Goal: Task Accomplishment & Management: Complete application form

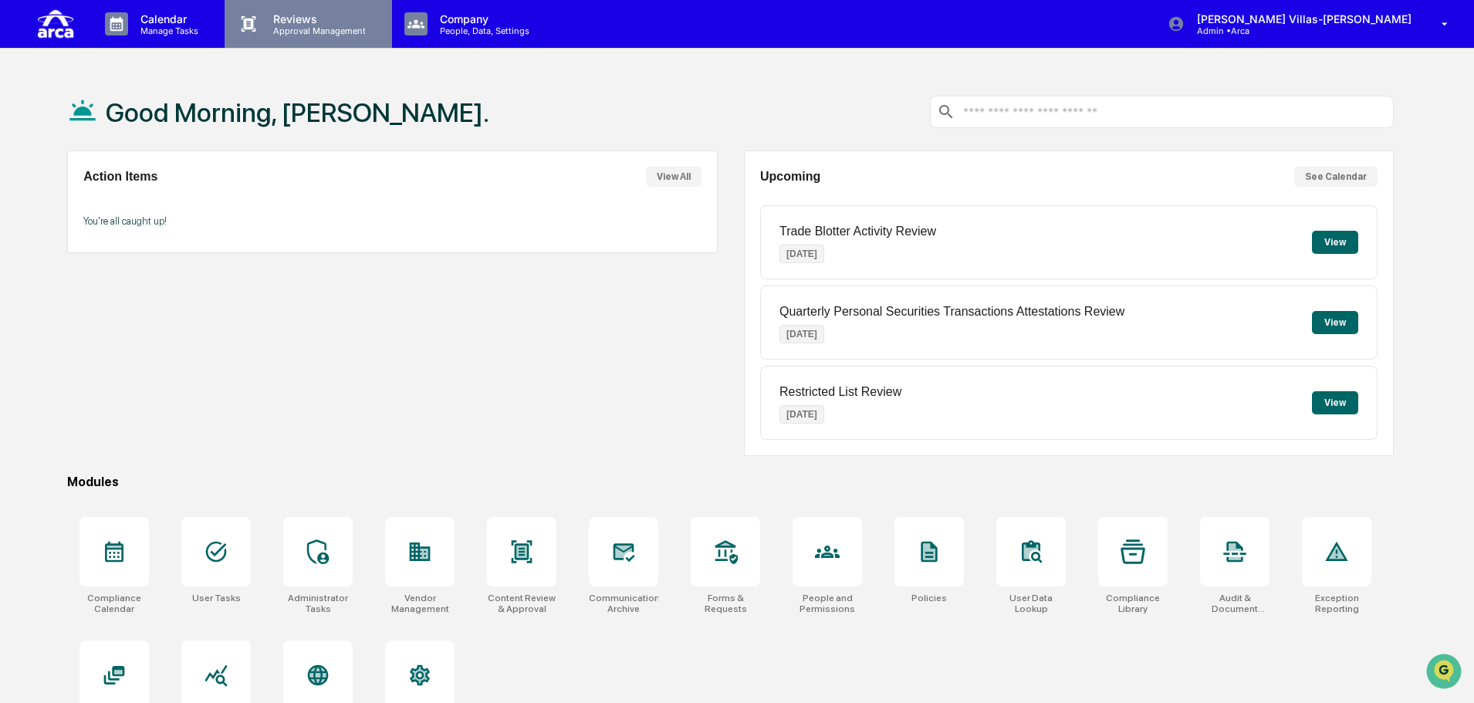
click at [289, 29] on p "Approval Management" at bounding box center [317, 30] width 113 height 11
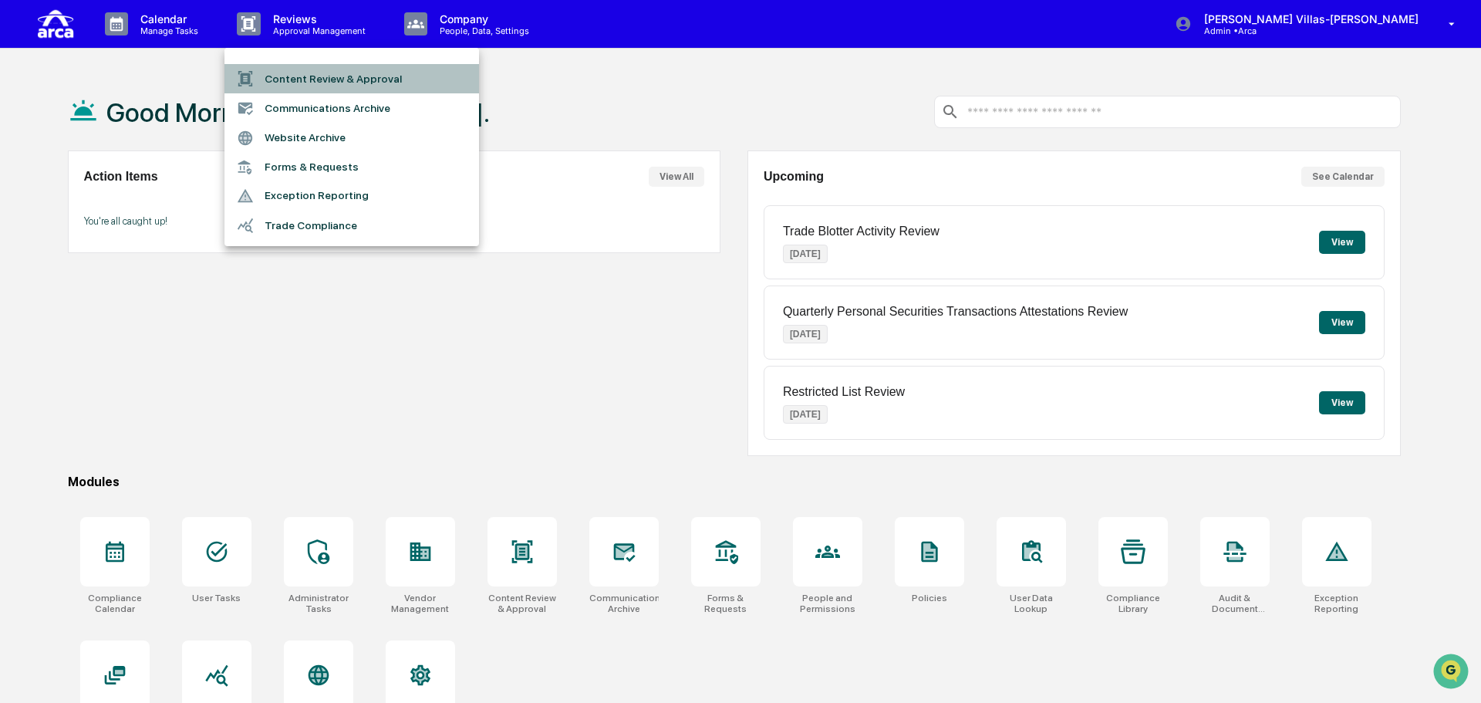
click at [296, 73] on li "Content Review & Approval" at bounding box center [352, 78] width 255 height 29
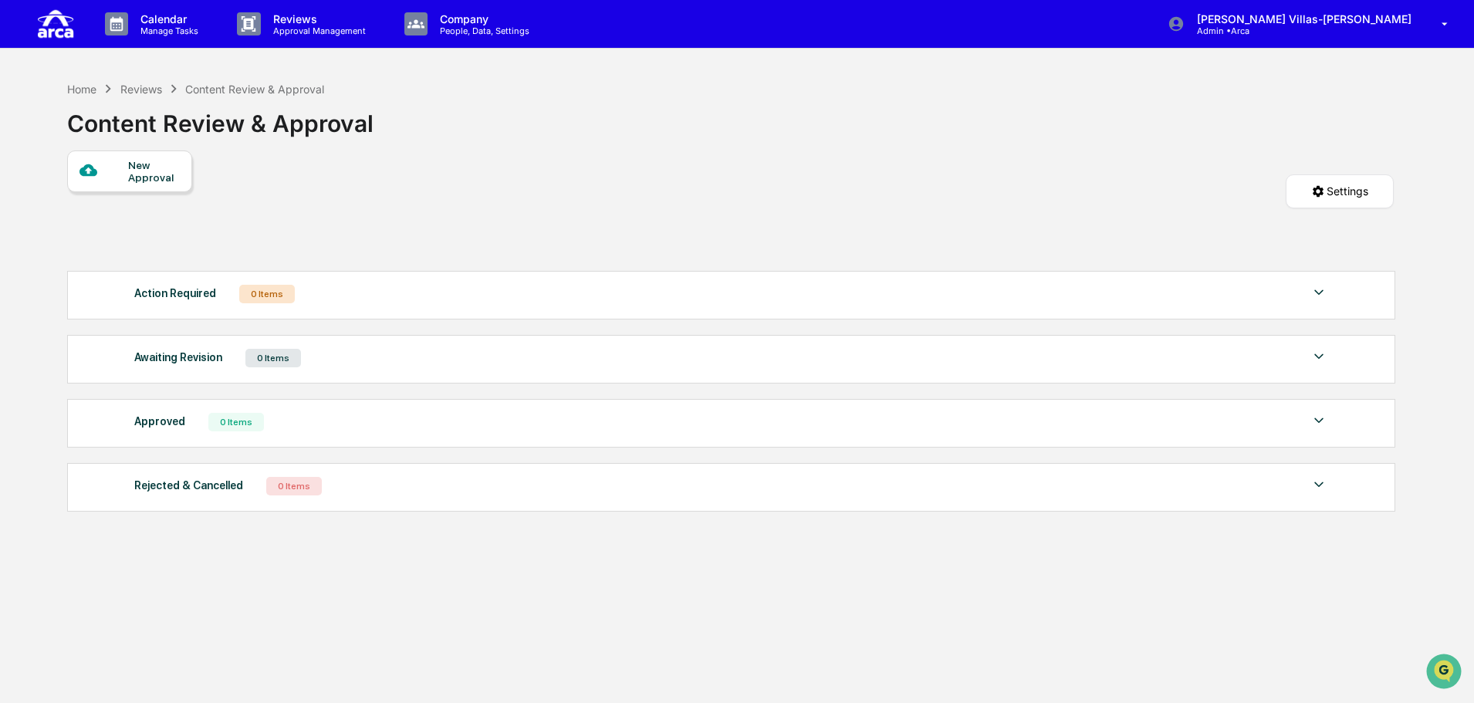
click at [148, 176] on div "New Approval" at bounding box center [154, 171] width 52 height 25
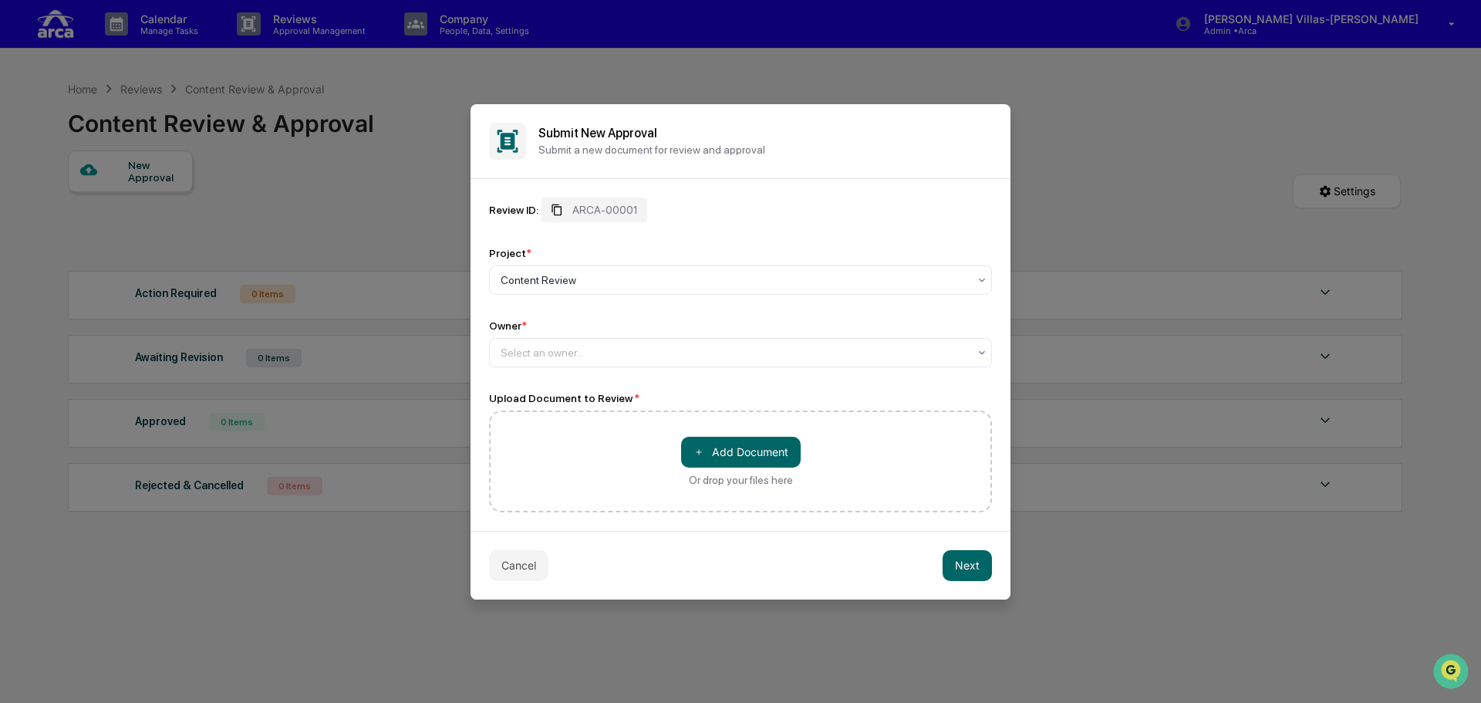
click at [610, 210] on span "ARCA-00001" at bounding box center [605, 210] width 66 height 12
click at [549, 273] on div at bounding box center [735, 279] width 468 height 15
click at [693, 258] on div "Project * 1 result available. Use Up and Down to choose options, press Enter to…" at bounding box center [740, 271] width 503 height 48
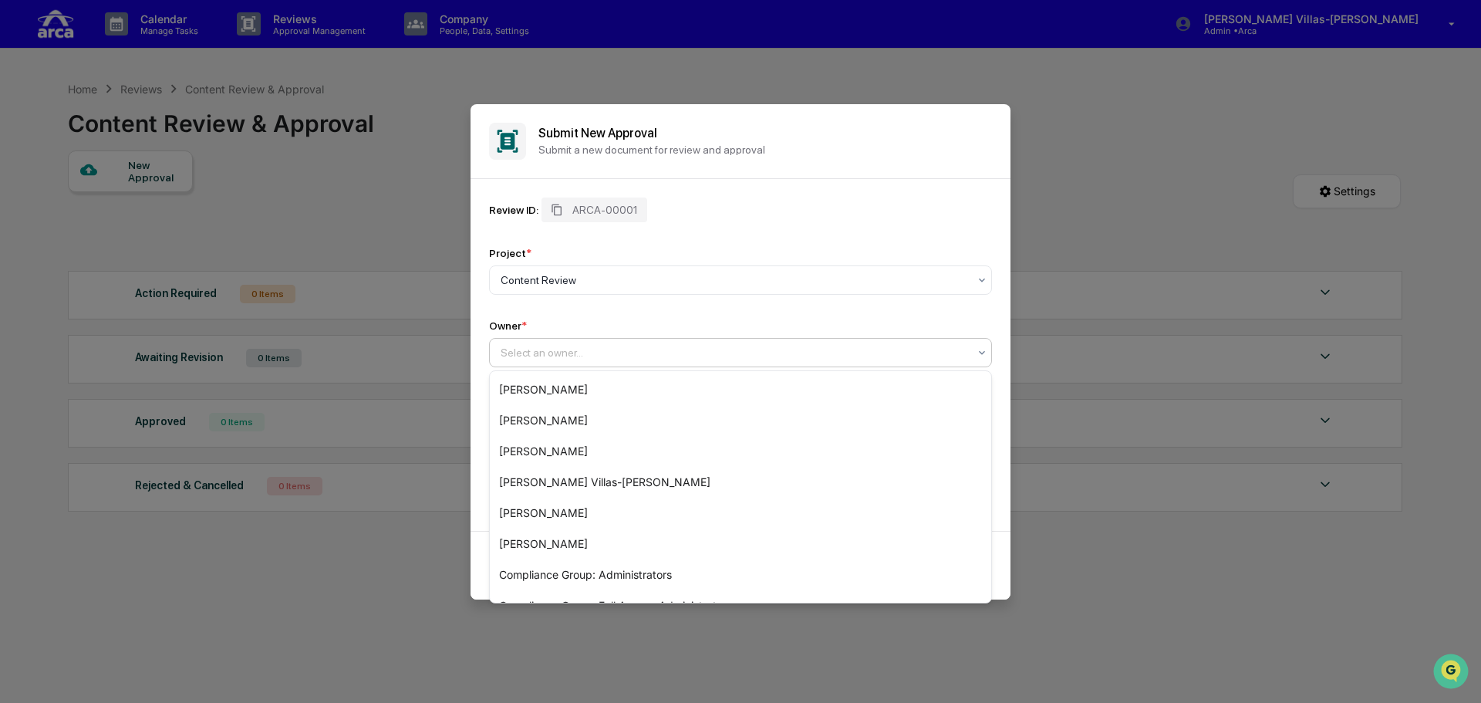
click at [537, 351] on div at bounding box center [735, 352] width 468 height 15
click at [532, 542] on div "[PERSON_NAME]" at bounding box center [740, 543] width 501 height 31
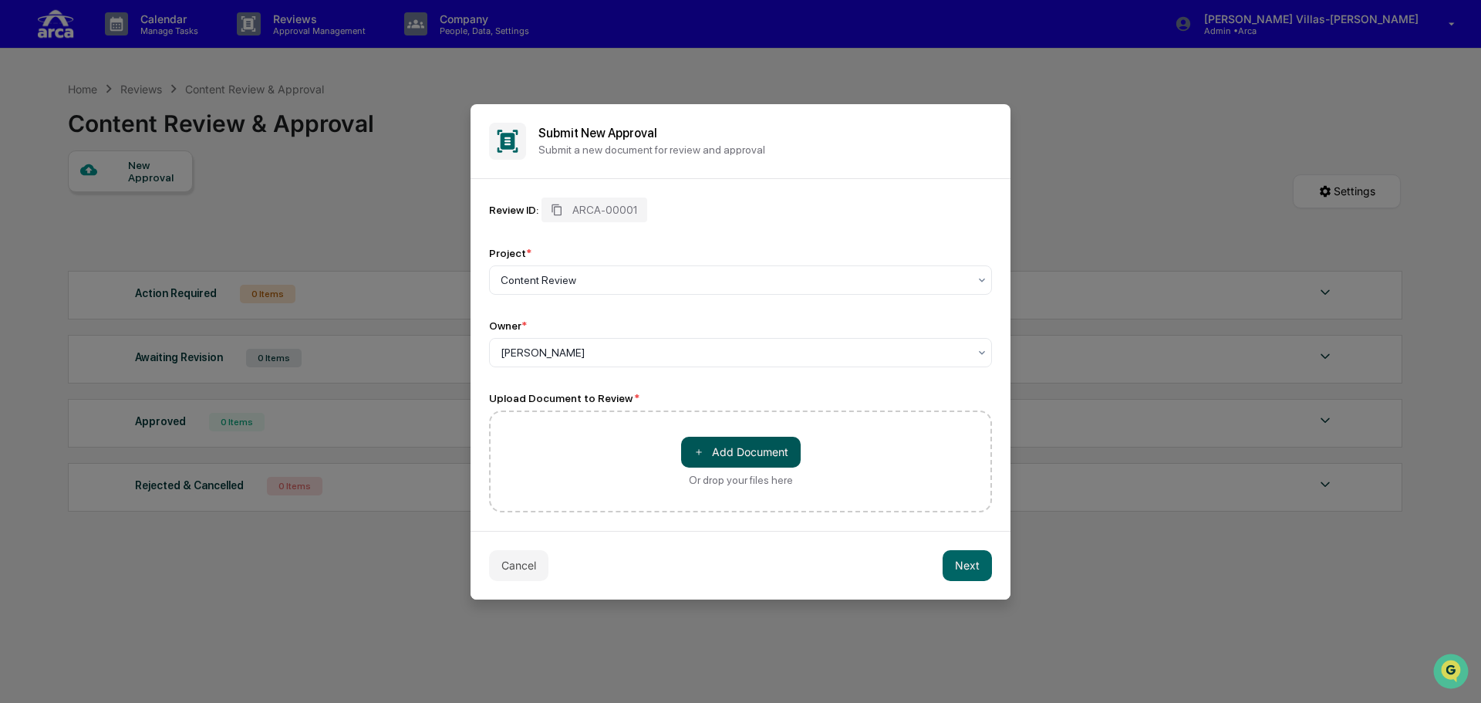
click at [713, 455] on button "＋ Add Document" at bounding box center [741, 452] width 120 height 31
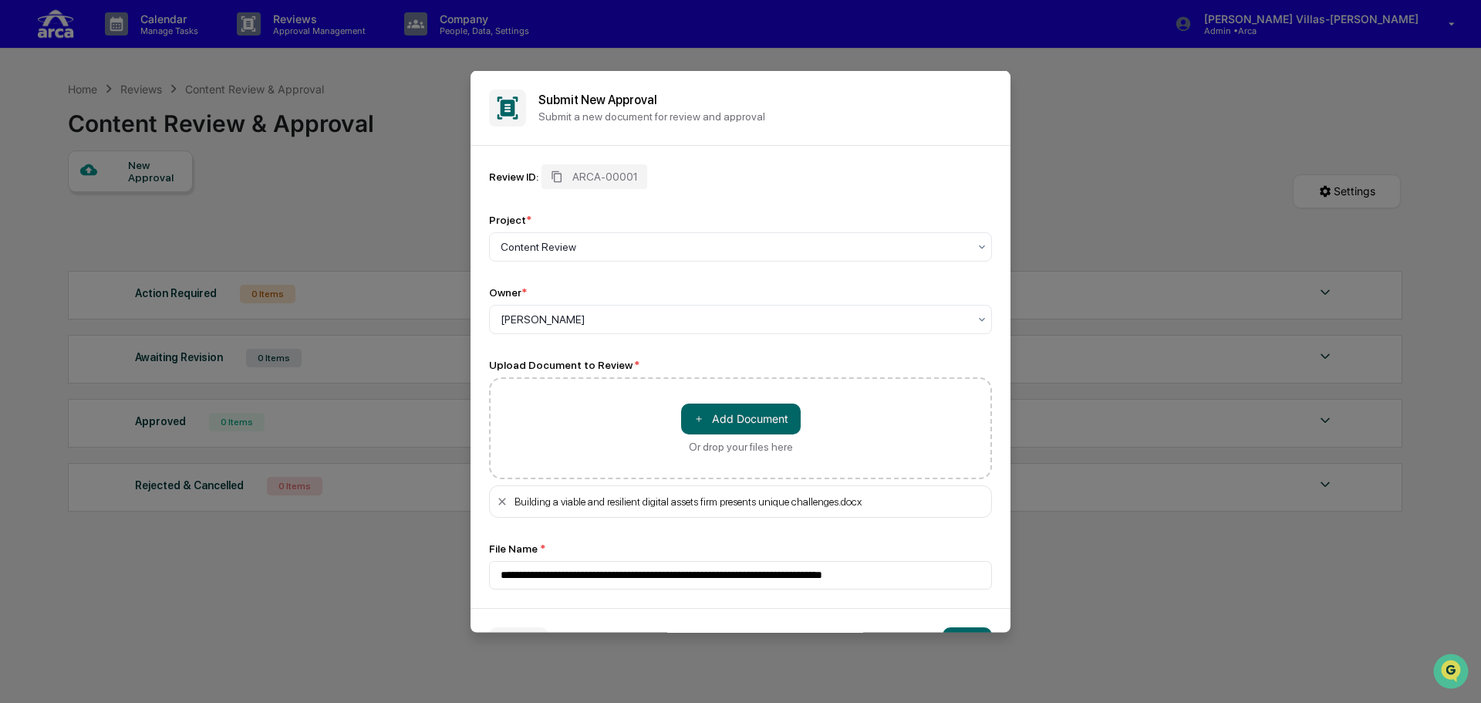
scroll to position [44, 0]
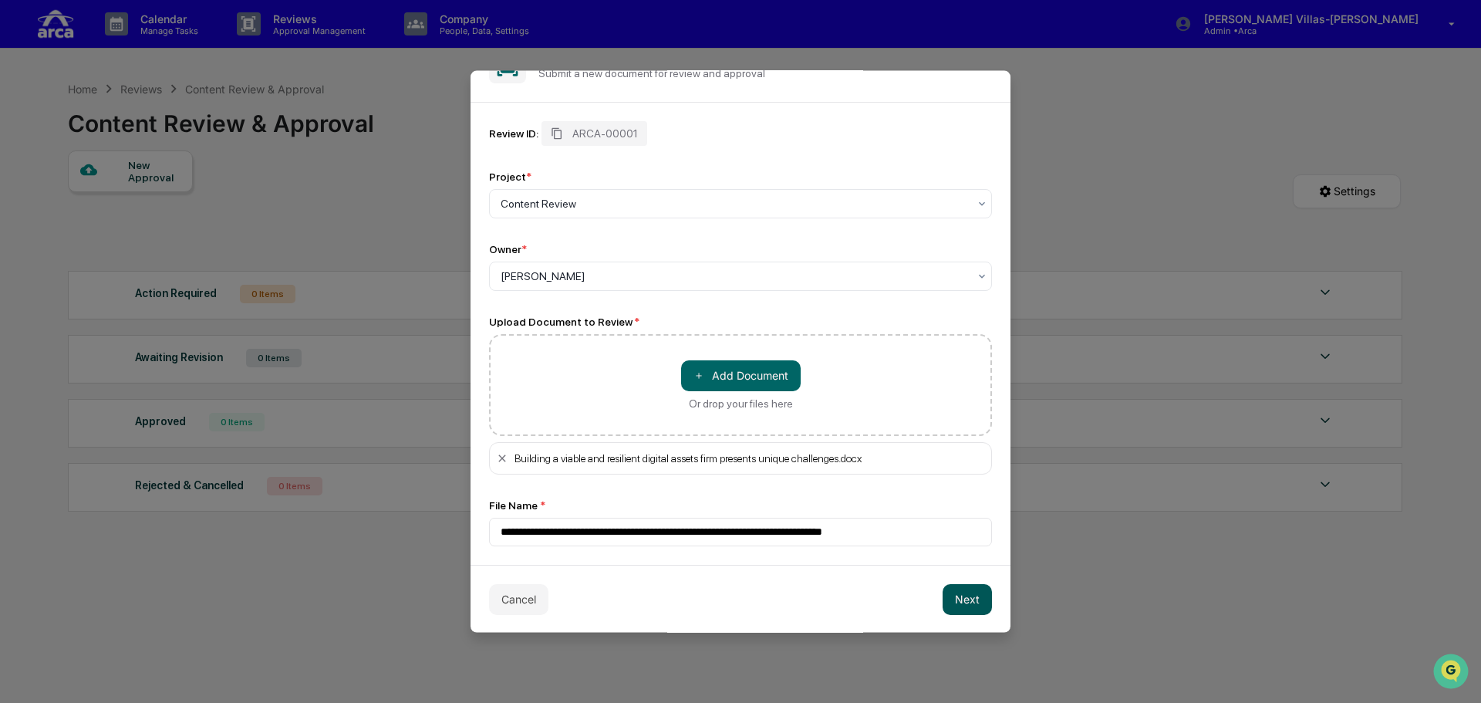
click at [954, 604] on button "Next" at bounding box center [967, 598] width 49 height 31
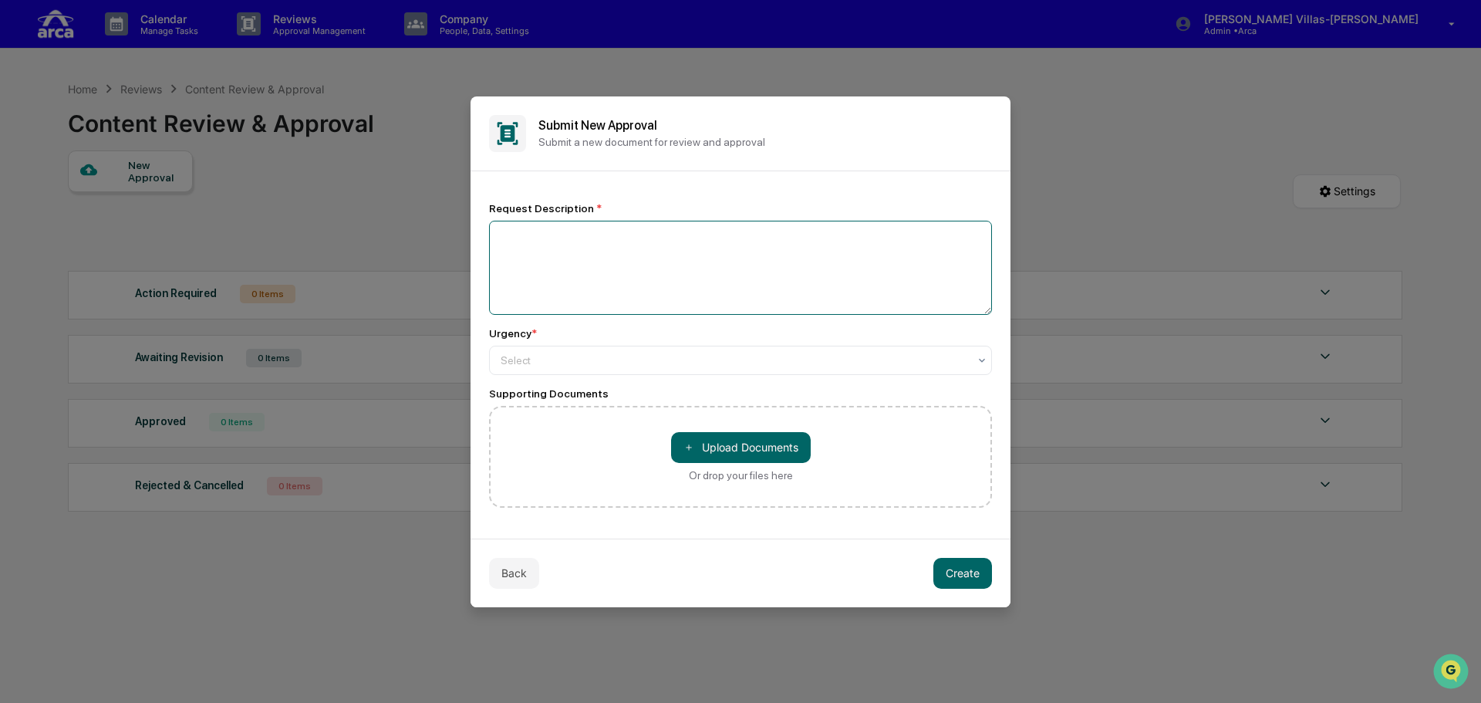
click at [578, 238] on textarea at bounding box center [740, 268] width 503 height 94
type textarea "**********"
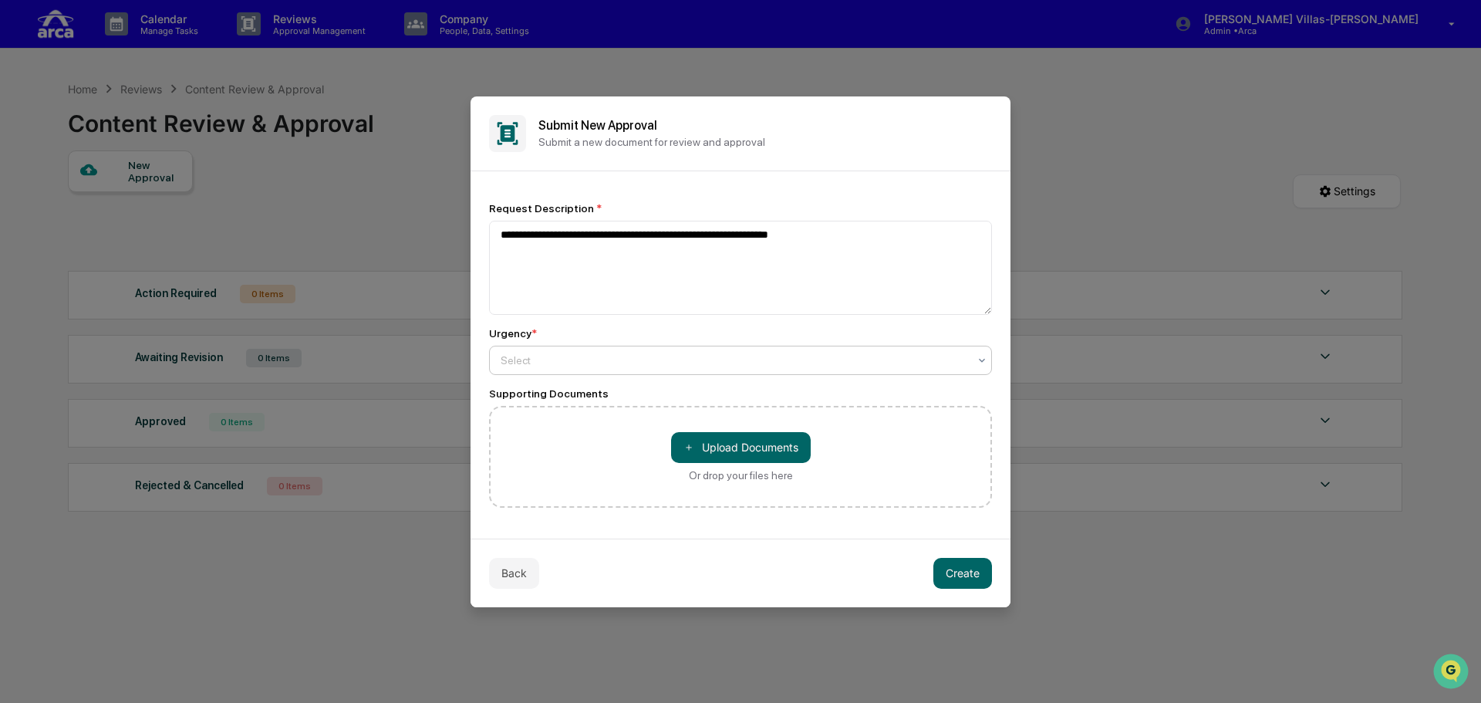
click at [534, 362] on div at bounding box center [735, 360] width 468 height 15
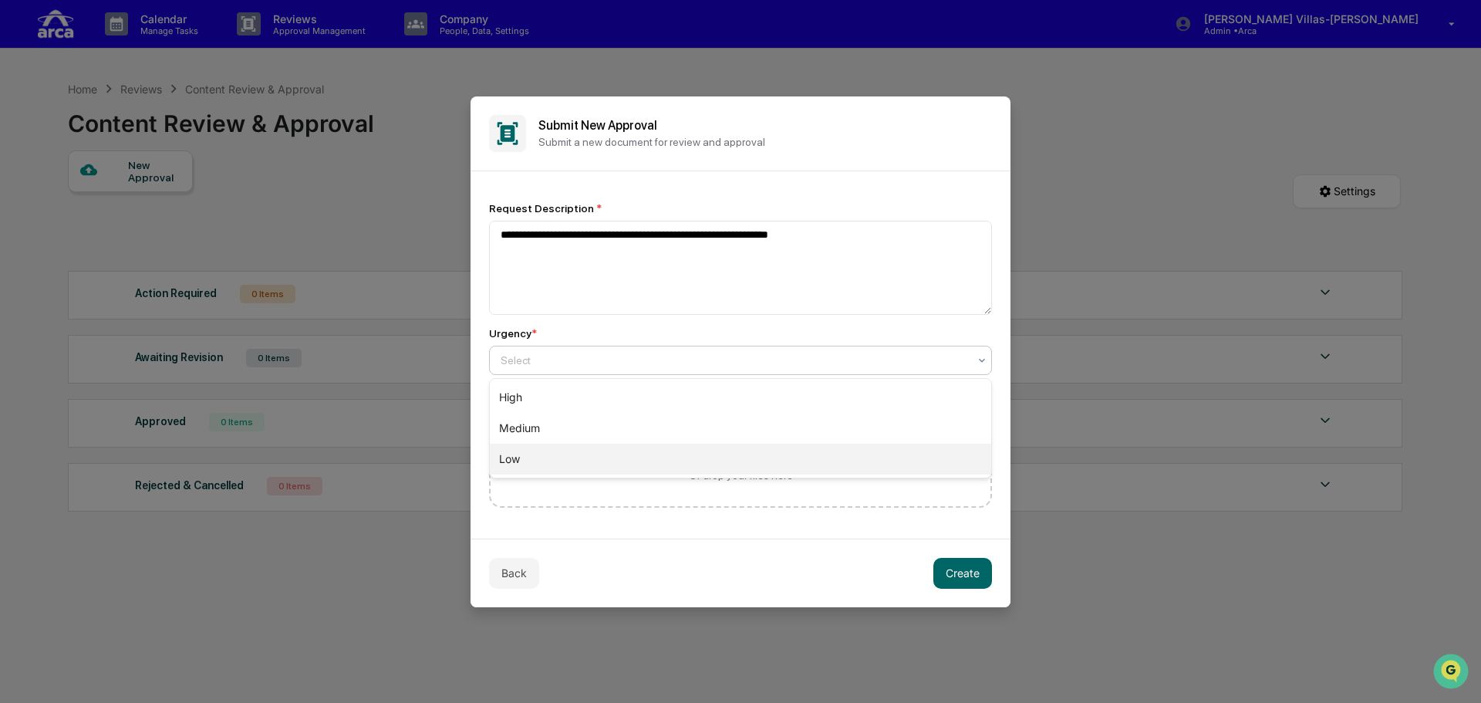
click at [524, 456] on div "Low" at bounding box center [740, 459] width 501 height 31
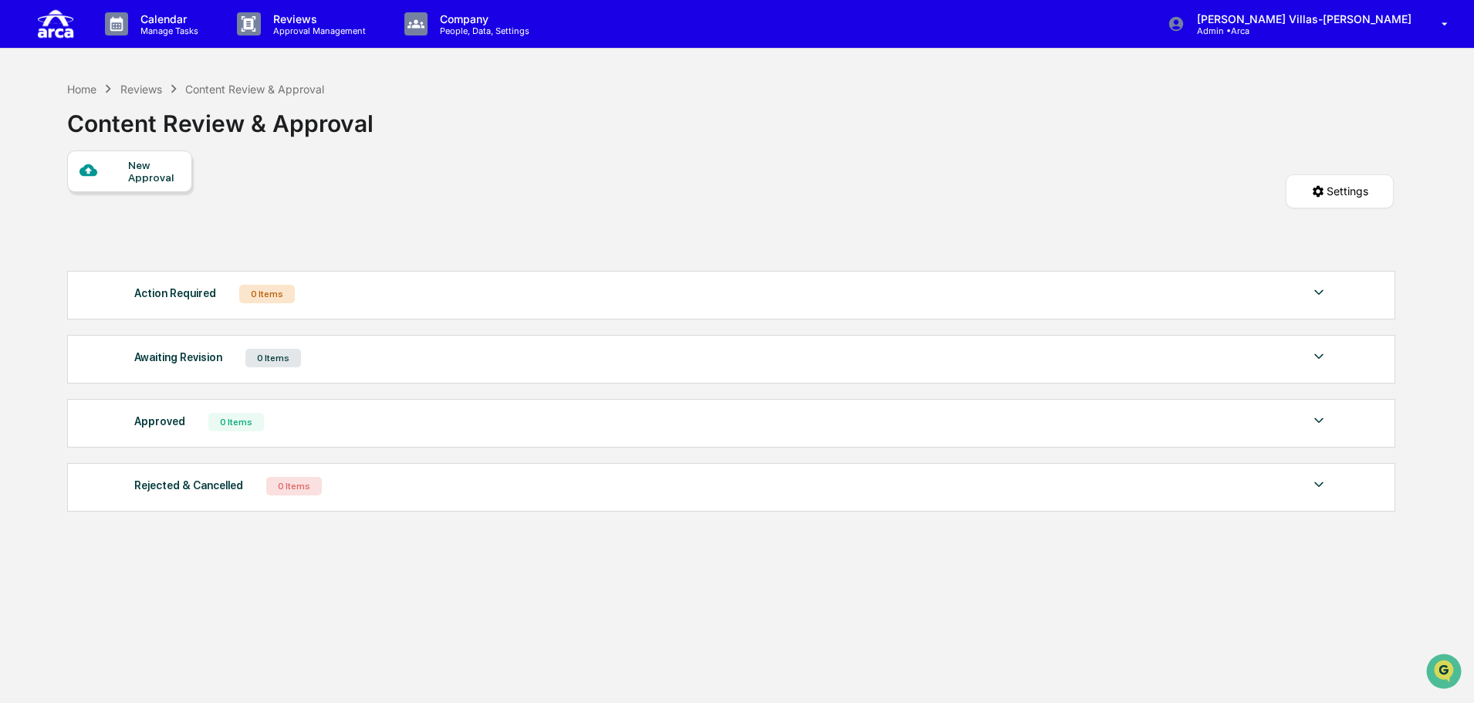
click at [491, 585] on div "Home Reviews Content Review & Approval Content Review & Approval New Approval S…" at bounding box center [730, 424] width 1372 height 703
click at [766, 177] on div "New Approval Settings" at bounding box center [730, 206] width 1326 height 113
click at [277, 88] on div "Content Review & Approval" at bounding box center [254, 89] width 139 height 13
click at [152, 90] on div "Reviews" at bounding box center [141, 89] width 42 height 13
click at [274, 211] on div "New Approval Settings" at bounding box center [730, 206] width 1326 height 113
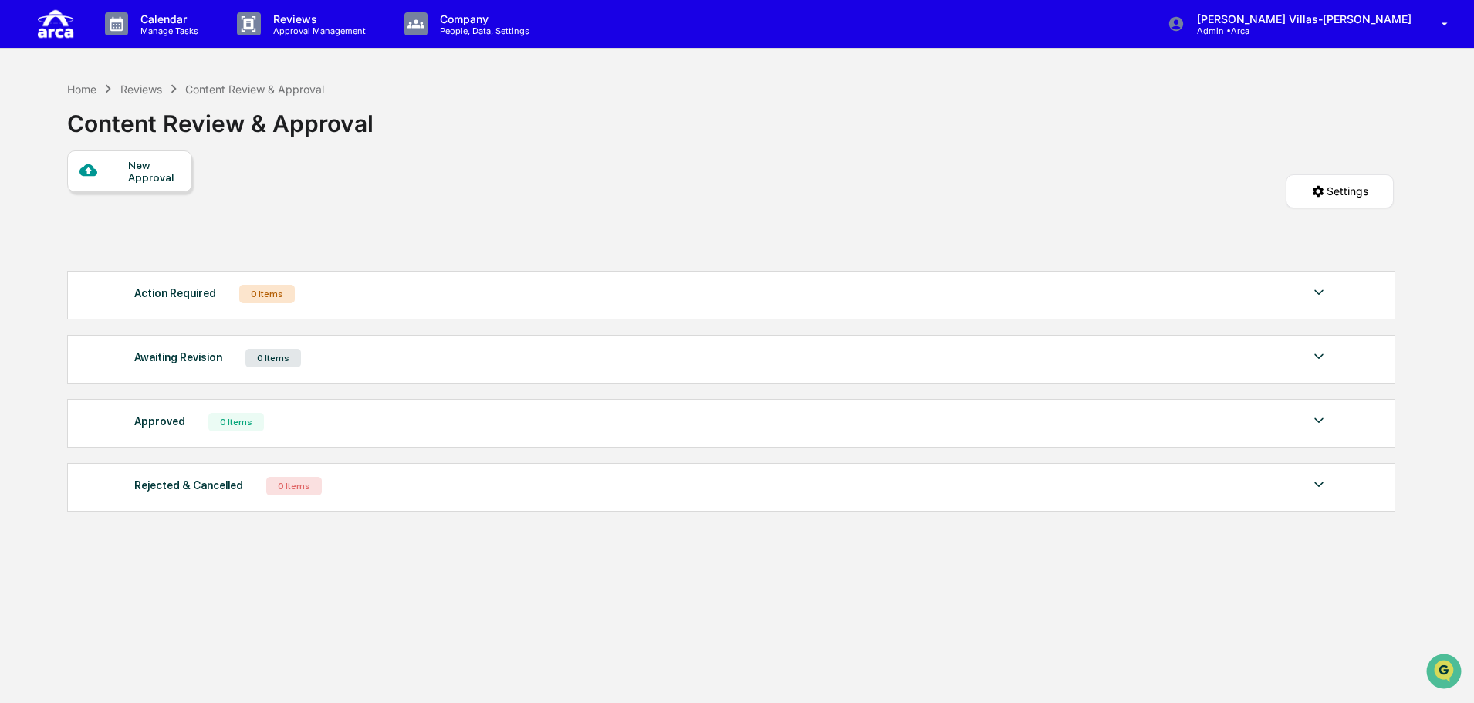
click at [1055, 200] on div "New Approval Settings" at bounding box center [730, 206] width 1326 height 113
click at [1310, 198] on html "Calendar Manage Tasks Reviews Approval Management Company People, Data, Setting…" at bounding box center [740, 351] width 1481 height 703
drag, startPoint x: 721, startPoint y: 226, endPoint x: 363, endPoint y: 69, distance: 390.7
click at [687, 203] on html "Calendar Manage Tasks Reviews Approval Management Company People, Data, Setting…" at bounding box center [740, 351] width 1481 height 703
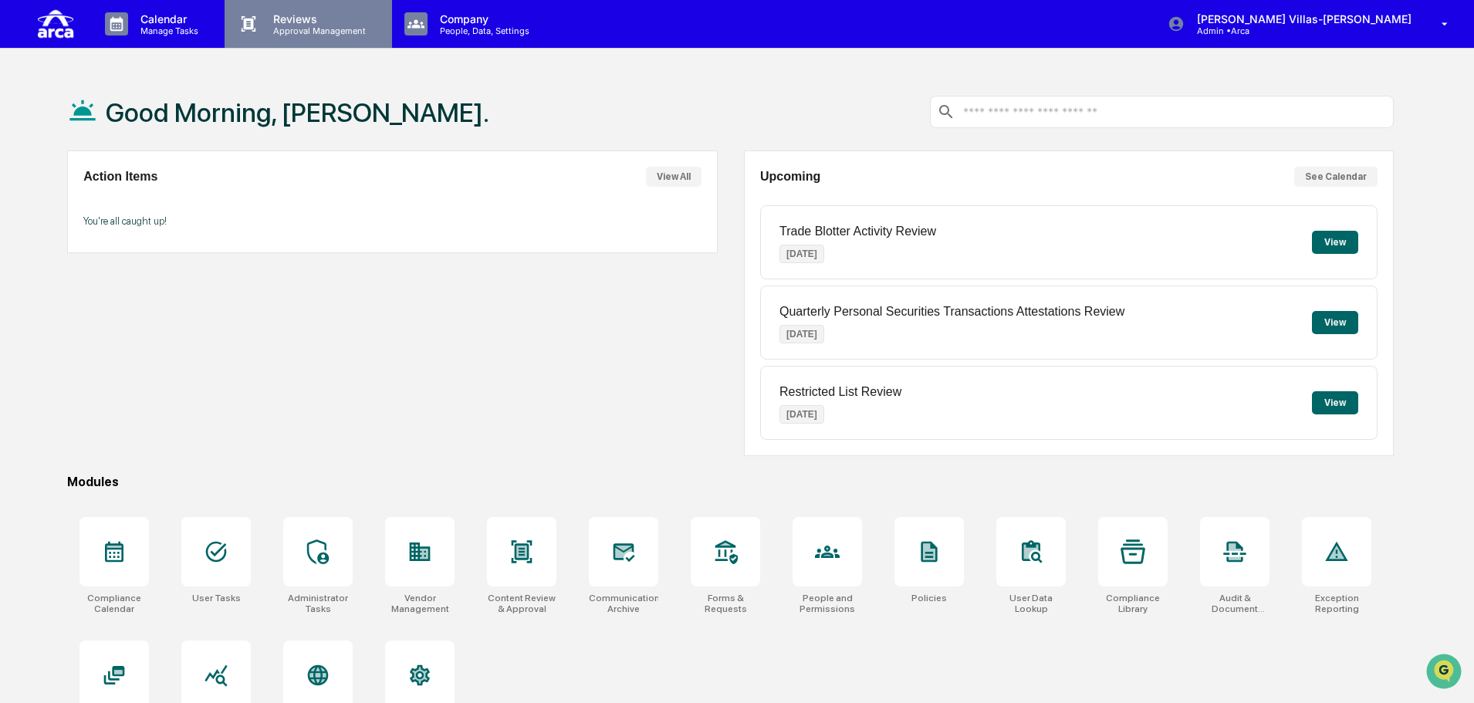
click at [318, 31] on p "Approval Management" at bounding box center [317, 30] width 113 height 11
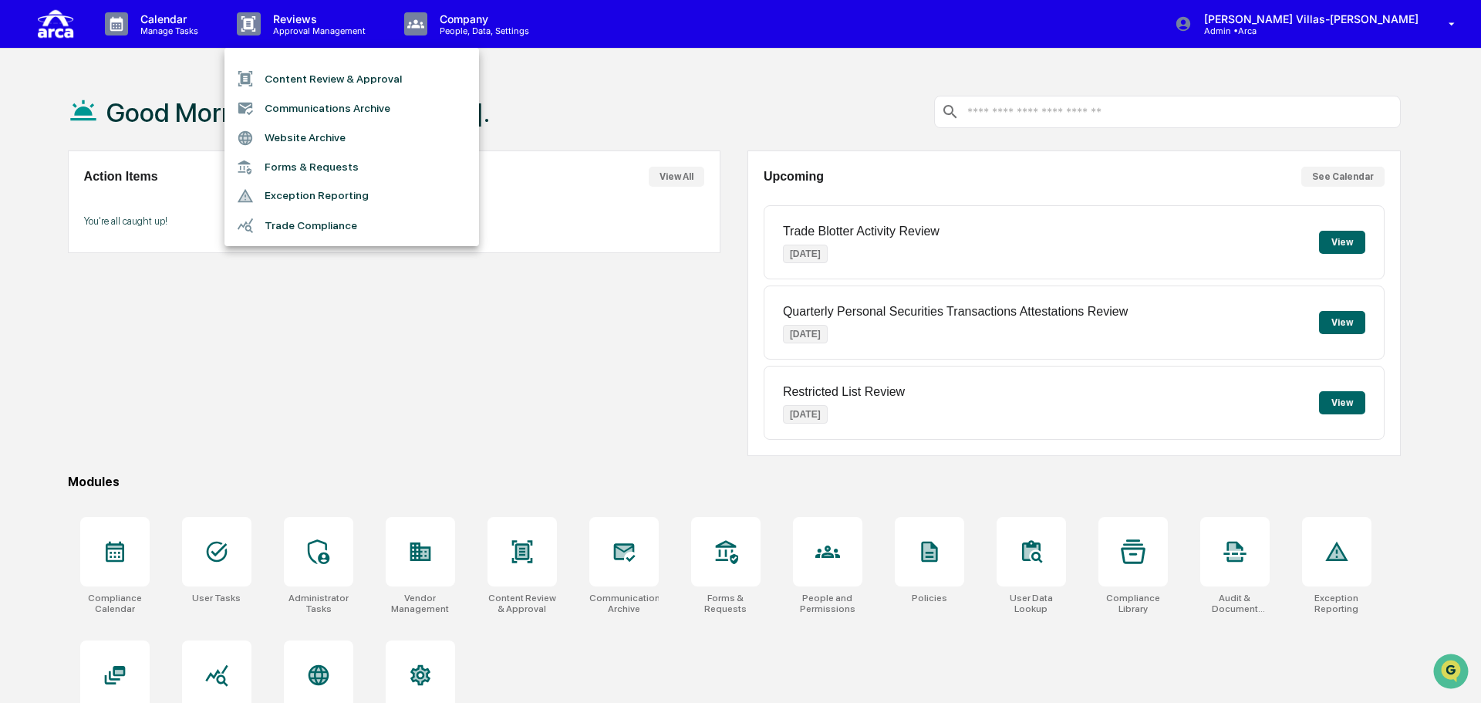
click at [349, 82] on li "Content Review & Approval" at bounding box center [352, 78] width 255 height 29
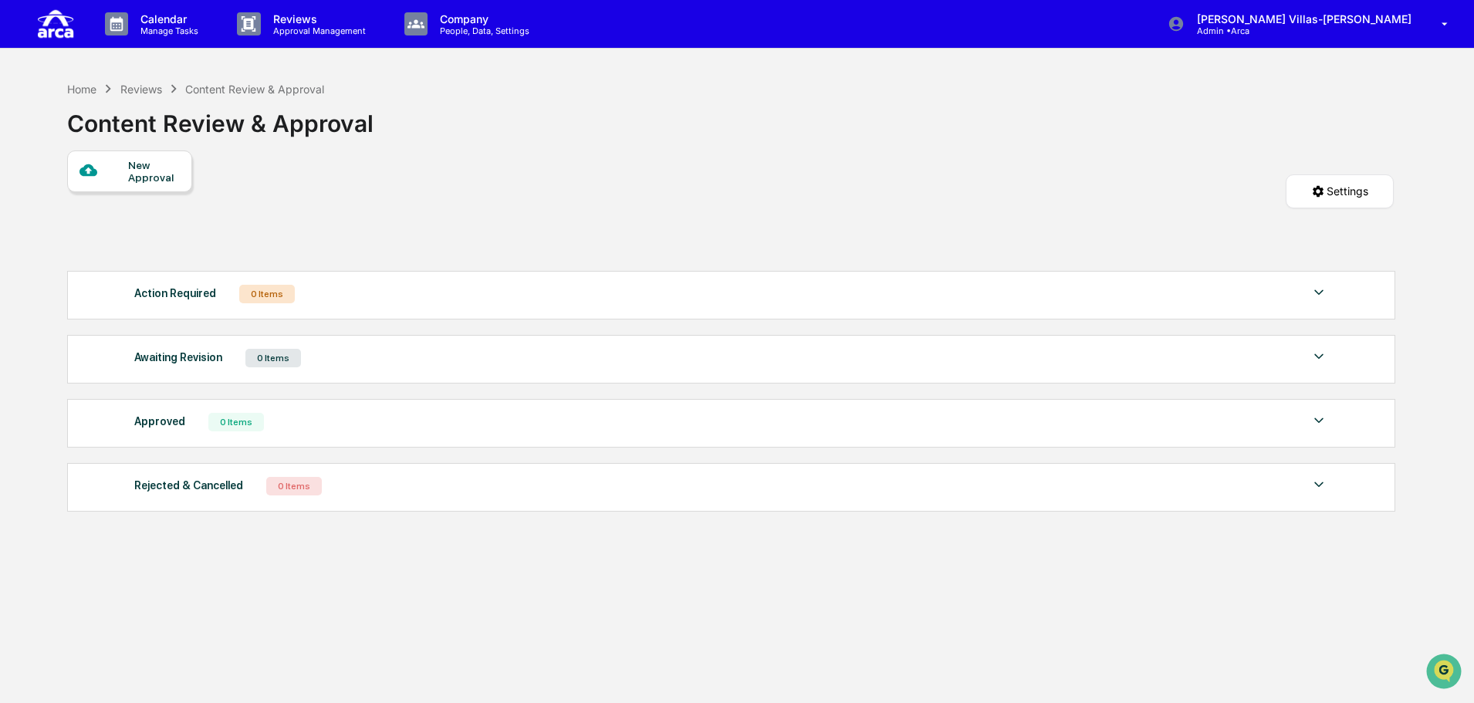
click at [191, 360] on div "Awaiting Revision" at bounding box center [178, 357] width 88 height 20
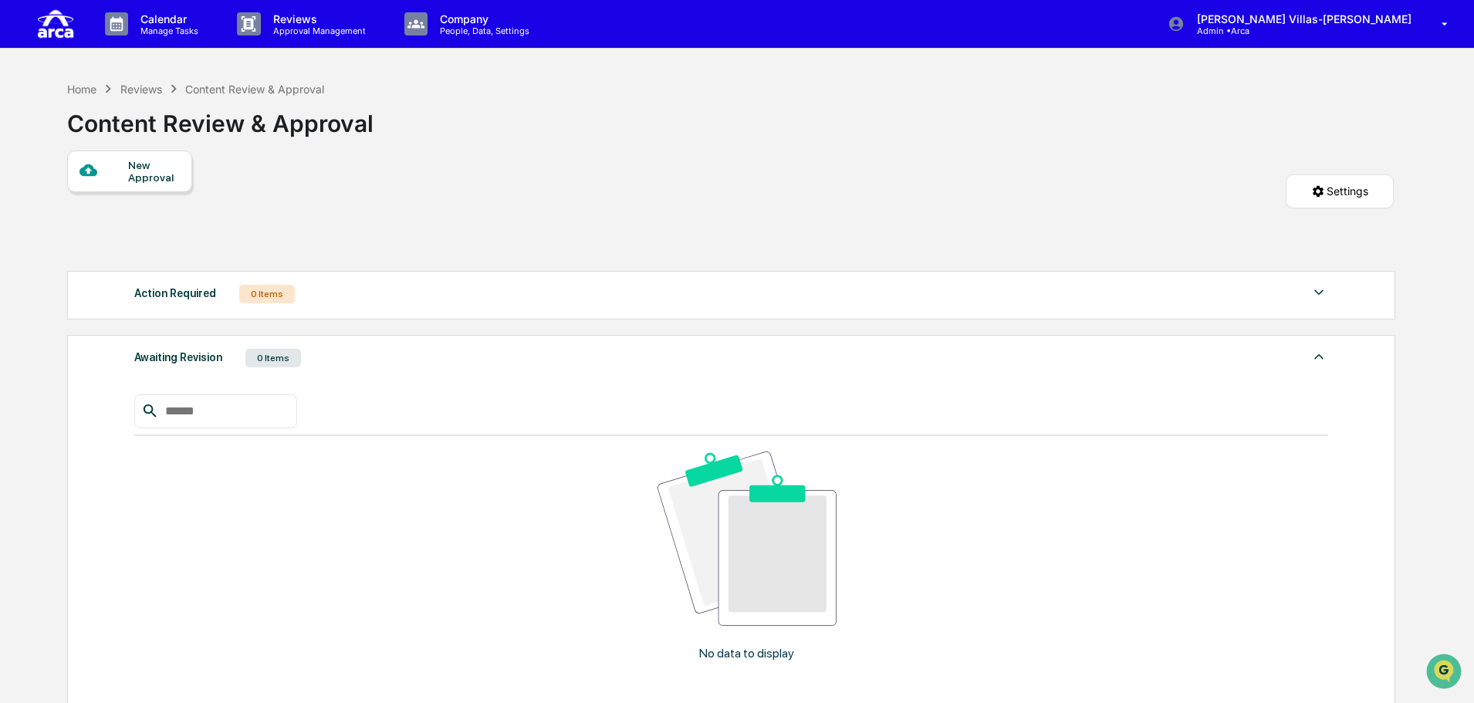
click at [191, 360] on div "Awaiting Revision" at bounding box center [178, 357] width 88 height 20
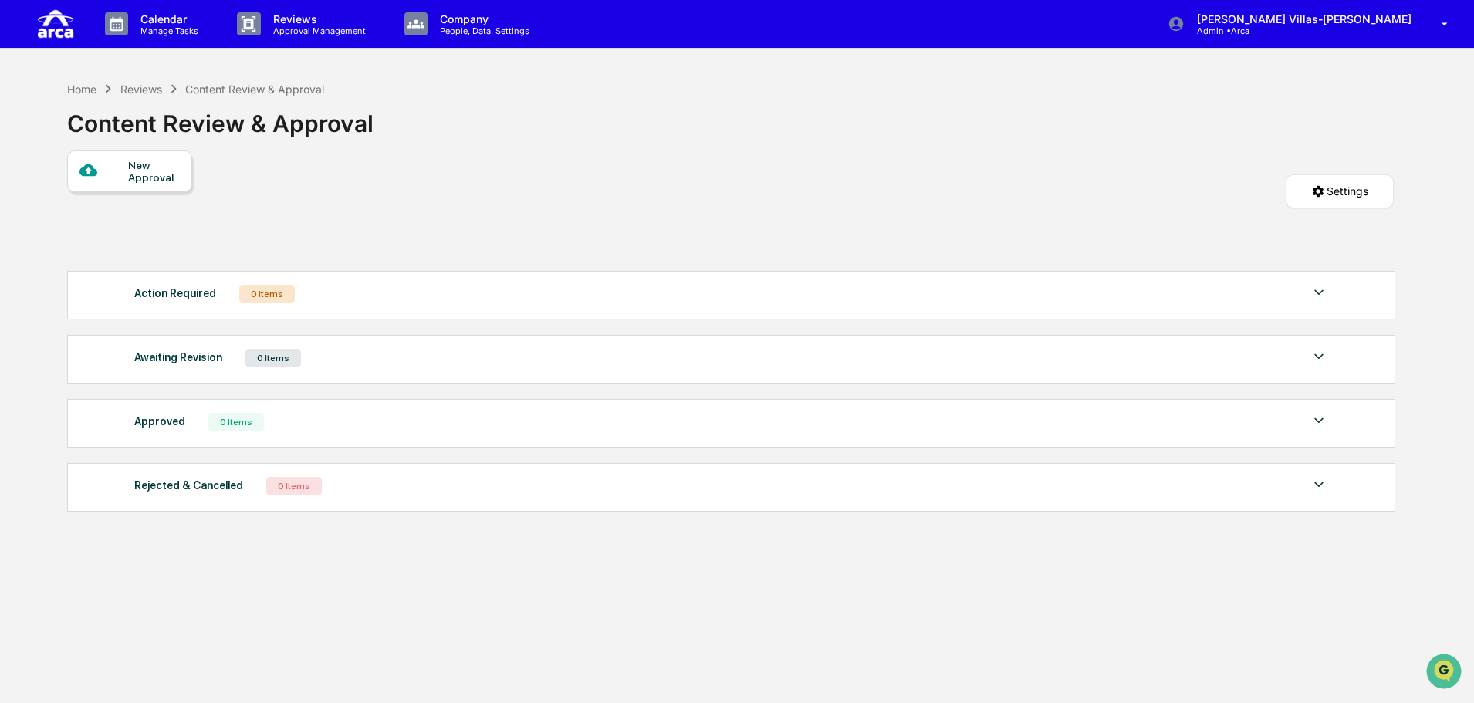
click at [160, 183] on div "New Approval" at bounding box center [154, 171] width 52 height 25
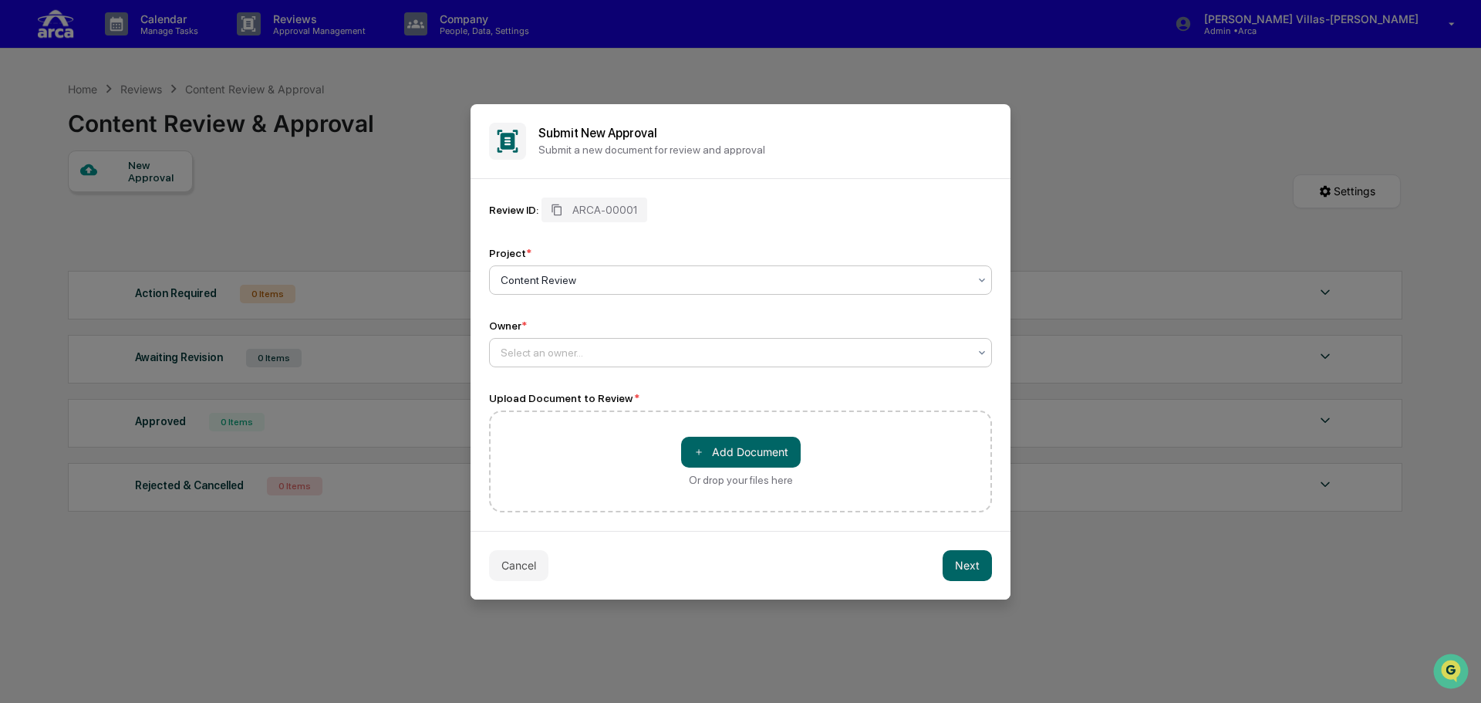
click at [572, 347] on div at bounding box center [735, 352] width 468 height 15
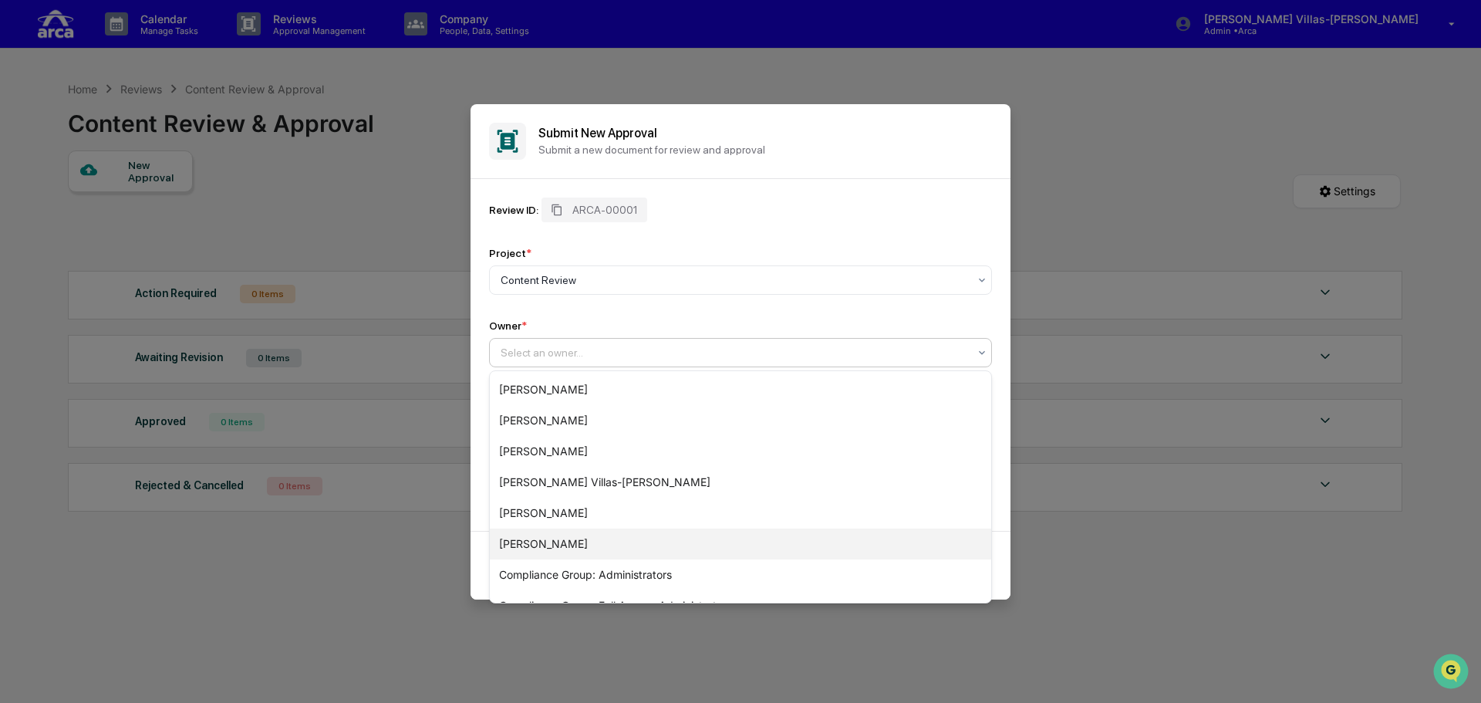
click at [521, 542] on div "[PERSON_NAME]" at bounding box center [740, 543] width 501 height 31
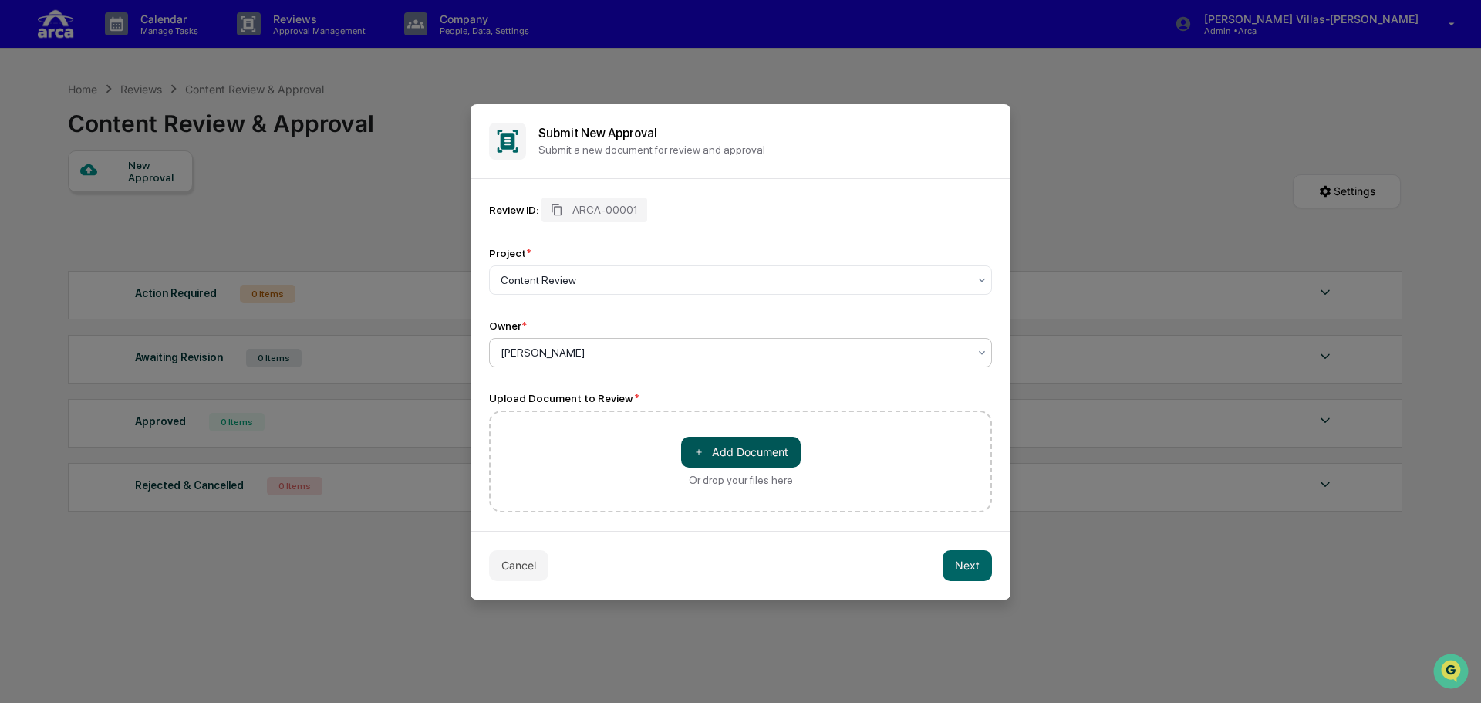
click at [762, 451] on button "＋ Add Document" at bounding box center [741, 452] width 120 height 31
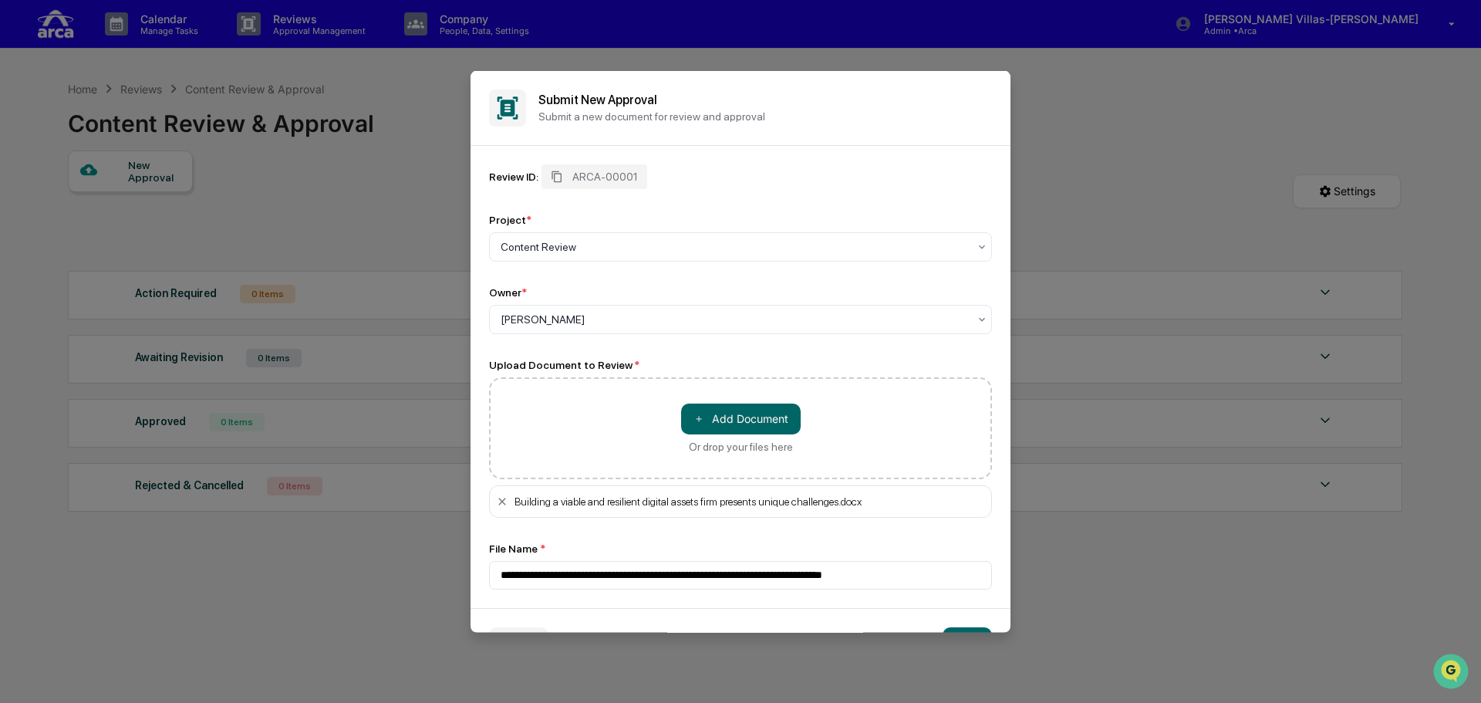
scroll to position [44, 0]
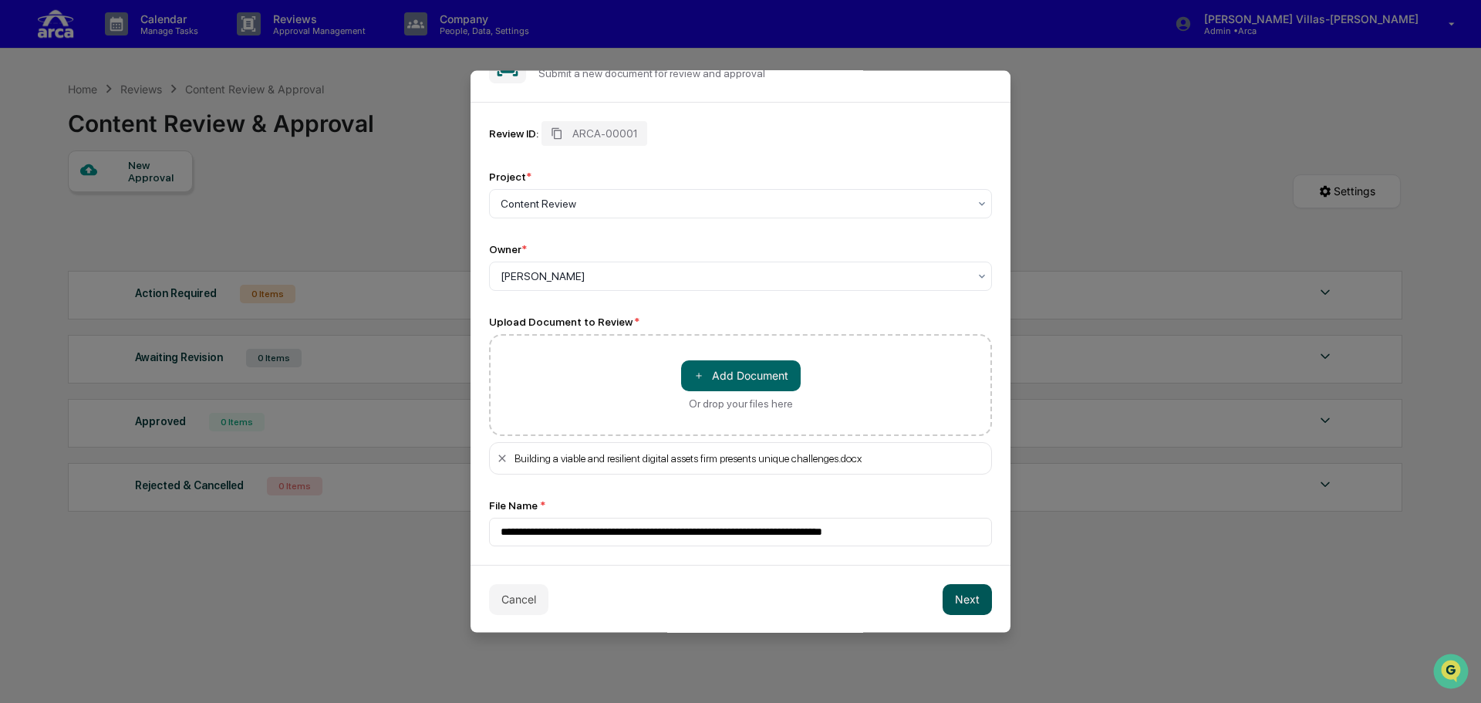
click at [970, 597] on button "Next" at bounding box center [967, 598] width 49 height 31
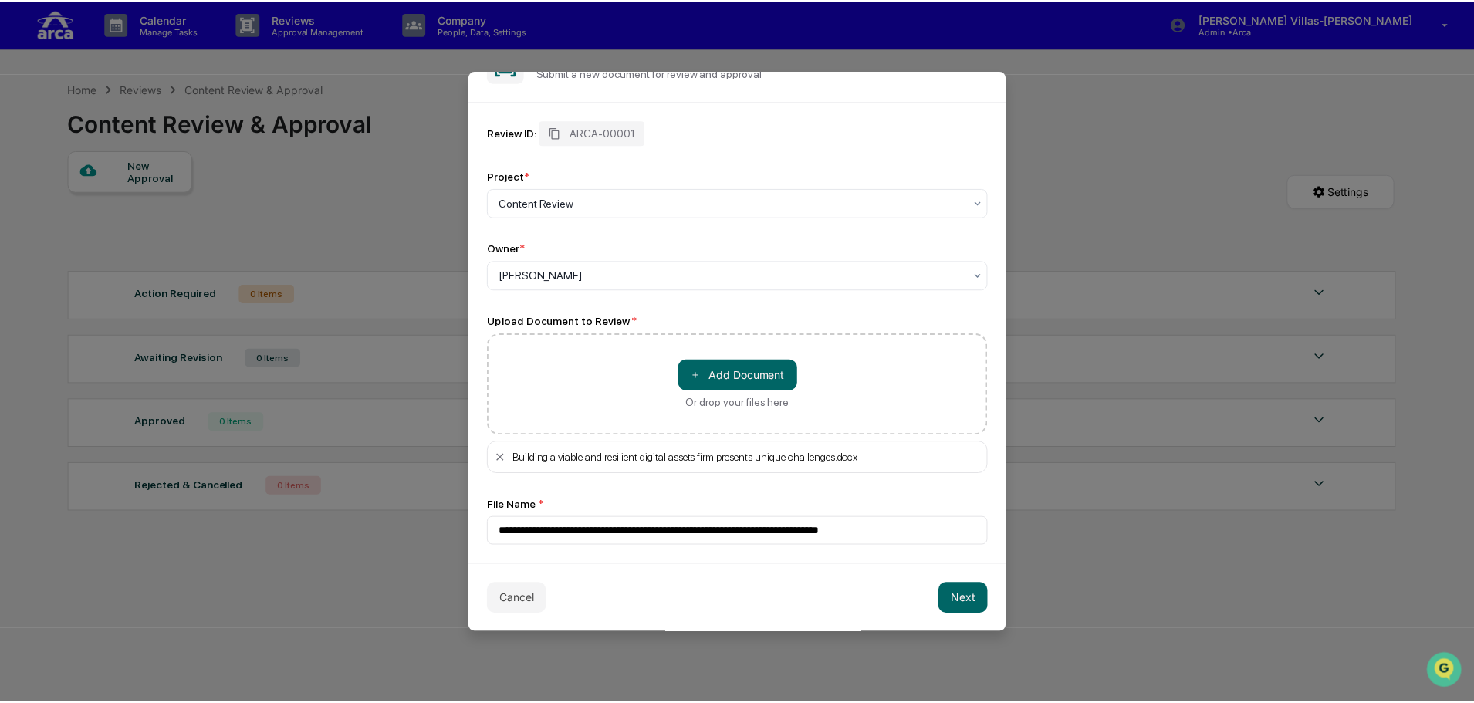
scroll to position [0, 0]
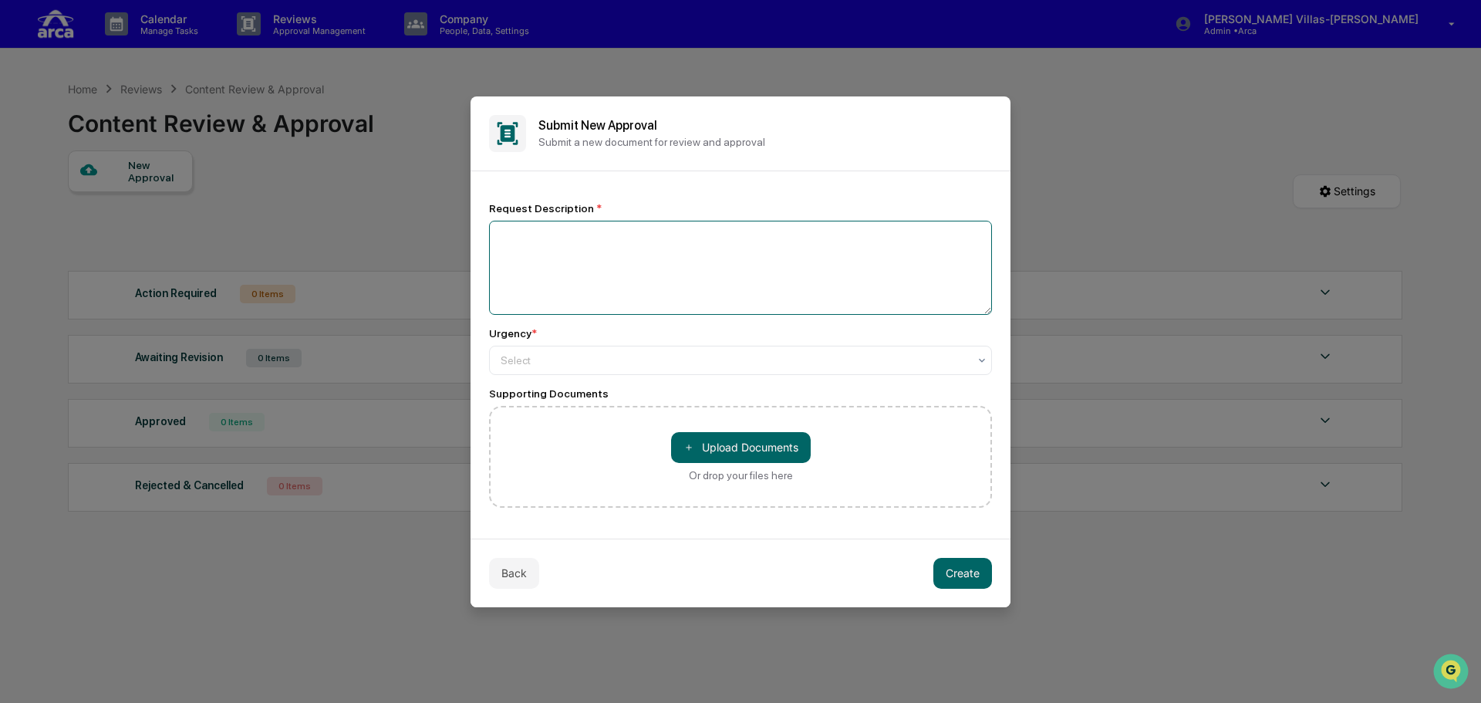
click at [572, 260] on textarea at bounding box center [740, 268] width 503 height 94
type textarea "**********"
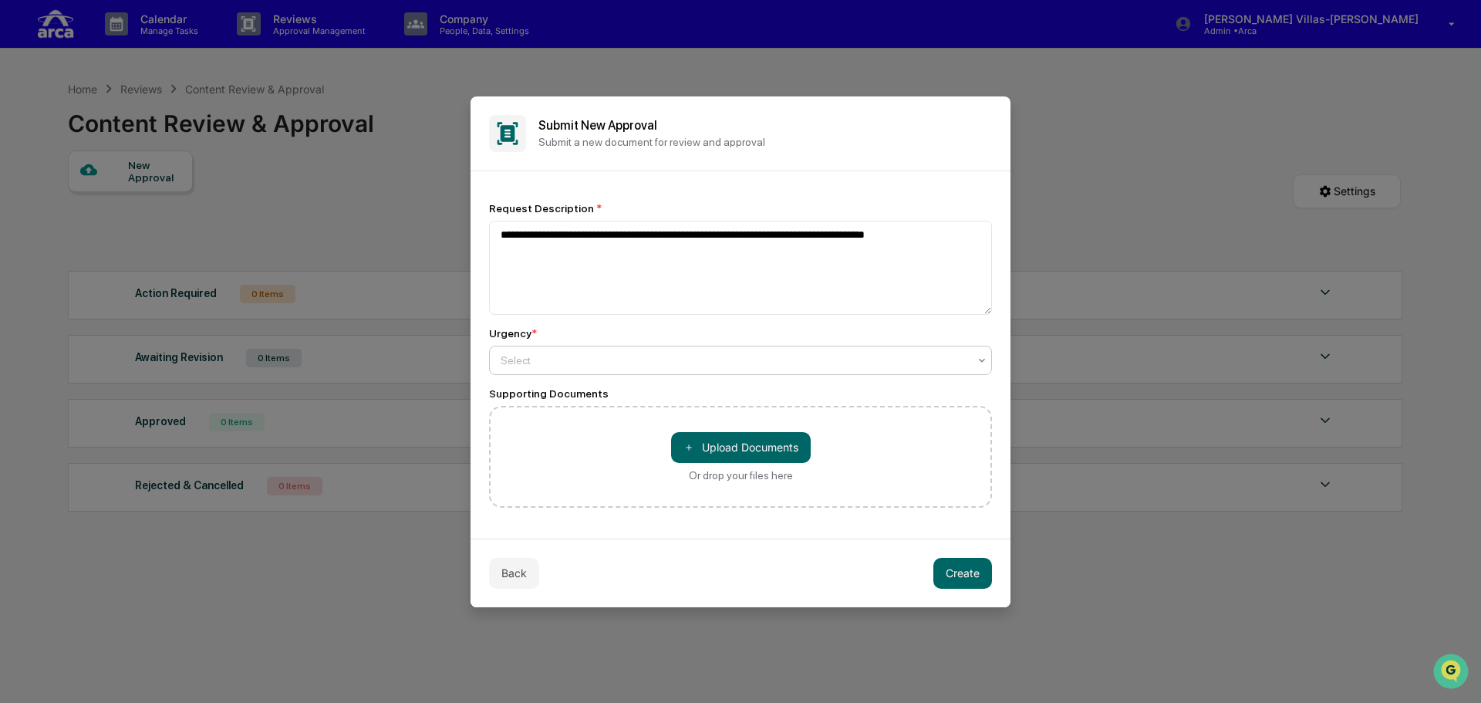
click at [577, 373] on div "Select" at bounding box center [740, 360] width 503 height 29
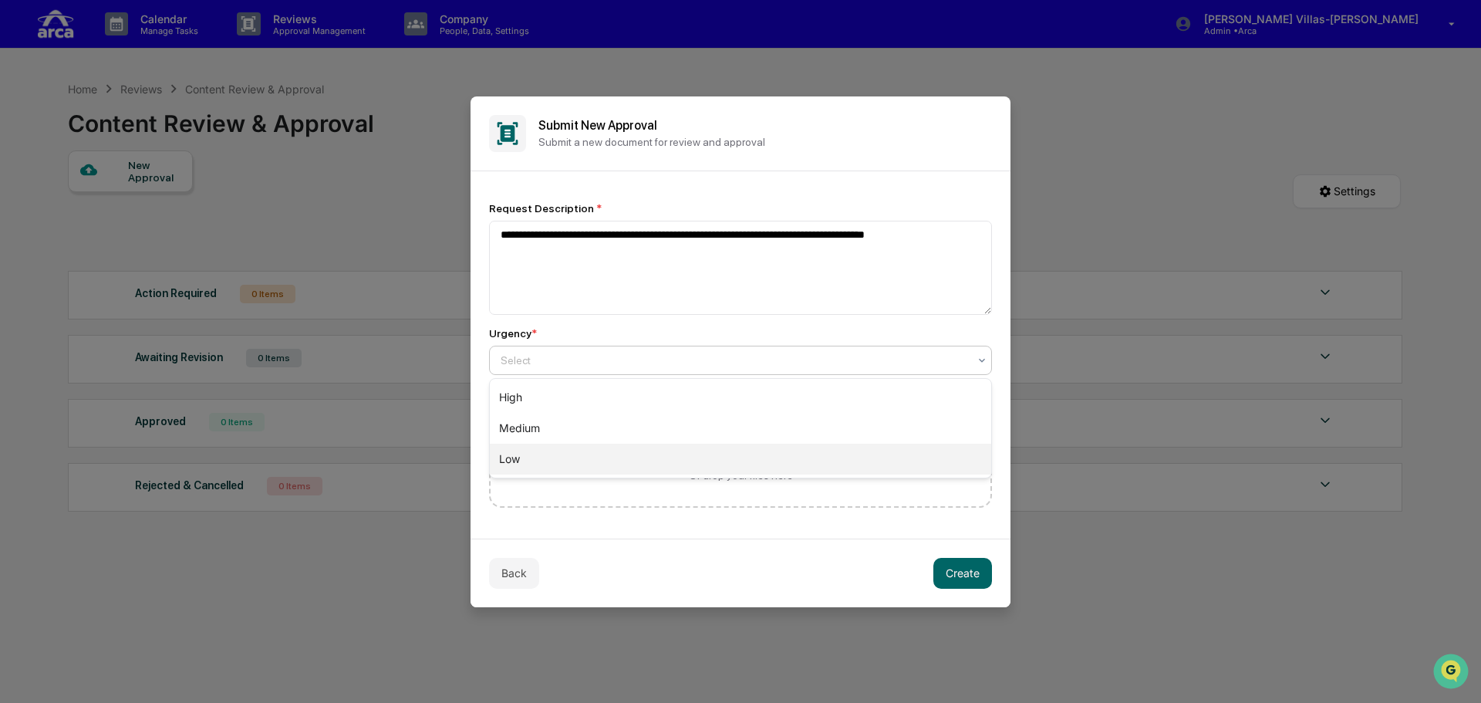
click at [538, 461] on div "Low" at bounding box center [740, 459] width 501 height 31
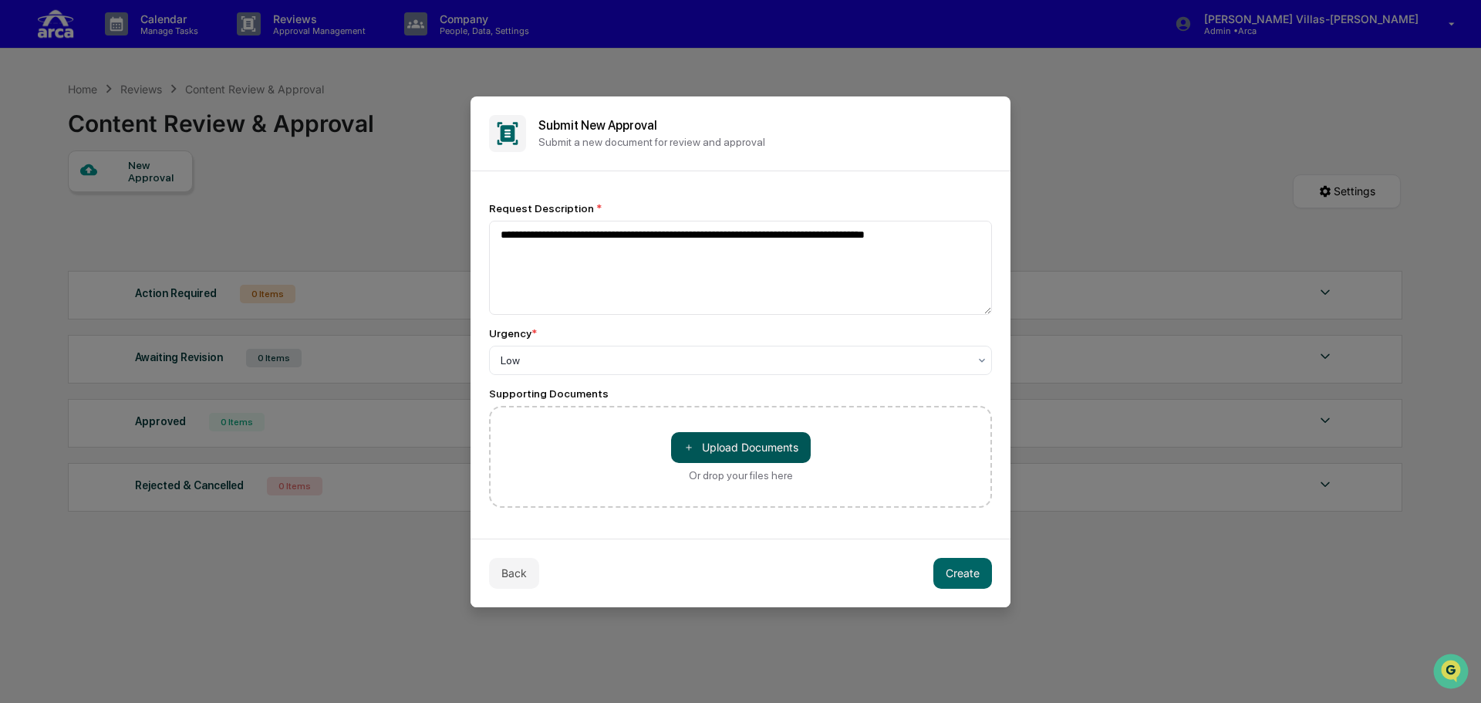
click at [738, 452] on button "＋ Upload Documents" at bounding box center [741, 447] width 140 height 31
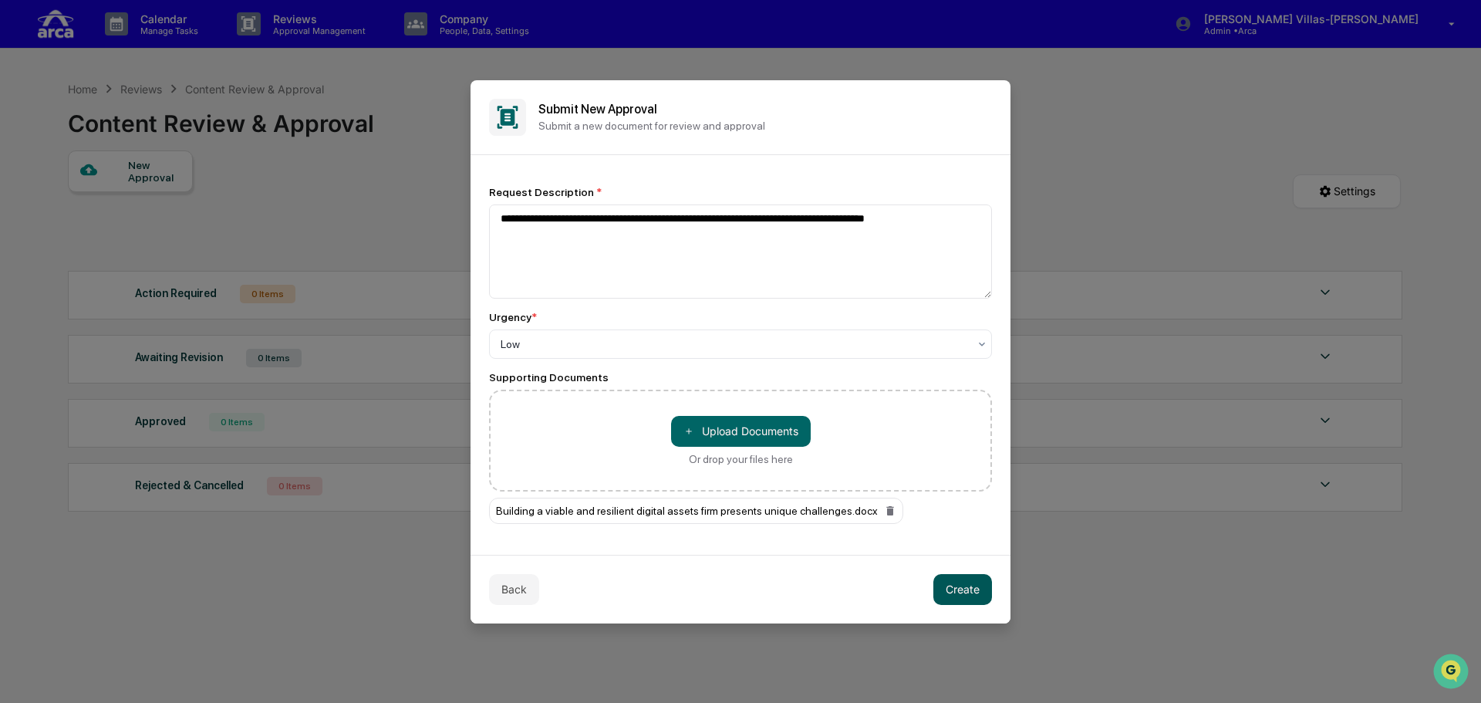
click at [953, 601] on button "Create" at bounding box center [962, 589] width 59 height 31
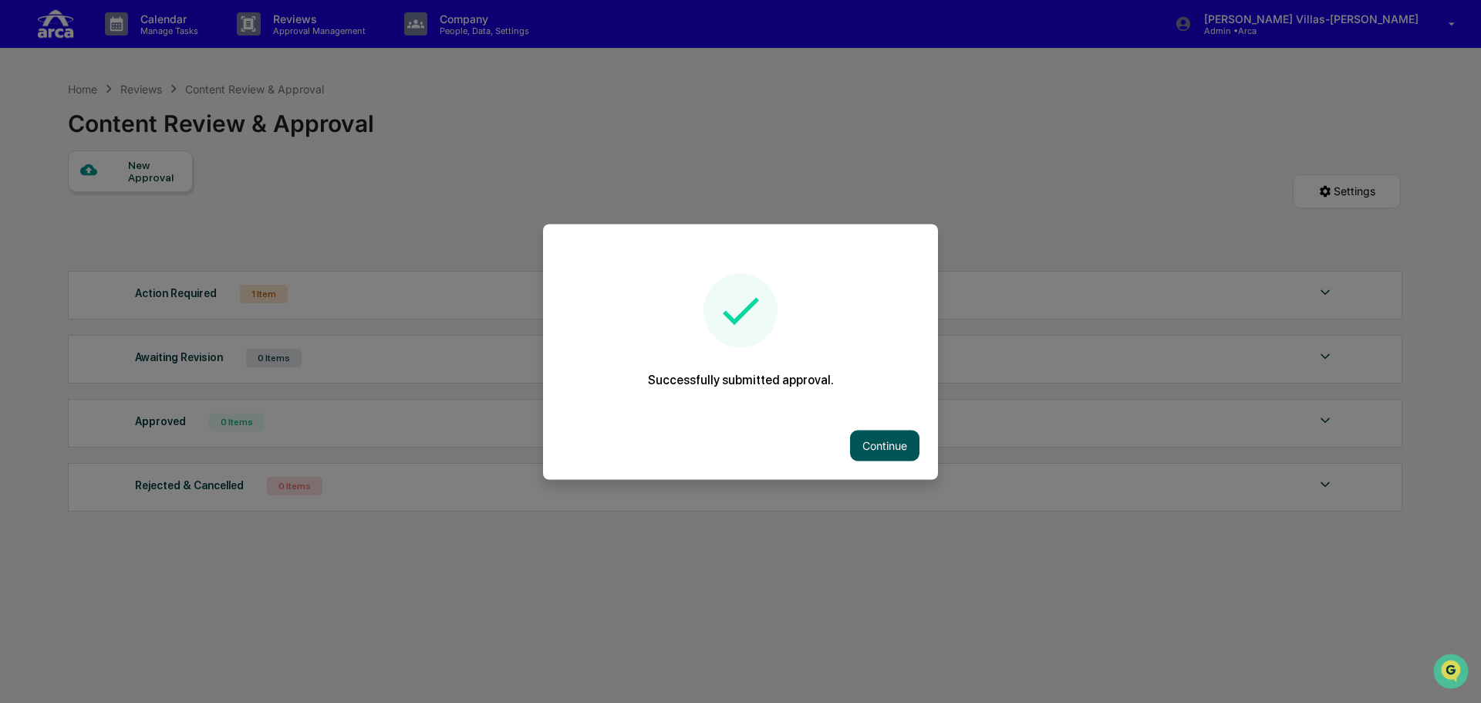
click at [882, 437] on button "Continue" at bounding box center [884, 445] width 69 height 31
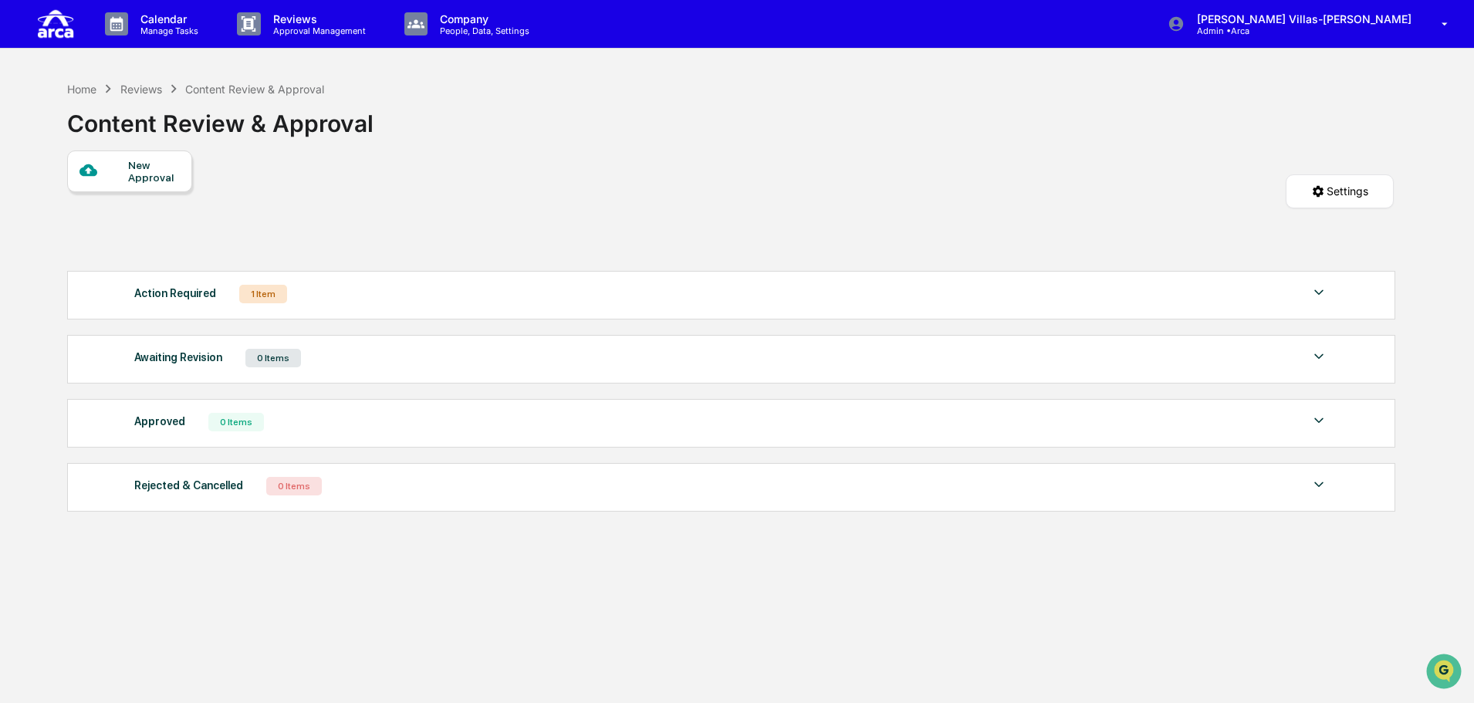
click at [657, 655] on div "Home Reviews Content Review & Approval Content Review & Approval New Approval S…" at bounding box center [730, 424] width 1372 height 703
click at [1323, 297] on img at bounding box center [1318, 292] width 19 height 19
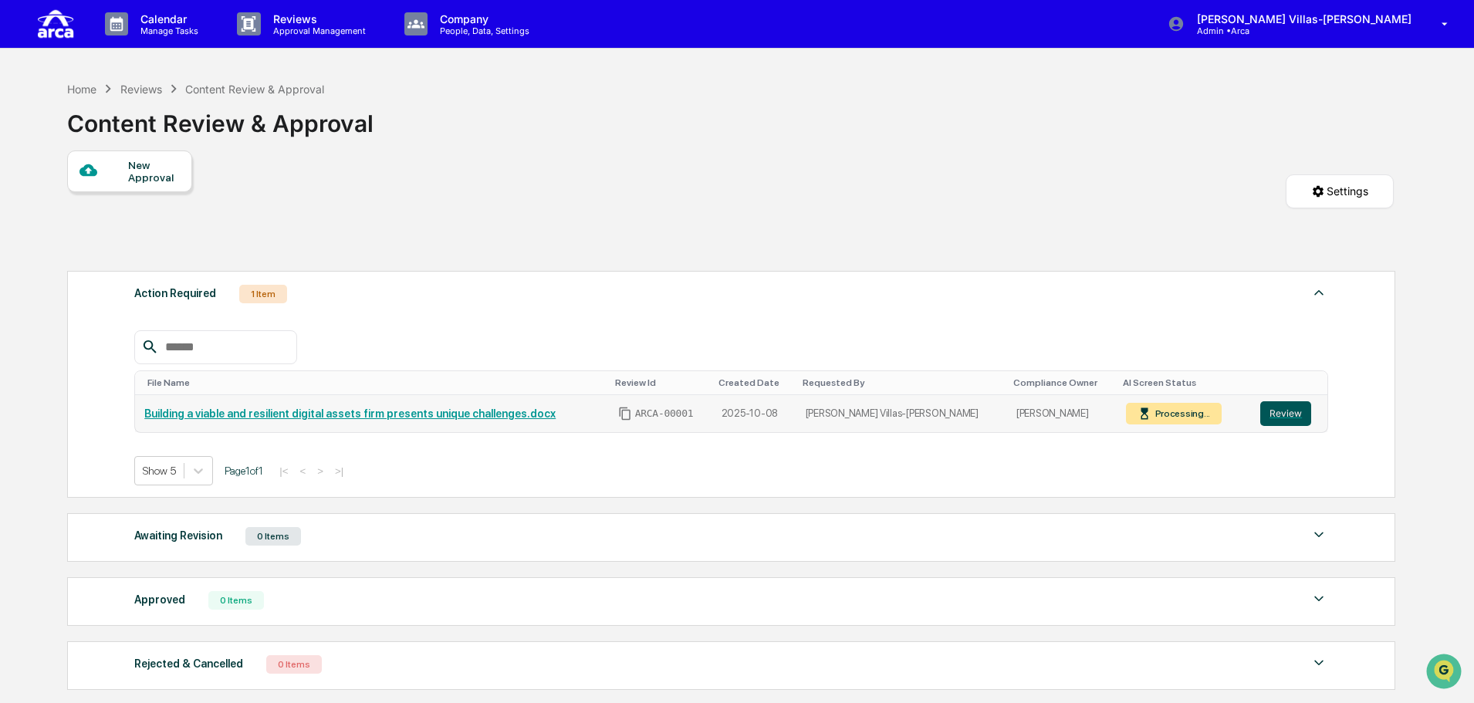
click at [1271, 417] on button "Review" at bounding box center [1285, 413] width 51 height 25
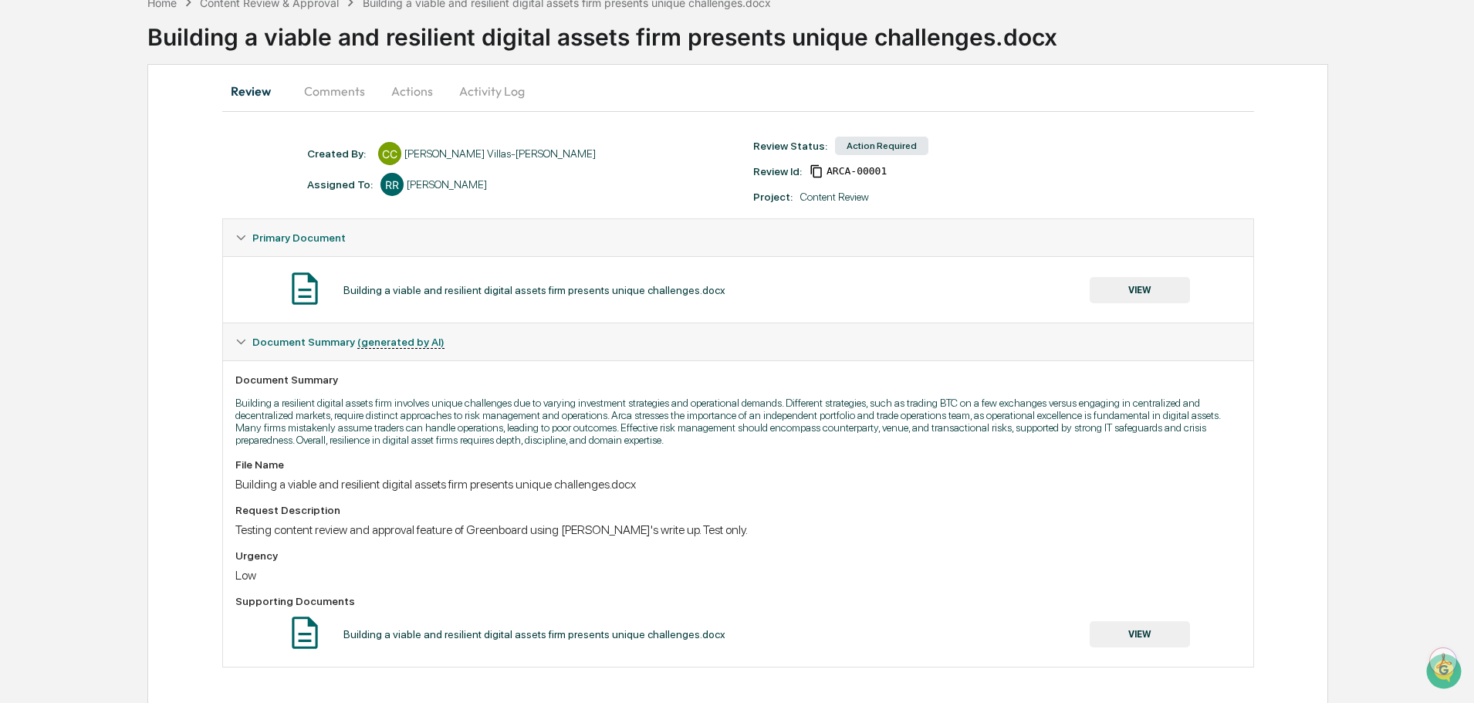
scroll to position [90, 0]
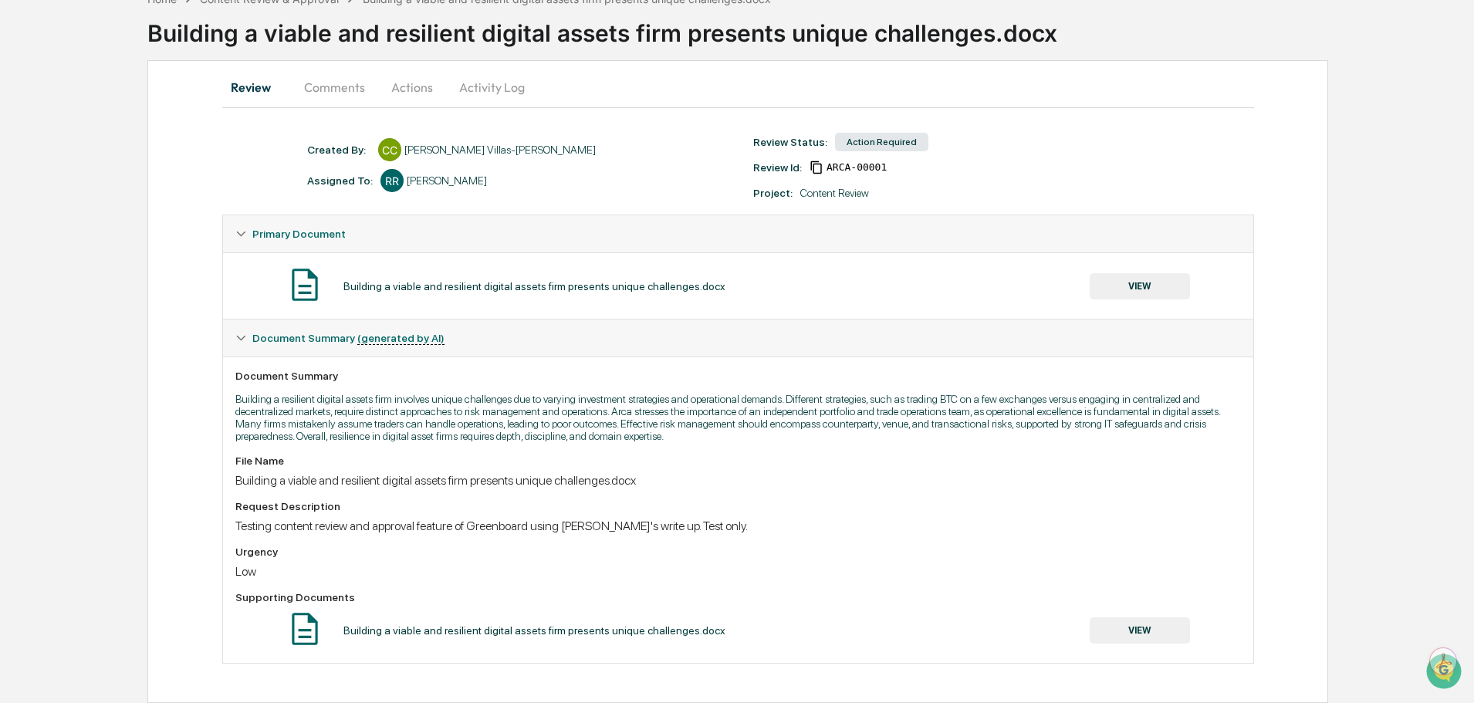
click at [1149, 626] on button "VIEW" at bounding box center [1139, 630] width 100 height 26
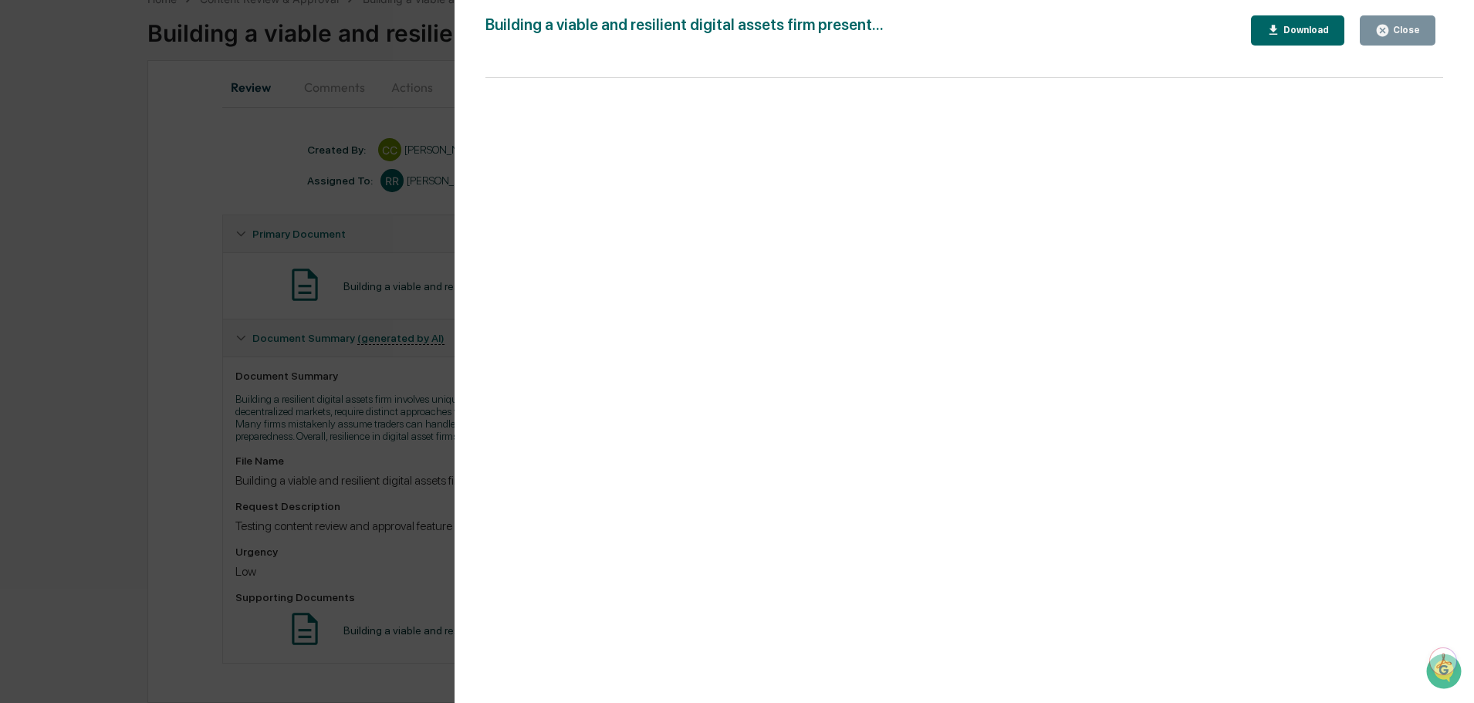
click at [370, 421] on div "Version History [DATE] 03:27 PM [PERSON_NAME] Villas-[PERSON_NAME][GEOGRAPHIC_D…" at bounding box center [737, 351] width 1474 height 703
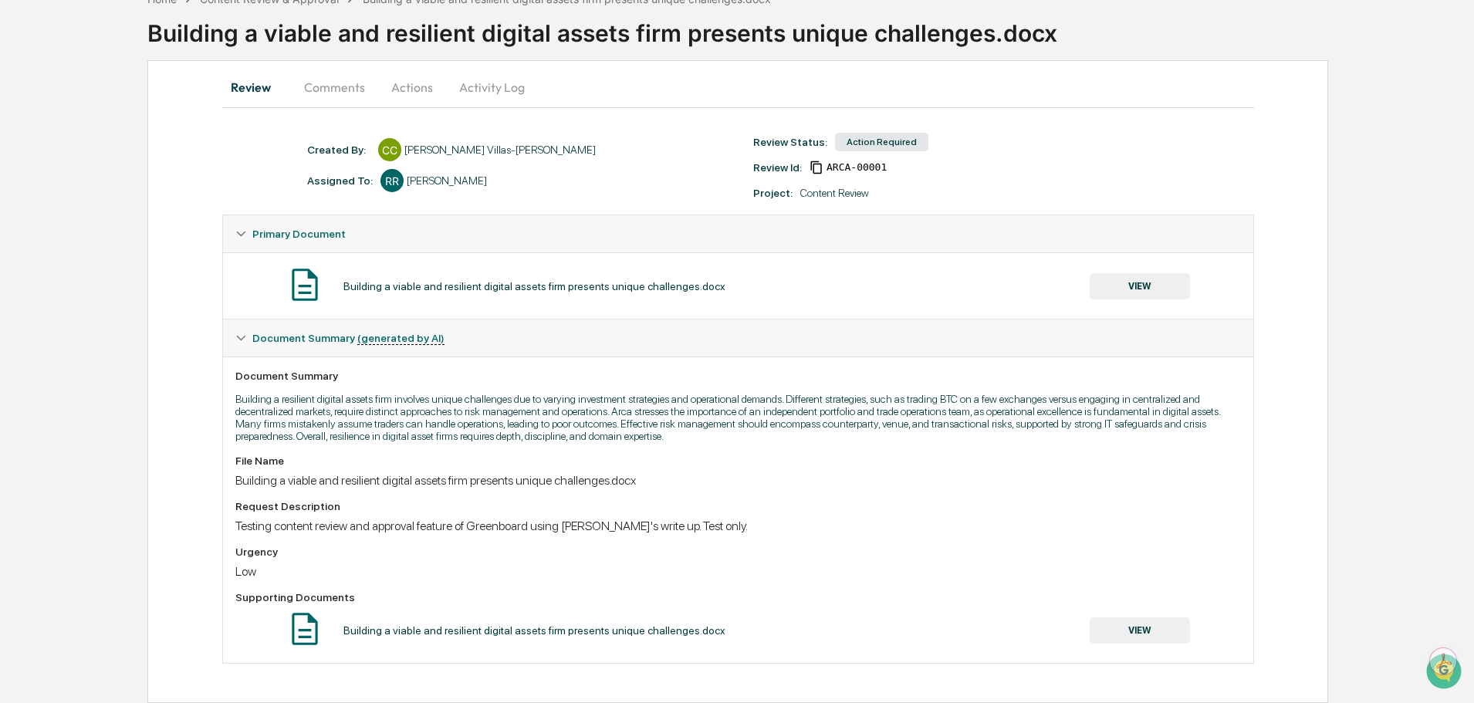
click at [1118, 285] on button "VIEW" at bounding box center [1139, 286] width 100 height 26
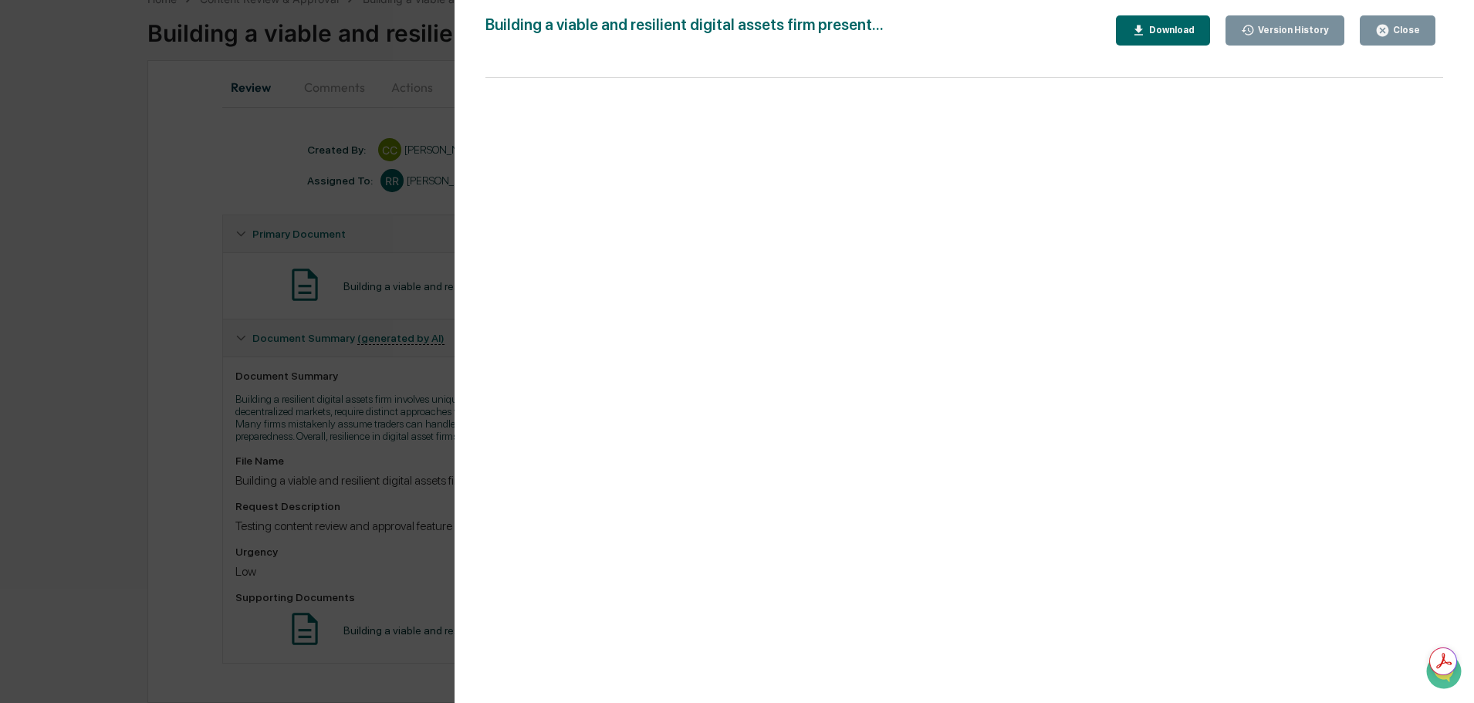
click at [1413, 30] on div "Close" at bounding box center [1404, 30] width 30 height 11
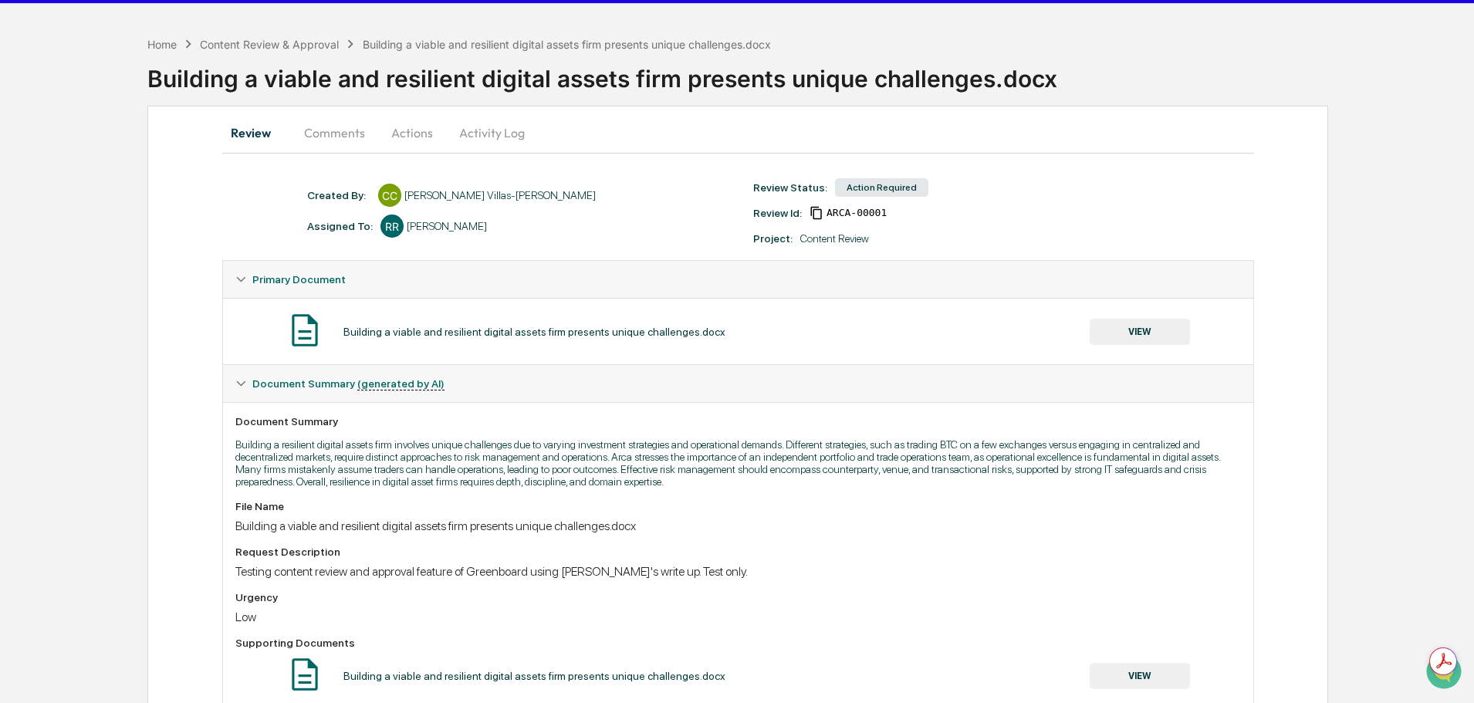
scroll to position [0, 0]
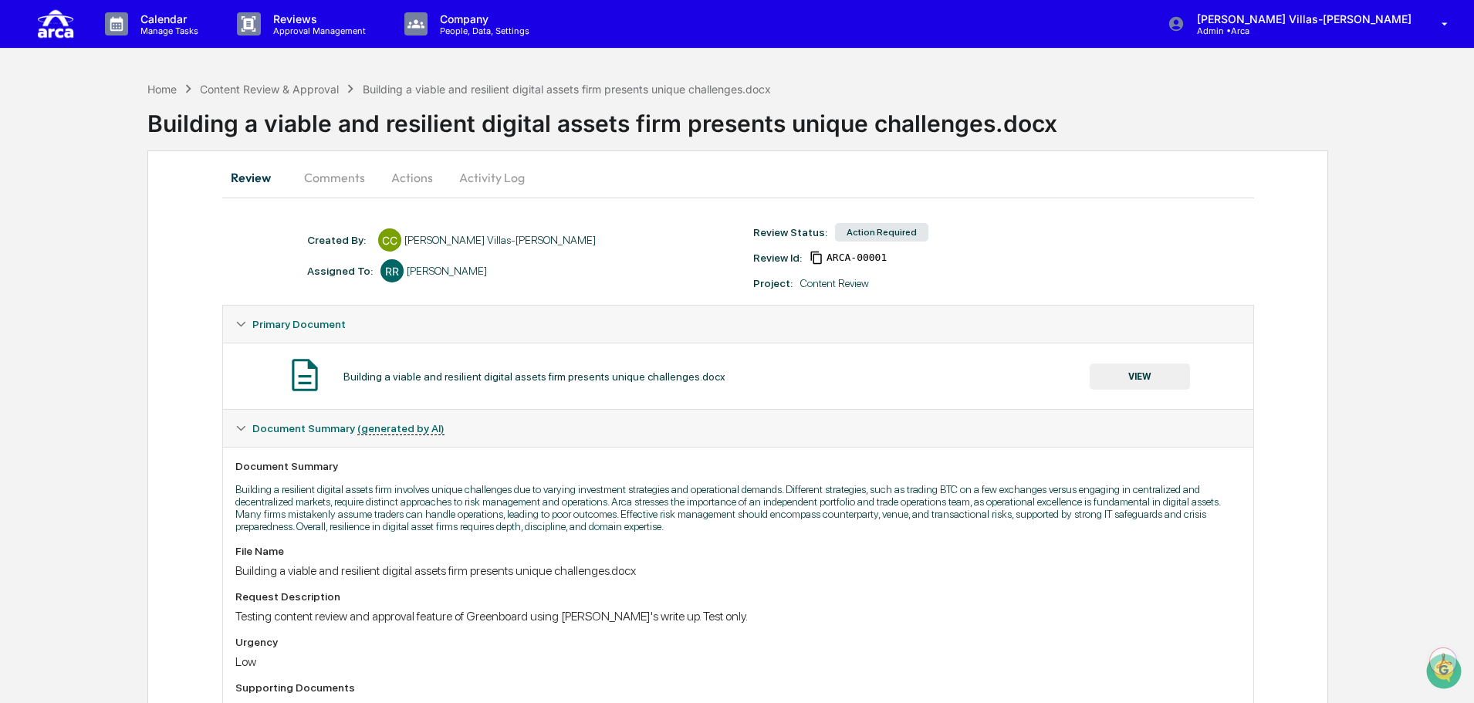
click at [322, 184] on button "Comments" at bounding box center [335, 177] width 86 height 37
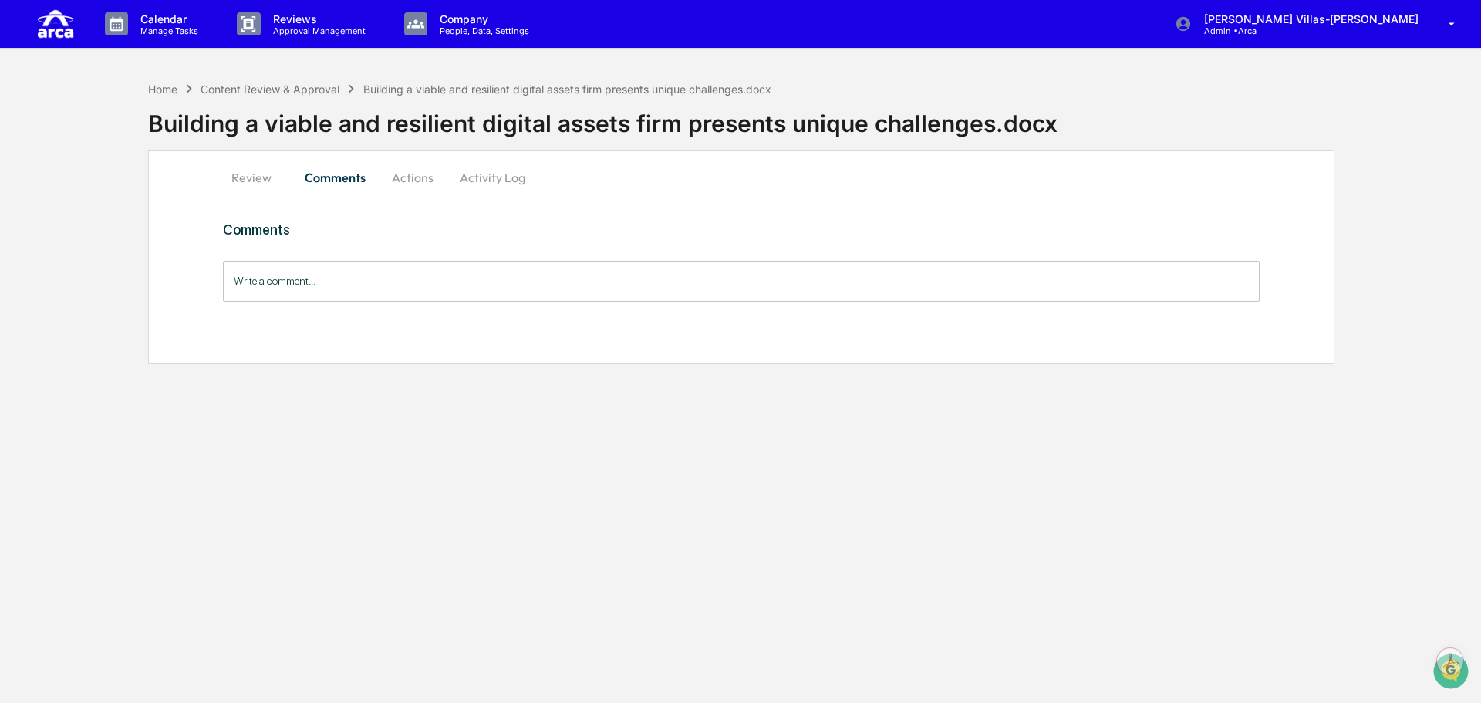
click at [418, 183] on button "Actions" at bounding box center [412, 177] width 69 height 37
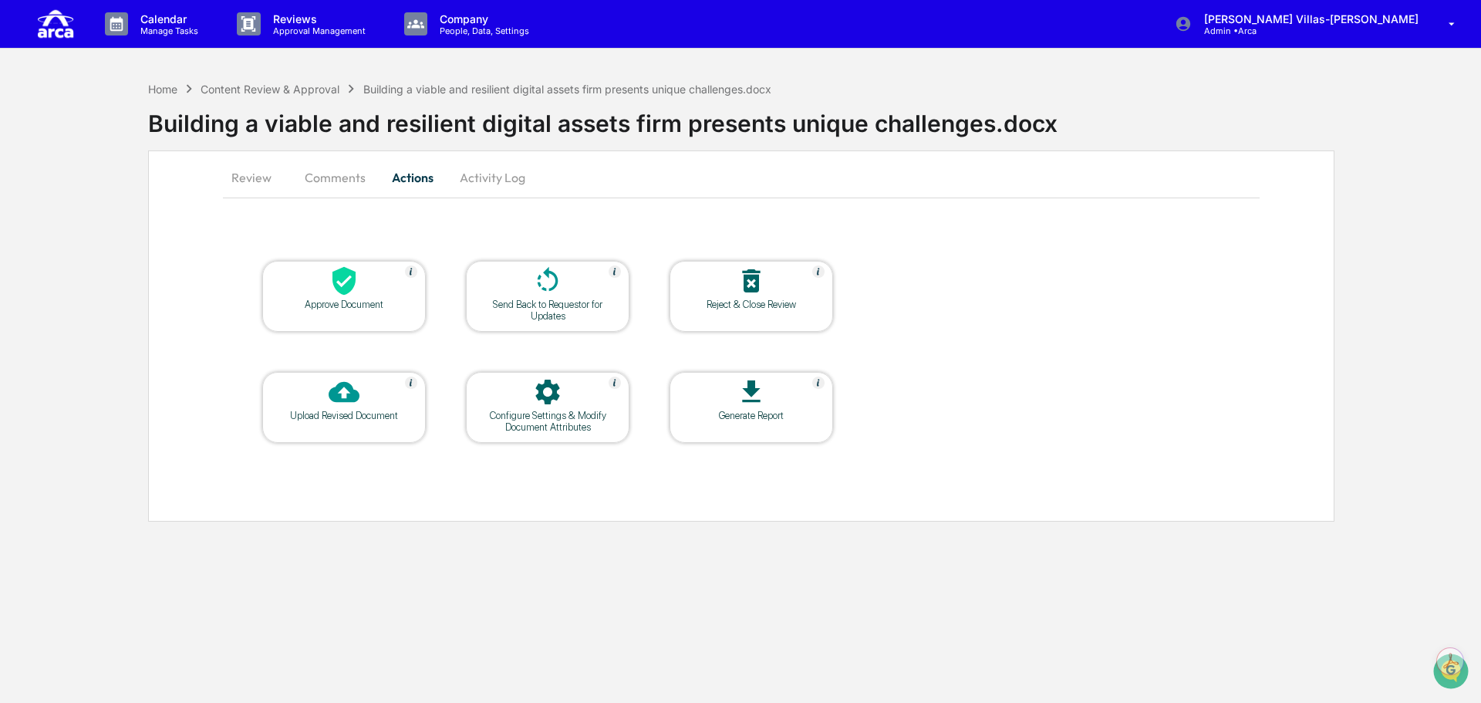
click at [764, 417] on div "Generate Report" at bounding box center [751, 416] width 139 height 12
click at [817, 383] on img at bounding box center [818, 382] width 12 height 12
click at [480, 179] on button "Activity Log" at bounding box center [492, 177] width 90 height 37
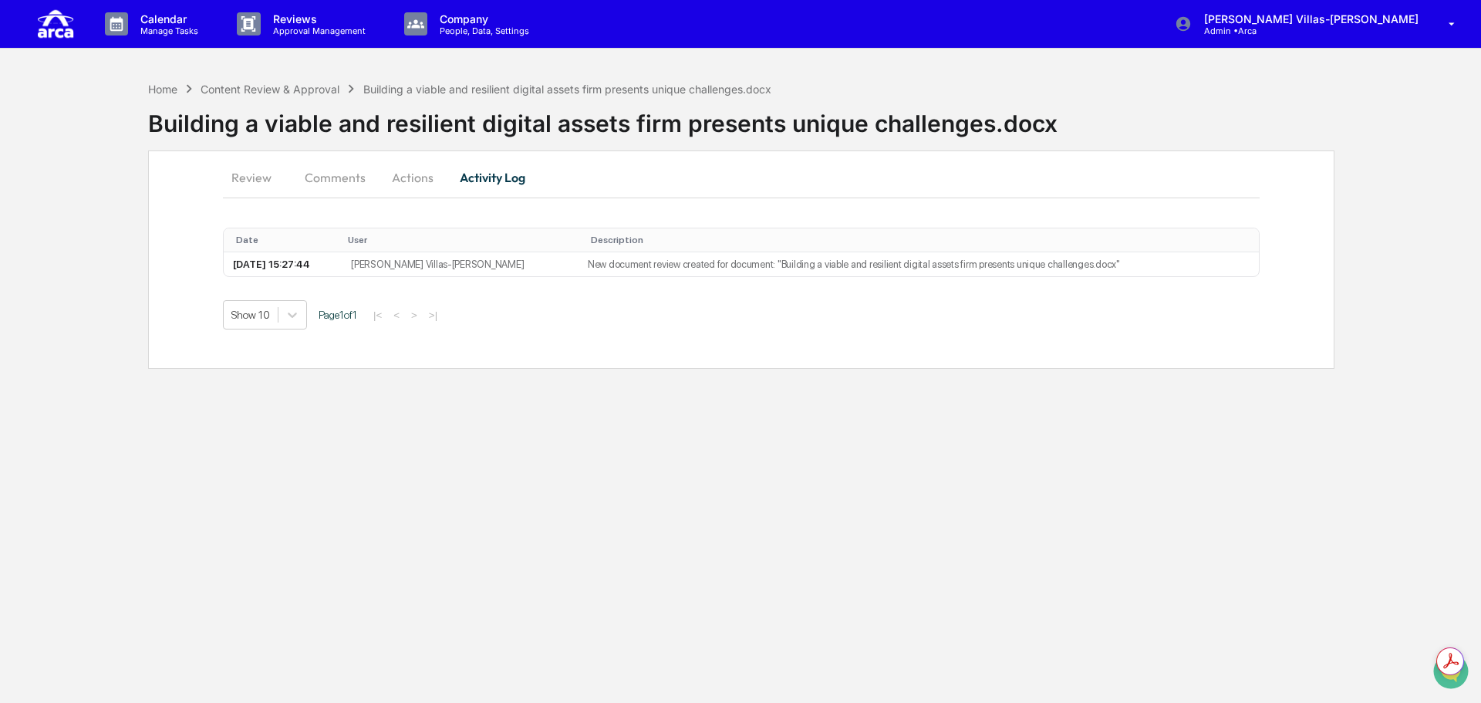
click at [256, 181] on button "Review" at bounding box center [257, 177] width 69 height 37
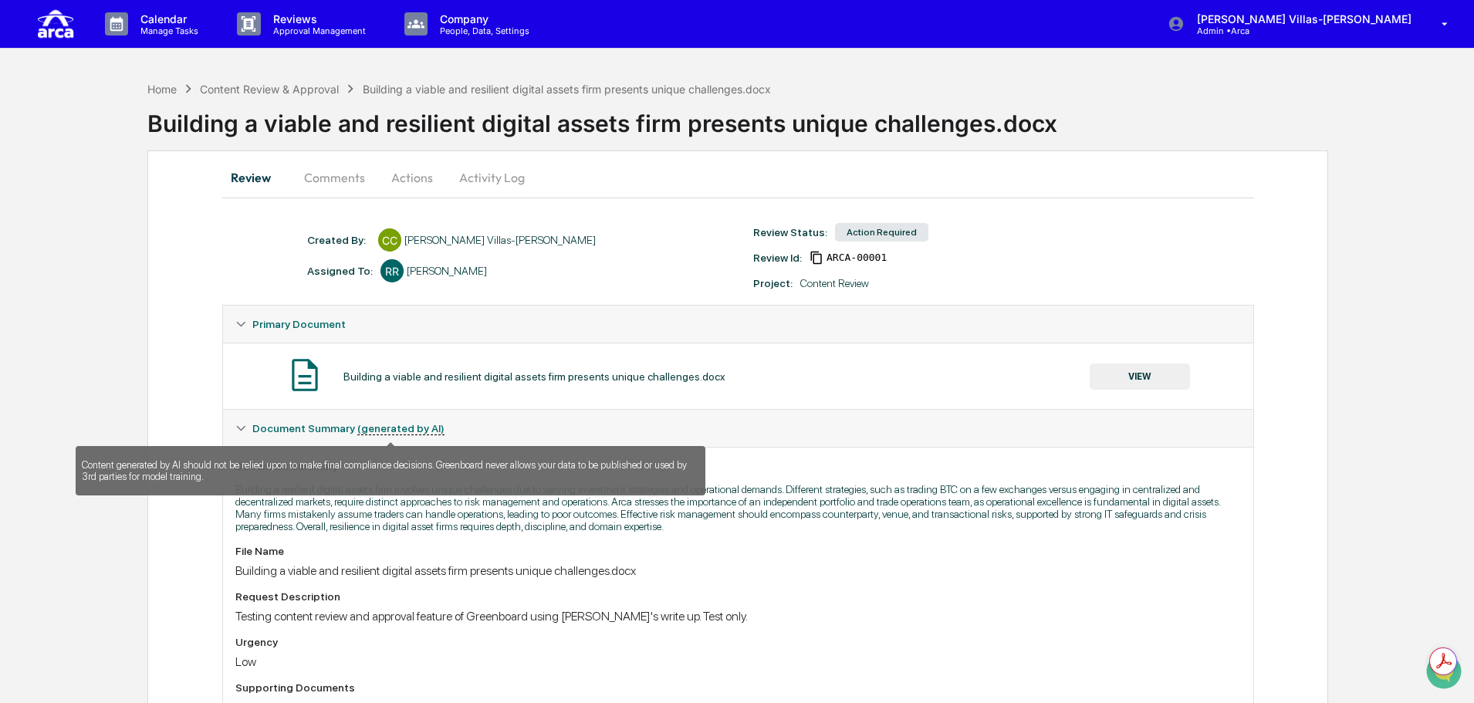
click at [363, 423] on u "(generated by AI)" at bounding box center [400, 428] width 87 height 13
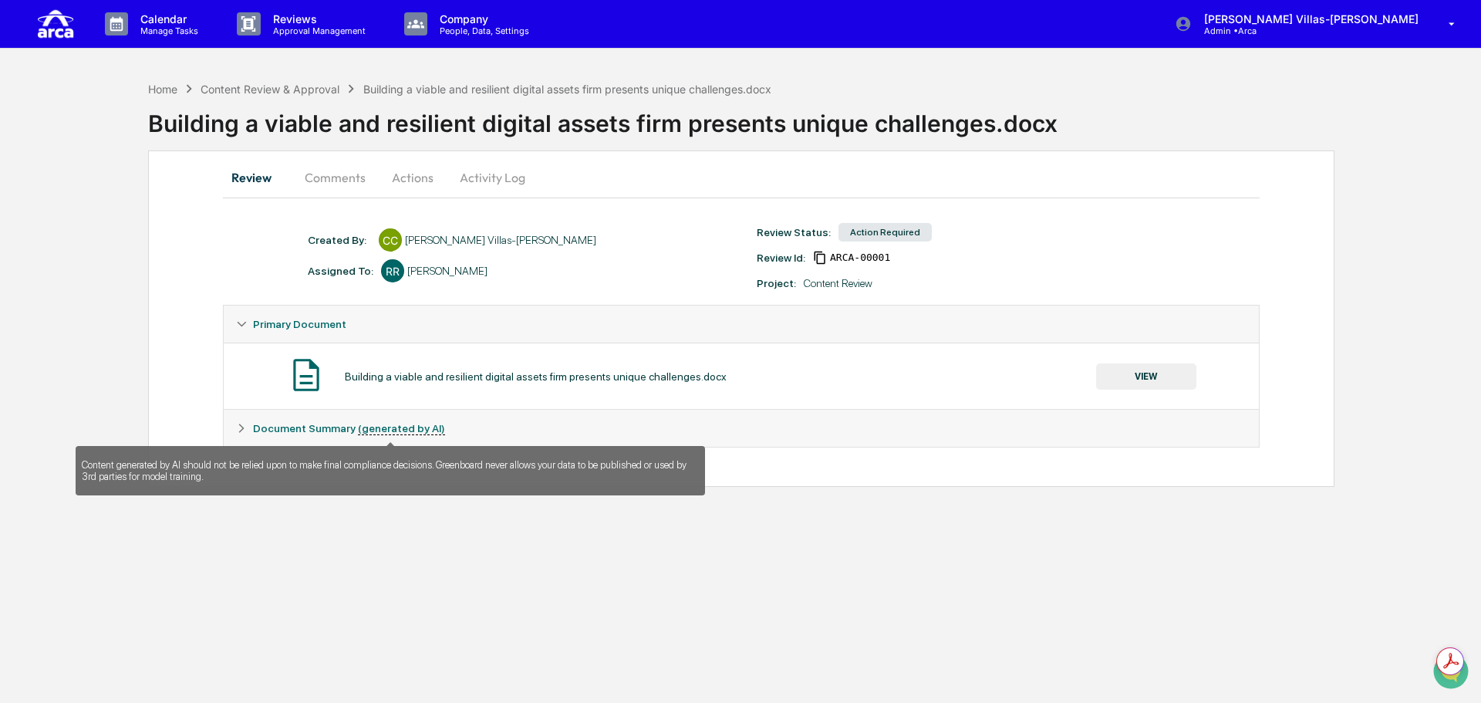
click at [363, 423] on u "(generated by AI)" at bounding box center [401, 428] width 87 height 13
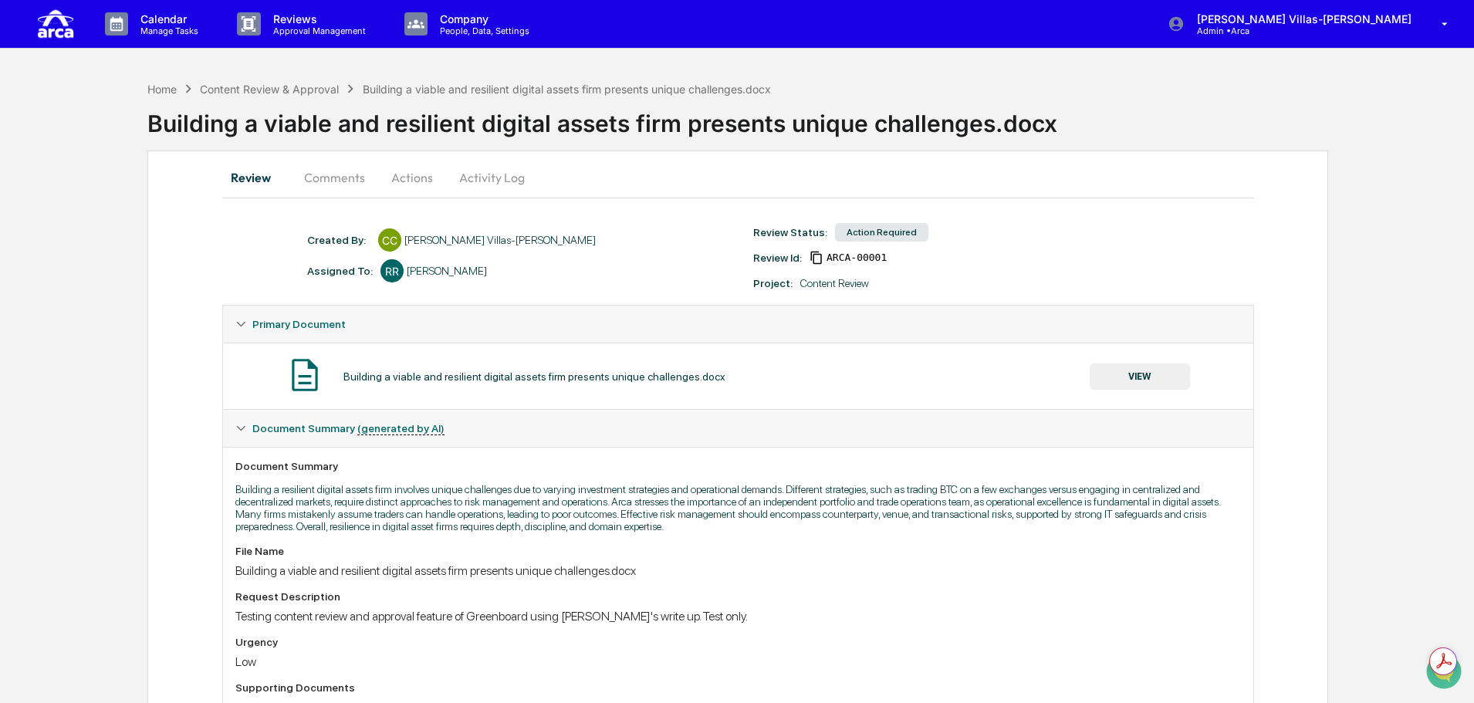
click at [276, 514] on p "Building a resilient digital assets firm involves unique challenges due to vary…" at bounding box center [737, 507] width 1005 height 49
click at [627, 511] on p "Building a resilient digital assets firm involves unique challenges due to vary…" at bounding box center [737, 507] width 1005 height 49
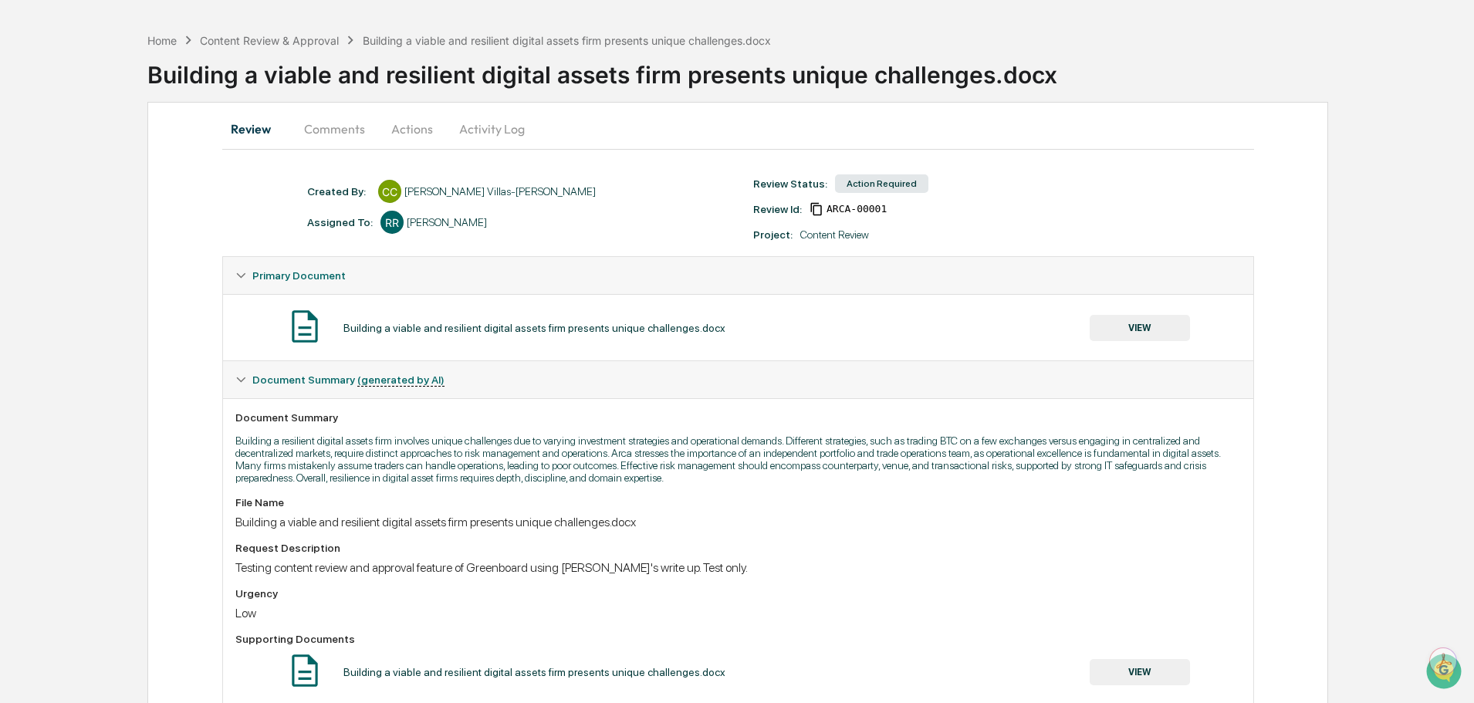
scroll to position [90, 0]
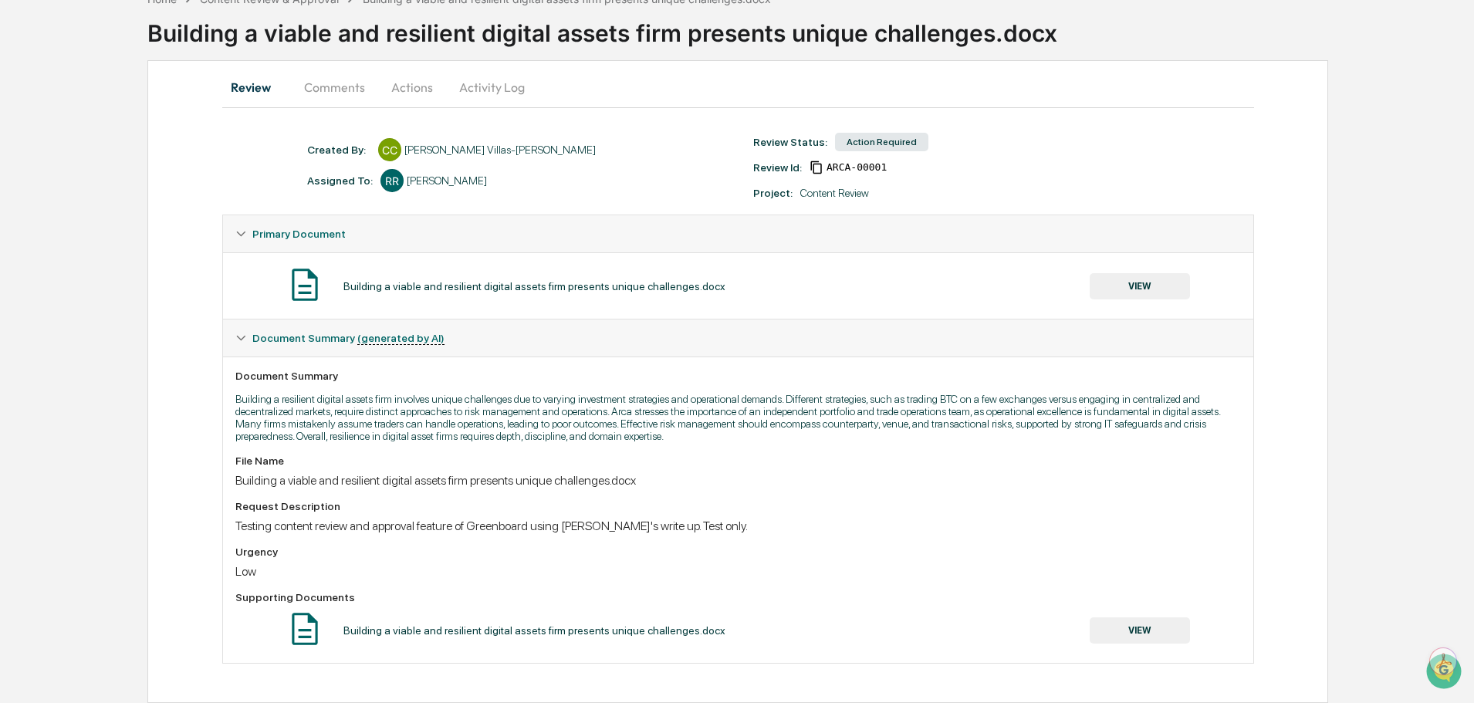
click at [1133, 630] on button "VIEW" at bounding box center [1139, 630] width 100 height 26
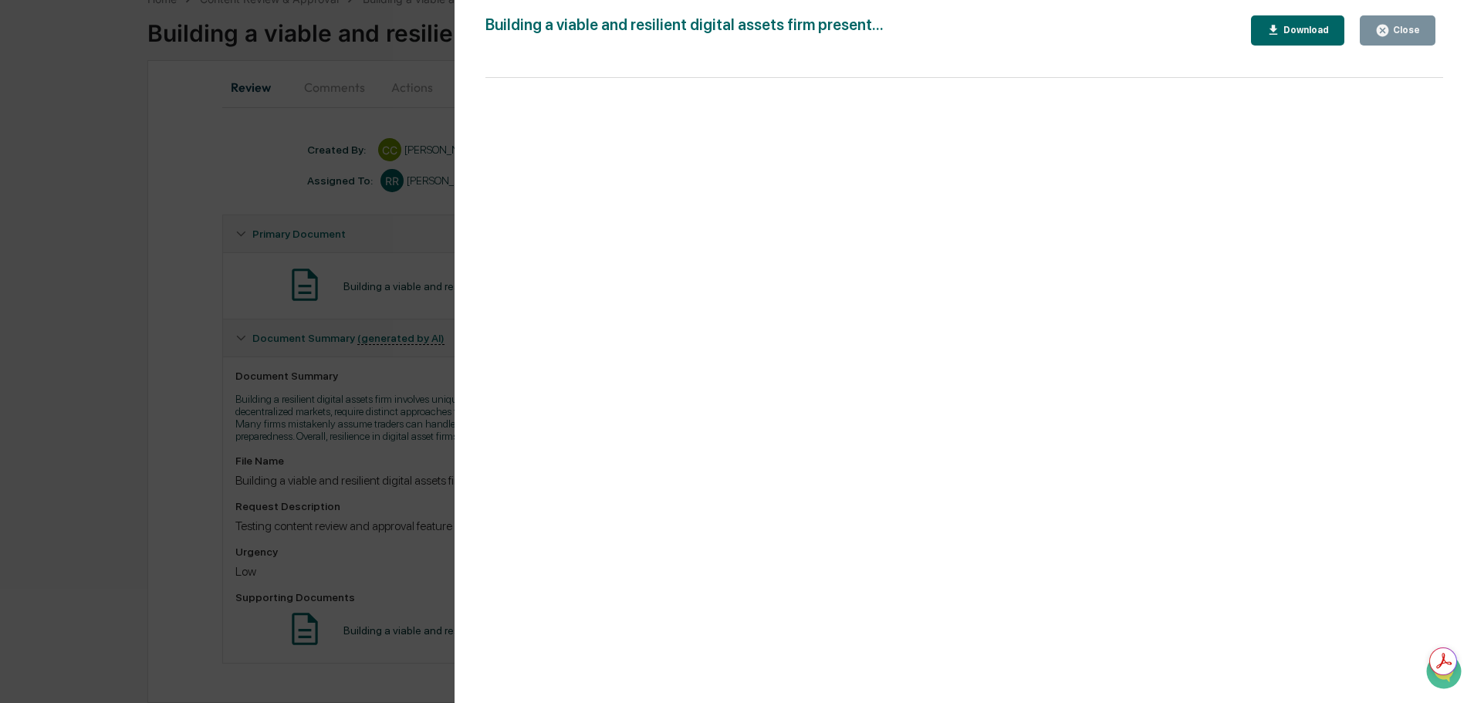
click at [1403, 33] on div "Close" at bounding box center [1404, 30] width 30 height 11
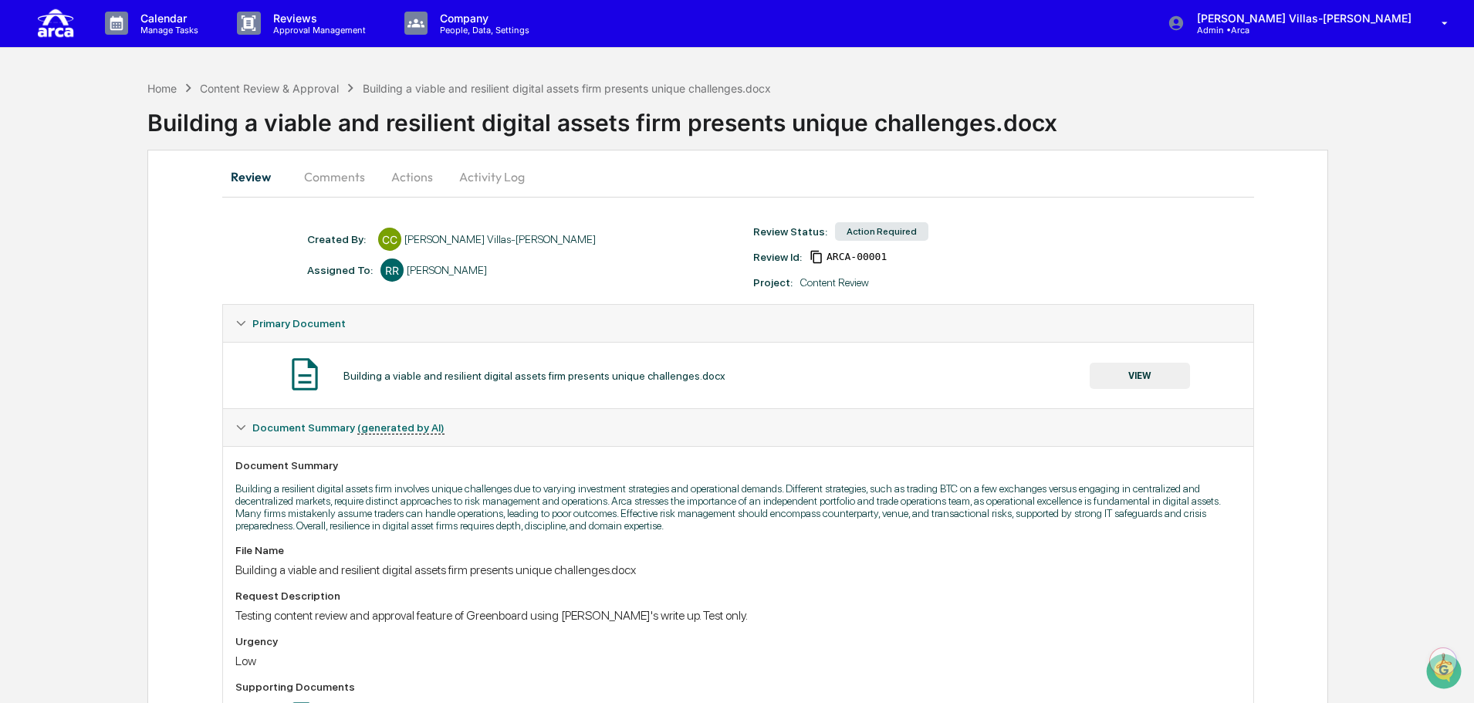
scroll to position [0, 0]
click at [485, 17] on p "Company" at bounding box center [482, 18] width 110 height 13
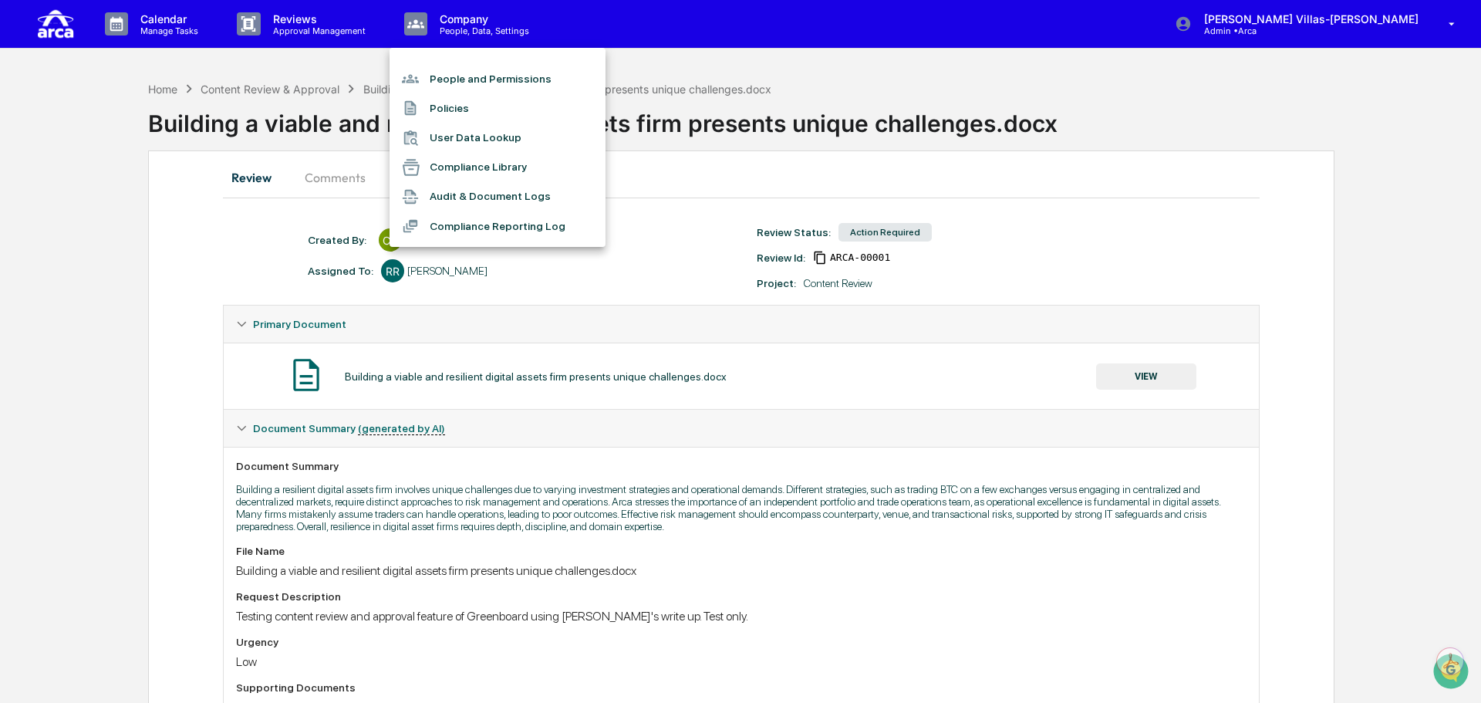
click at [301, 24] on div at bounding box center [740, 351] width 1481 height 703
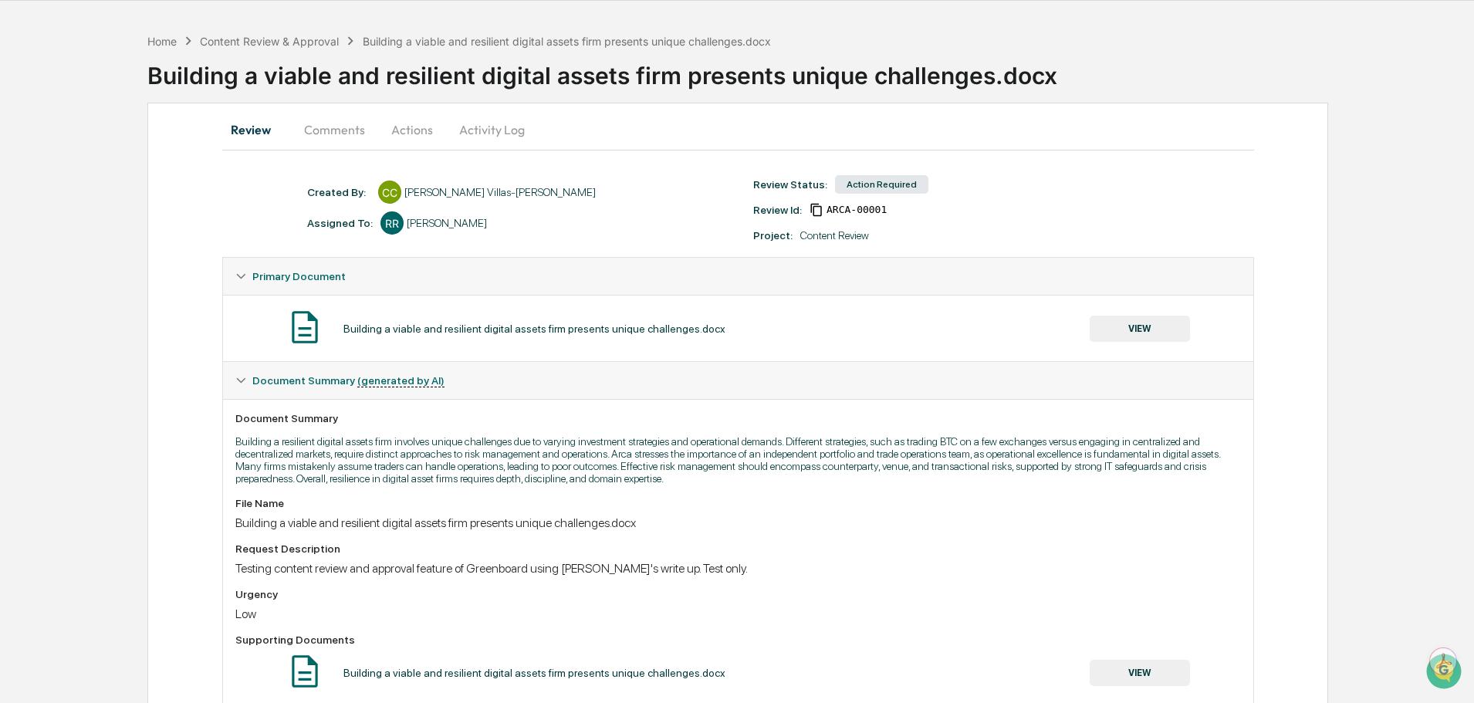
scroll to position [90, 0]
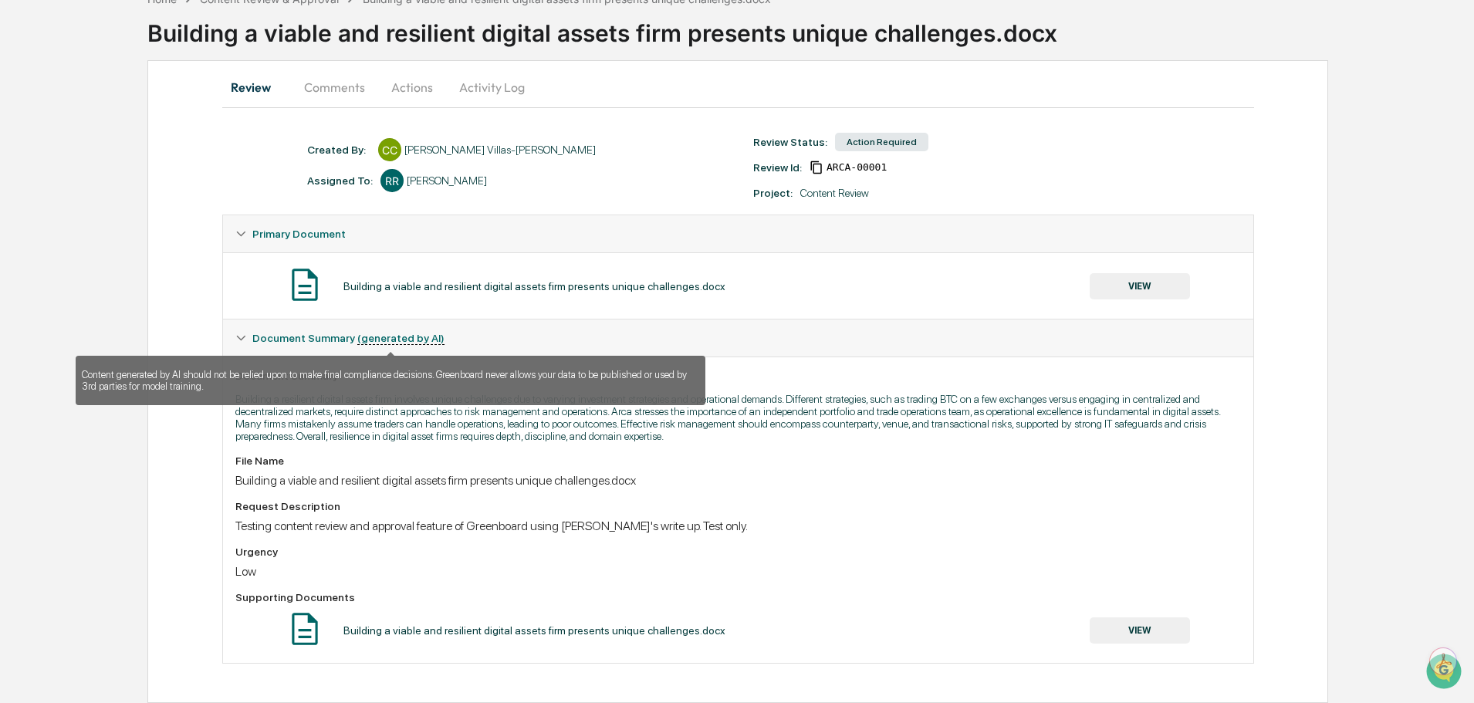
click at [393, 336] on u "(generated by AI)" at bounding box center [400, 338] width 87 height 13
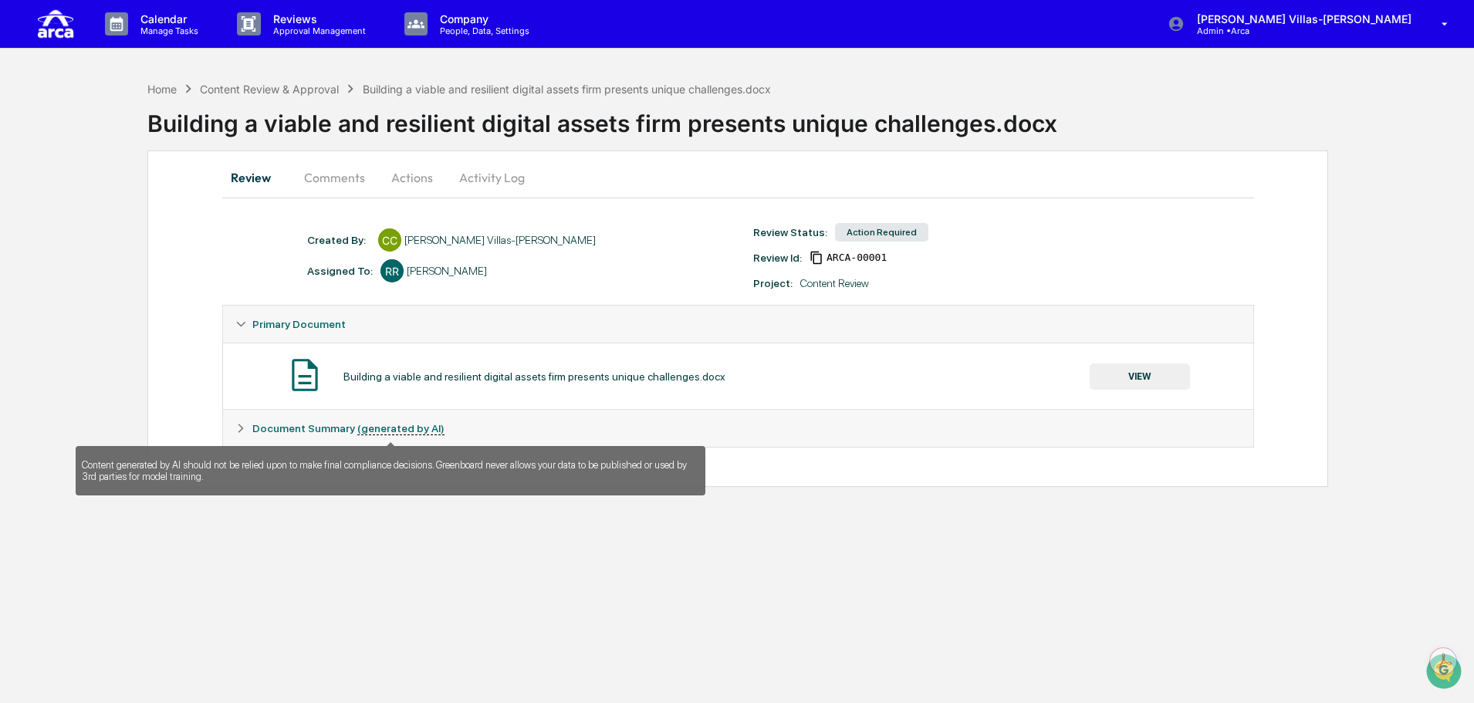
scroll to position [0, 0]
click at [364, 431] on u "(generated by AI)" at bounding box center [401, 428] width 87 height 13
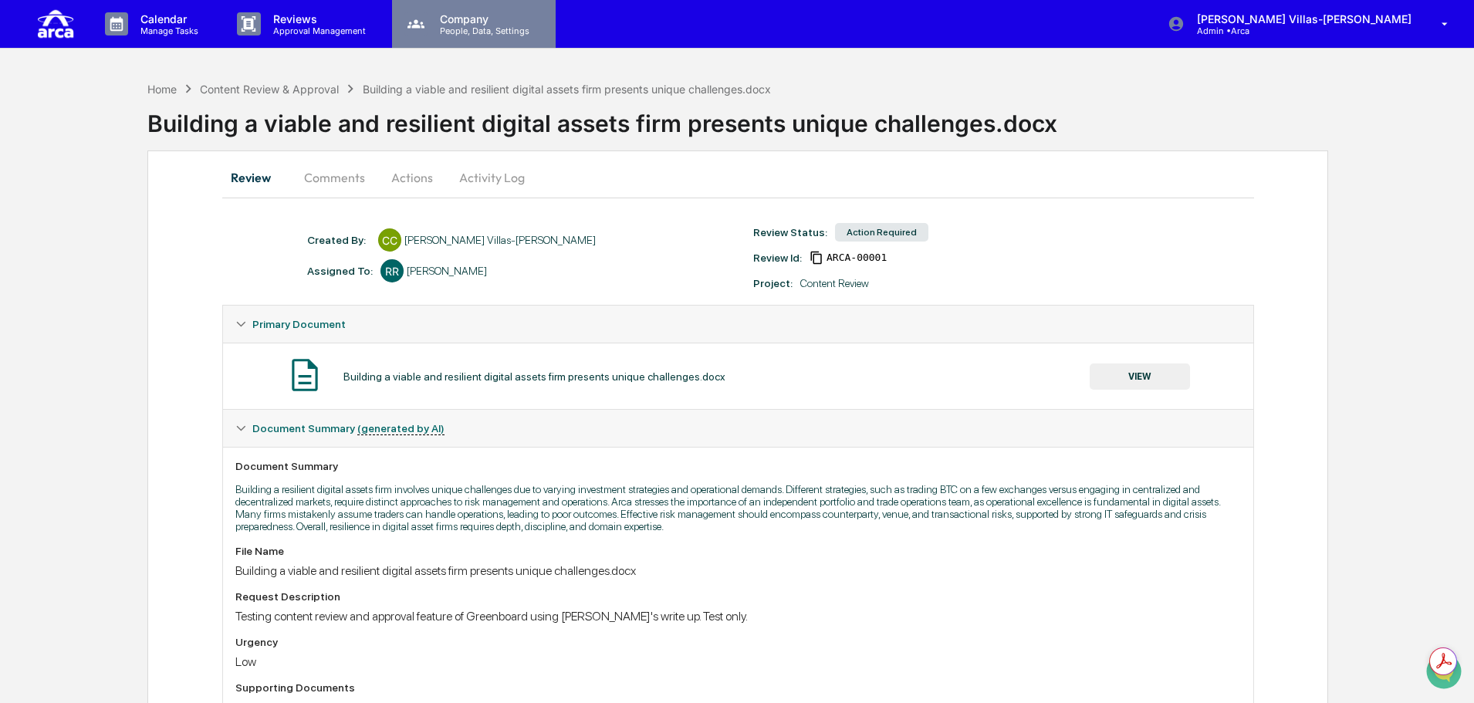
click at [464, 35] on p "People, Data, Settings" at bounding box center [482, 30] width 110 height 11
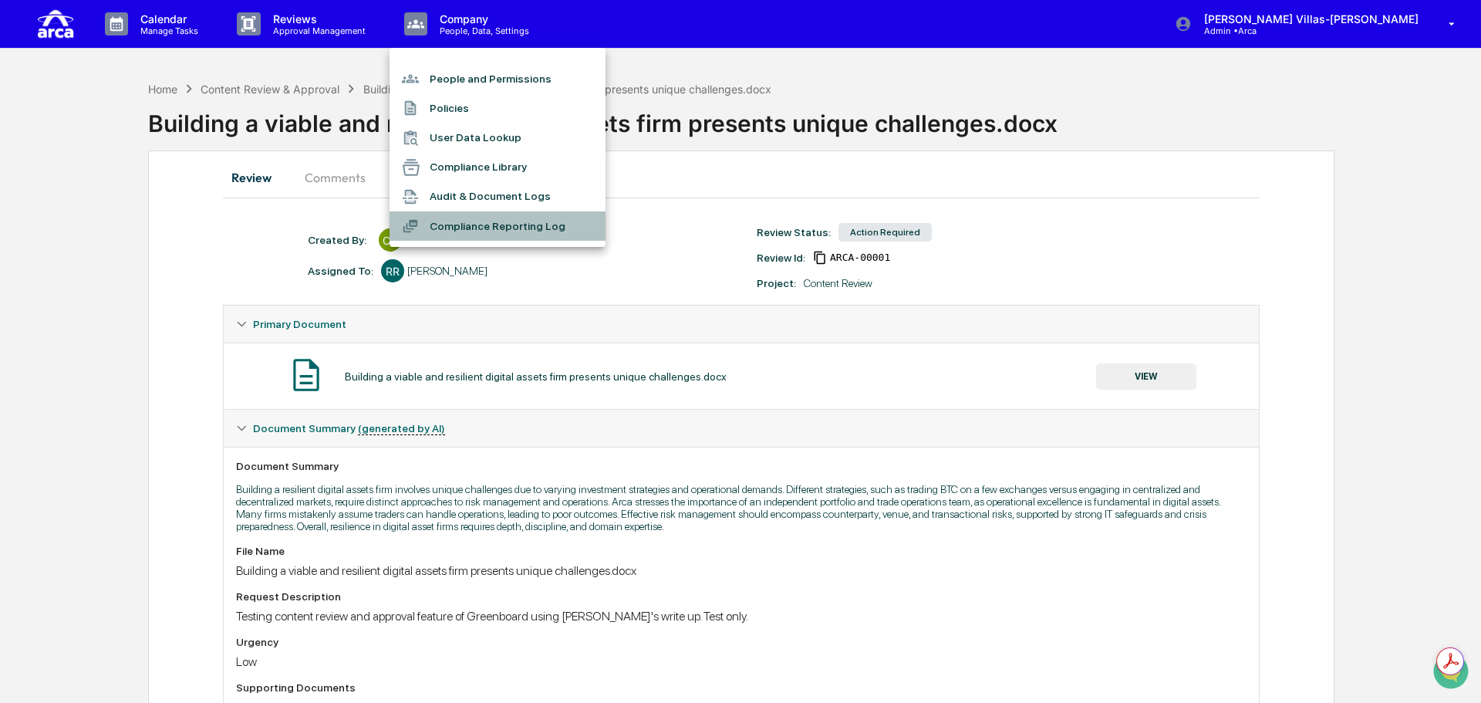
click at [457, 236] on li "Compliance Reporting Log" at bounding box center [498, 225] width 216 height 29
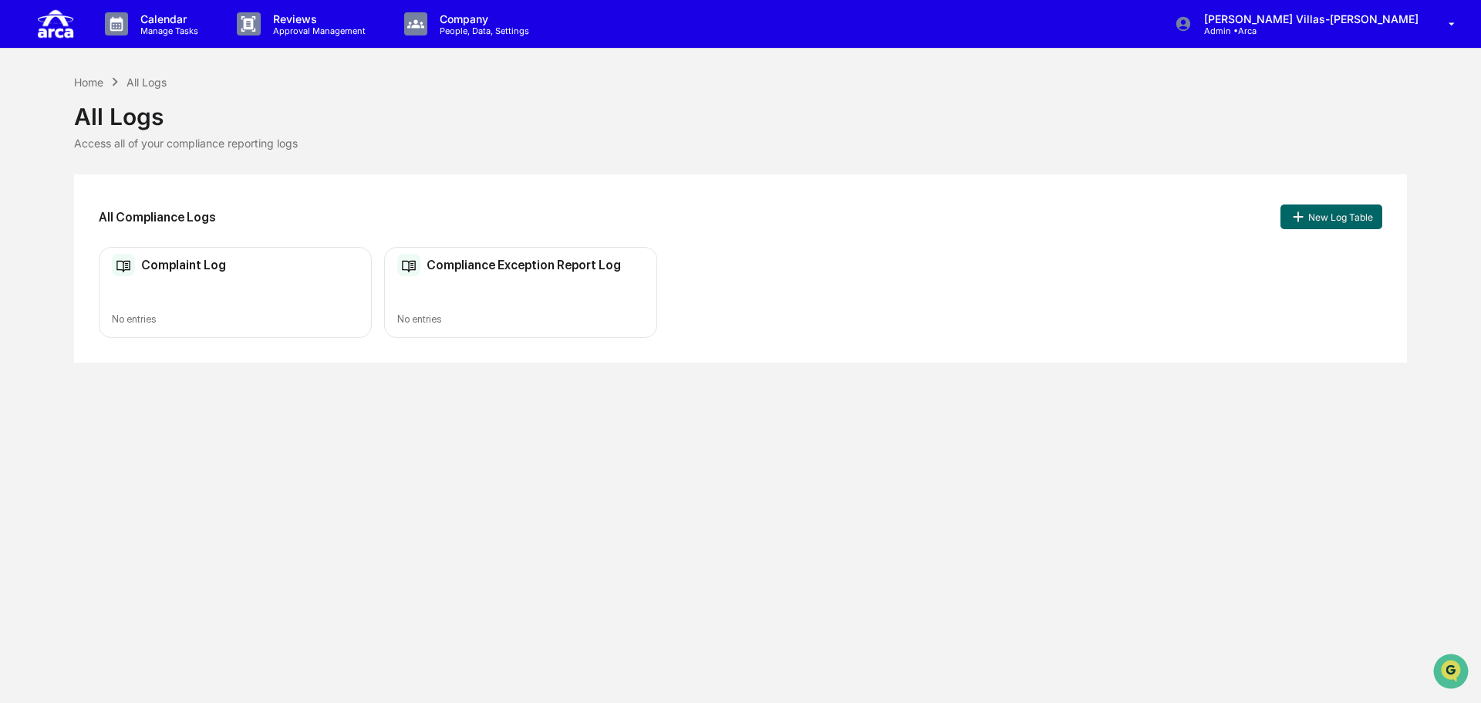
click at [268, 275] on div "Complaint Log" at bounding box center [235, 265] width 247 height 23
click at [941, 297] on div "Complaint Log No entries Compliance Exception Report Log No entries" at bounding box center [741, 293] width 1284 height 92
click at [1320, 220] on button "New Log Table" at bounding box center [1332, 216] width 102 height 25
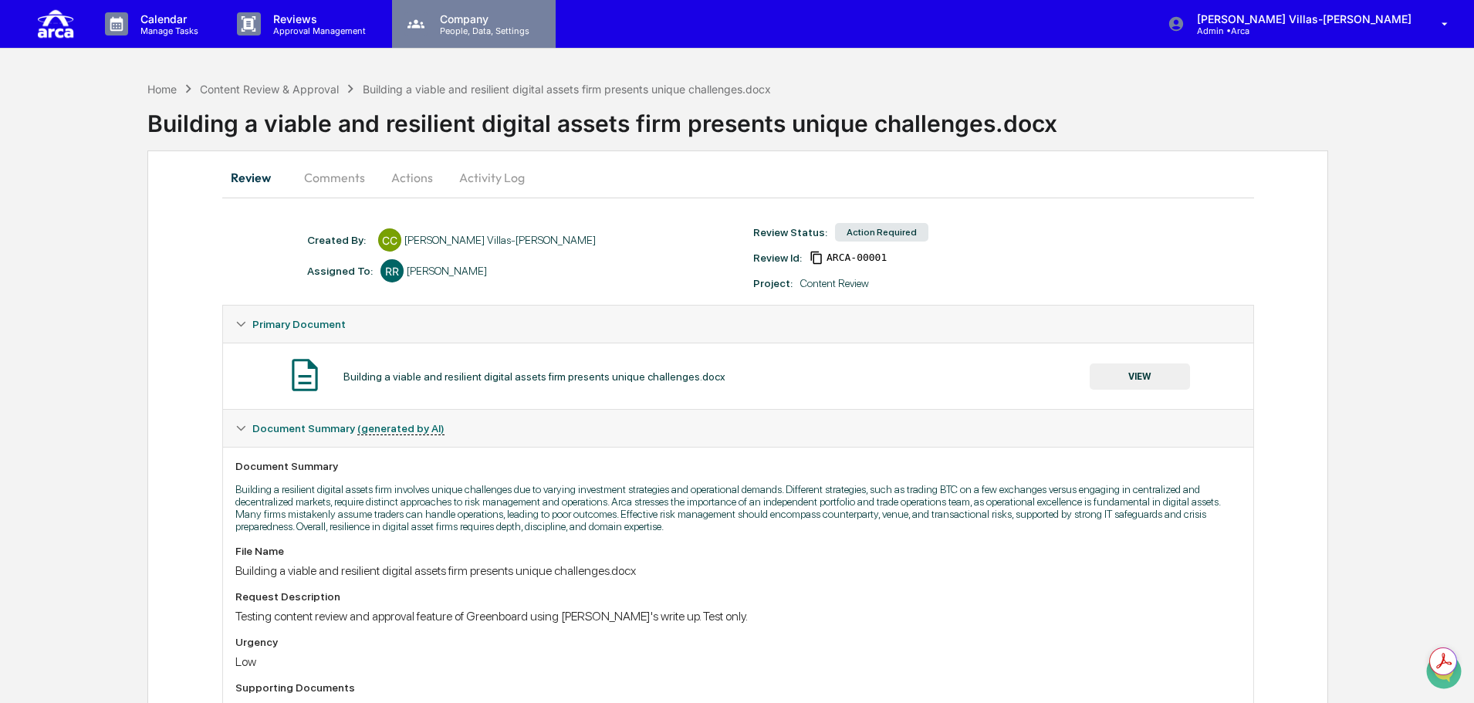
click at [458, 15] on p "Company" at bounding box center [482, 18] width 110 height 13
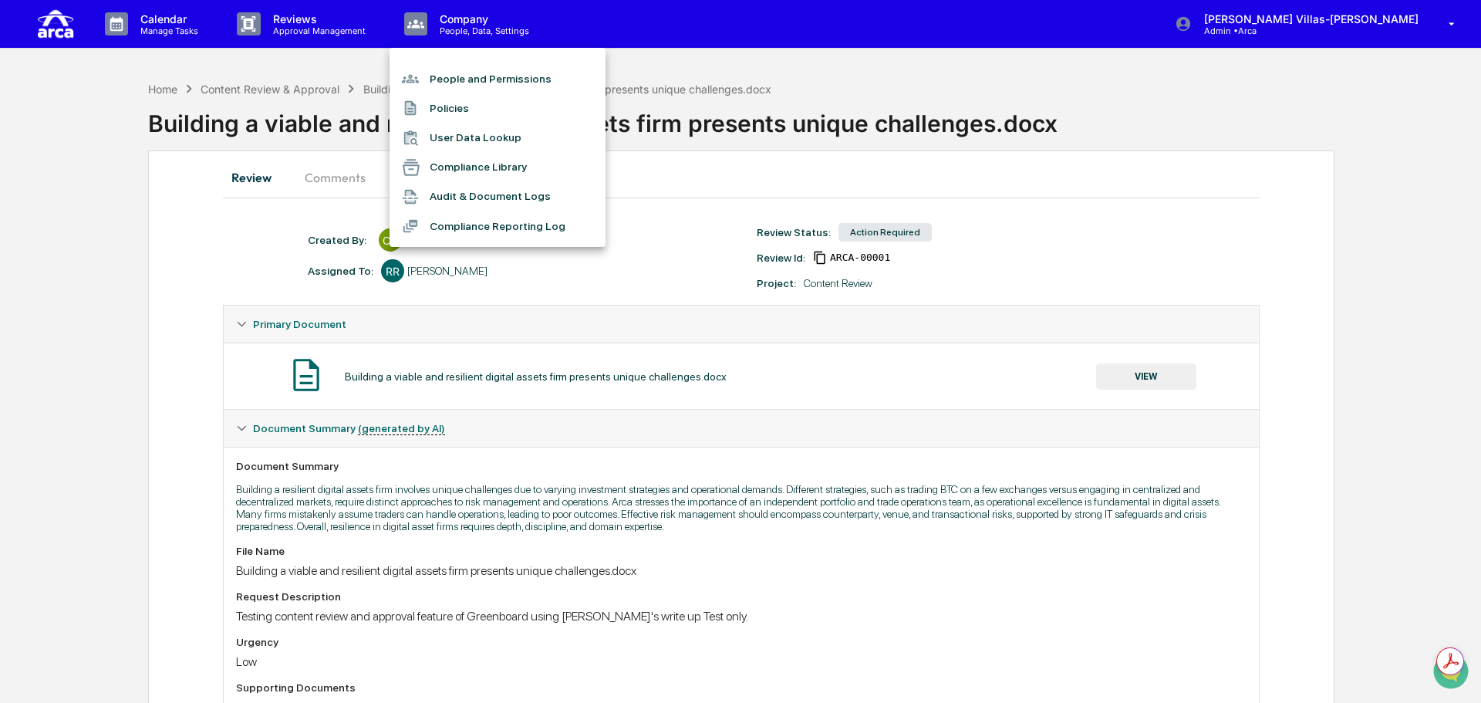
click at [292, 34] on div at bounding box center [740, 351] width 1481 height 703
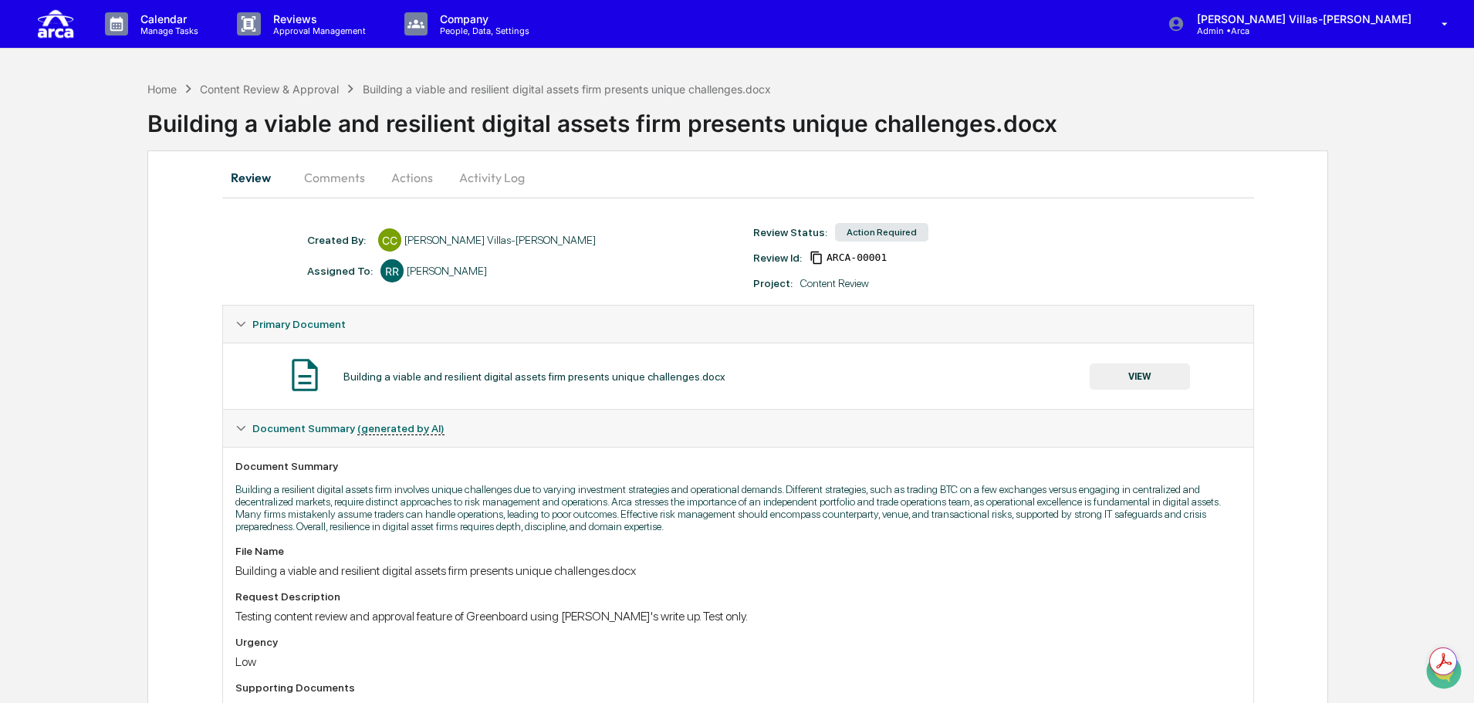
click at [296, 24] on p "Reviews" at bounding box center [317, 18] width 113 height 13
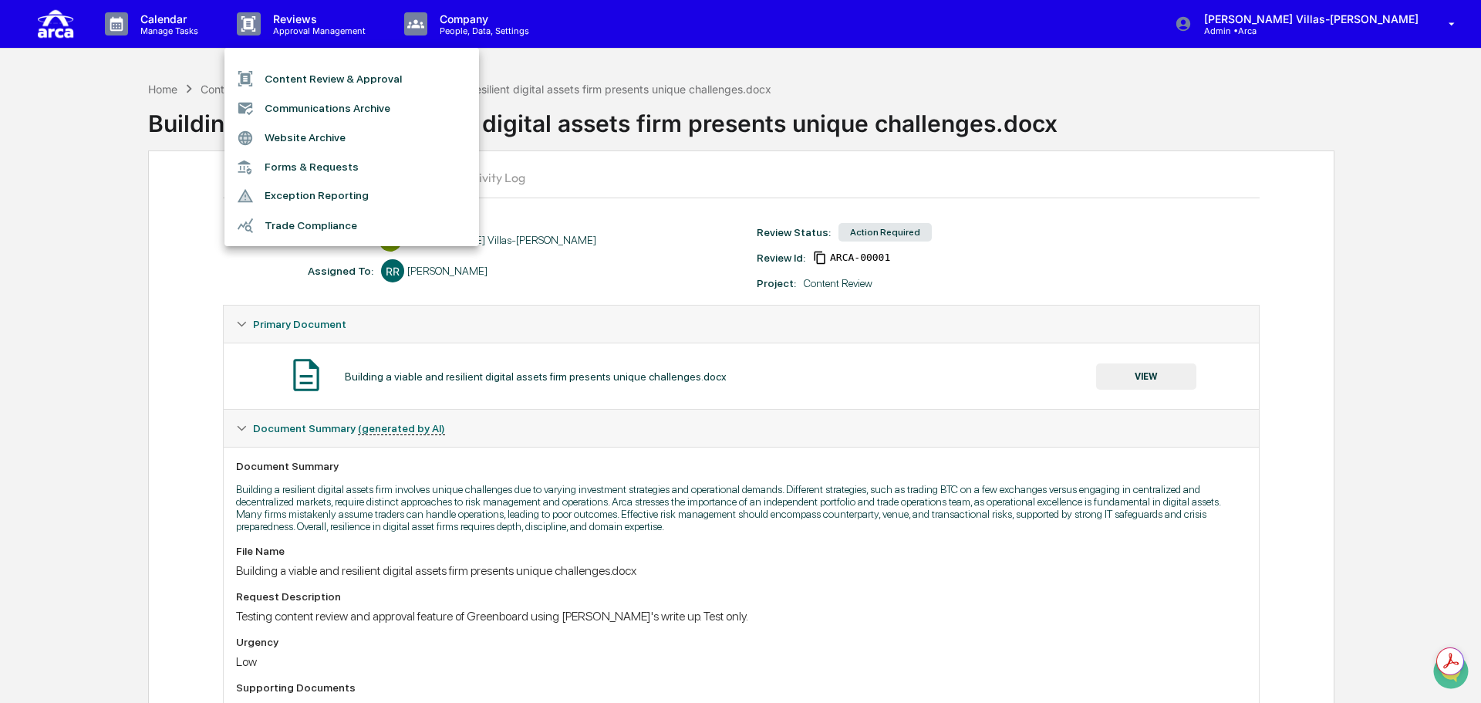
click at [294, 111] on li "Communications Archive" at bounding box center [352, 107] width 255 height 29
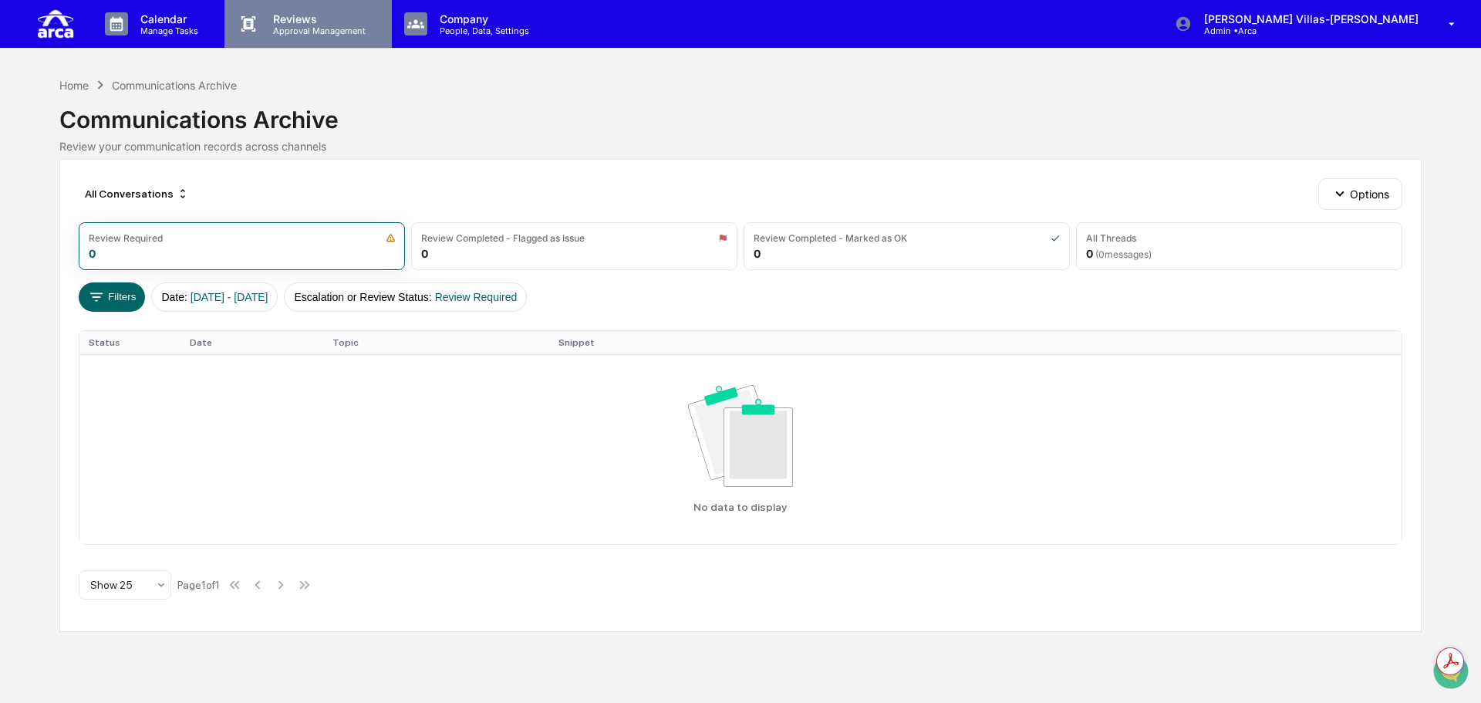
click at [293, 25] on p "Approval Management" at bounding box center [317, 30] width 113 height 11
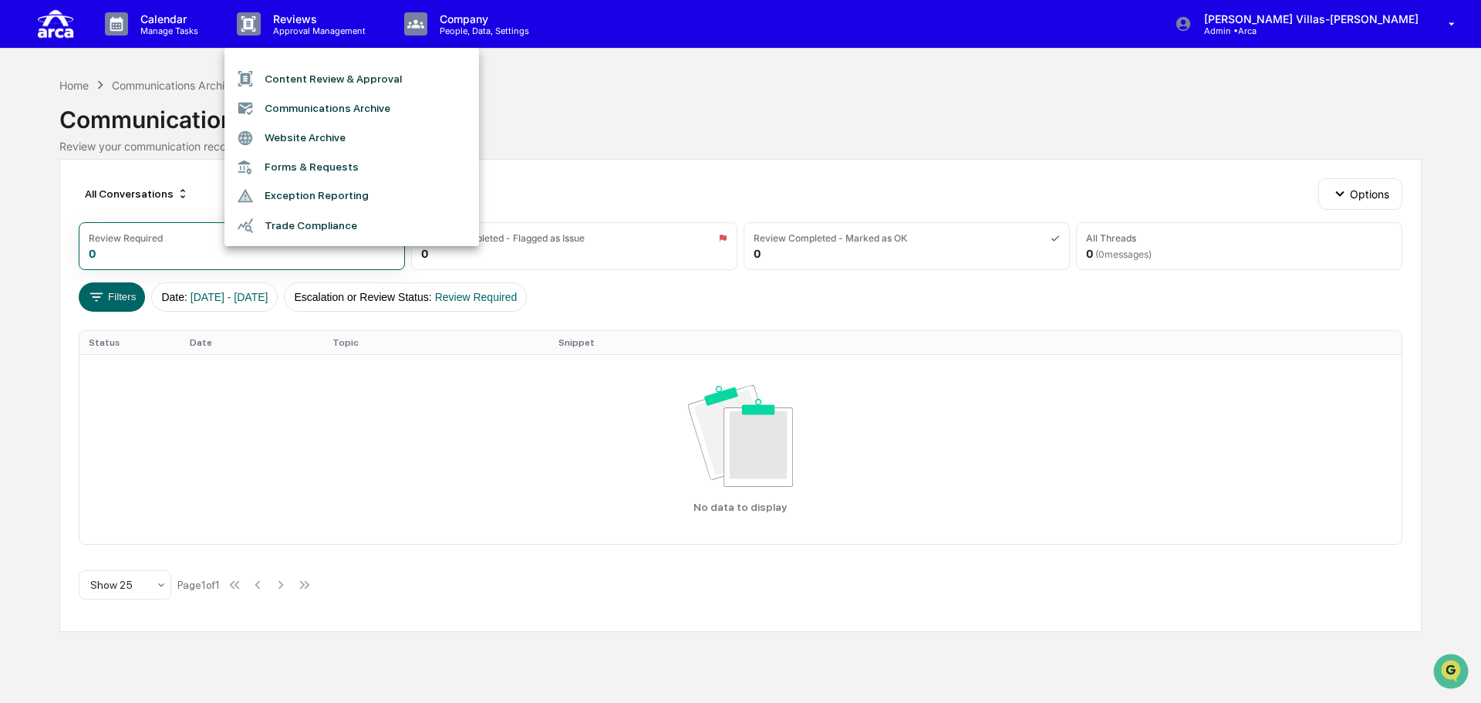
click at [183, 18] on div at bounding box center [740, 351] width 1481 height 703
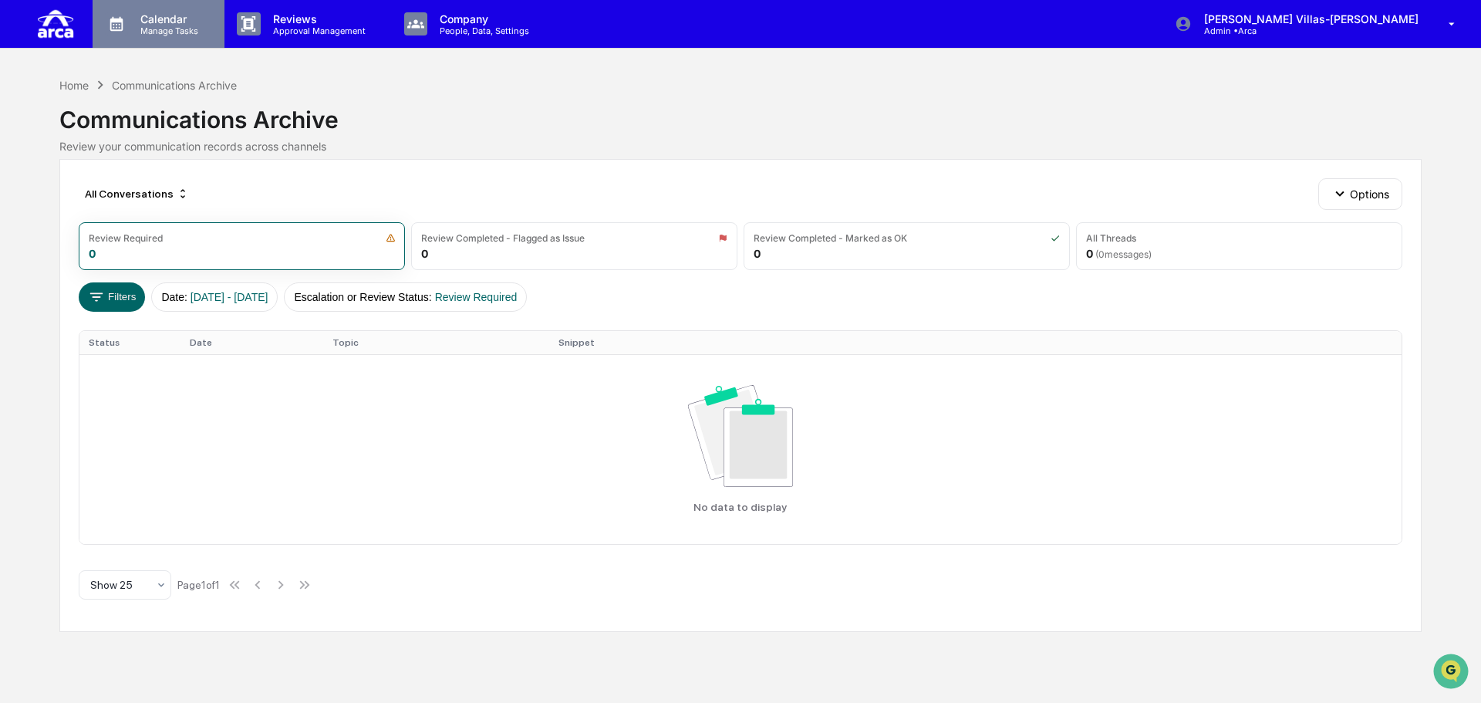
click at [180, 23] on p "Calendar" at bounding box center [167, 18] width 78 height 13
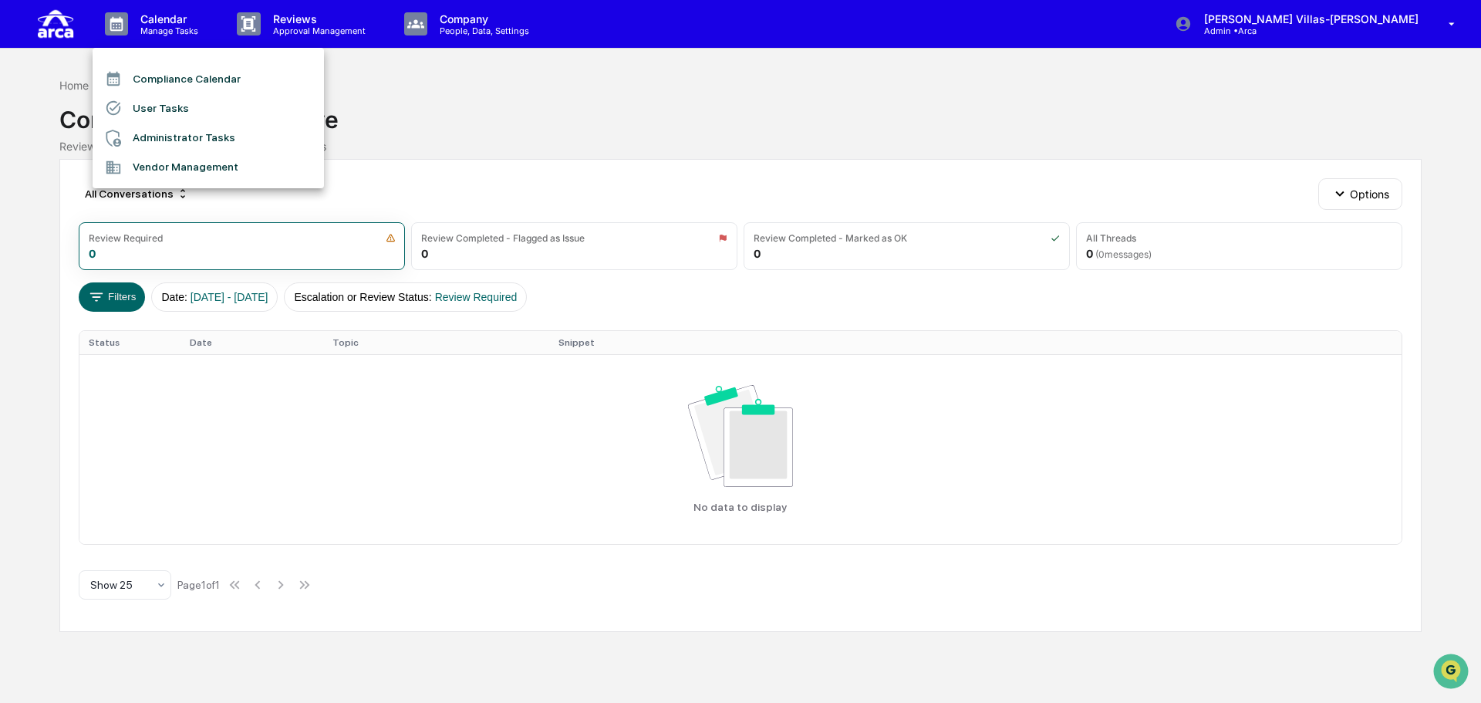
click at [282, 18] on div at bounding box center [740, 351] width 1481 height 703
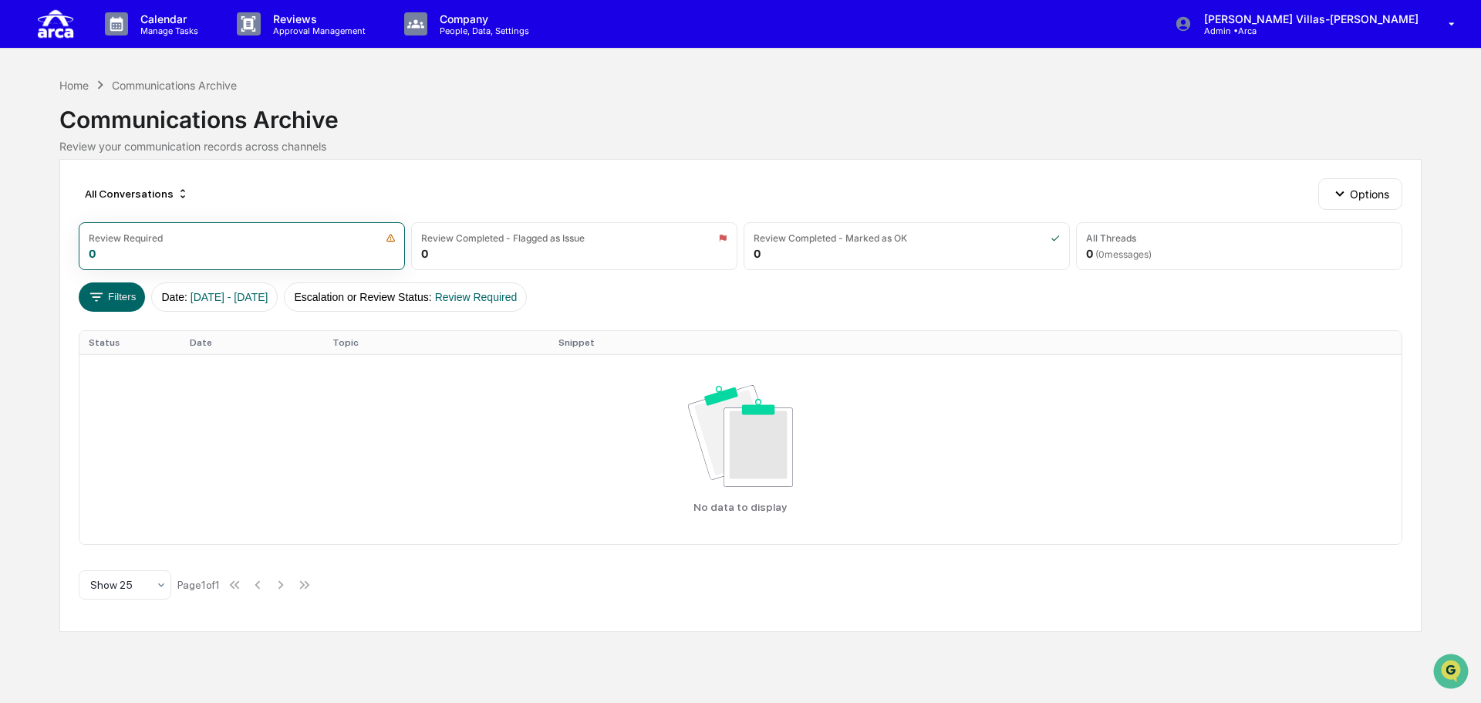
click at [282, 18] on p "Reviews" at bounding box center [317, 18] width 113 height 13
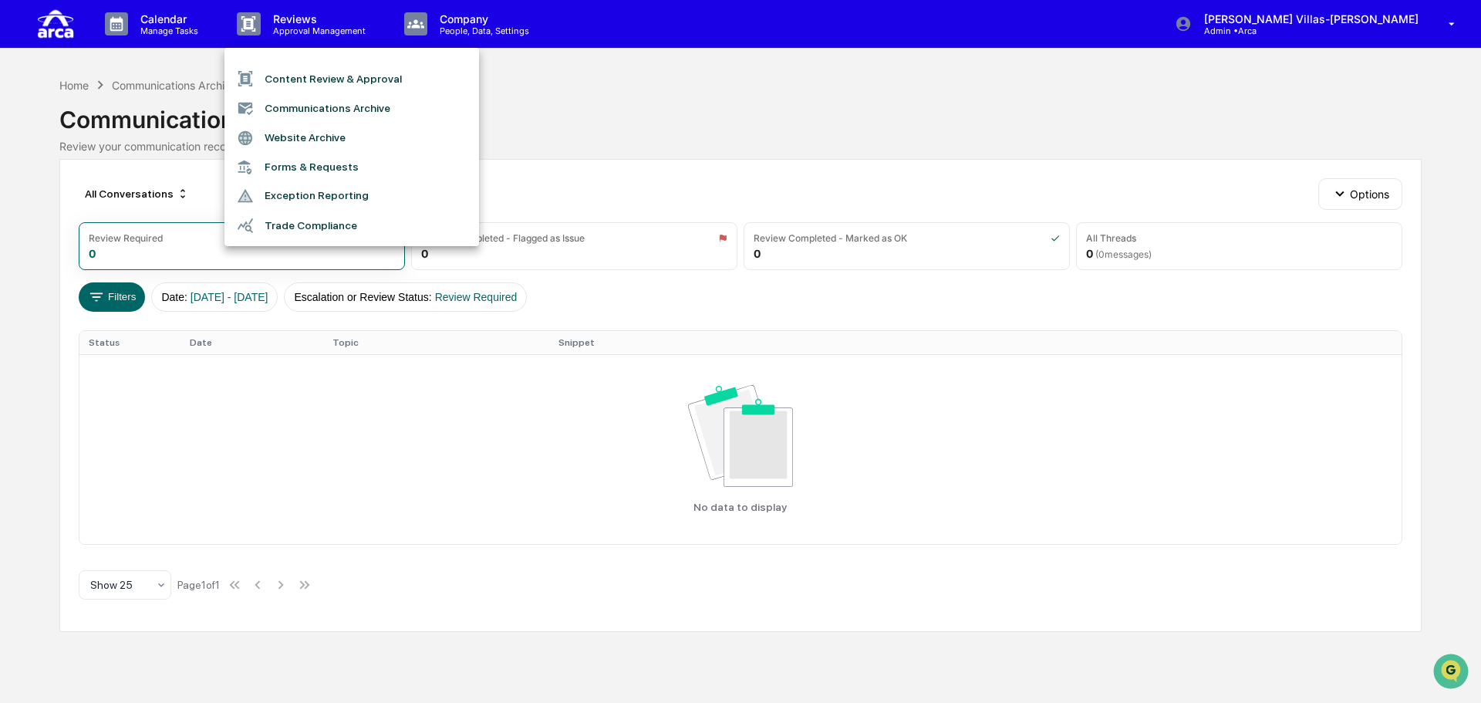
click at [443, 22] on div at bounding box center [740, 351] width 1481 height 703
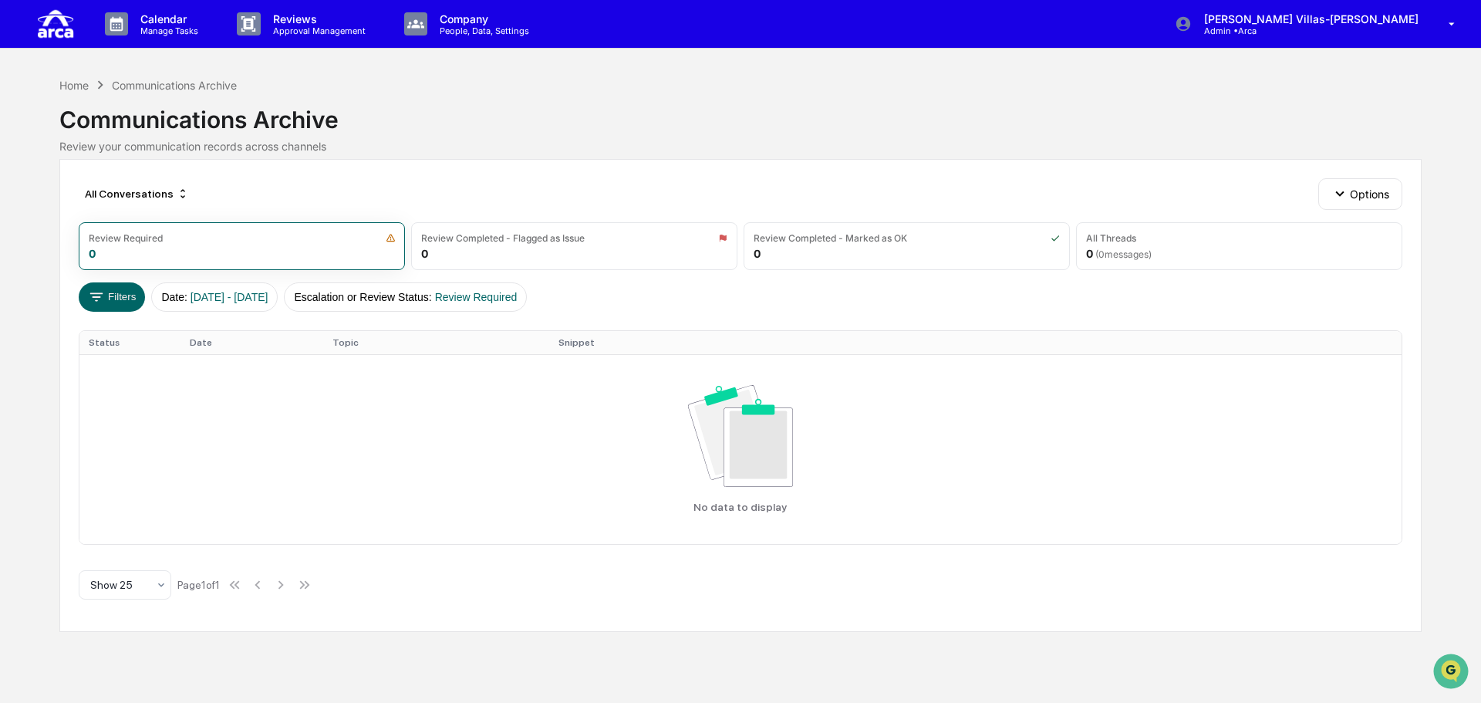
click at [439, 29] on p "People, Data, Settings" at bounding box center [482, 30] width 110 height 11
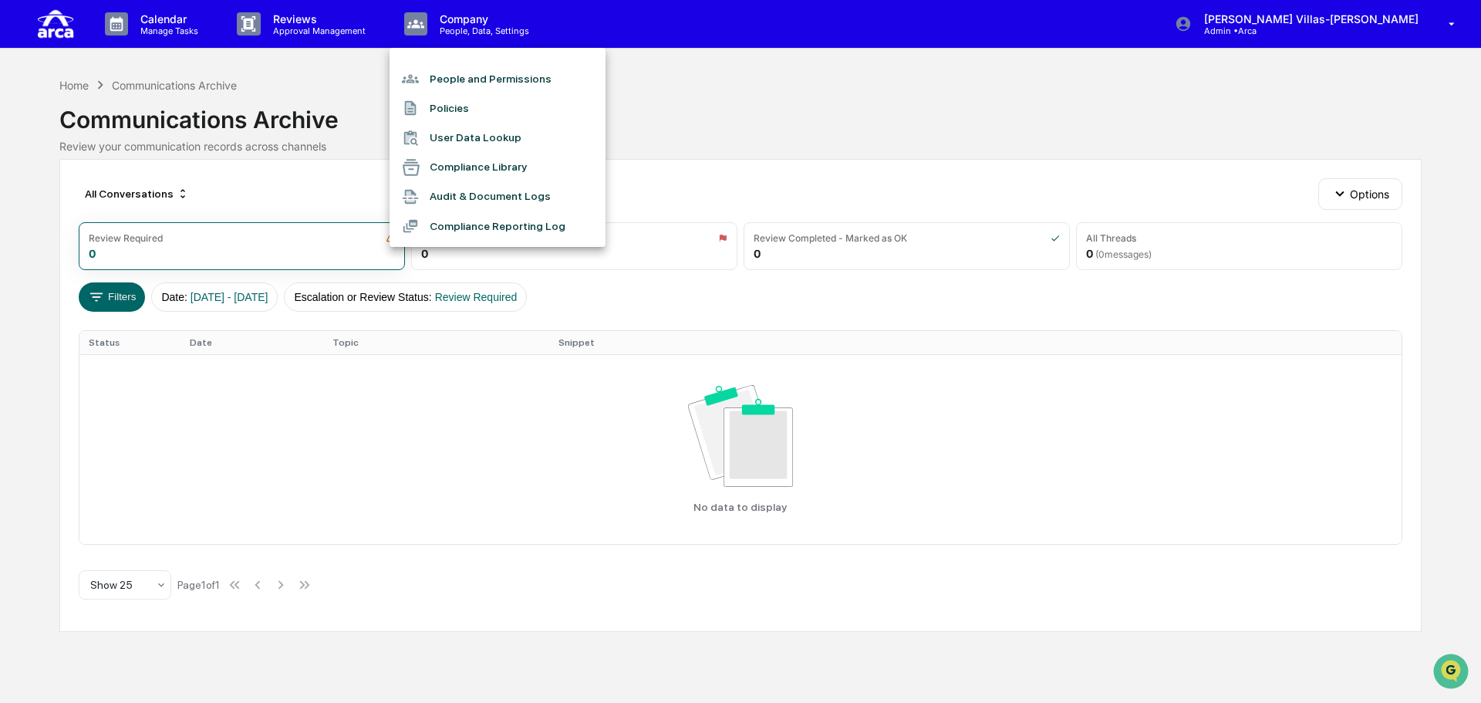
click at [495, 83] on li "People and Permissions" at bounding box center [498, 78] width 216 height 29
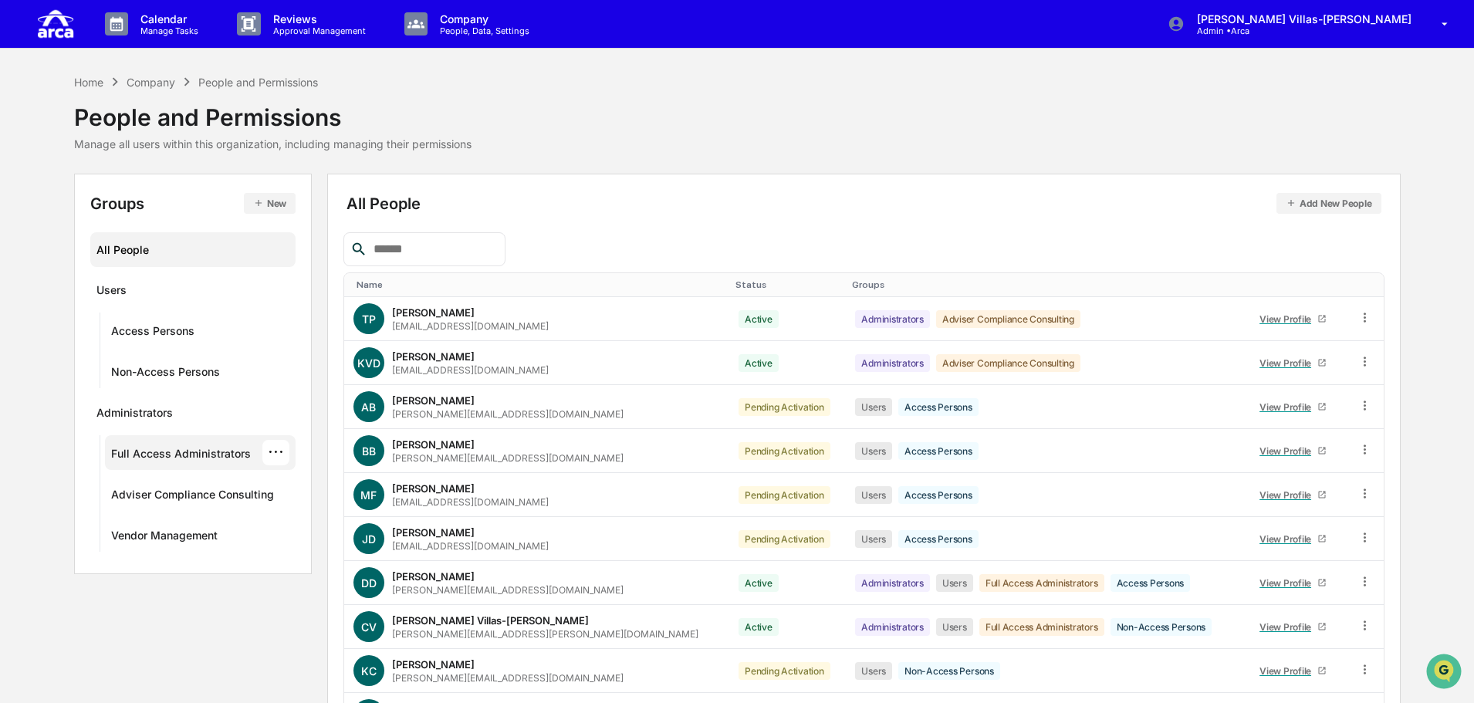
click at [187, 455] on div "Full Access Administrators" at bounding box center [181, 456] width 140 height 19
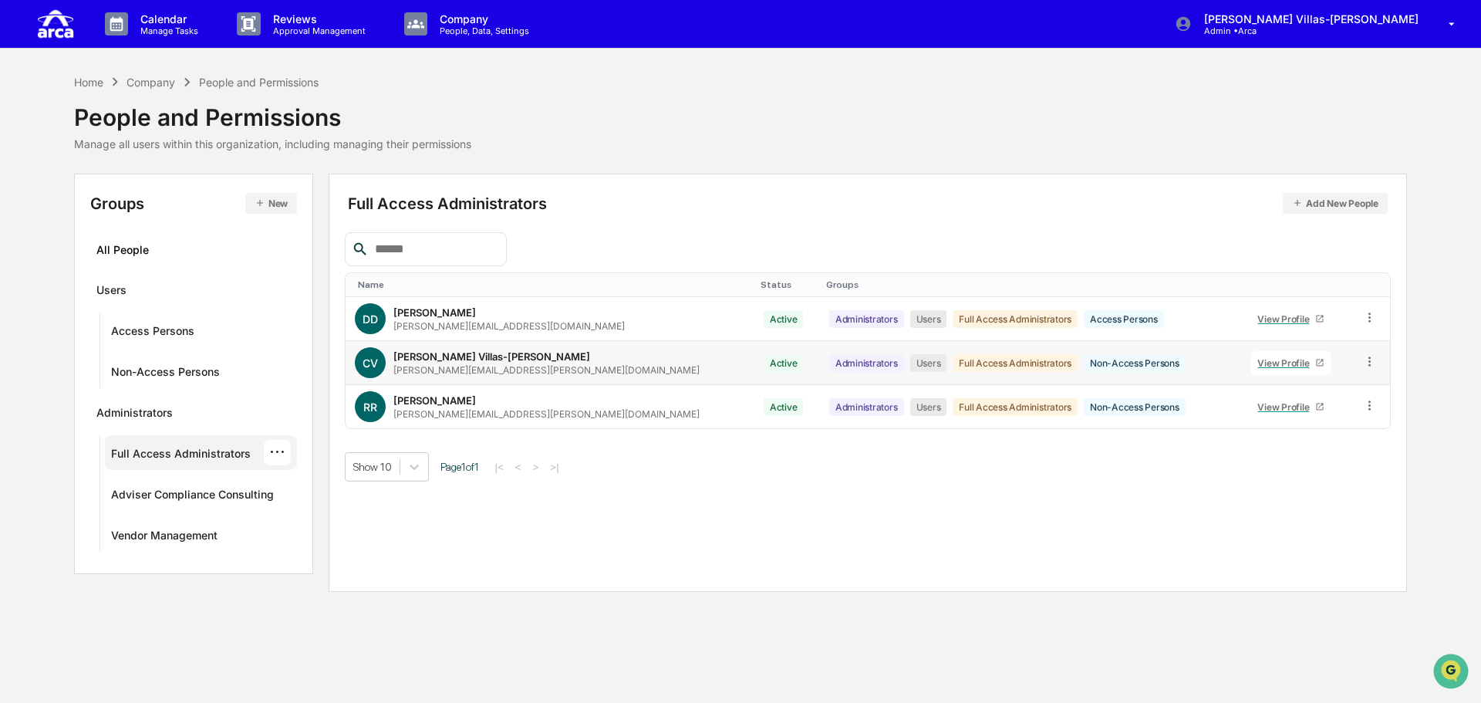
click at [1258, 362] on div "View Profile" at bounding box center [1287, 363] width 58 height 12
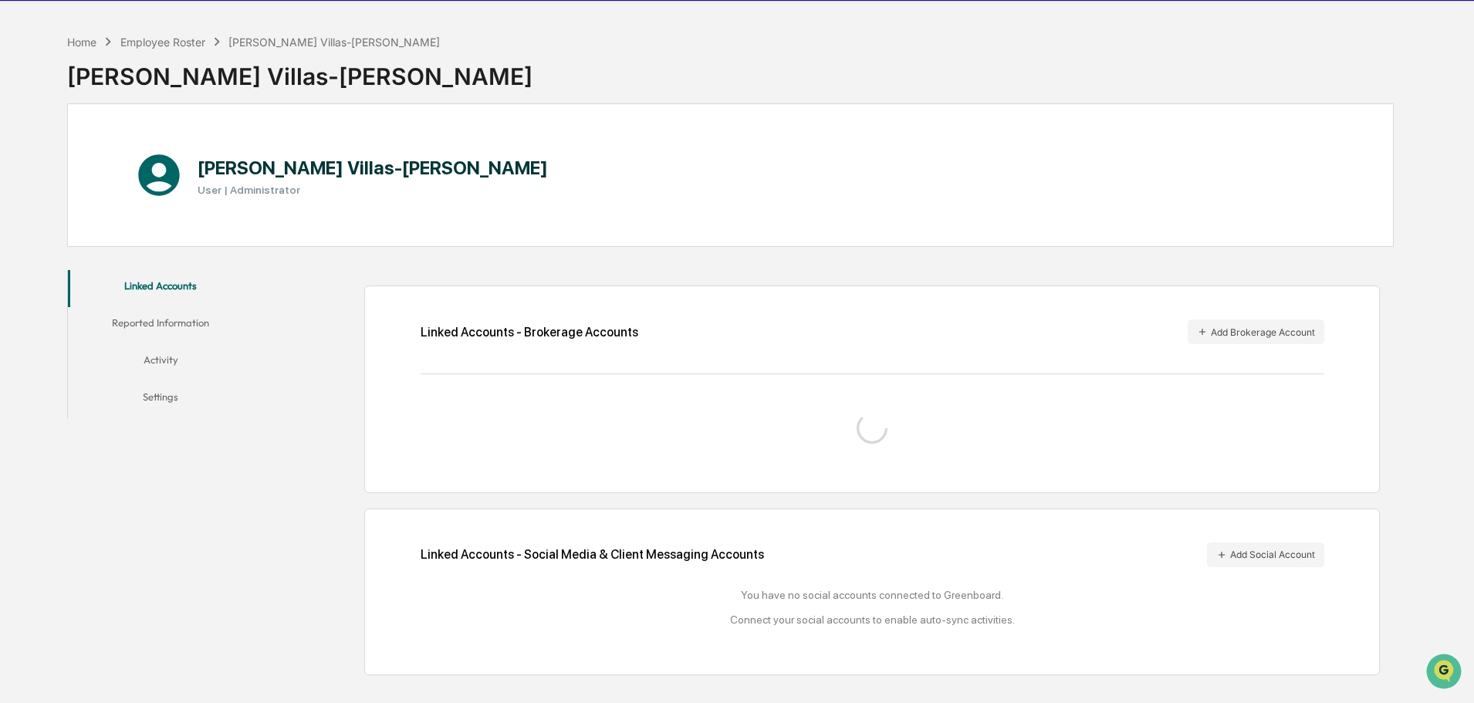
scroll to position [73, 0]
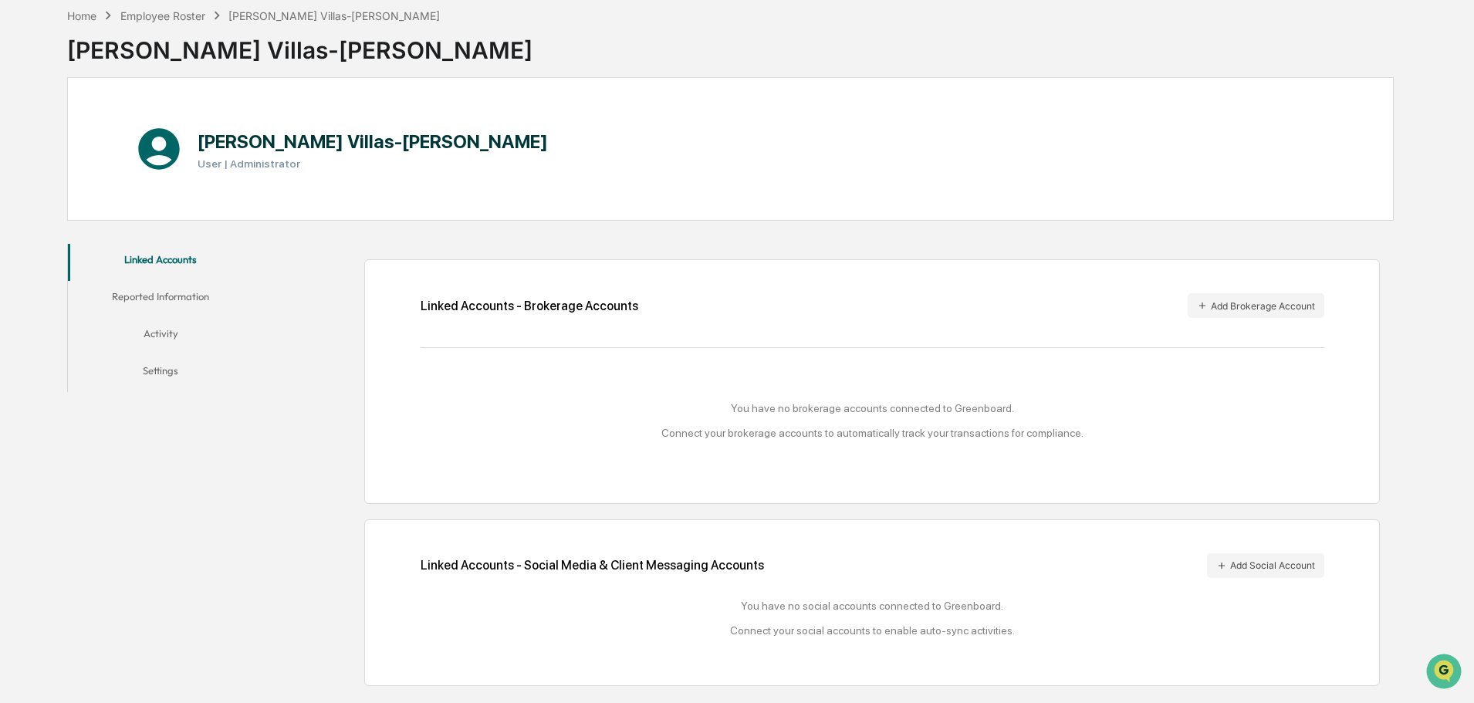
click at [152, 375] on button "Settings" at bounding box center [160, 373] width 185 height 37
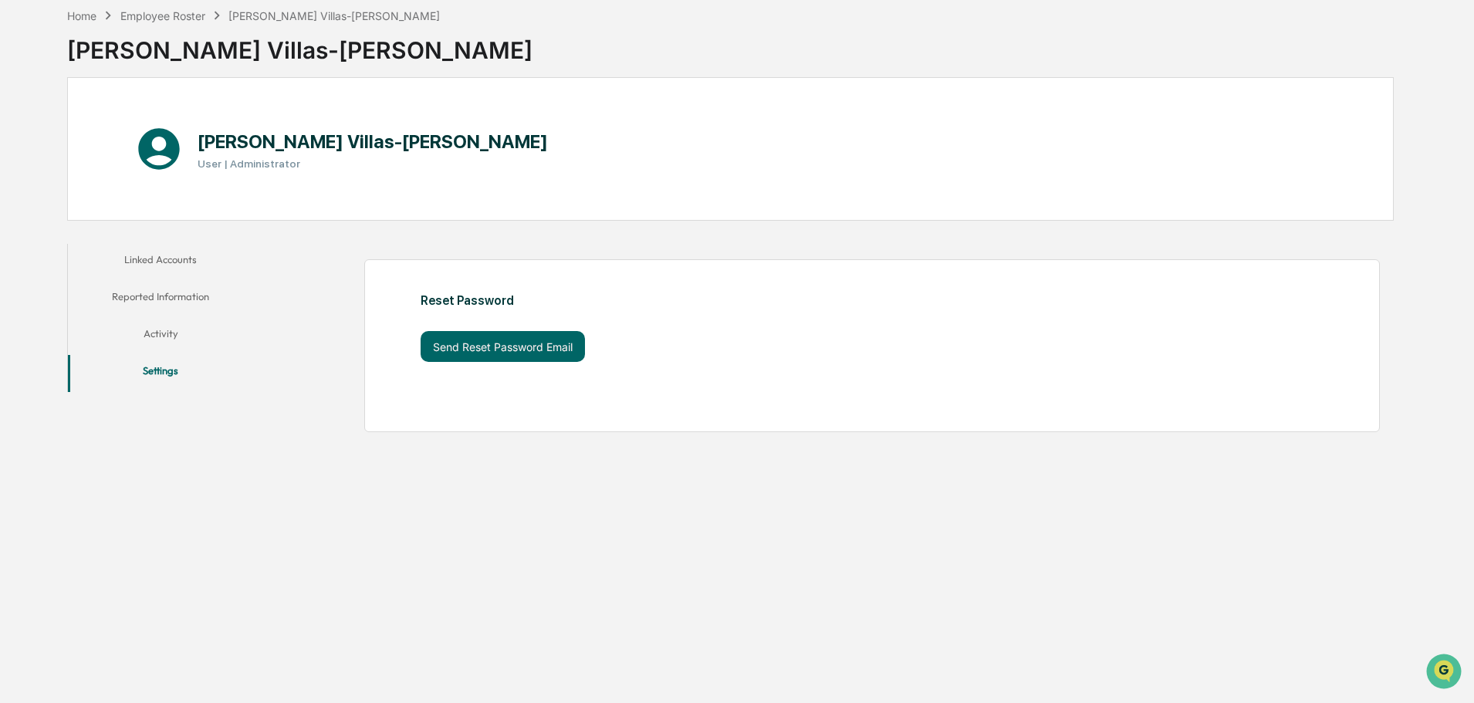
click at [159, 255] on button "Linked Accounts" at bounding box center [160, 262] width 185 height 37
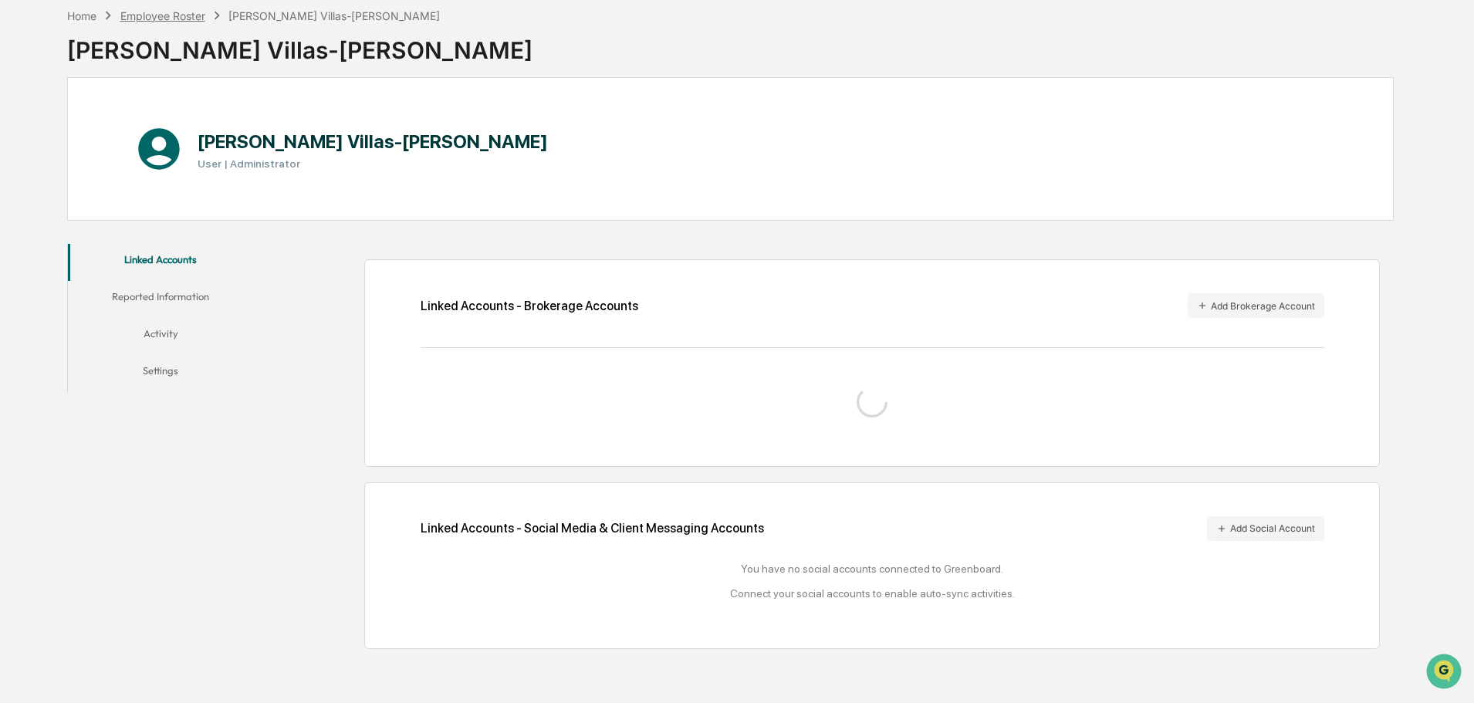
click at [179, 17] on div "Employee Roster" at bounding box center [162, 15] width 85 height 13
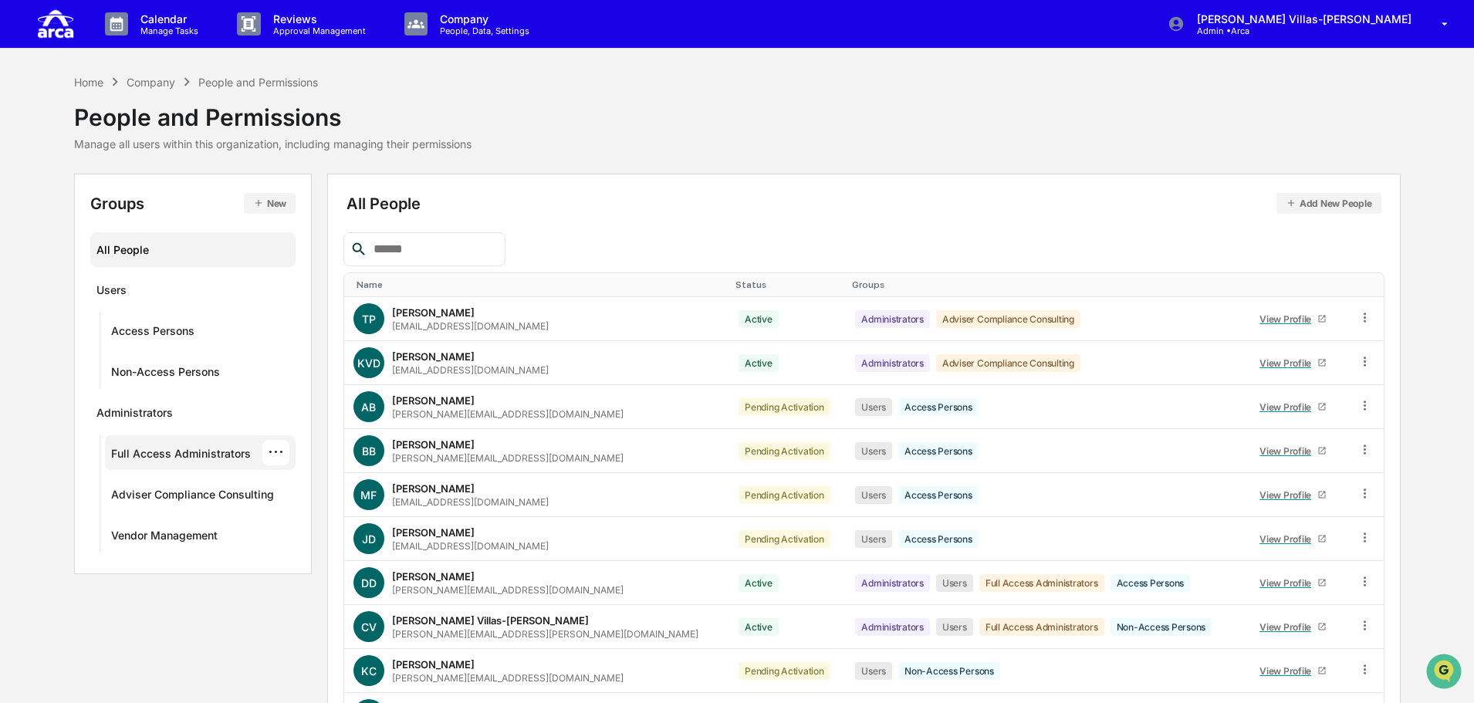
click at [279, 454] on div "···" at bounding box center [275, 452] width 27 height 25
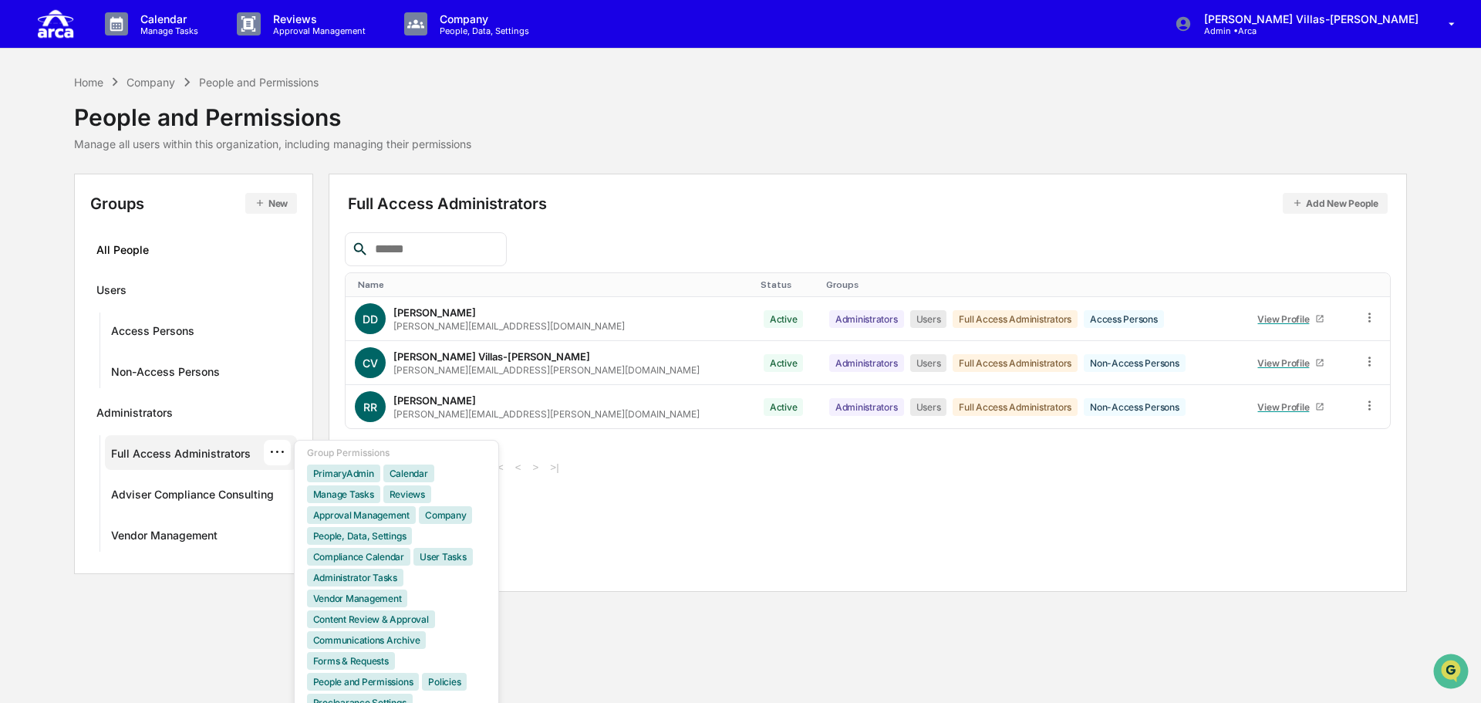
click at [902, 444] on html "Calendar Manage Tasks Reviews Approval Management Company People, Data, Setting…" at bounding box center [740, 351] width 1481 height 703
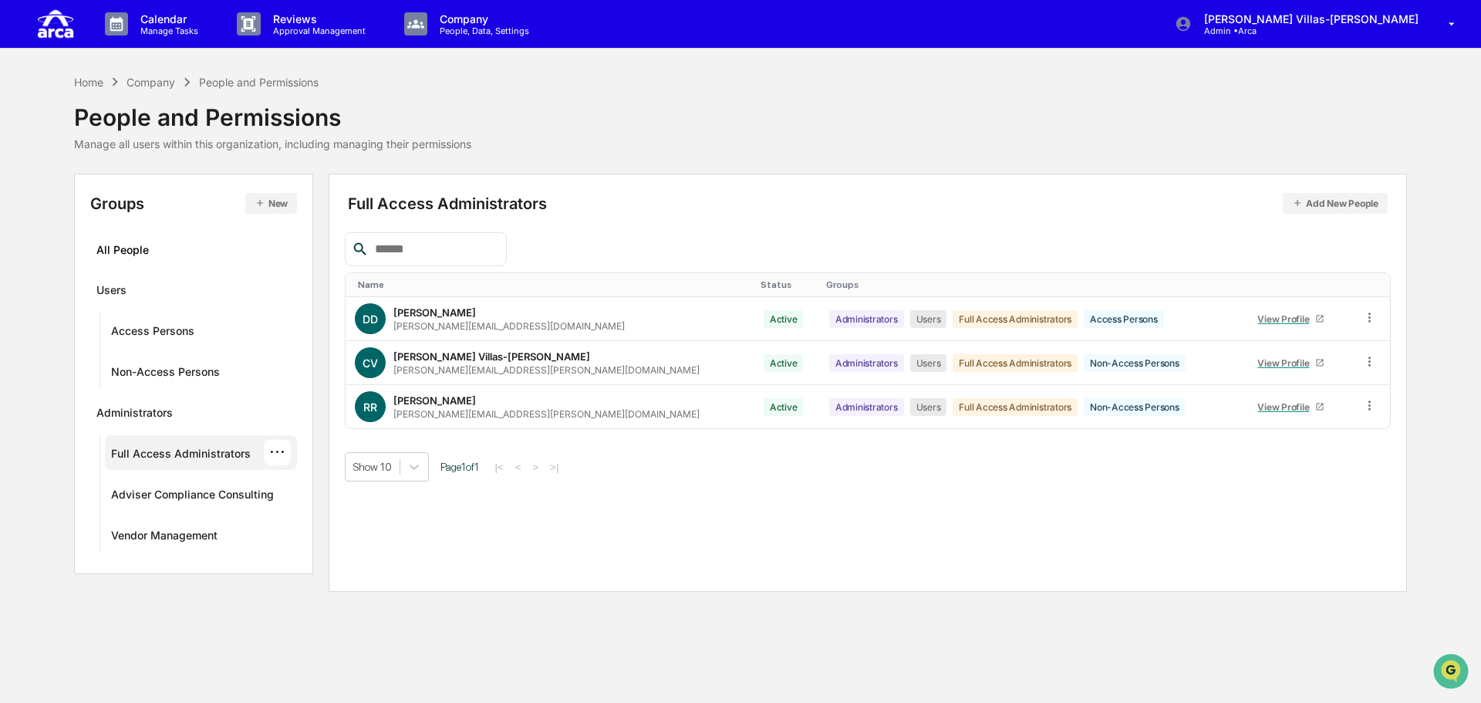
click at [771, 110] on div "Home Company People and Permissions People and Permissions Manage all users wit…" at bounding box center [740, 111] width 1333 height 77
click at [275, 451] on div "···" at bounding box center [277, 452] width 27 height 25
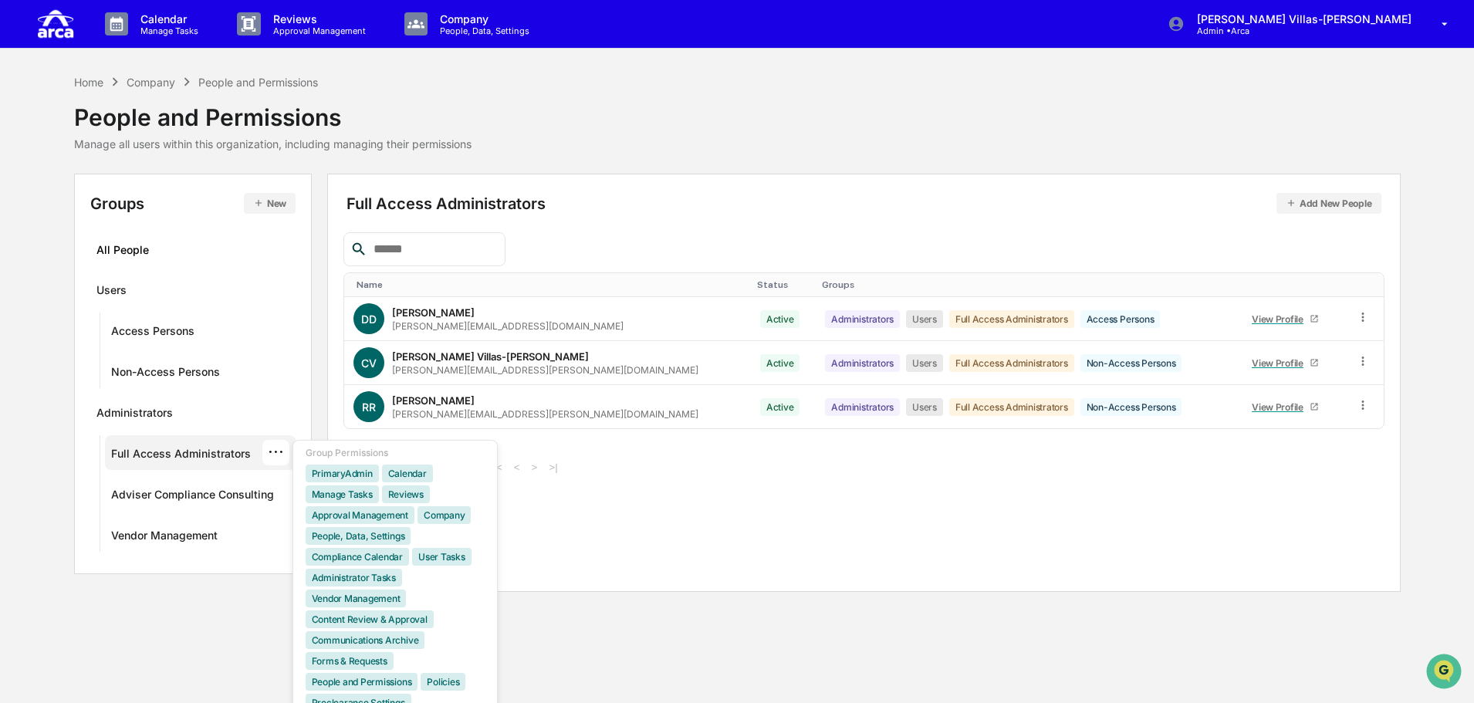
click at [724, 547] on div "Full Access Administrators Add New People Name Status Groups DD Deborah Djeu de…" at bounding box center [863, 383] width 1073 height 418
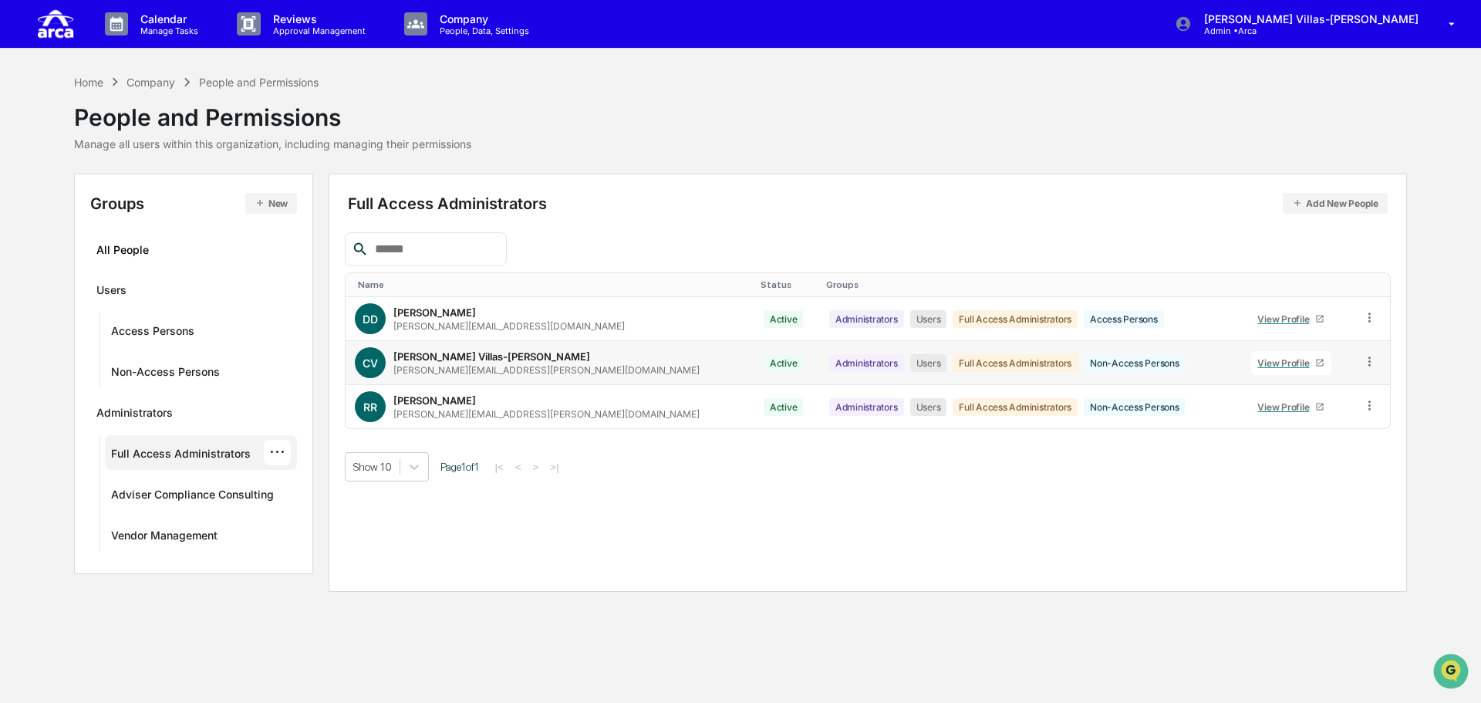
click at [1362, 366] on icon at bounding box center [1369, 361] width 15 height 15
click at [1273, 380] on div "Groups & Permissions" at bounding box center [1298, 386] width 133 height 19
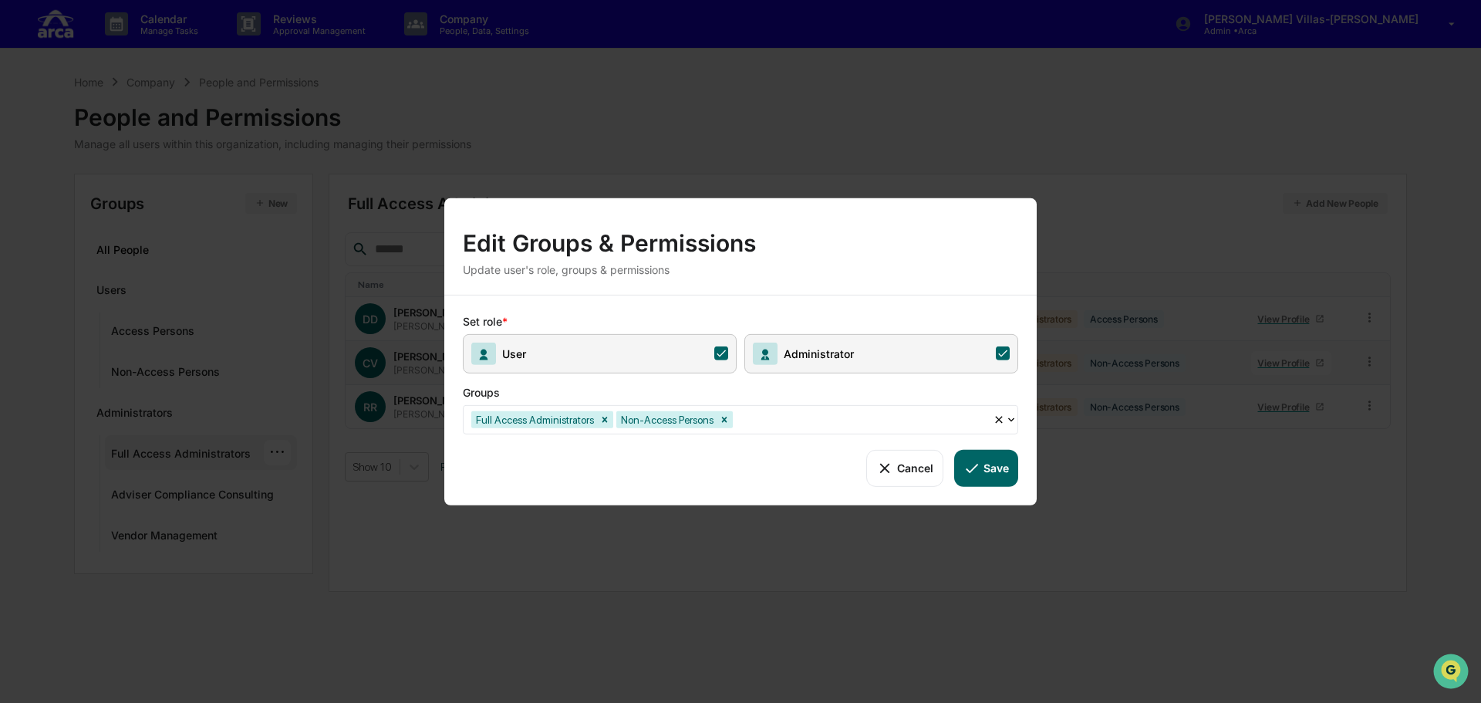
click at [891, 469] on icon at bounding box center [884, 467] width 17 height 17
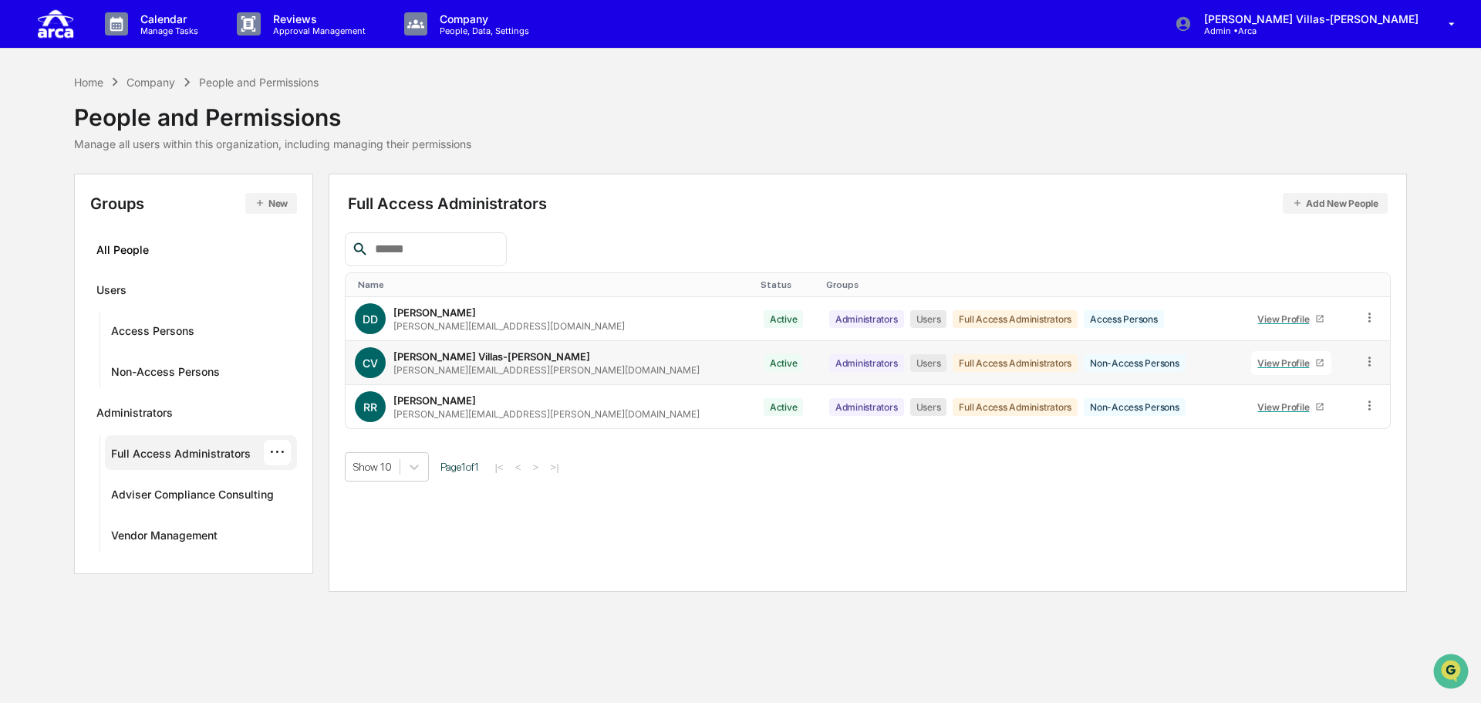
click at [680, 121] on div "Home Company People and Permissions People and Permissions Manage all users wit…" at bounding box center [740, 111] width 1333 height 77
click at [292, 625] on div "Calendar Manage Tasks Reviews Approval Management Company People, Data, Setting…" at bounding box center [740, 351] width 1481 height 703
click at [339, 25] on p "Approval Management" at bounding box center [317, 30] width 113 height 11
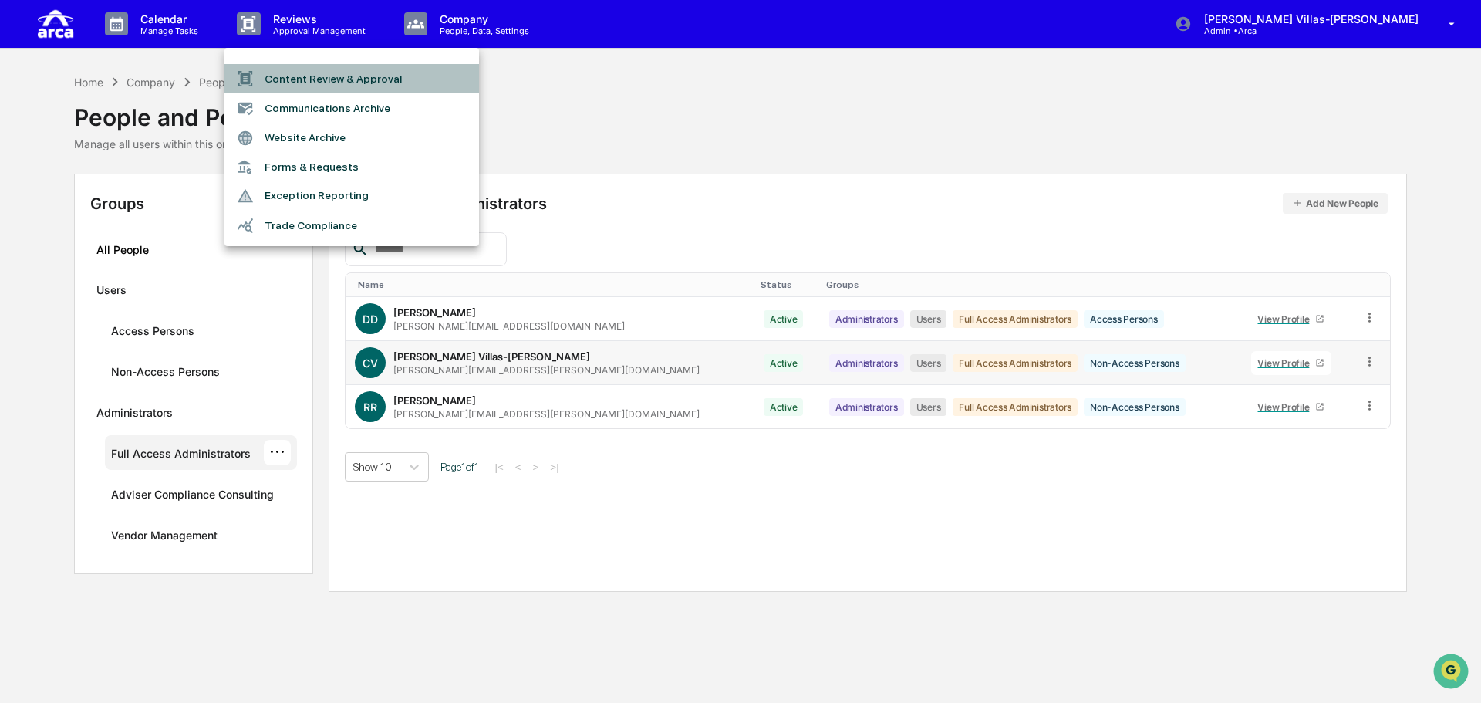
click at [340, 76] on li "Content Review & Approval" at bounding box center [352, 78] width 255 height 29
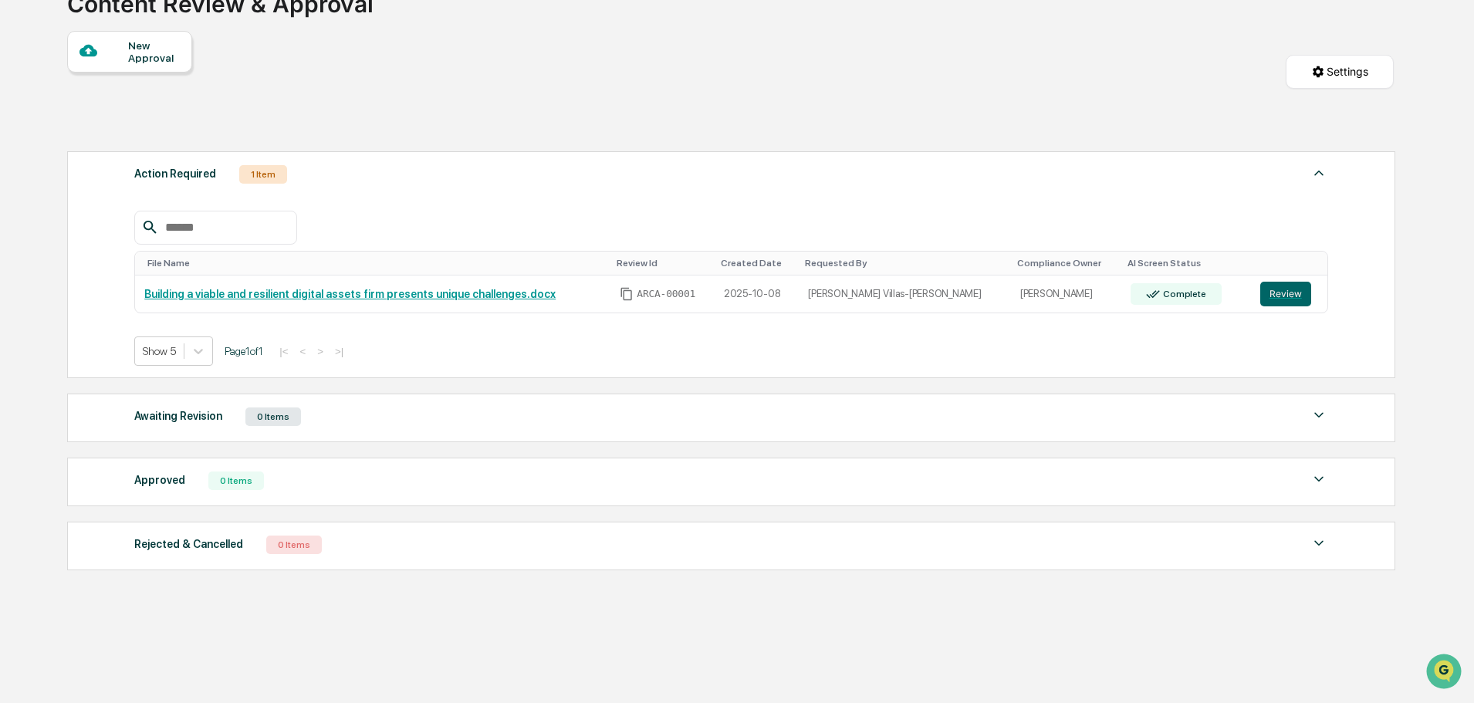
scroll to position [127, 0]
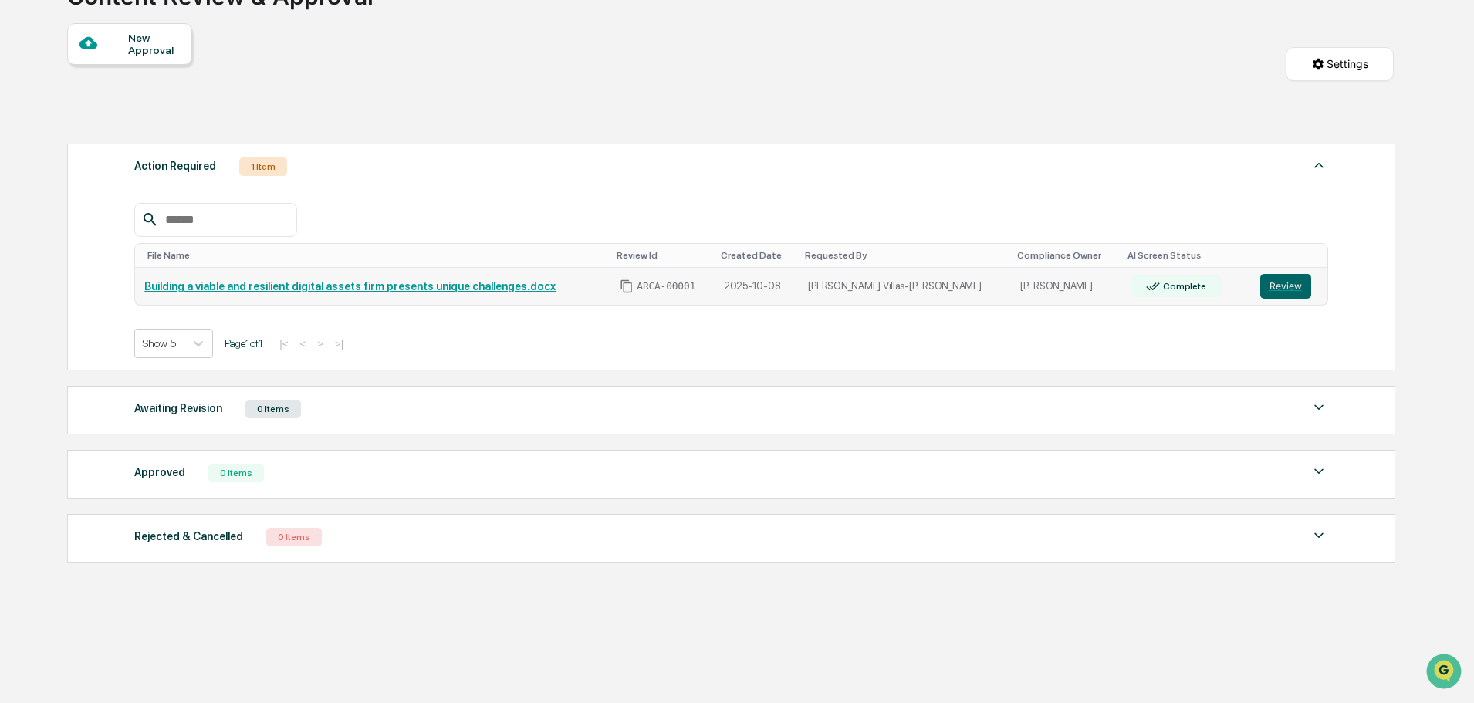
click at [417, 287] on link "Building a viable and resilient digital assets firm presents unique challenges.…" at bounding box center [349, 286] width 411 height 12
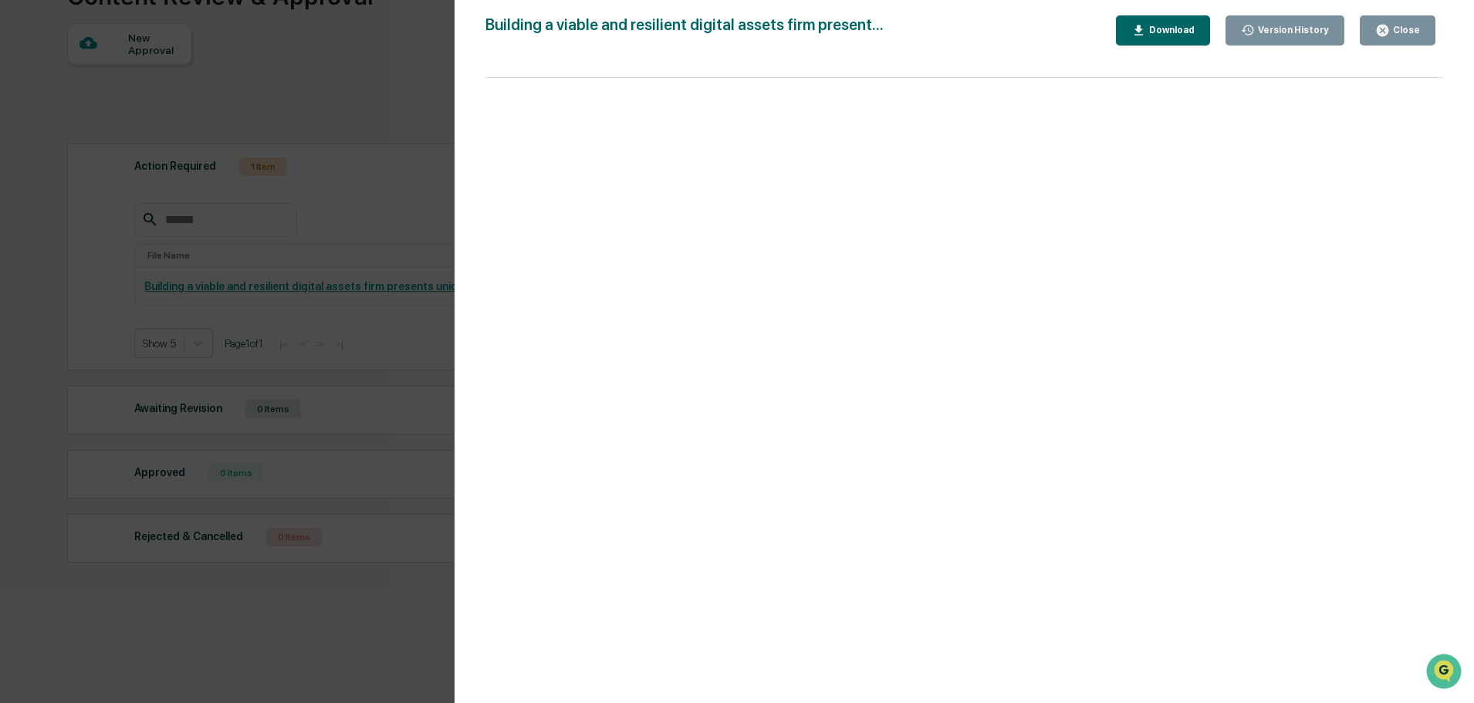
click at [360, 166] on div "Version History 10/08/2025, 03:27 PM Christine Villas-Chernak Building a viable…" at bounding box center [737, 351] width 1474 height 703
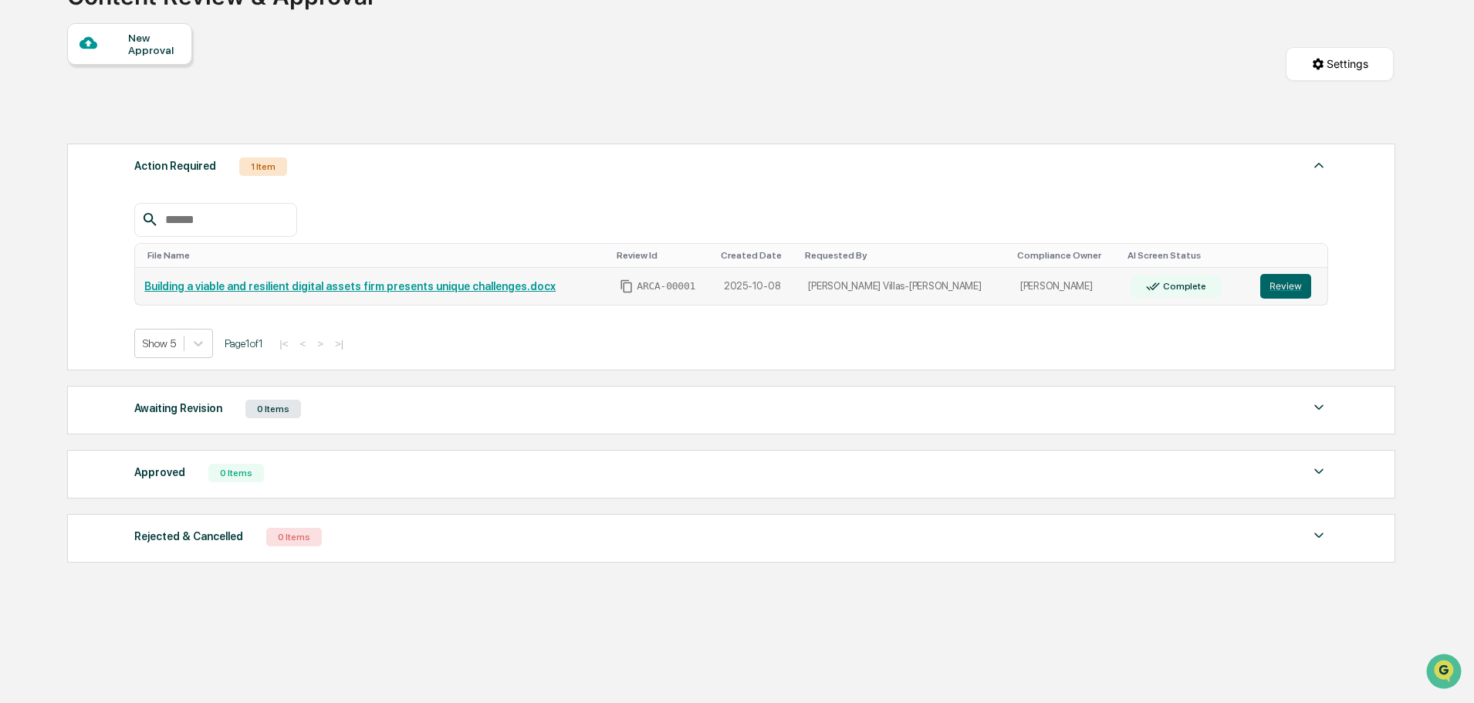
click at [299, 284] on link "Building a viable and resilient digital assets firm presents unique challenges.…" at bounding box center [349, 286] width 411 height 12
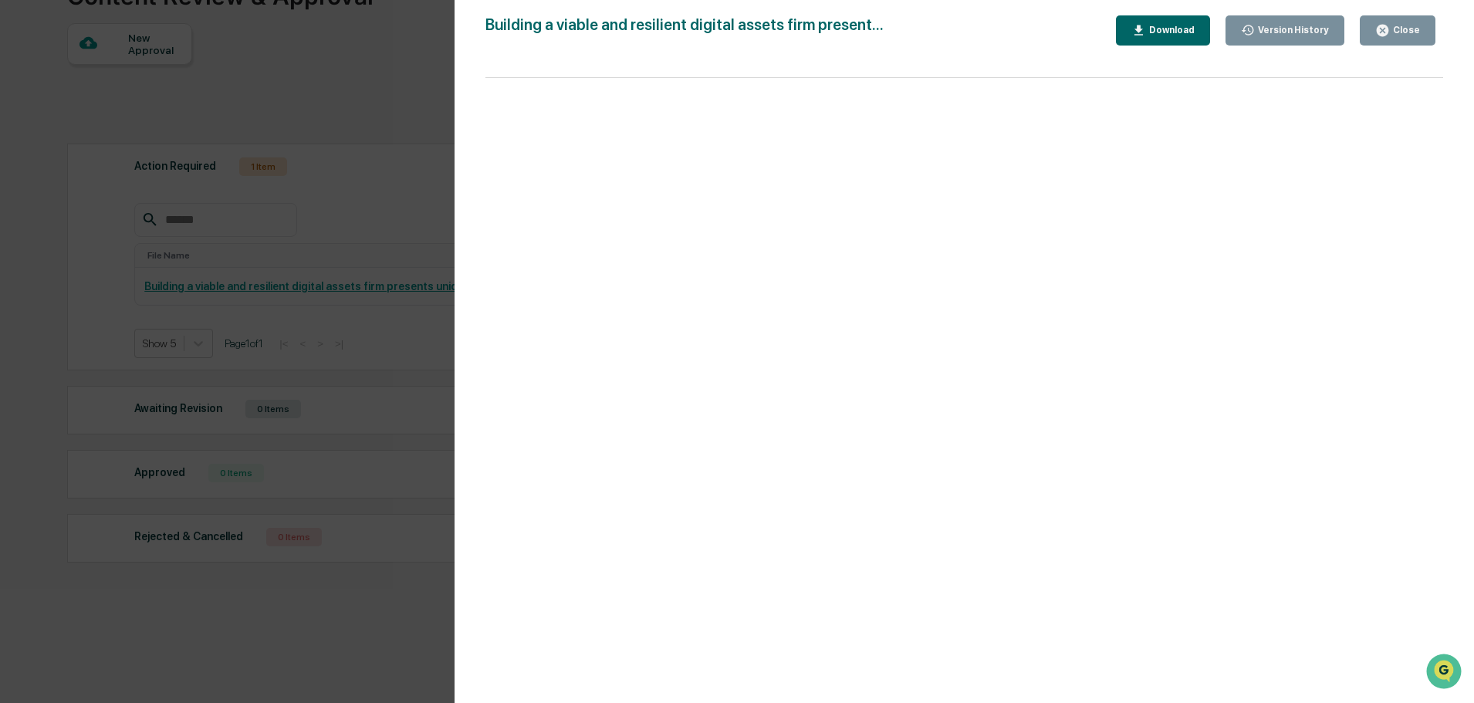
click at [379, 153] on div "Version History 10/08/2025, 03:27 PM Christine Villas-Chernak Building a viable…" at bounding box center [737, 351] width 1474 height 703
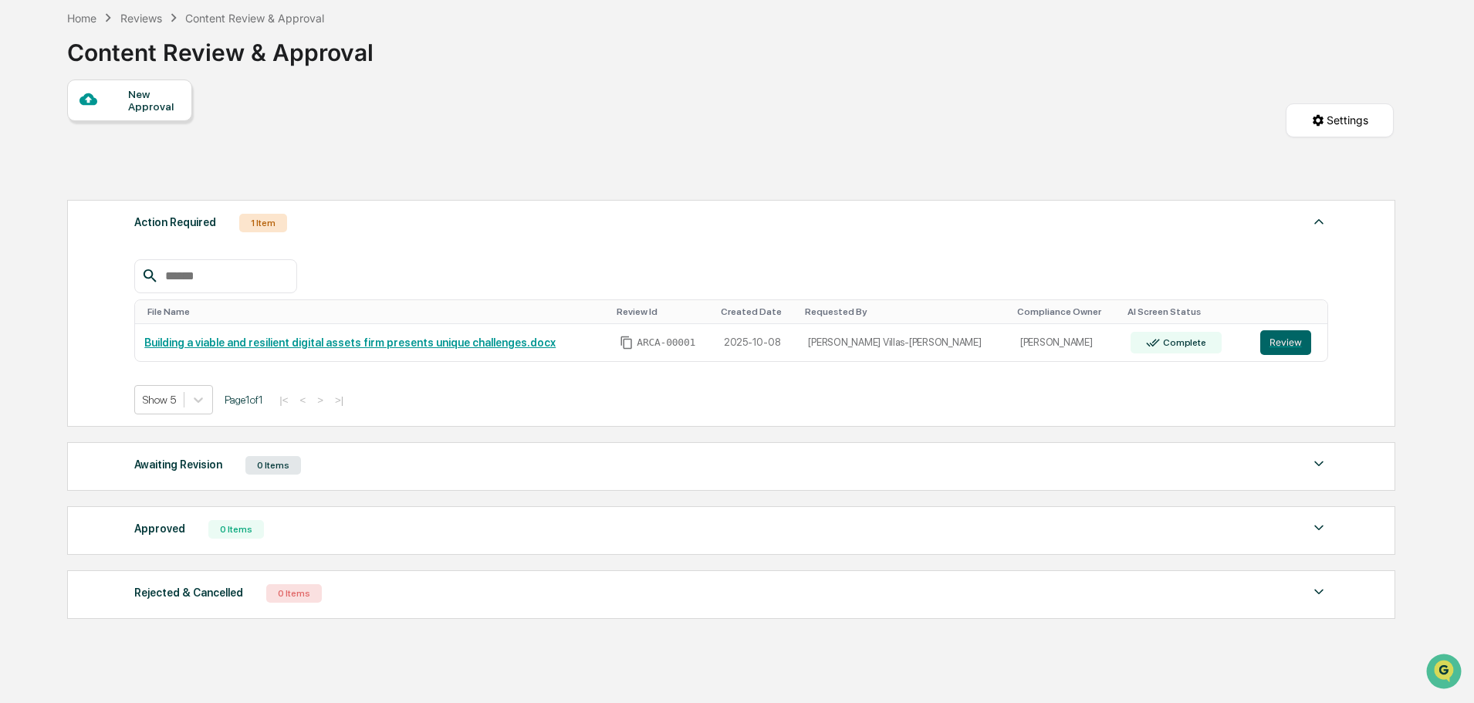
scroll to position [0, 0]
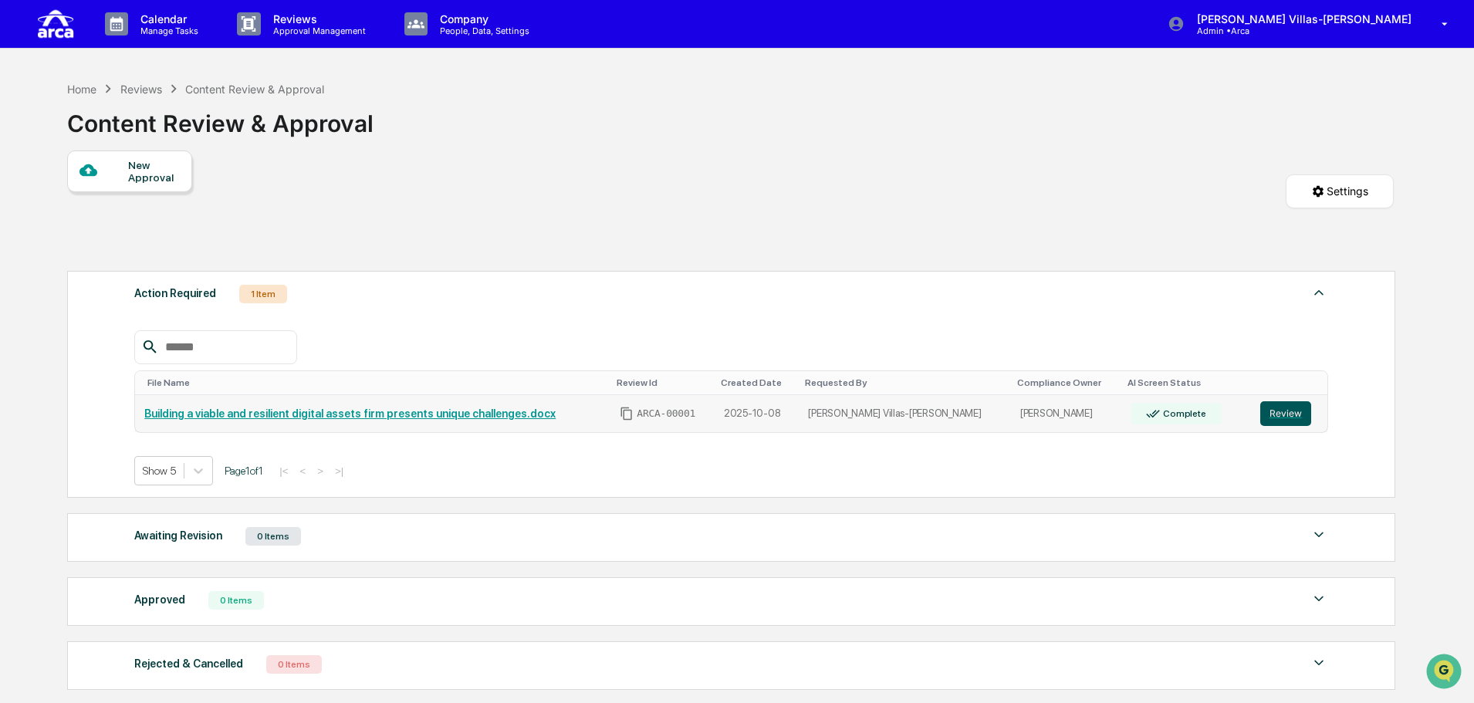
click at [1285, 410] on button "Review" at bounding box center [1285, 413] width 51 height 25
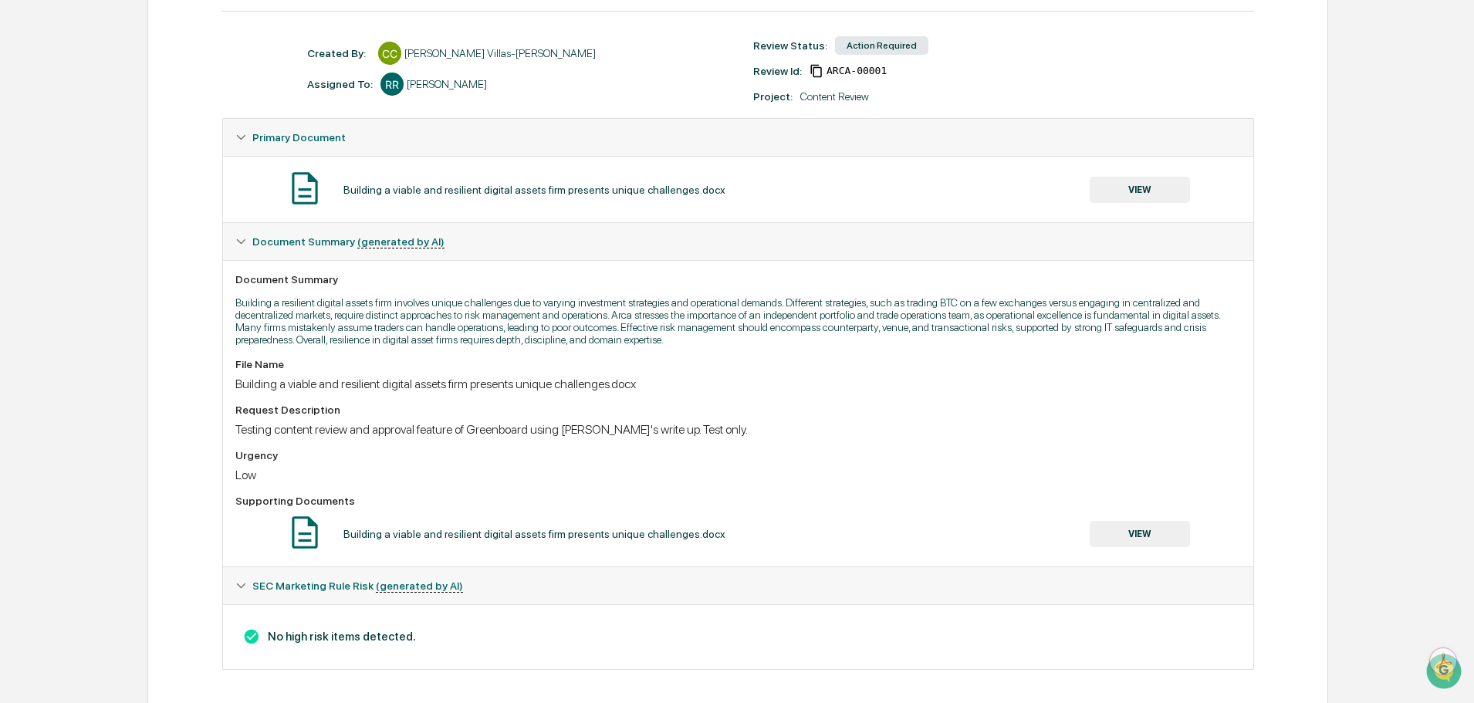
scroll to position [193, 0]
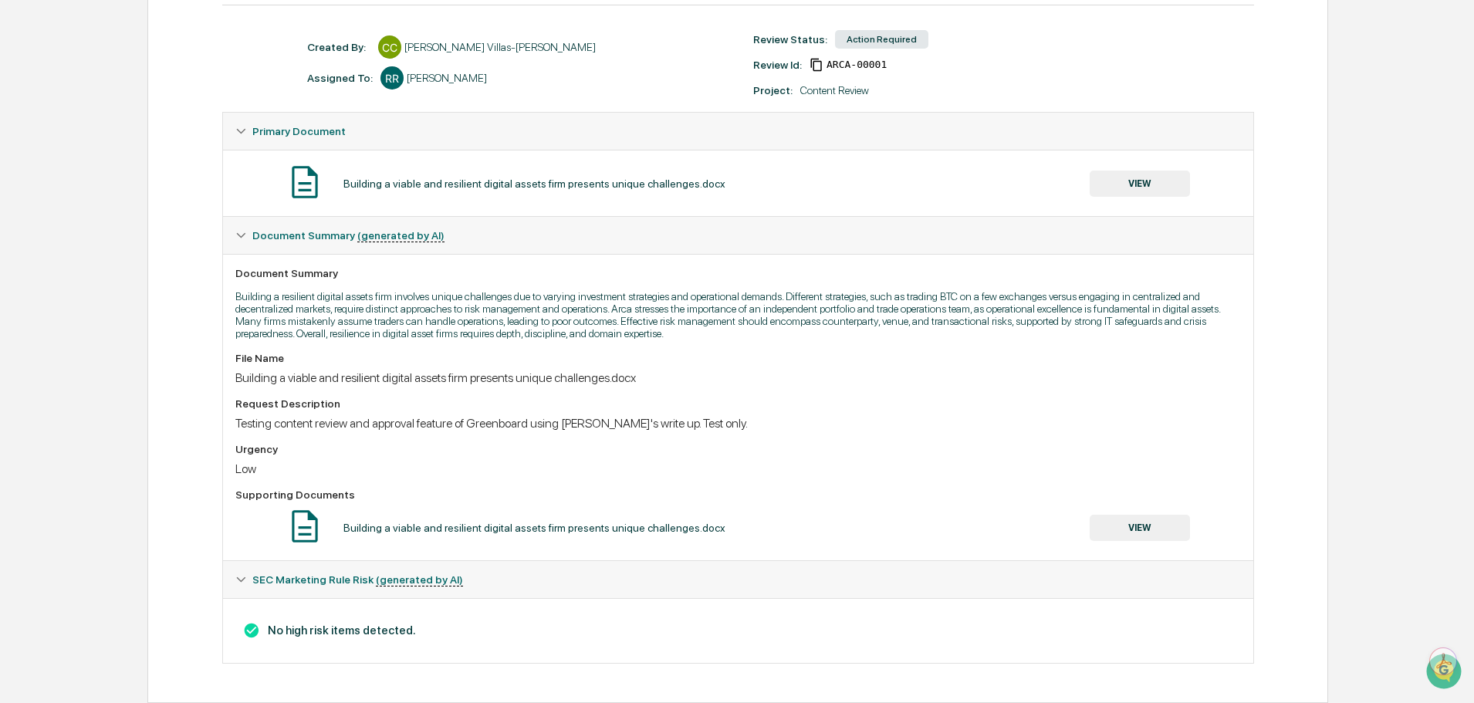
click at [292, 578] on span "SEC Marketing Rule Risk (generated by AI)" at bounding box center [357, 579] width 211 height 12
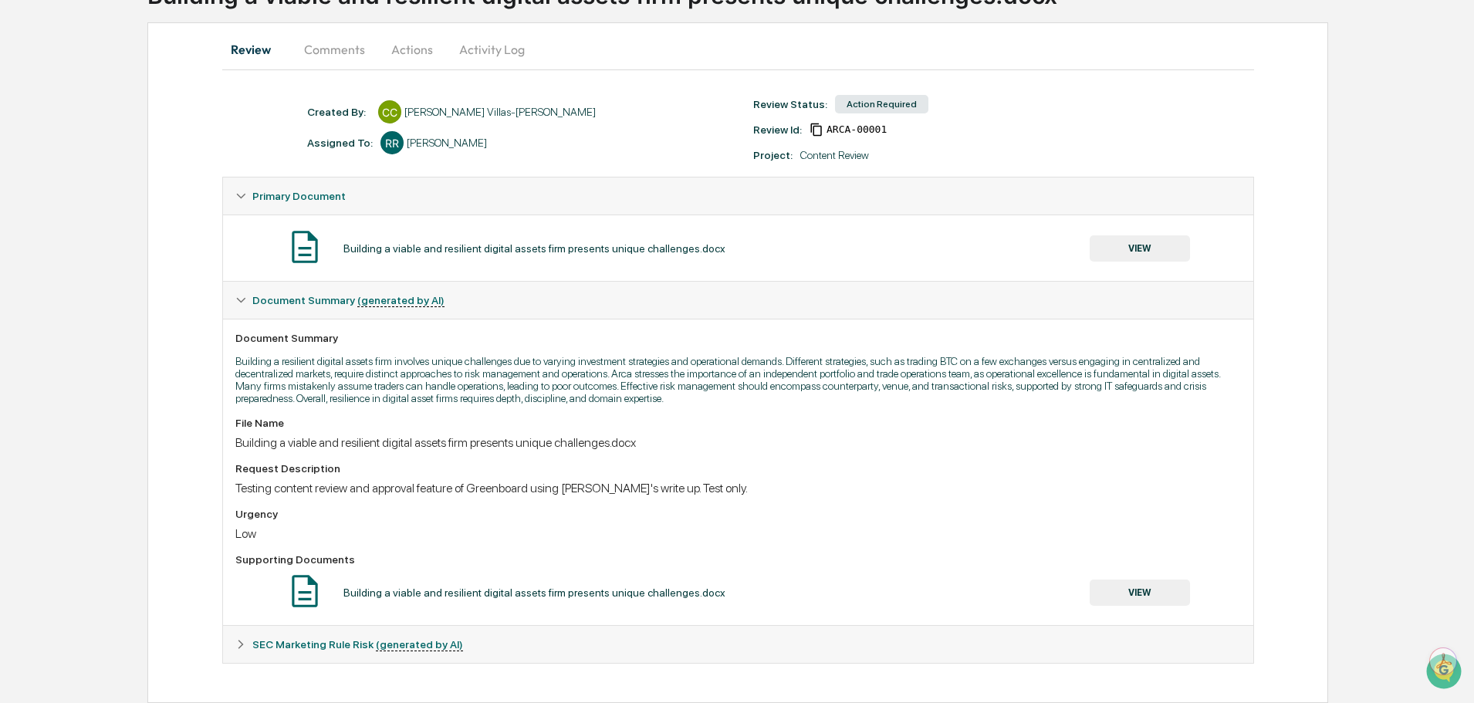
scroll to position [128, 0]
click at [273, 640] on span "SEC Marketing Rule Risk (generated by AI)" at bounding box center [357, 644] width 211 height 12
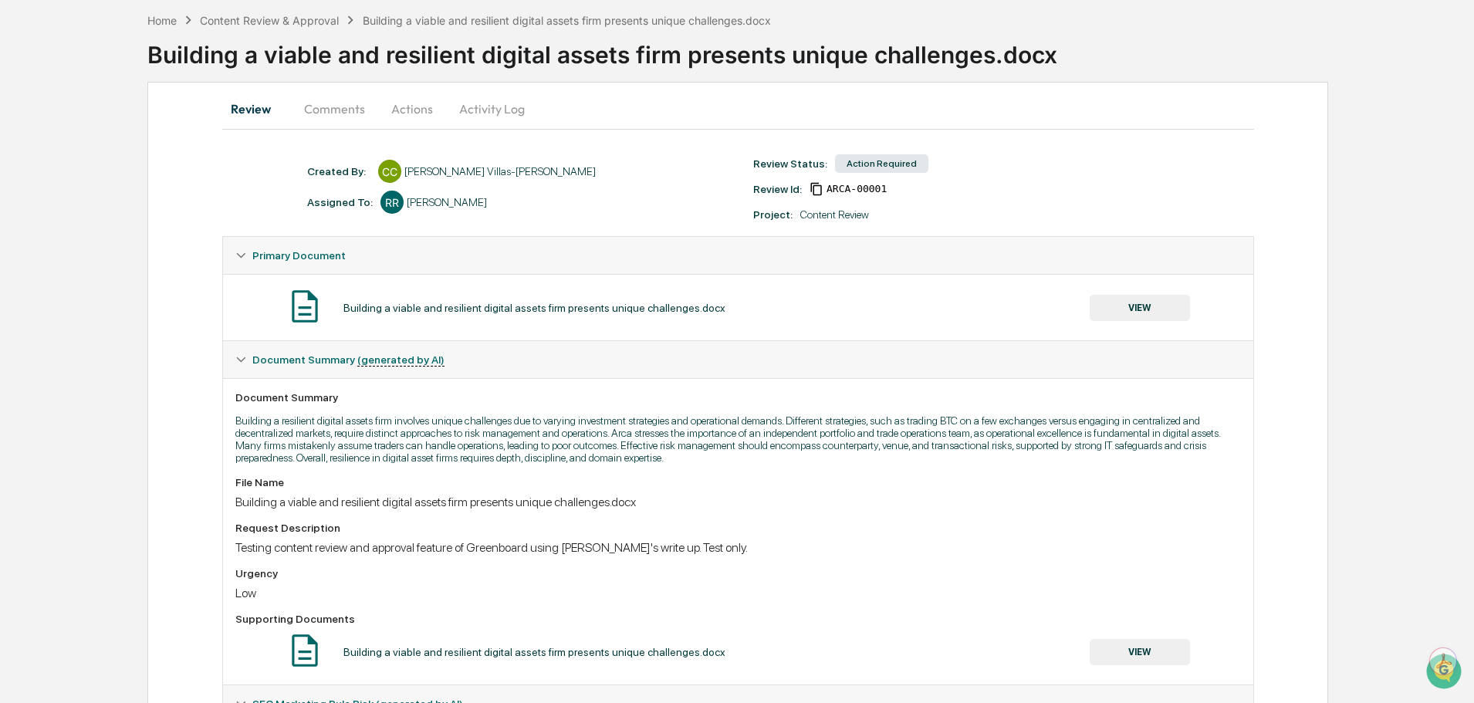
scroll to position [0, 0]
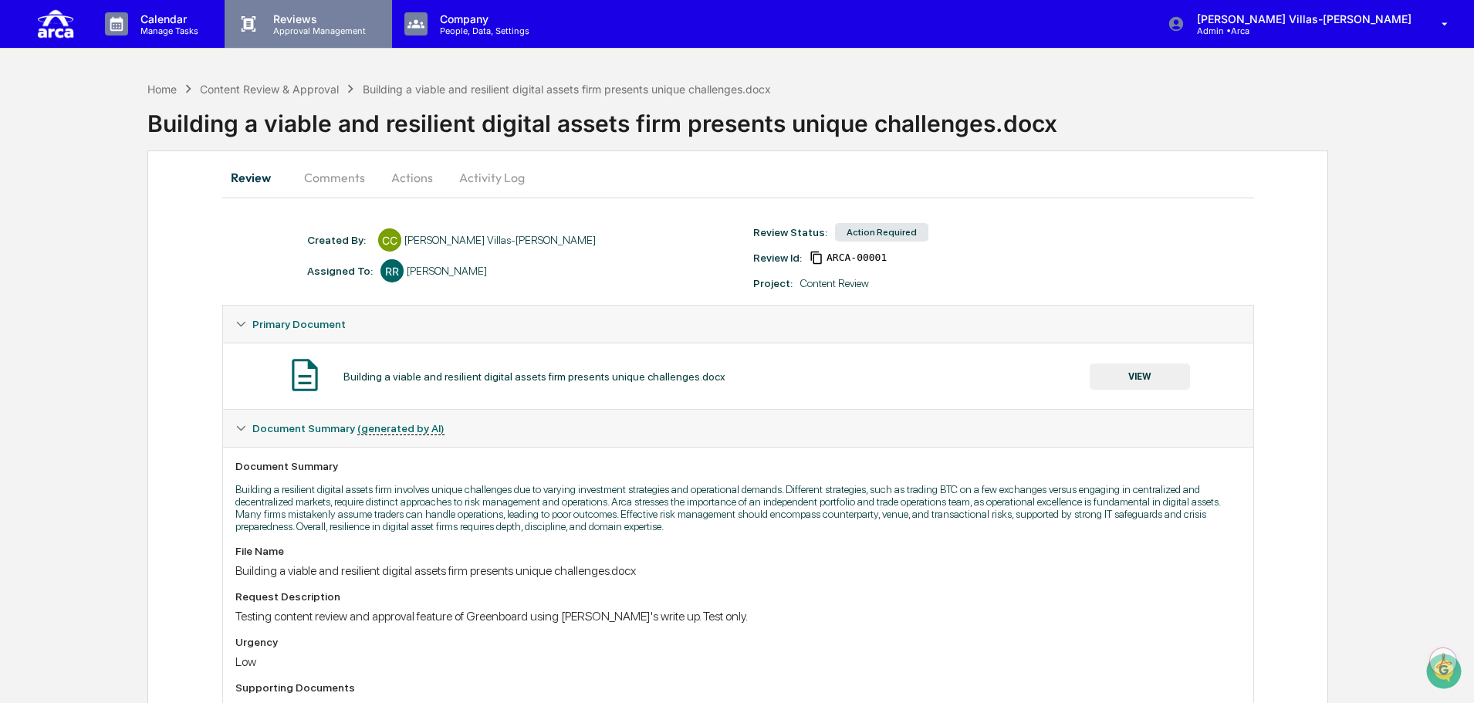
click at [320, 17] on p "Reviews" at bounding box center [317, 18] width 113 height 13
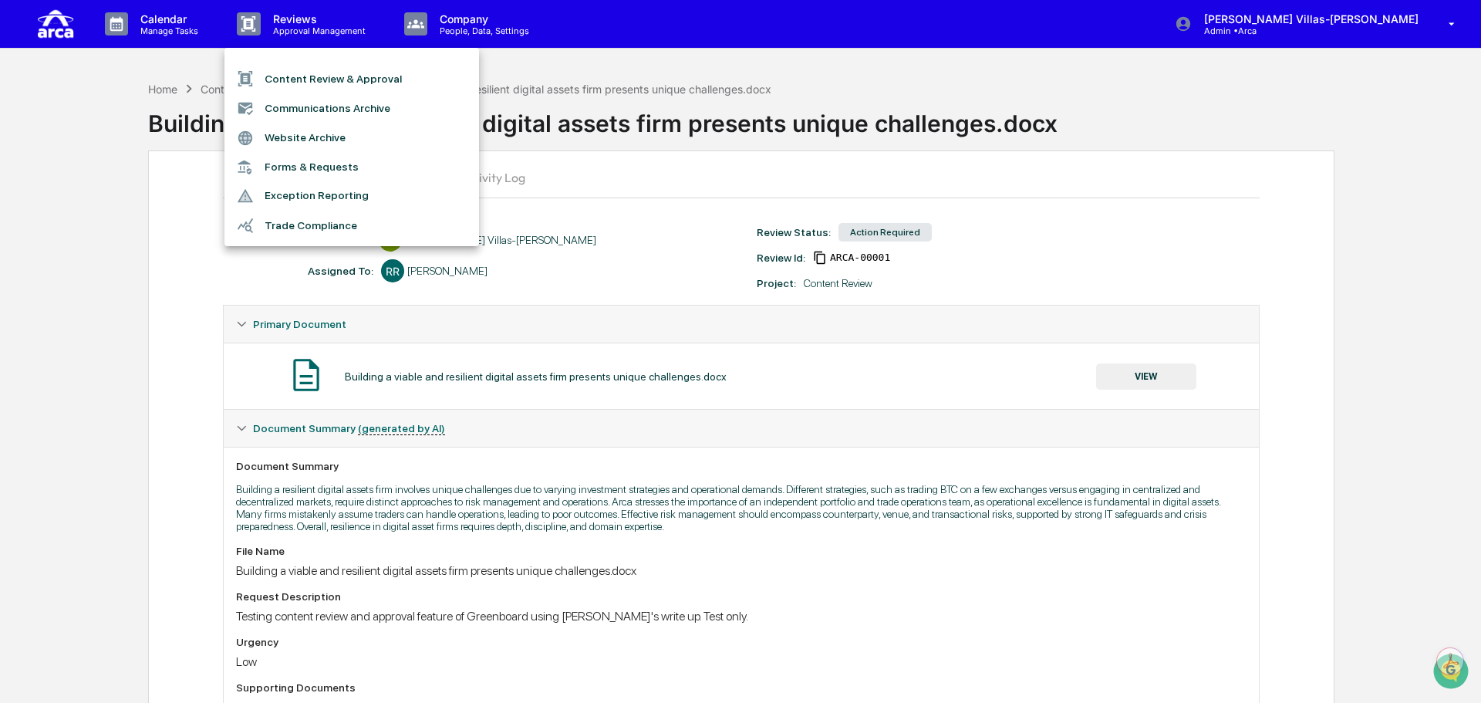
click at [298, 160] on li "Forms & Requests" at bounding box center [352, 167] width 255 height 29
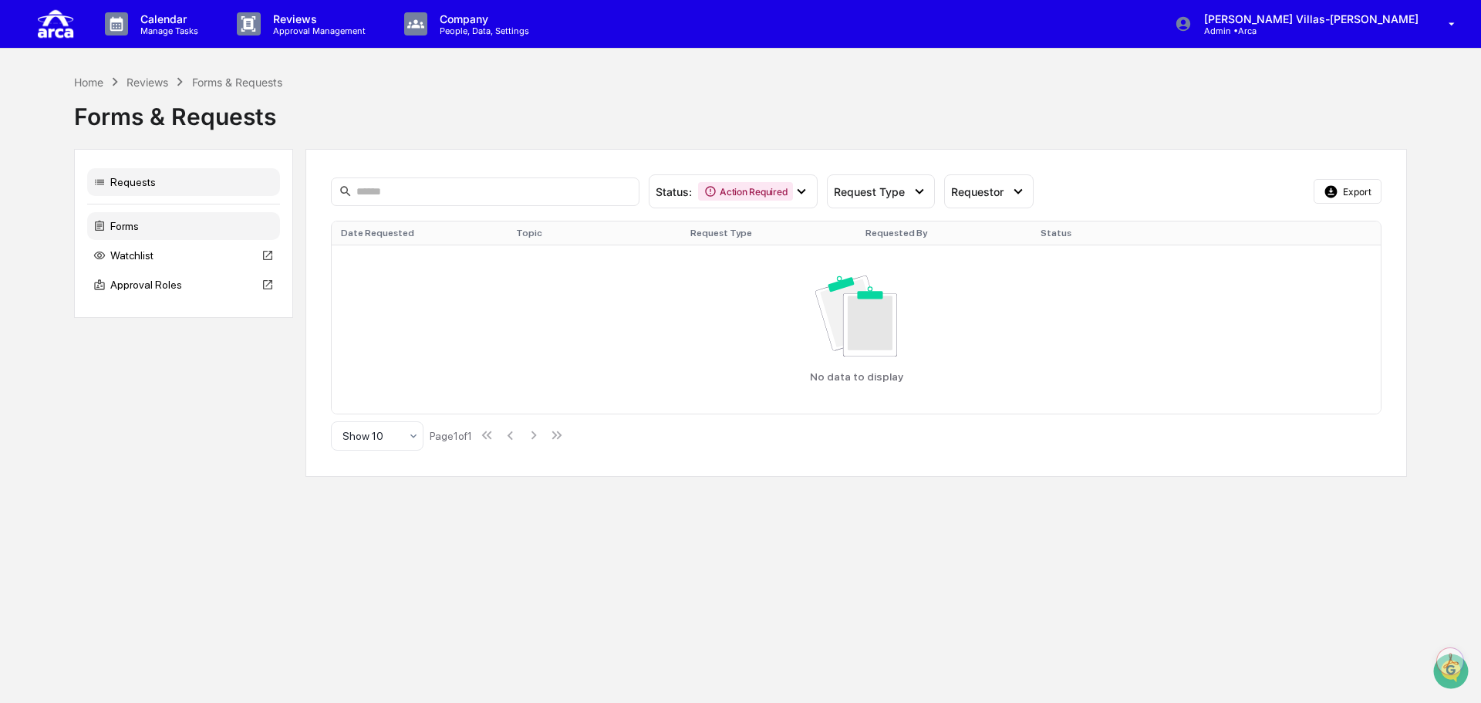
click at [159, 223] on div "Forms" at bounding box center [183, 226] width 193 height 28
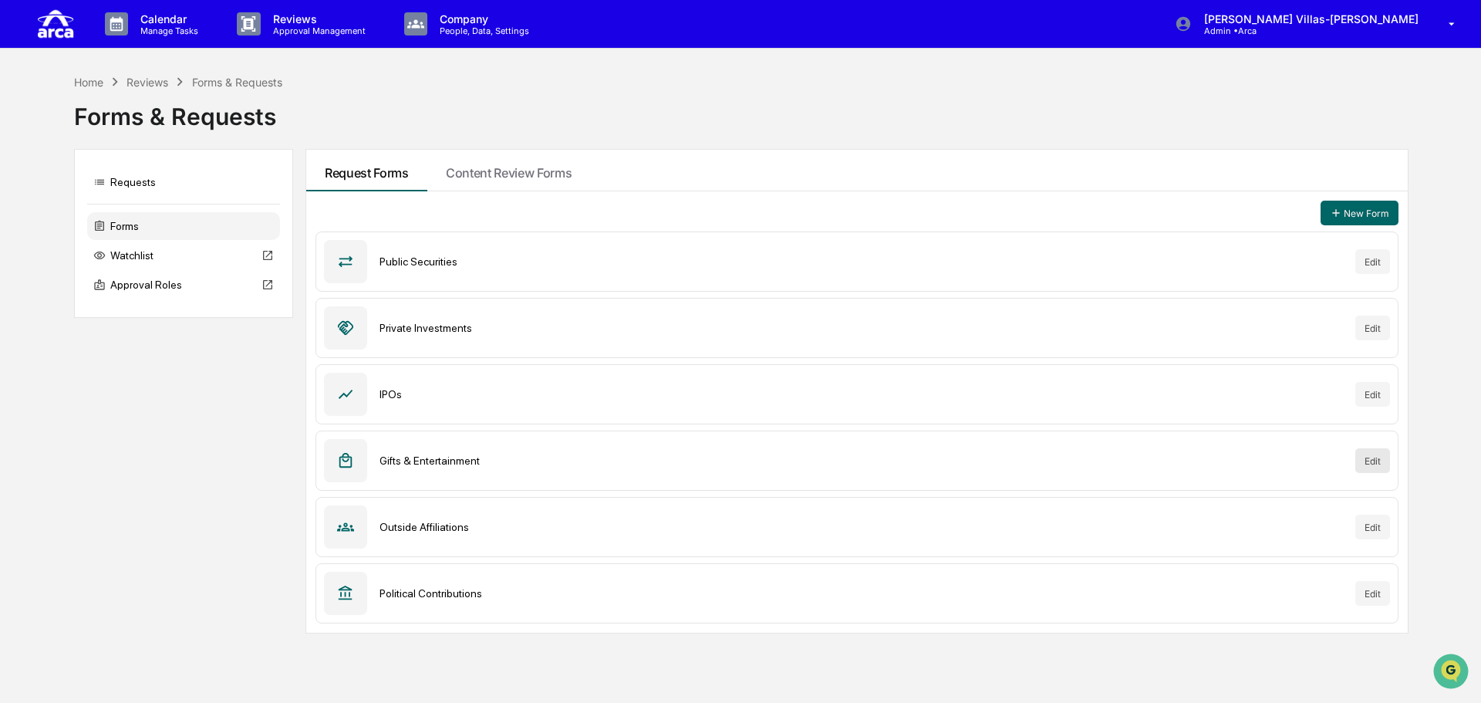
click at [1362, 460] on button "Edit" at bounding box center [1372, 460] width 35 height 25
click at [140, 262] on div "Watchlist" at bounding box center [183, 255] width 193 height 28
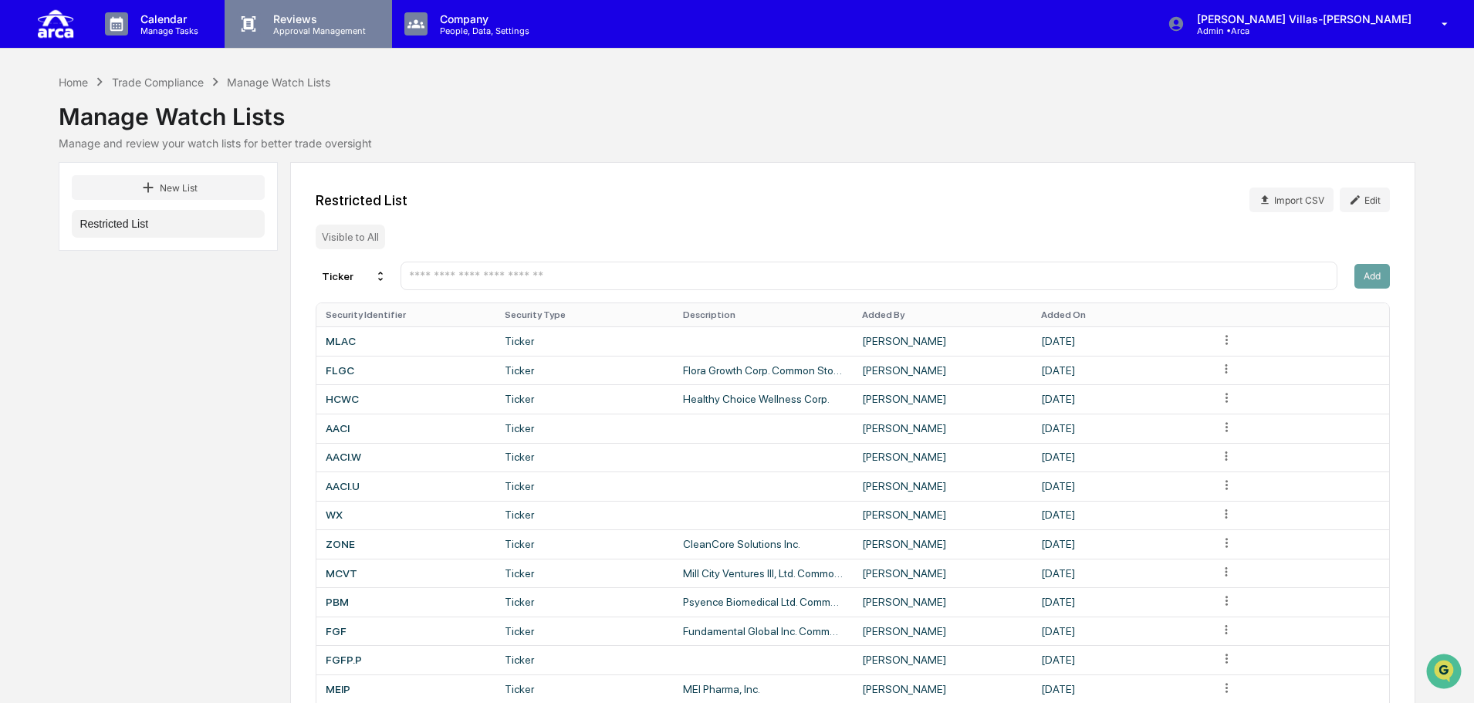
click at [316, 26] on p "Approval Management" at bounding box center [317, 30] width 113 height 11
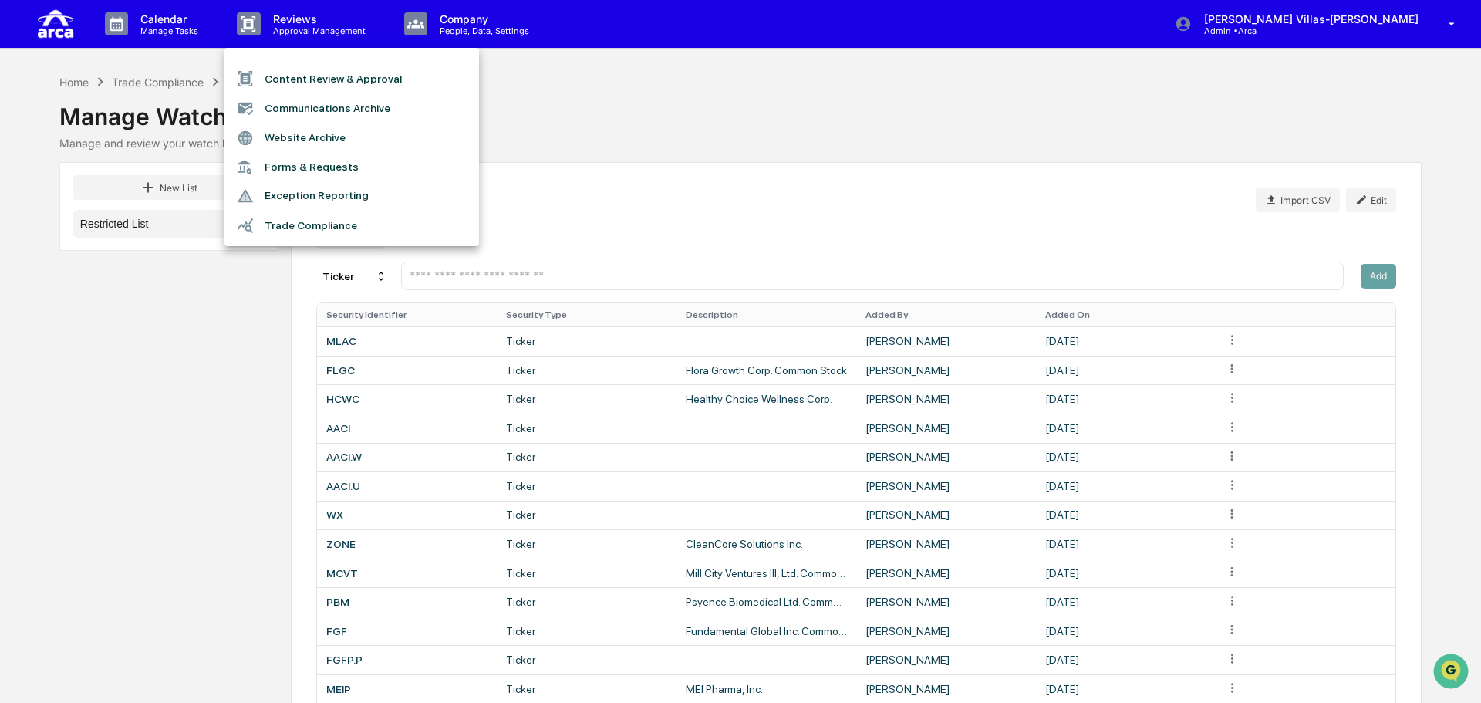
click at [287, 163] on li "Forms & Requests" at bounding box center [352, 167] width 255 height 29
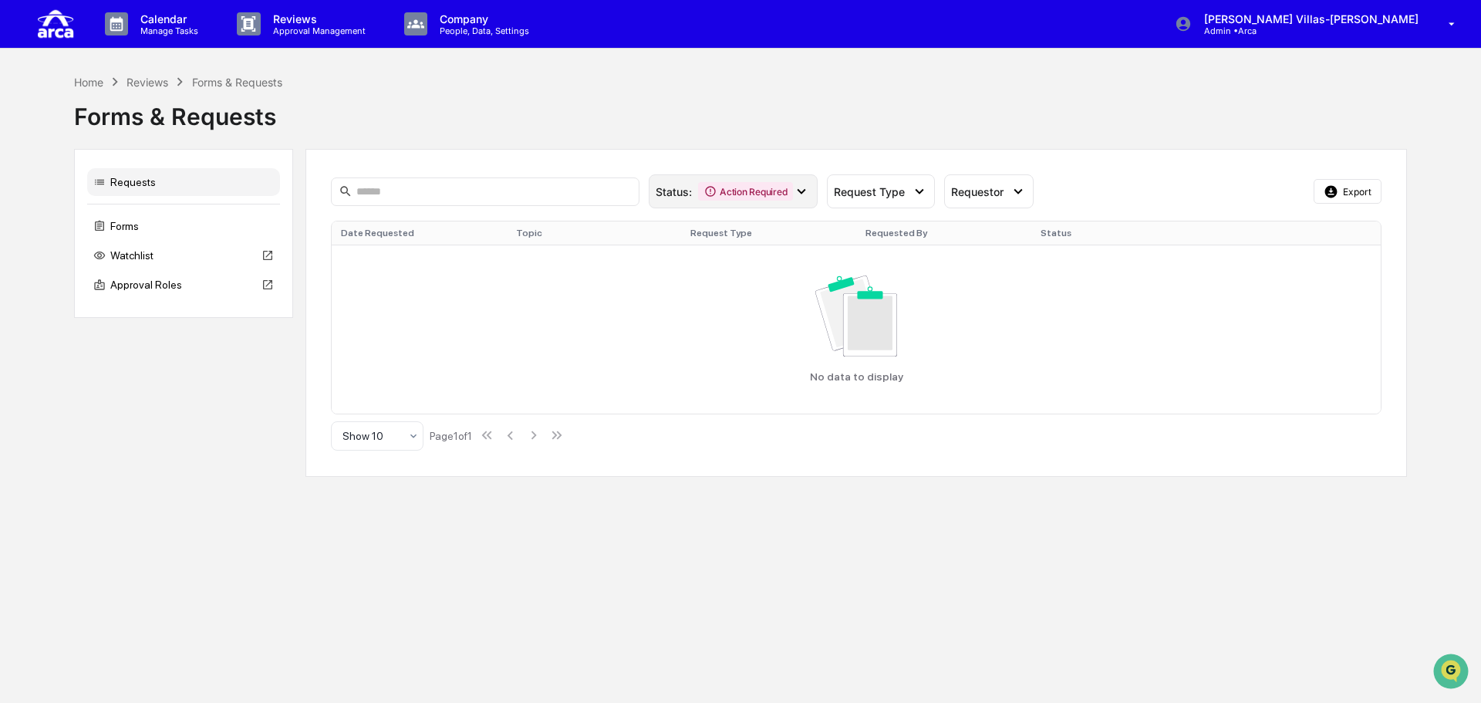
click at [805, 194] on icon at bounding box center [801, 191] width 17 height 17
click at [815, 108] on div "Forms & Requests" at bounding box center [740, 110] width 1333 height 40
click at [130, 228] on div "Forms" at bounding box center [183, 226] width 193 height 28
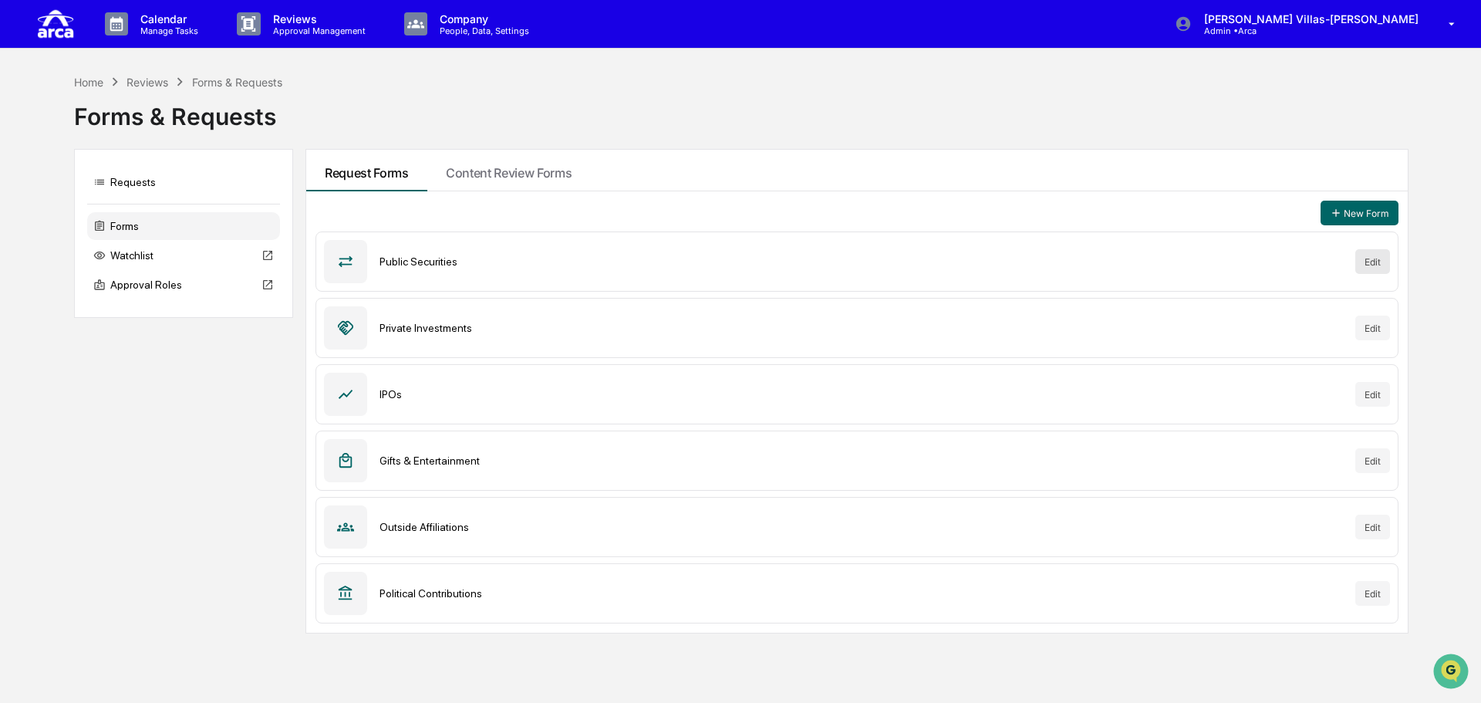
click at [1379, 259] on button "Edit" at bounding box center [1372, 261] width 35 height 25
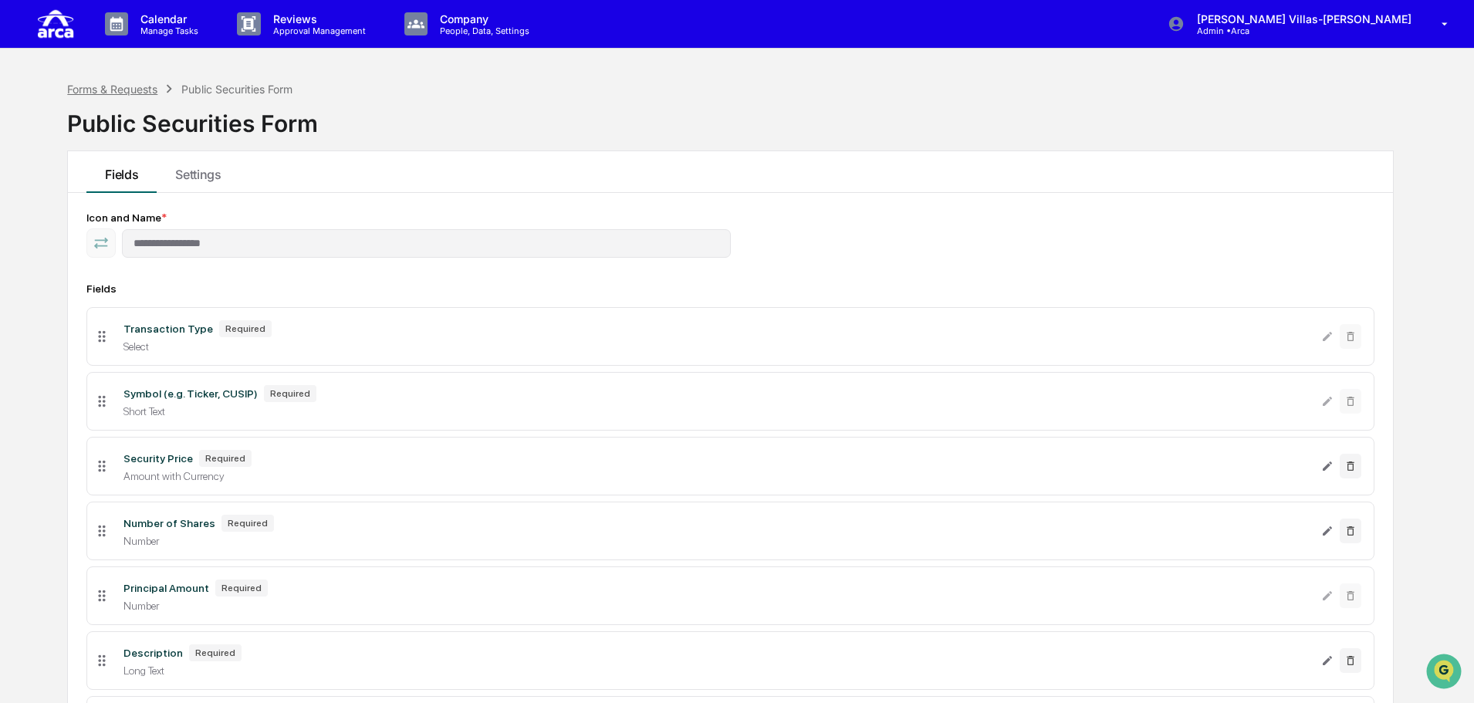
click at [98, 95] on div "Forms & Requests" at bounding box center [112, 89] width 90 height 13
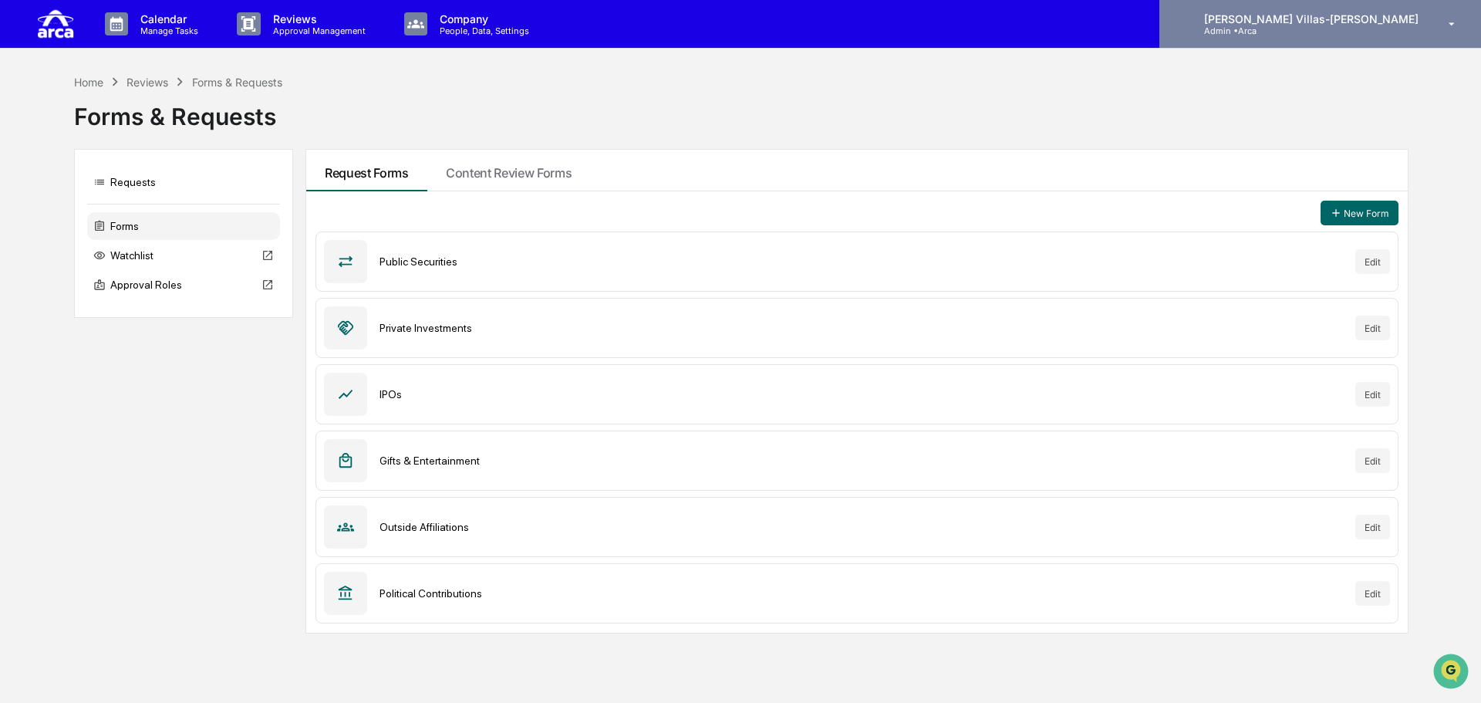
click at [1325, 30] on p "Admin • Arca" at bounding box center [1263, 30] width 143 height 11
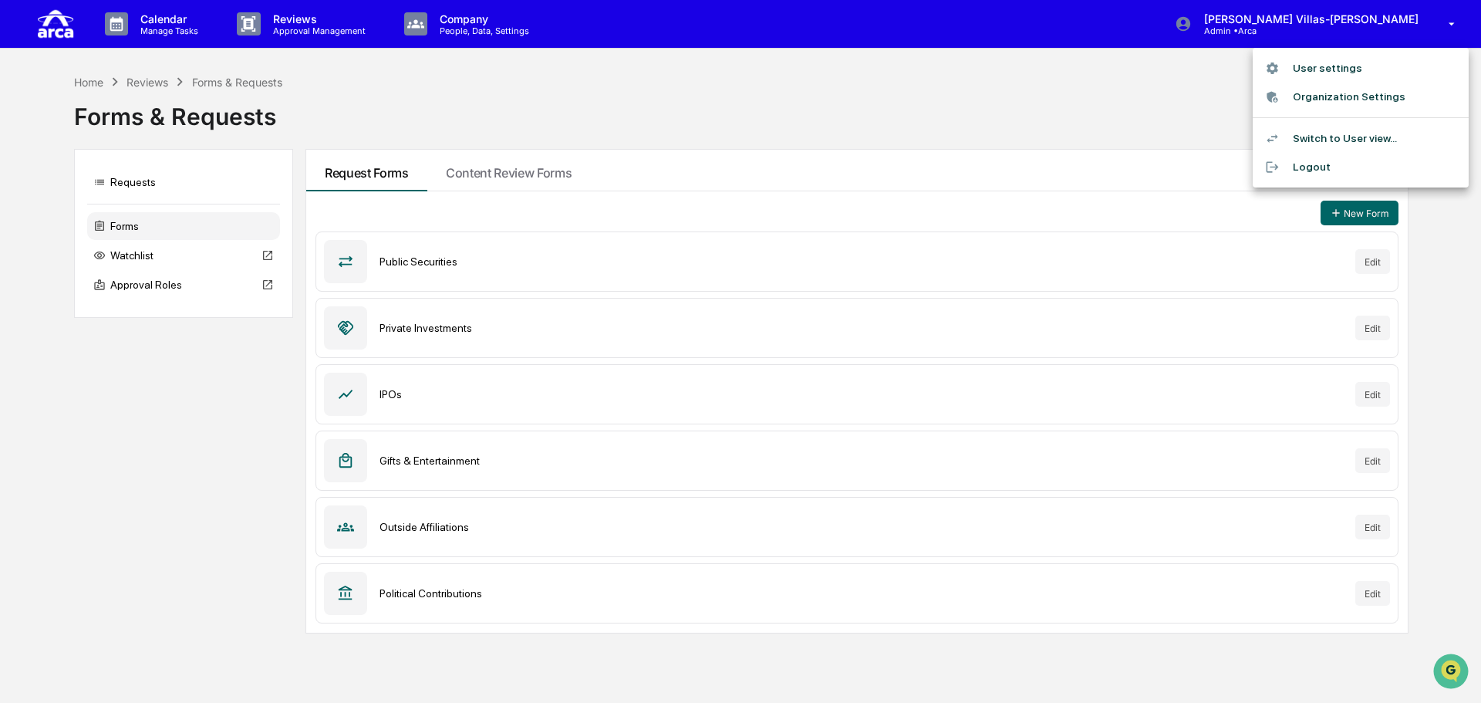
click at [1325, 67] on li "User settings" at bounding box center [1361, 68] width 216 height 29
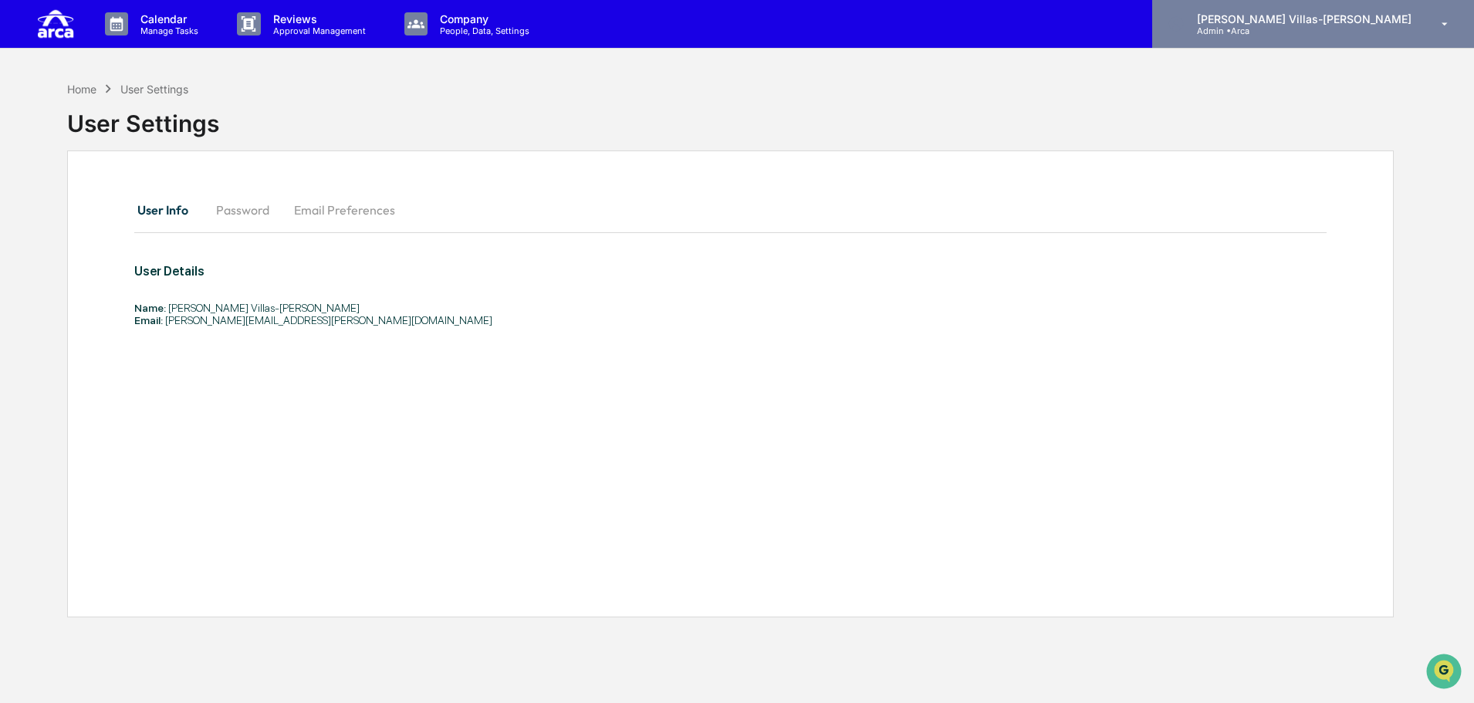
click at [1348, 22] on p "[PERSON_NAME] Villas-[PERSON_NAME]" at bounding box center [1301, 18] width 235 height 13
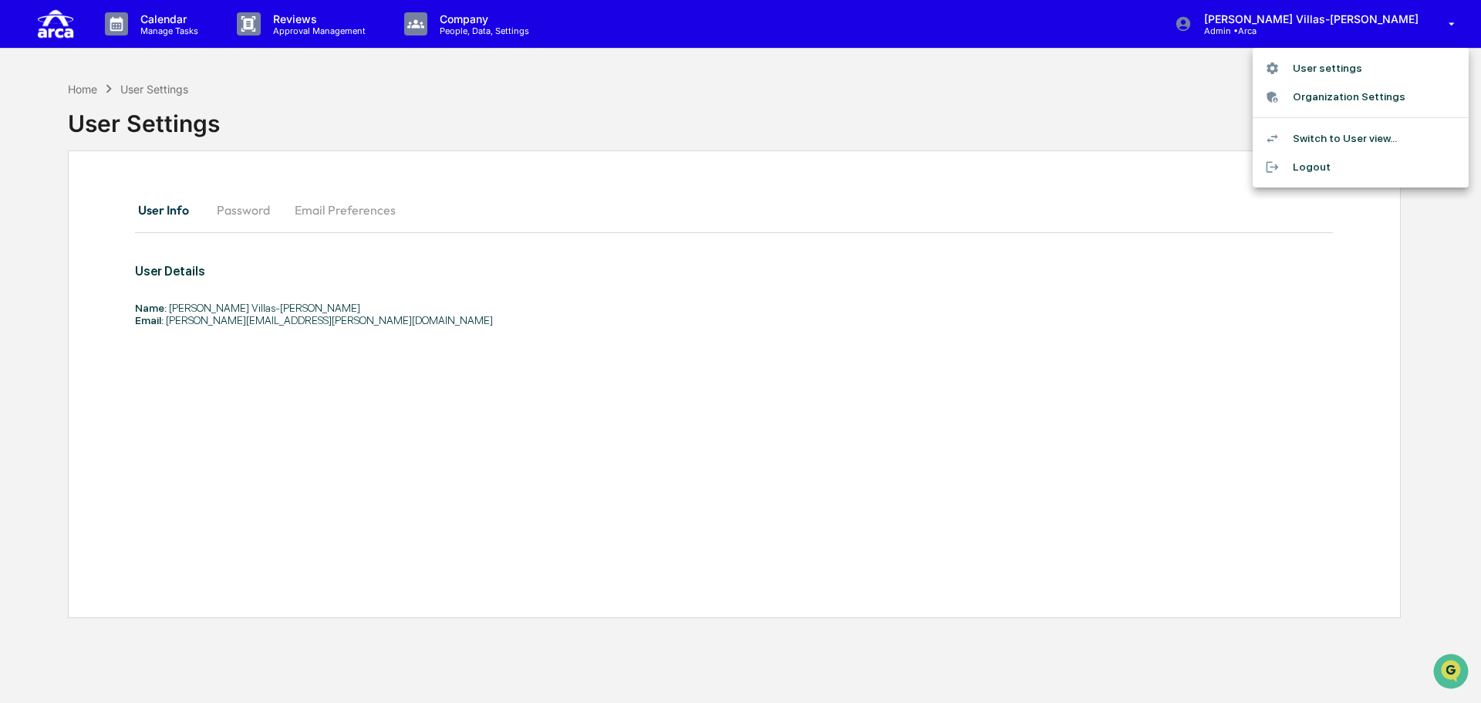
click at [1444, 25] on div at bounding box center [740, 351] width 1481 height 703
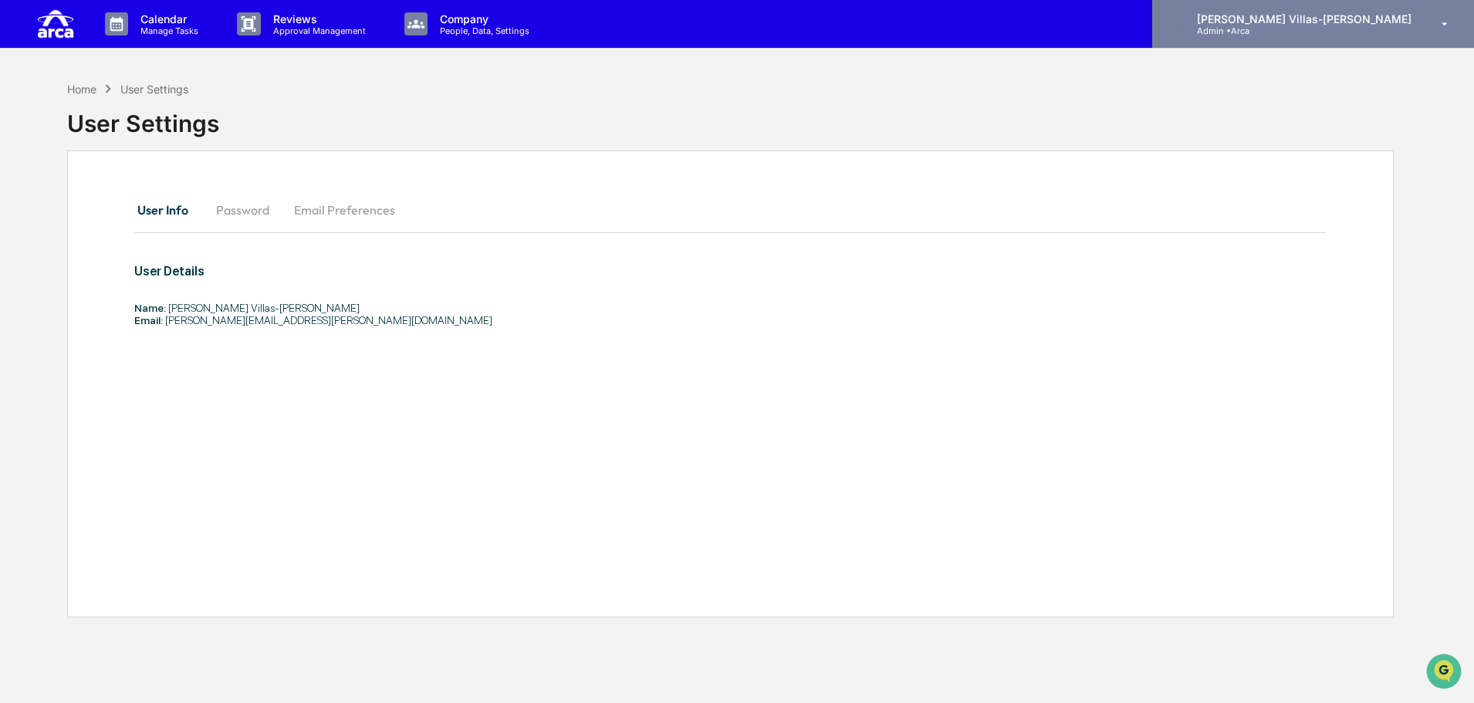
click at [1449, 23] on icon at bounding box center [1444, 24] width 27 height 15
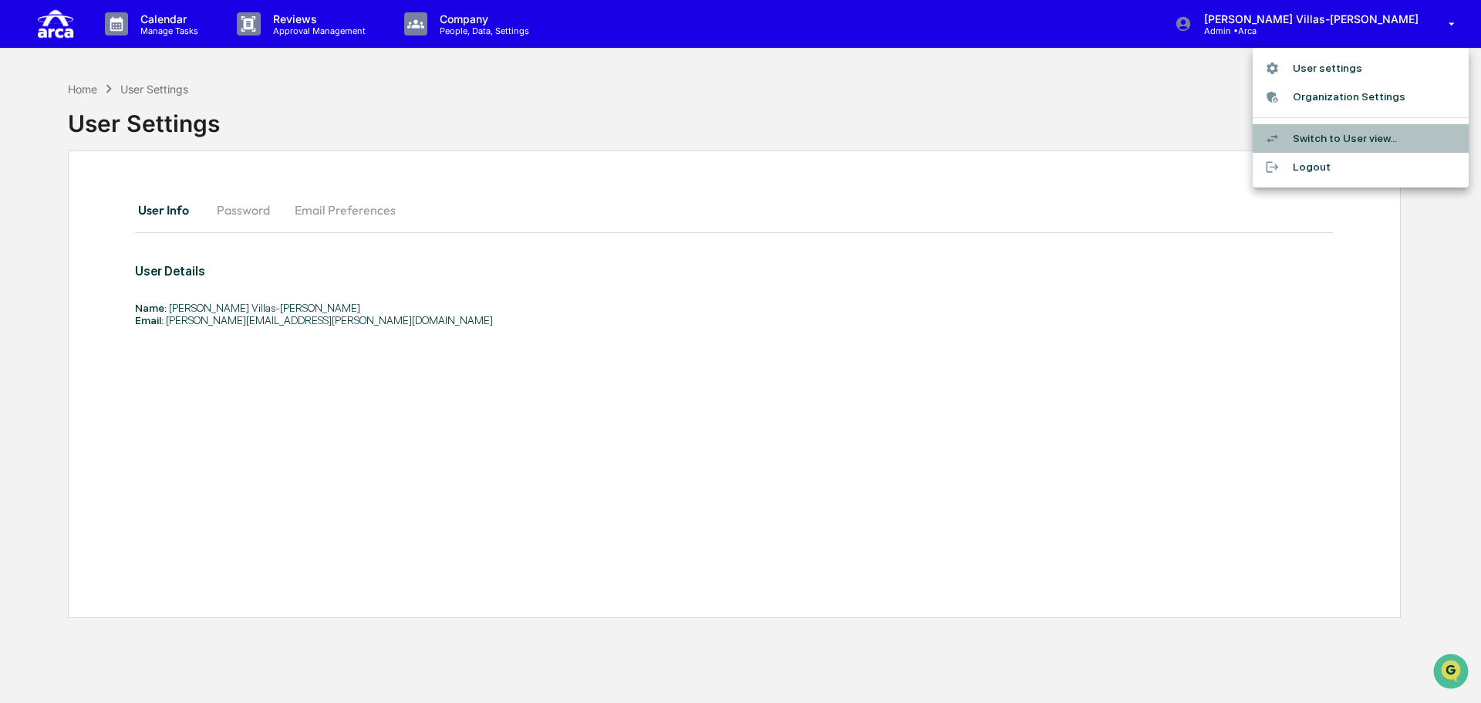
click at [1362, 139] on li "Switch to User view..." at bounding box center [1361, 138] width 216 height 29
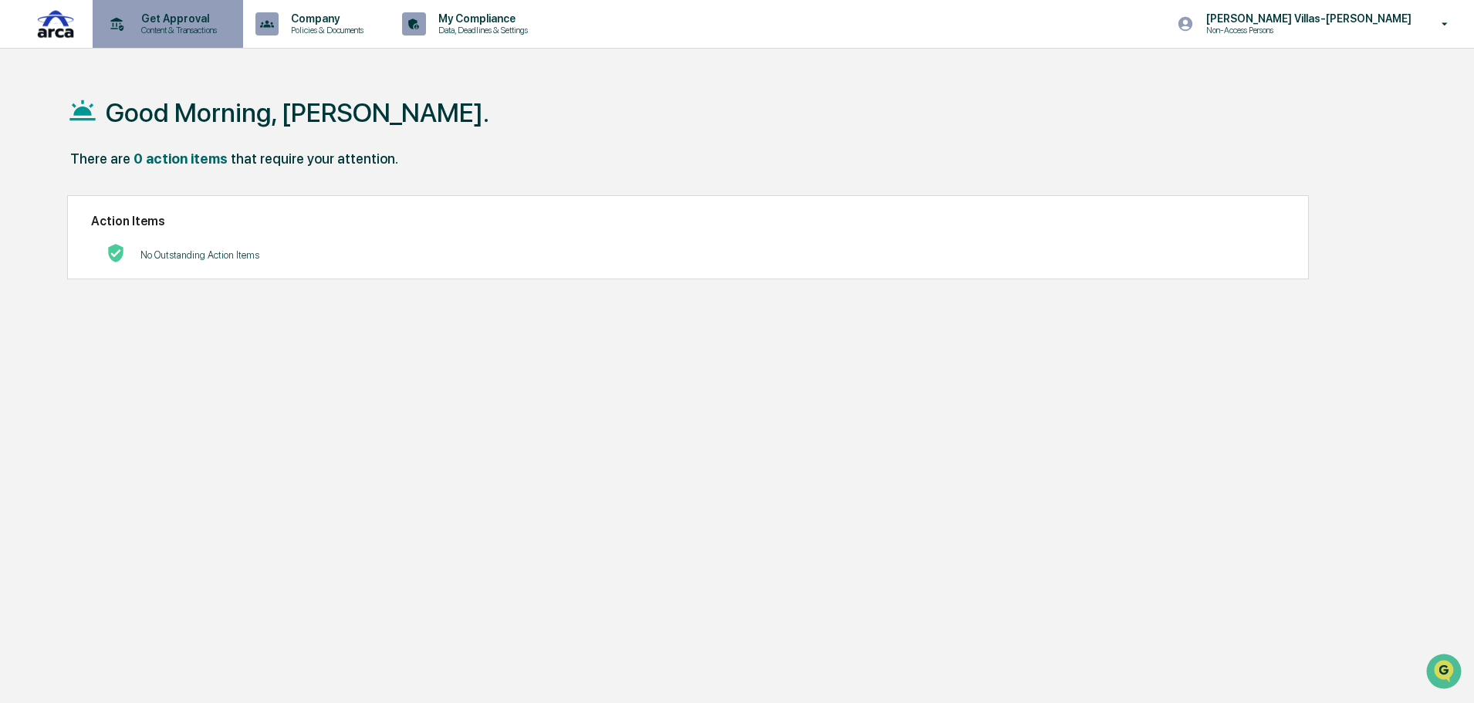
click at [190, 20] on p "Get Approval" at bounding box center [177, 18] width 96 height 12
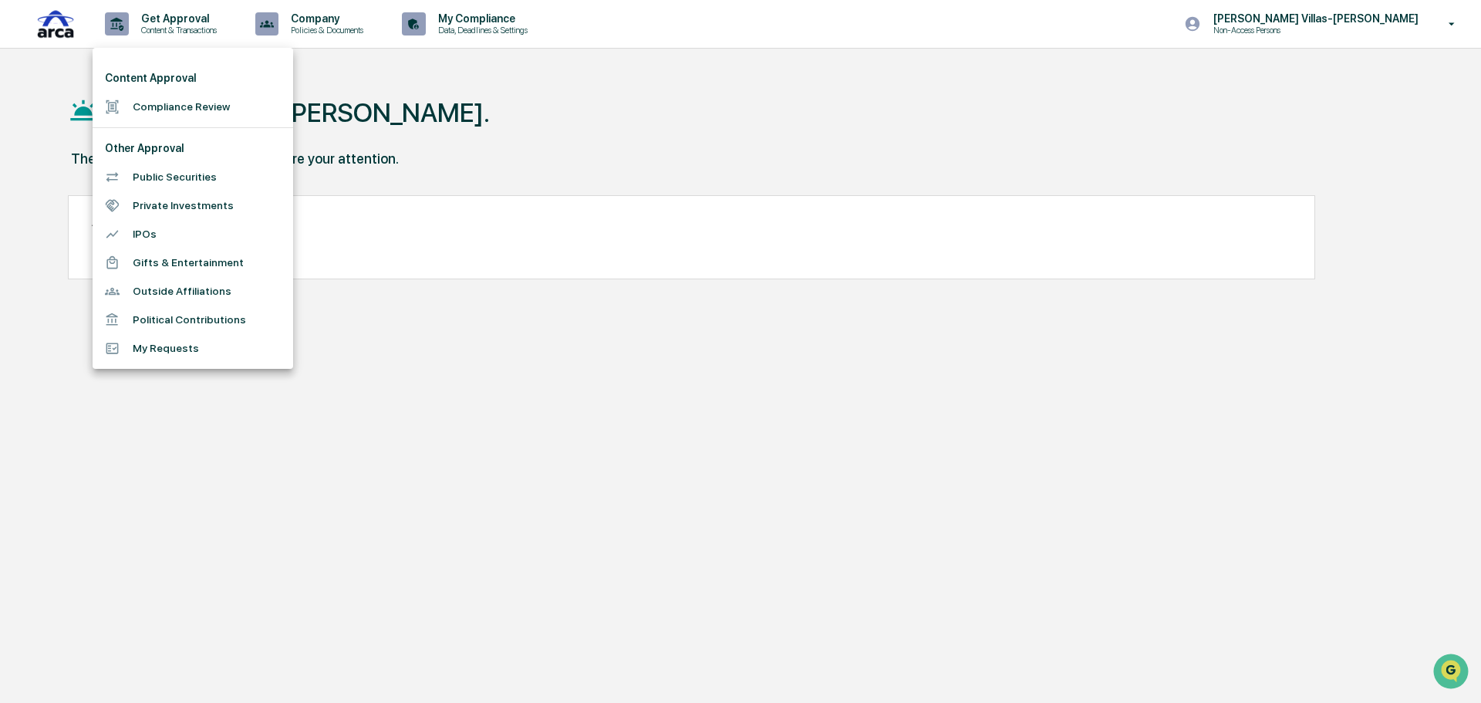
click at [157, 261] on li "Gifts & Entertainment" at bounding box center [193, 262] width 201 height 29
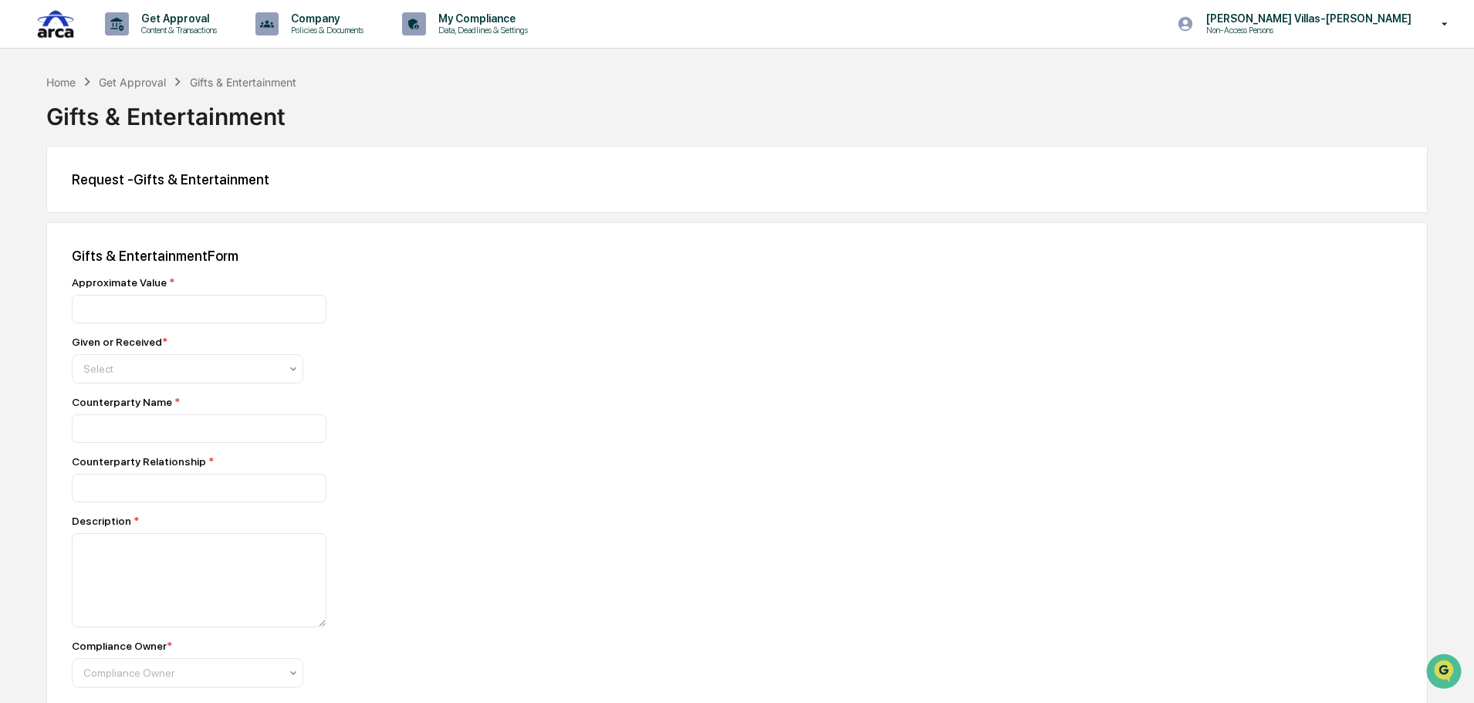
drag, startPoint x: 660, startPoint y: 363, endPoint x: 628, endPoint y: 366, distance: 32.6
click at [660, 363] on div "Gifts & Entertainment Form Approximate Value * Given or Received * Select Count…" at bounding box center [736, 555] width 1381 height 667
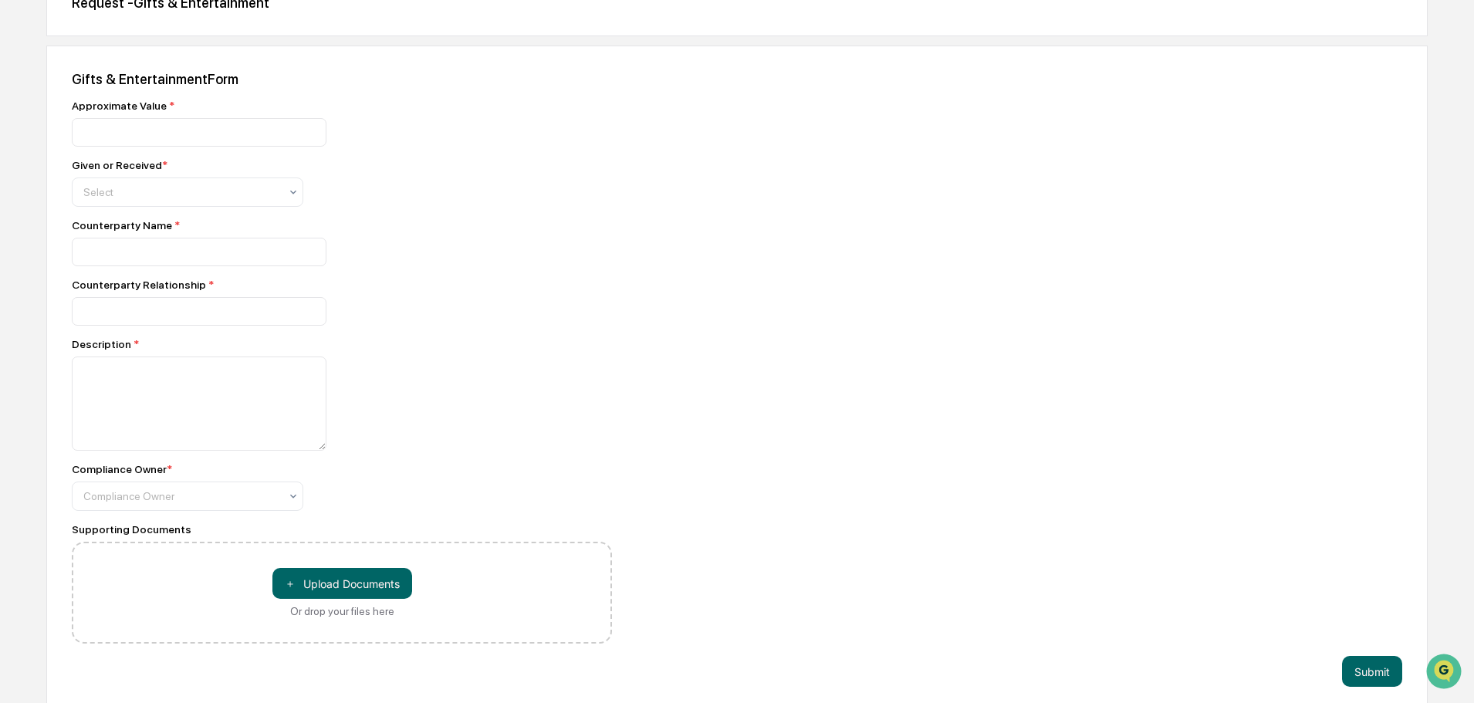
scroll to position [188, 0]
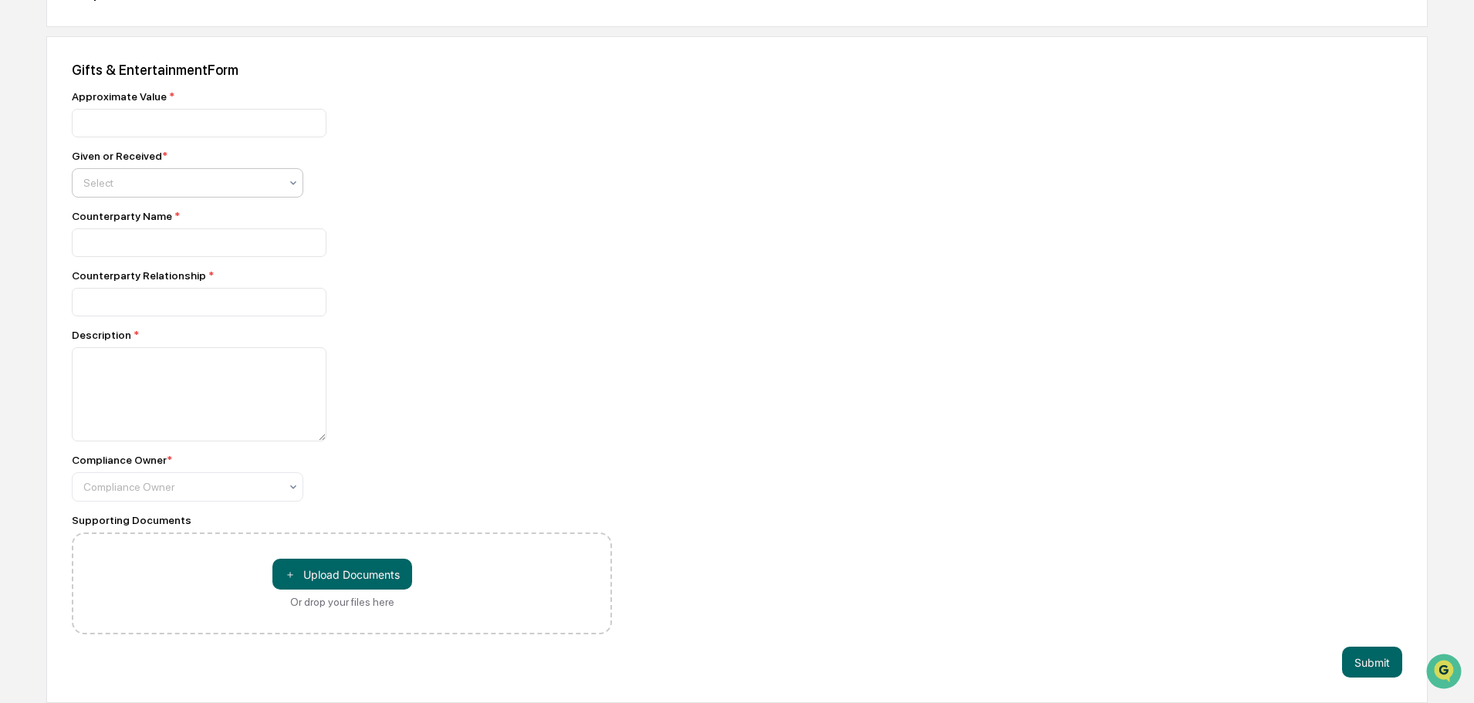
click at [168, 191] on div "Select" at bounding box center [181, 183] width 211 height 22
click at [565, 140] on div "Approximate Value * Given or Received * 2 results available. Use Up and Down to…" at bounding box center [342, 362] width 540 height 544
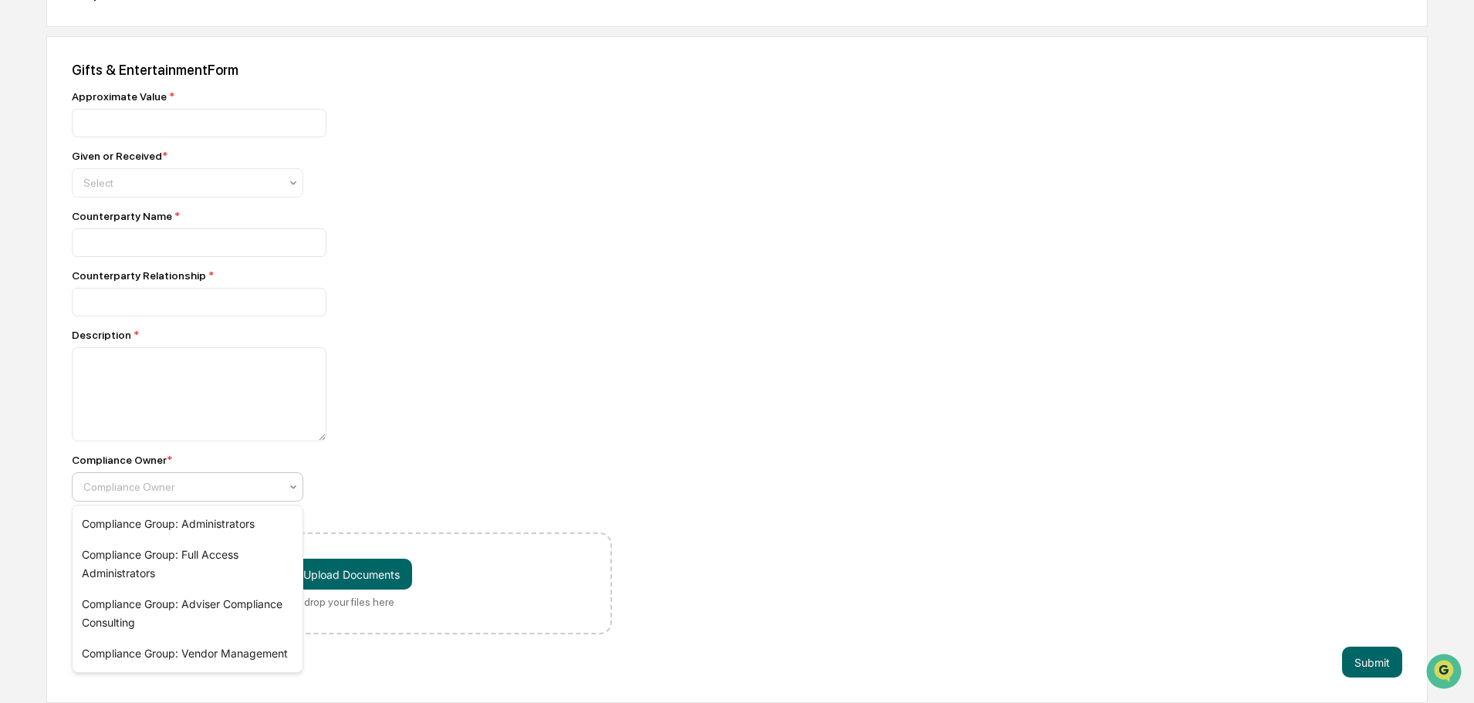
click at [119, 481] on div at bounding box center [181, 486] width 196 height 15
click at [499, 312] on div at bounding box center [342, 302] width 540 height 29
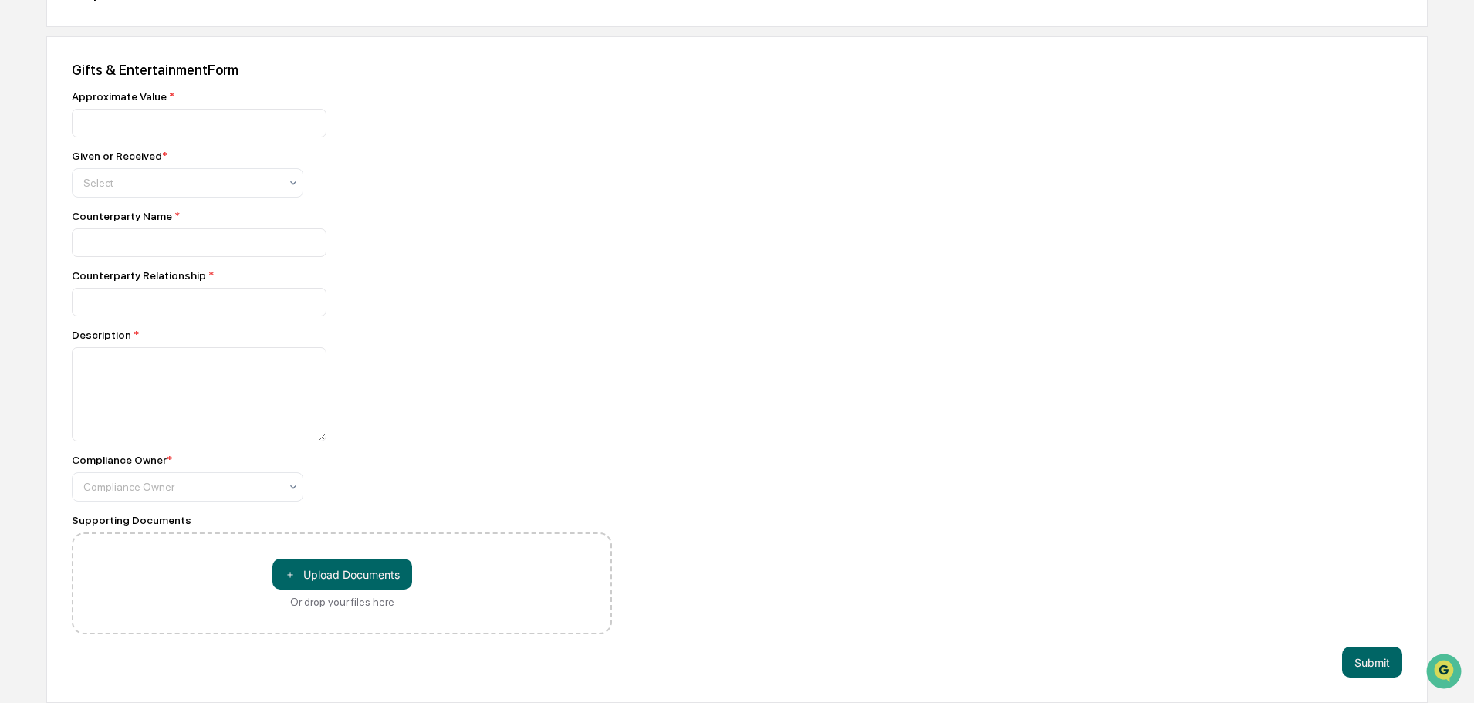
scroll to position [0, 0]
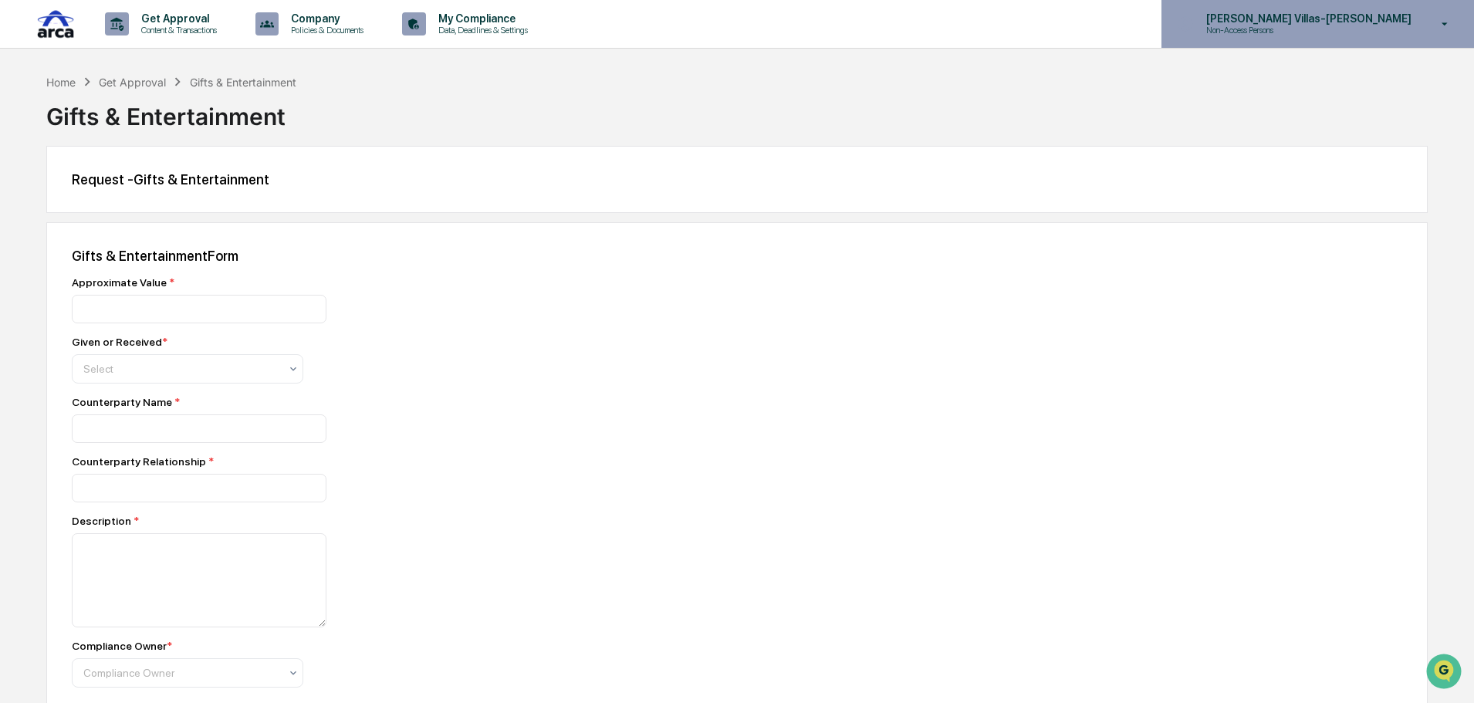
click at [1384, 42] on div "[PERSON_NAME] Villas-[PERSON_NAME] Non-Access Persons" at bounding box center [1317, 24] width 312 height 48
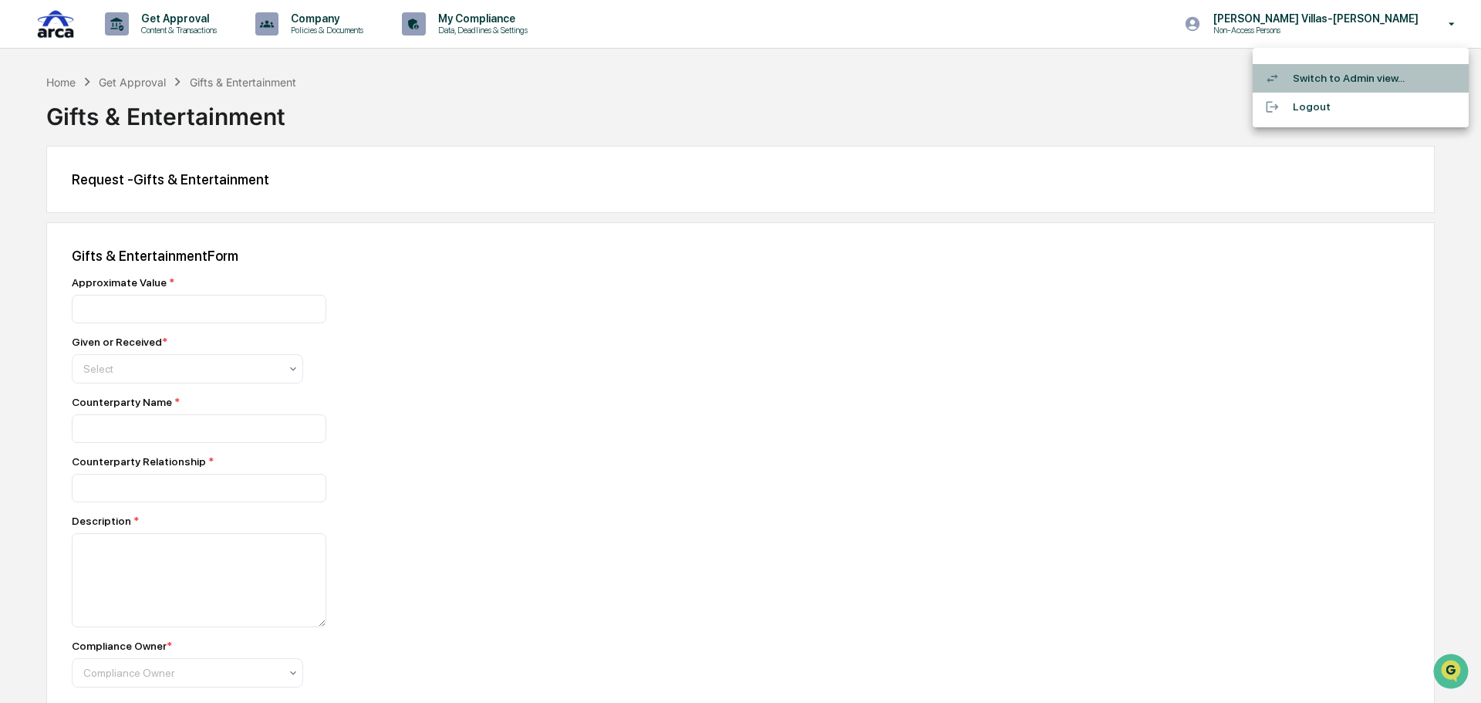
click at [1362, 85] on li "Switch to Admin view..." at bounding box center [1361, 78] width 216 height 29
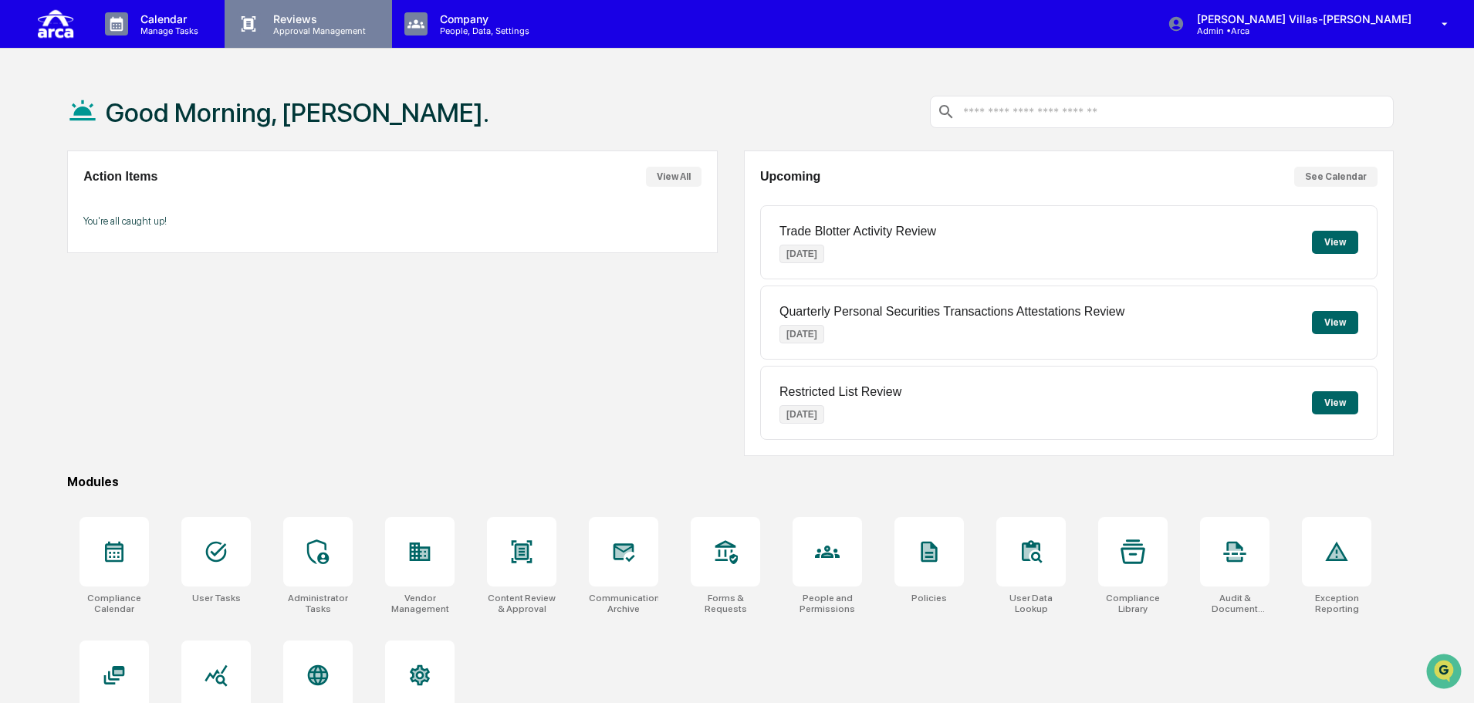
click at [295, 15] on p "Reviews" at bounding box center [317, 18] width 113 height 13
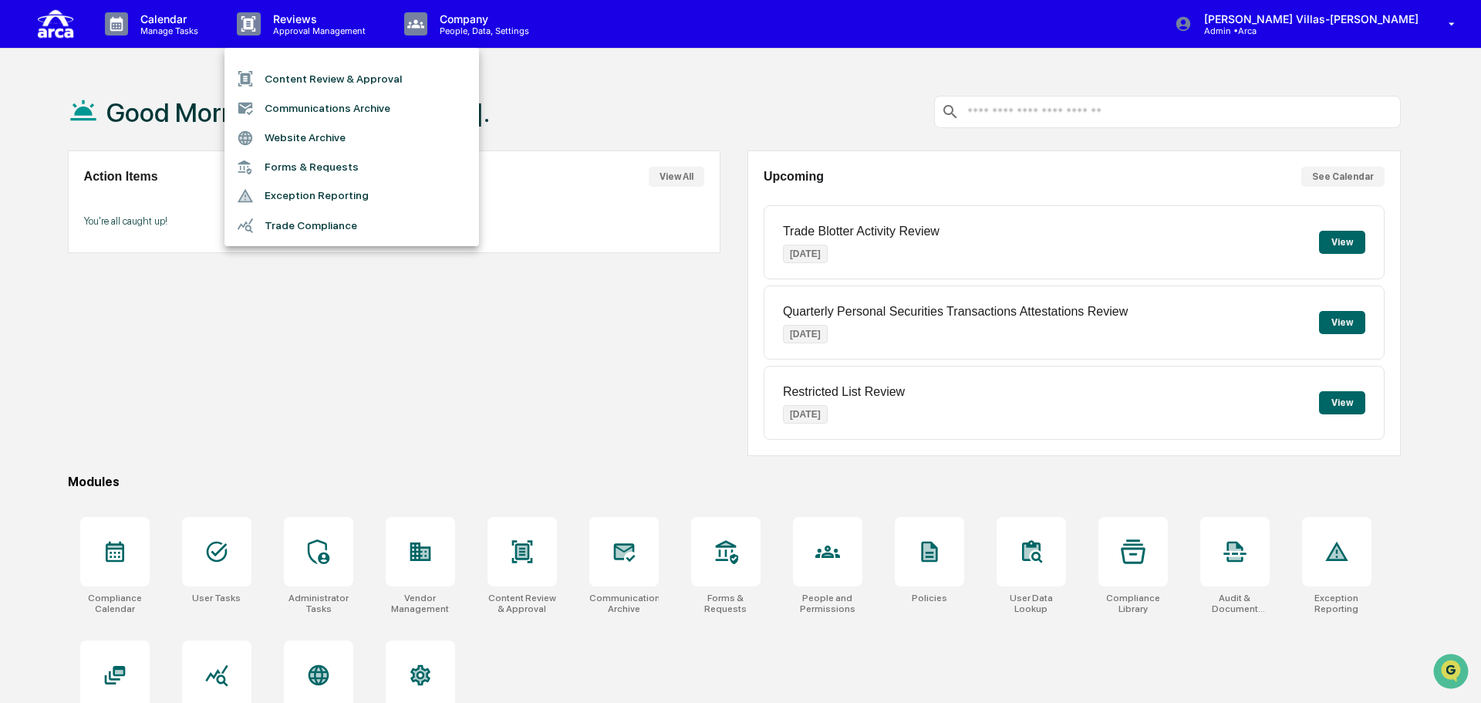
click at [296, 158] on li "Forms & Requests" at bounding box center [352, 167] width 255 height 29
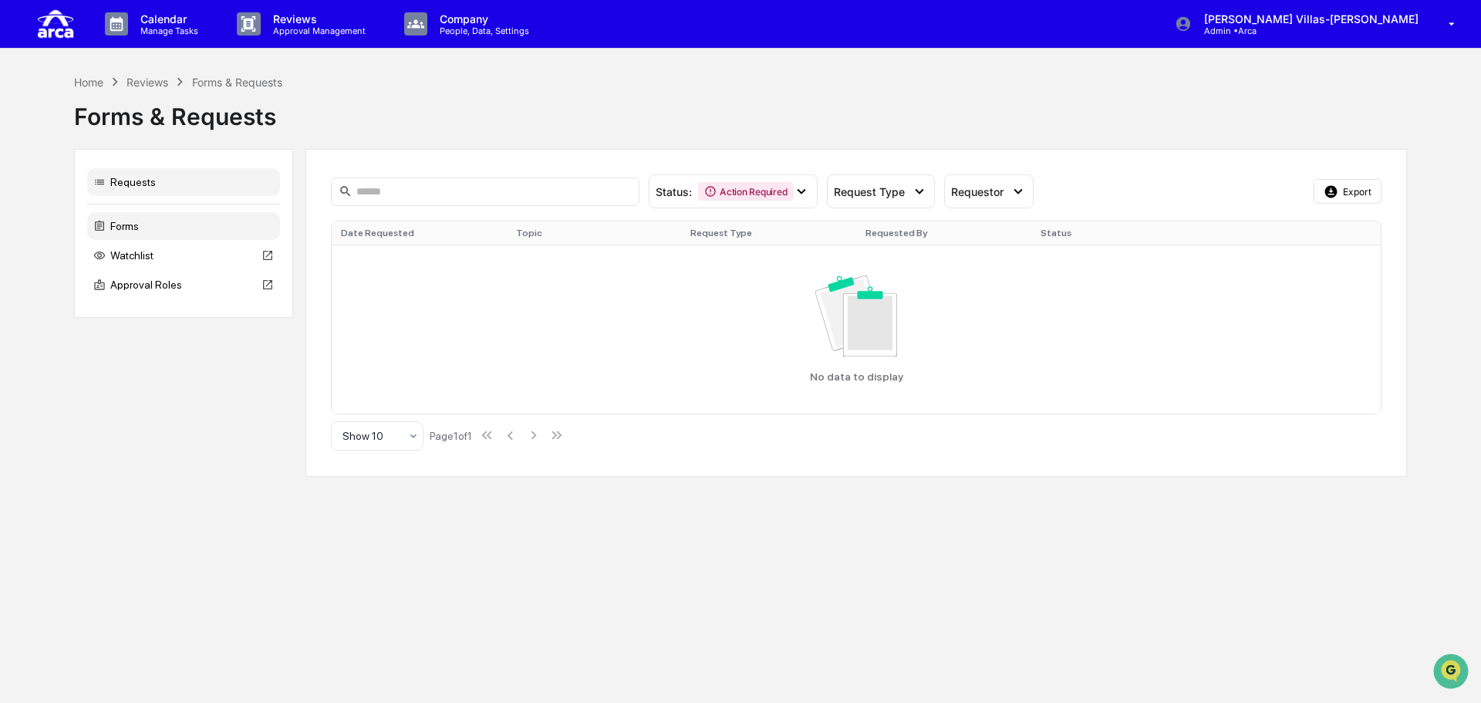
click at [138, 231] on div "Forms" at bounding box center [183, 226] width 193 height 28
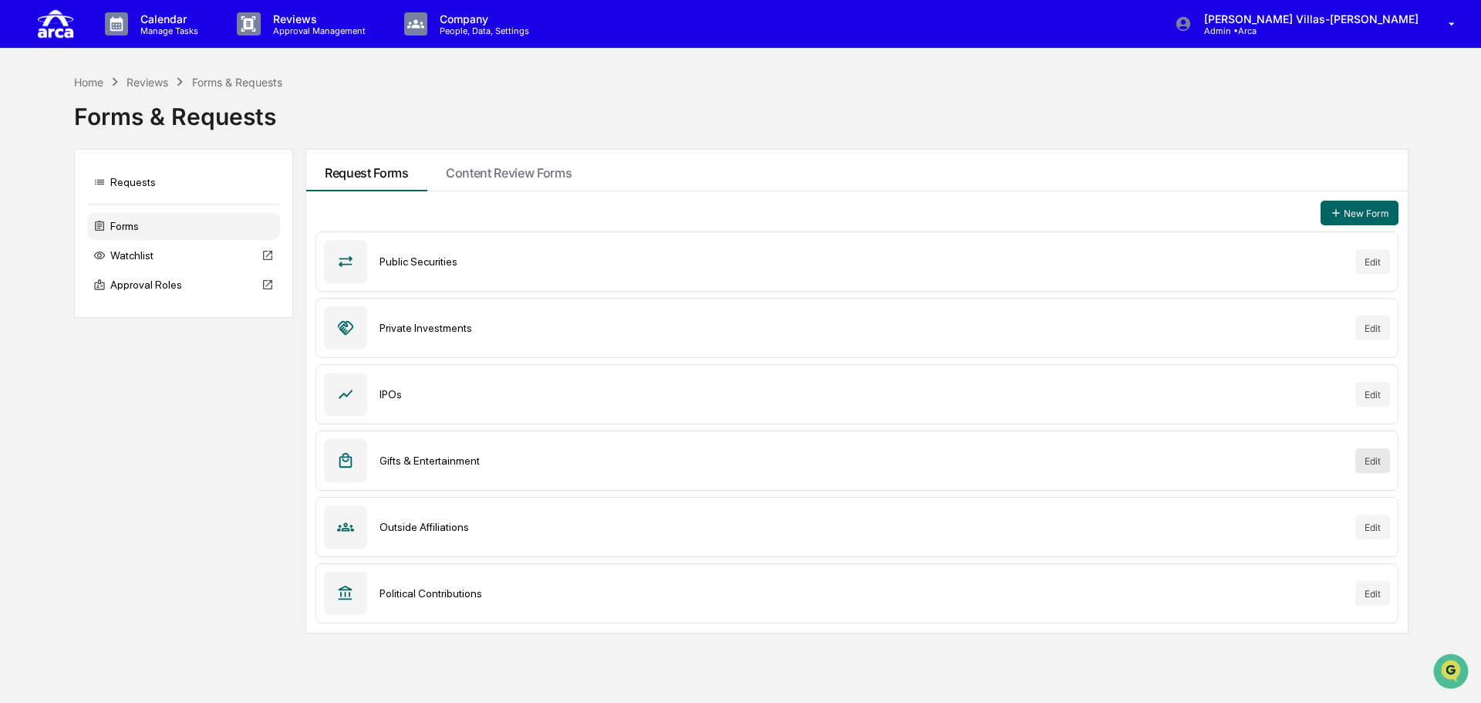
click at [1373, 464] on button "Edit" at bounding box center [1372, 460] width 35 height 25
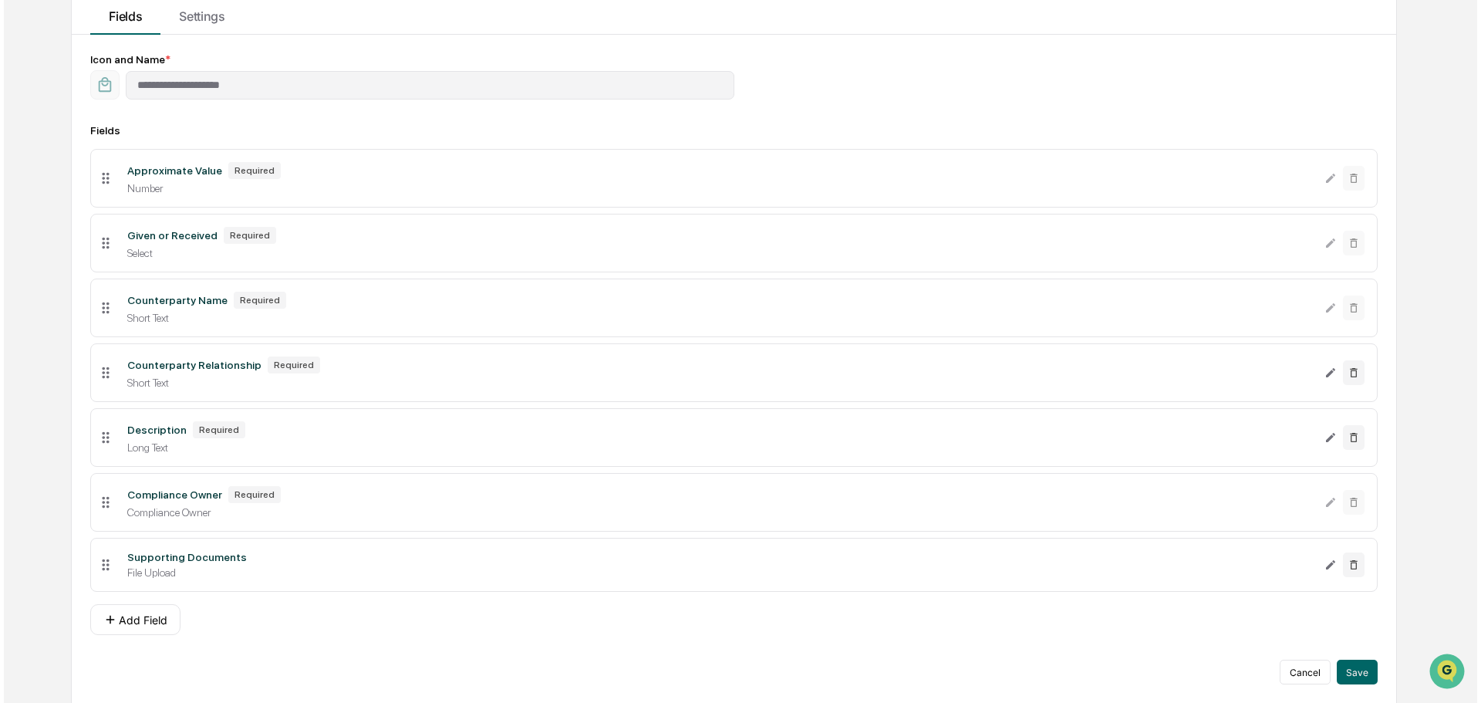
scroll to position [159, 0]
click at [145, 612] on button "Add Field" at bounding box center [131, 618] width 90 height 31
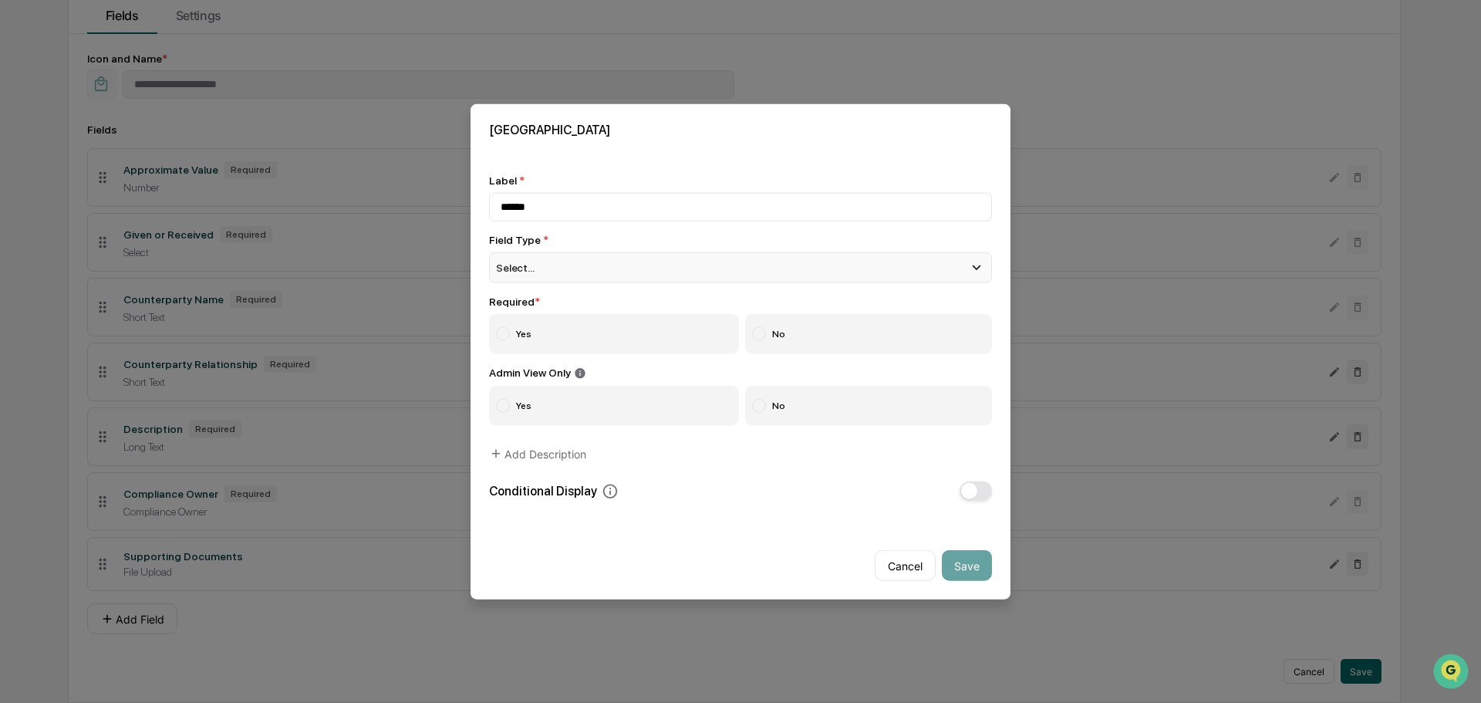
type input "******"
click at [558, 267] on div "Select..." at bounding box center [740, 267] width 503 height 31
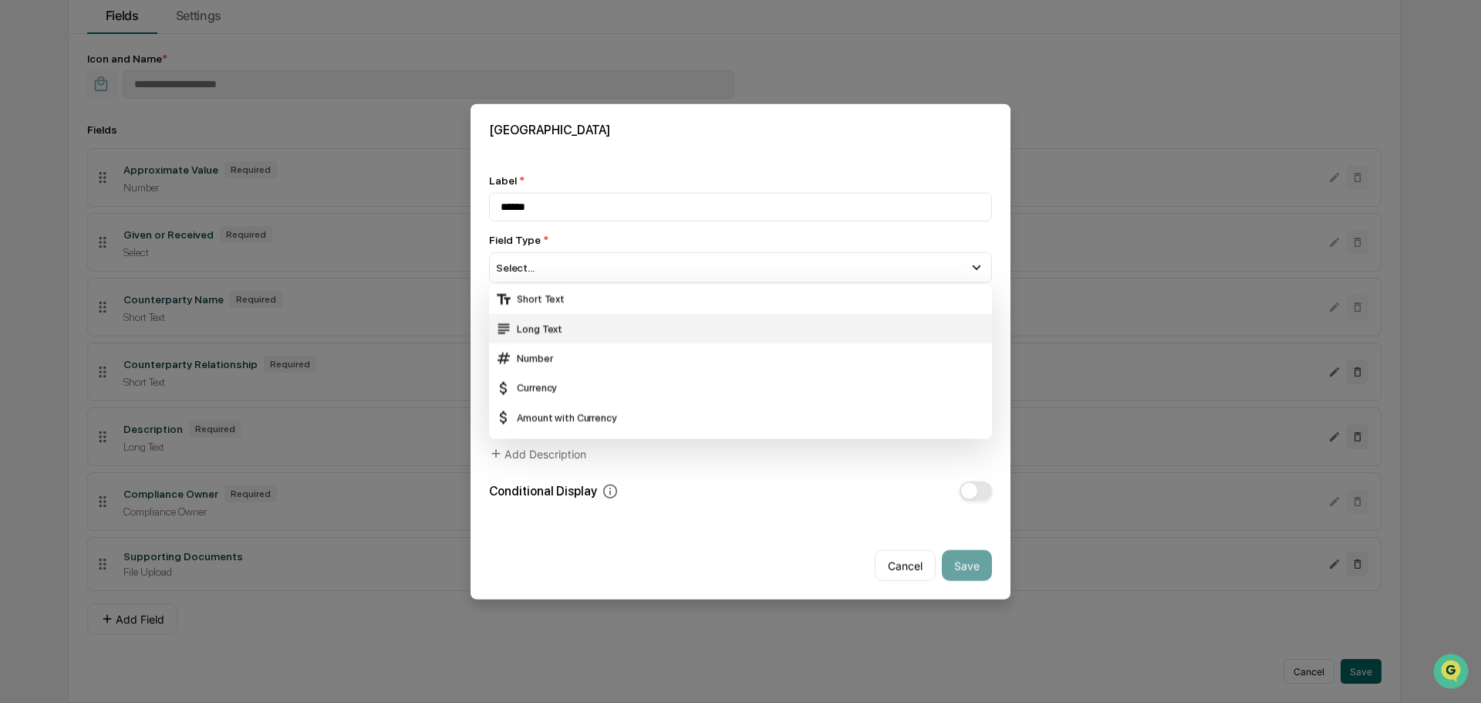
click at [528, 321] on div "Long Text" at bounding box center [740, 328] width 491 height 17
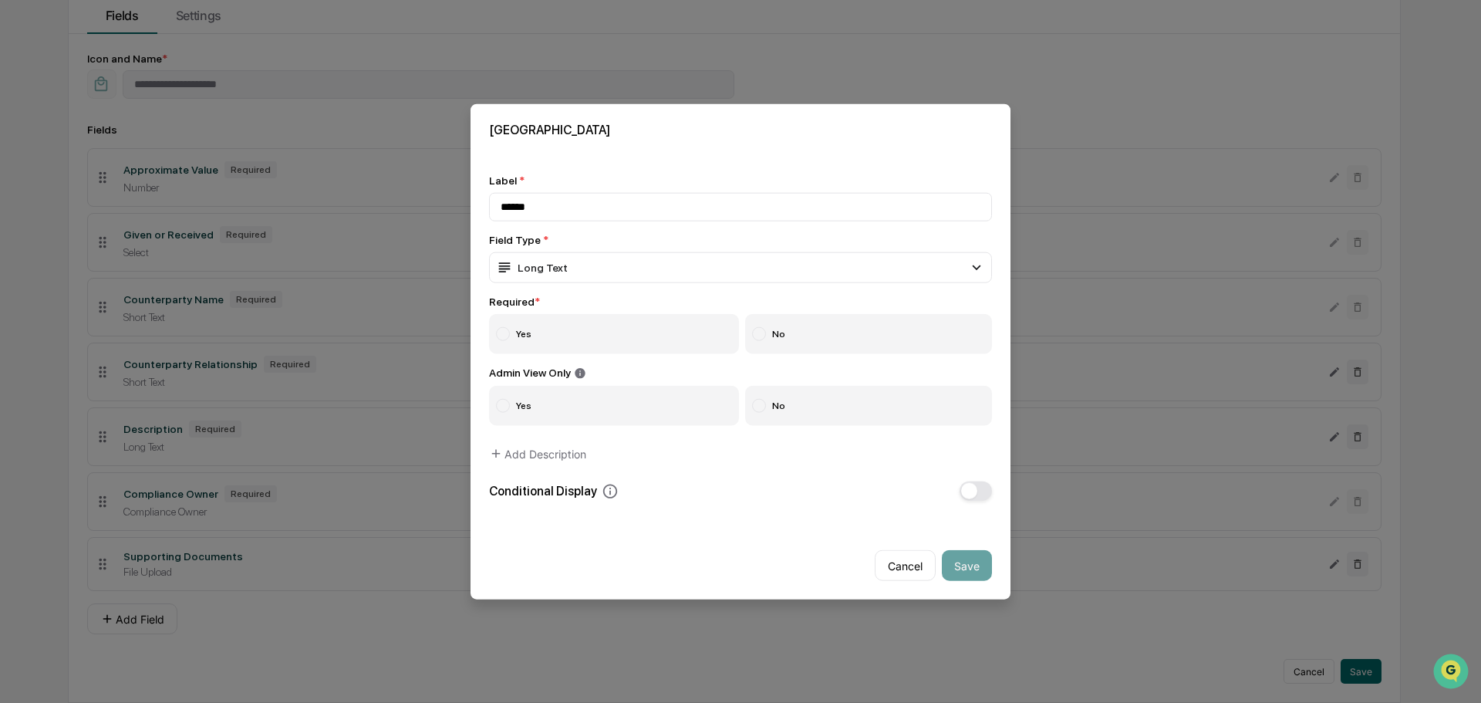
click at [756, 336] on div at bounding box center [759, 333] width 14 height 14
click at [752, 403] on div at bounding box center [759, 406] width 14 height 14
click at [557, 455] on button "Add Description" at bounding box center [537, 453] width 97 height 31
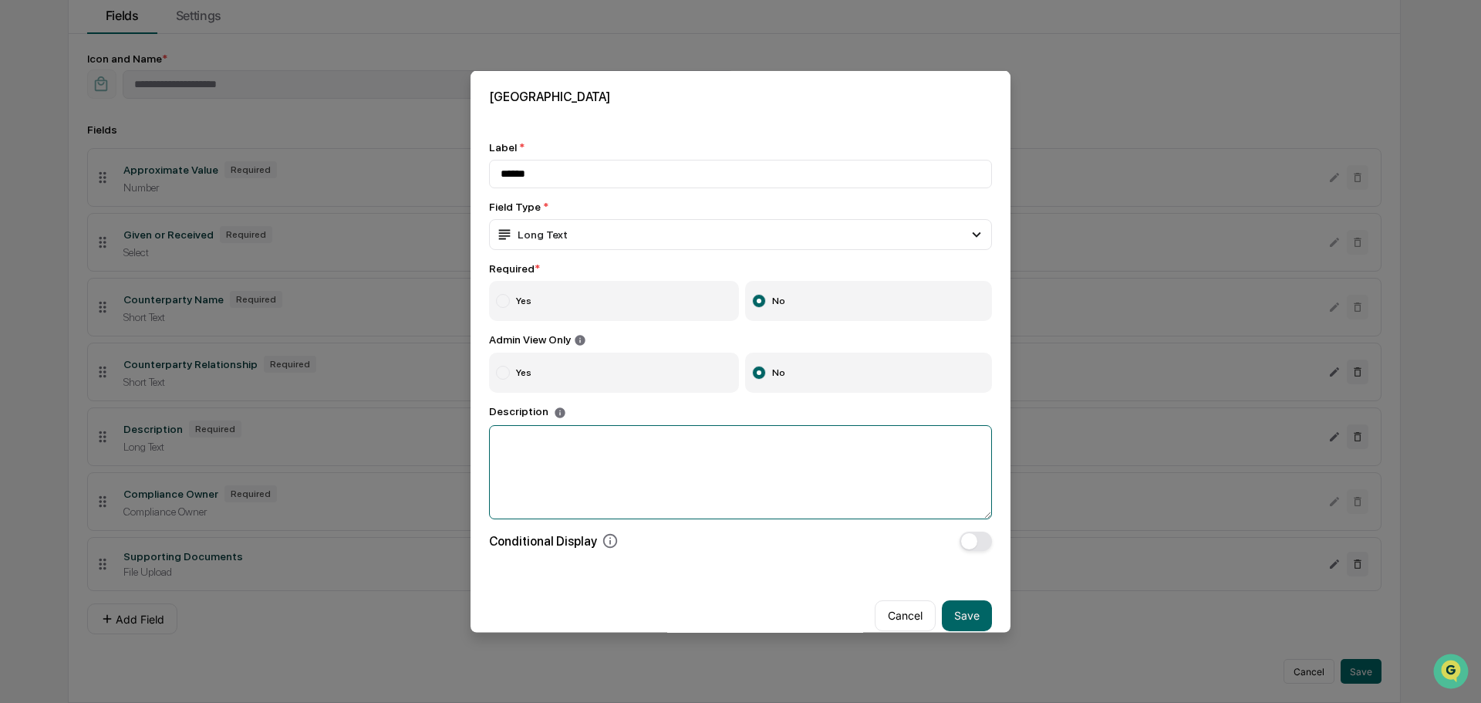
click at [557, 455] on textarea at bounding box center [740, 471] width 503 height 94
paste textarea "**********"
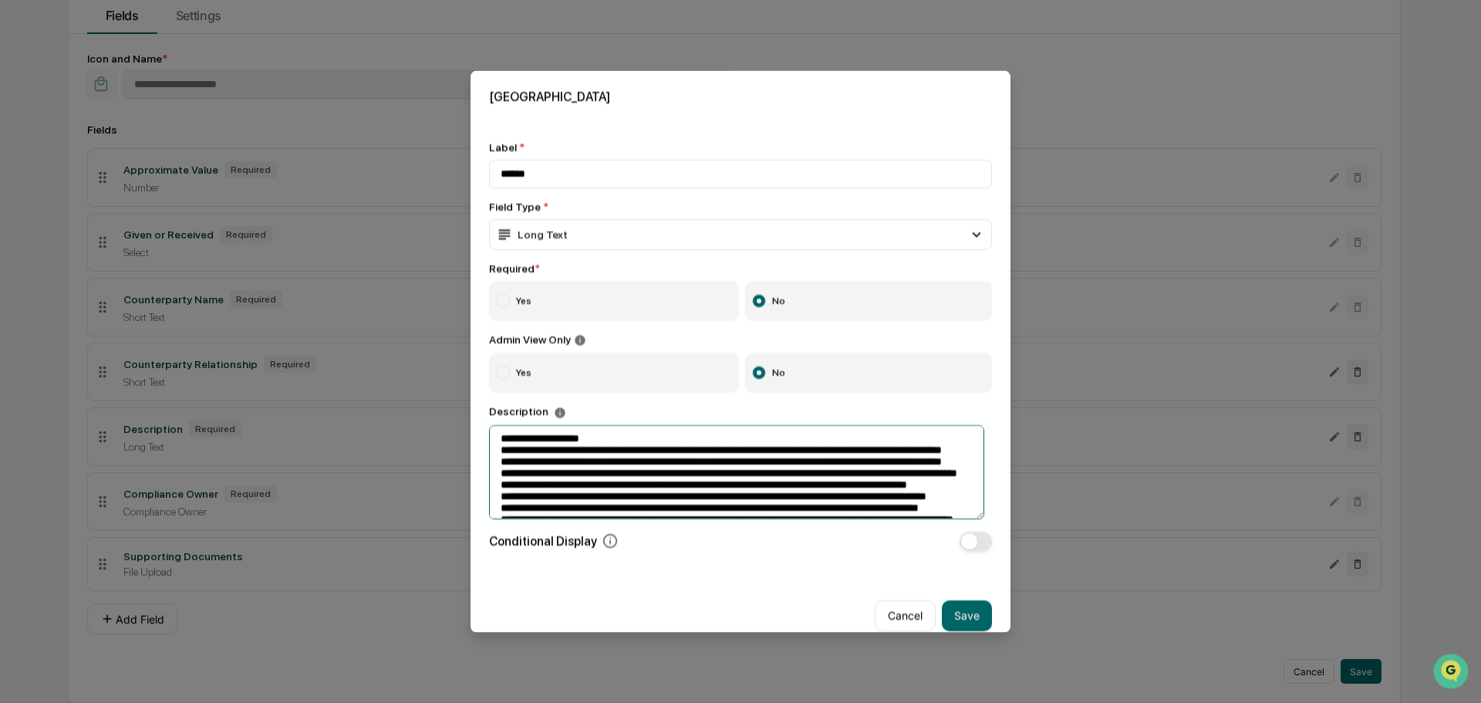
scroll to position [0, 0]
click at [503, 480] on textarea at bounding box center [736, 471] width 495 height 94
click at [498, 491] on textarea at bounding box center [736, 471] width 495 height 94
click at [501, 505] on textarea at bounding box center [736, 471] width 495 height 94
click at [502, 518] on textarea at bounding box center [736, 471] width 495 height 94
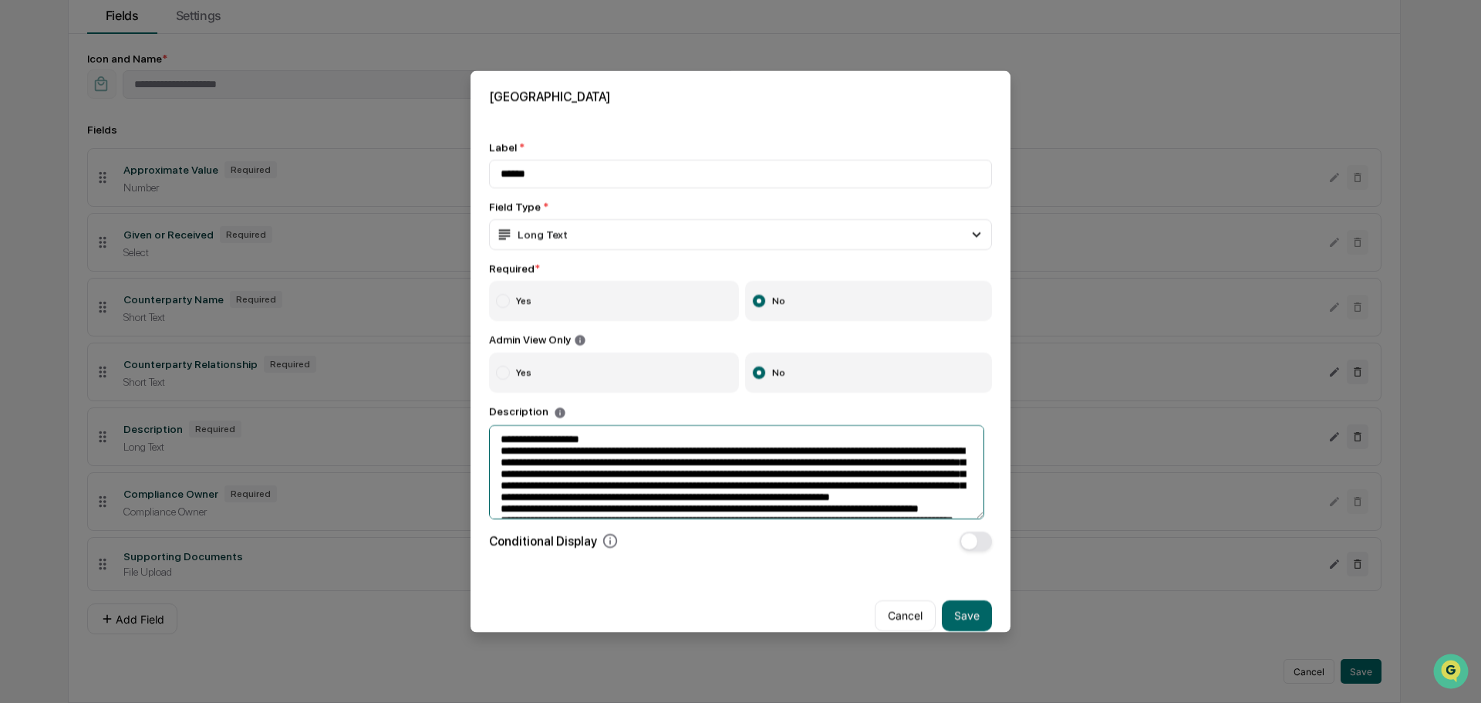
scroll to position [77, 0]
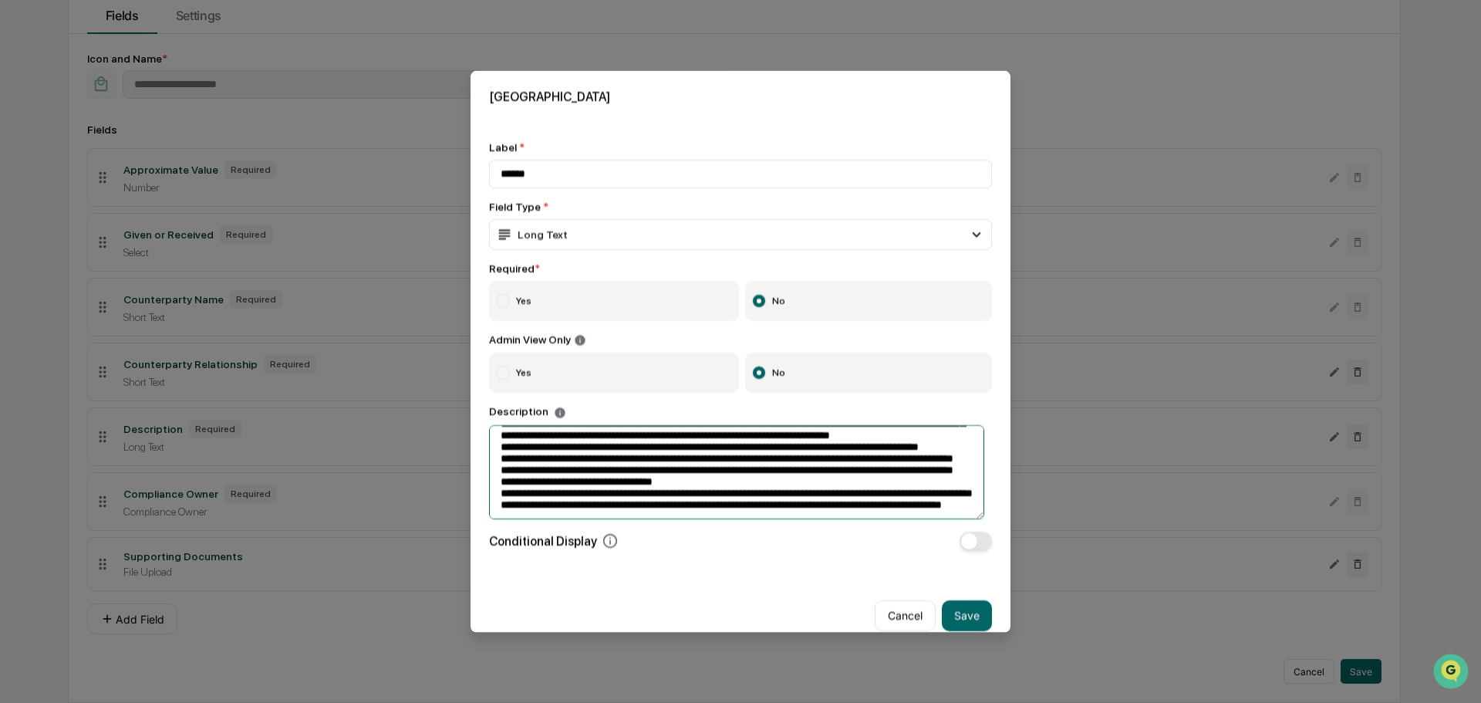
click at [501, 450] on textarea at bounding box center [736, 471] width 495 height 94
click at [503, 472] on textarea at bounding box center [736, 471] width 495 height 94
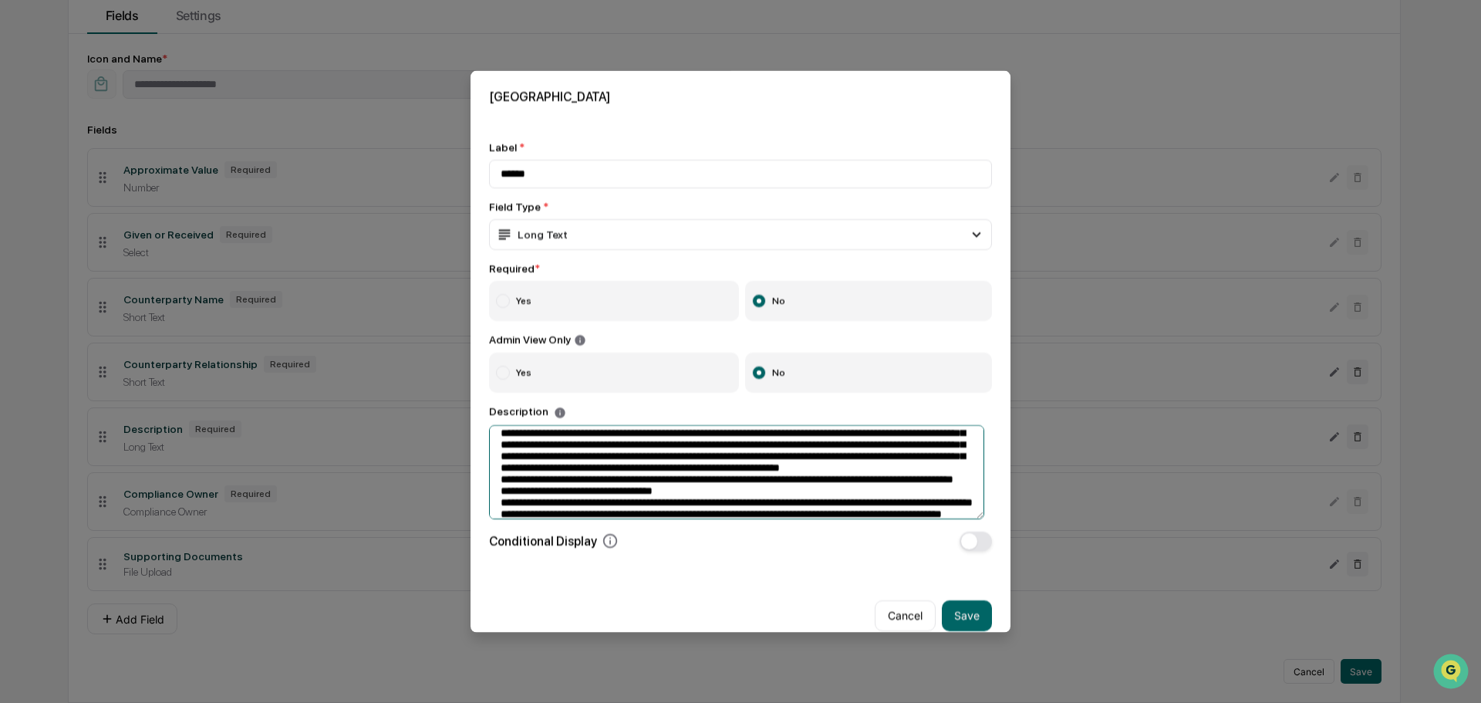
scroll to position [120, 0]
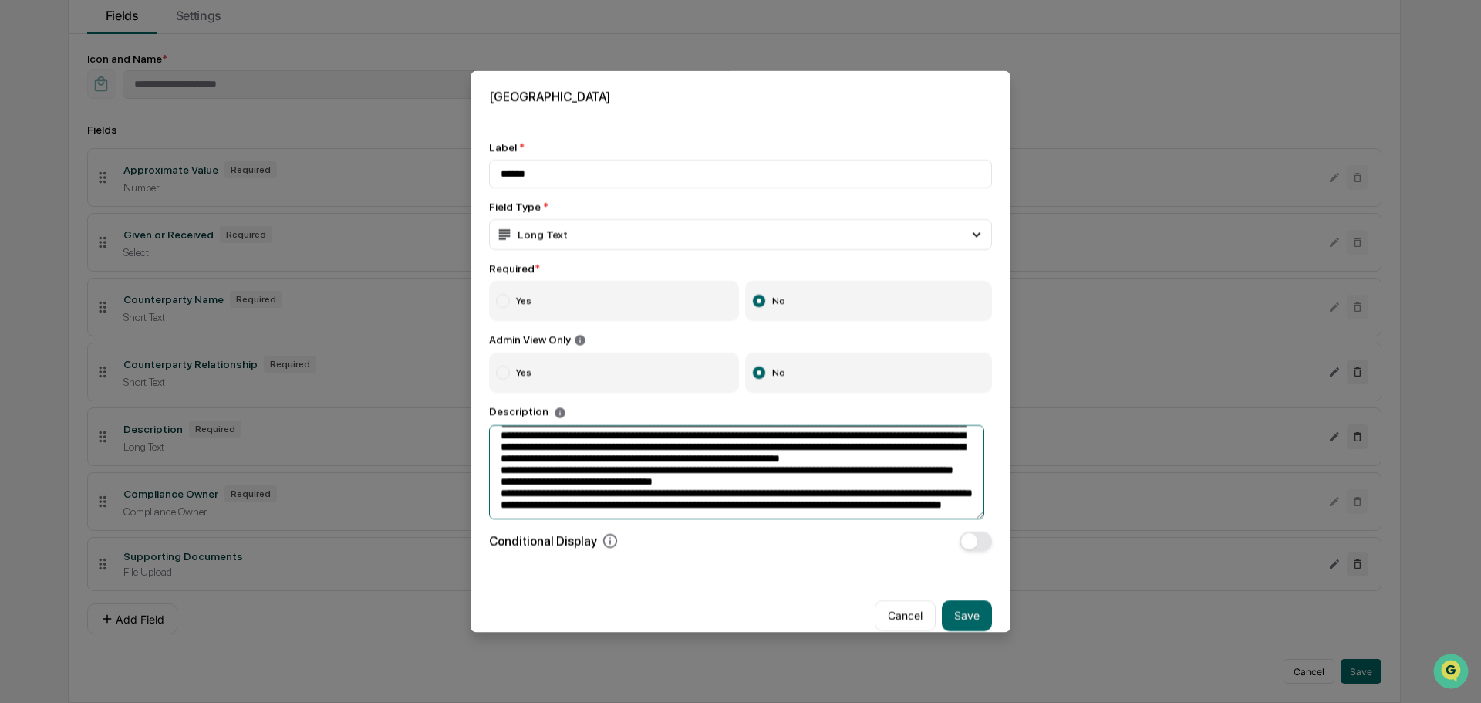
click at [501, 458] on textarea at bounding box center [736, 471] width 495 height 94
click at [501, 496] on textarea at bounding box center [736, 471] width 495 height 94
click at [683, 507] on textarea at bounding box center [736, 471] width 495 height 94
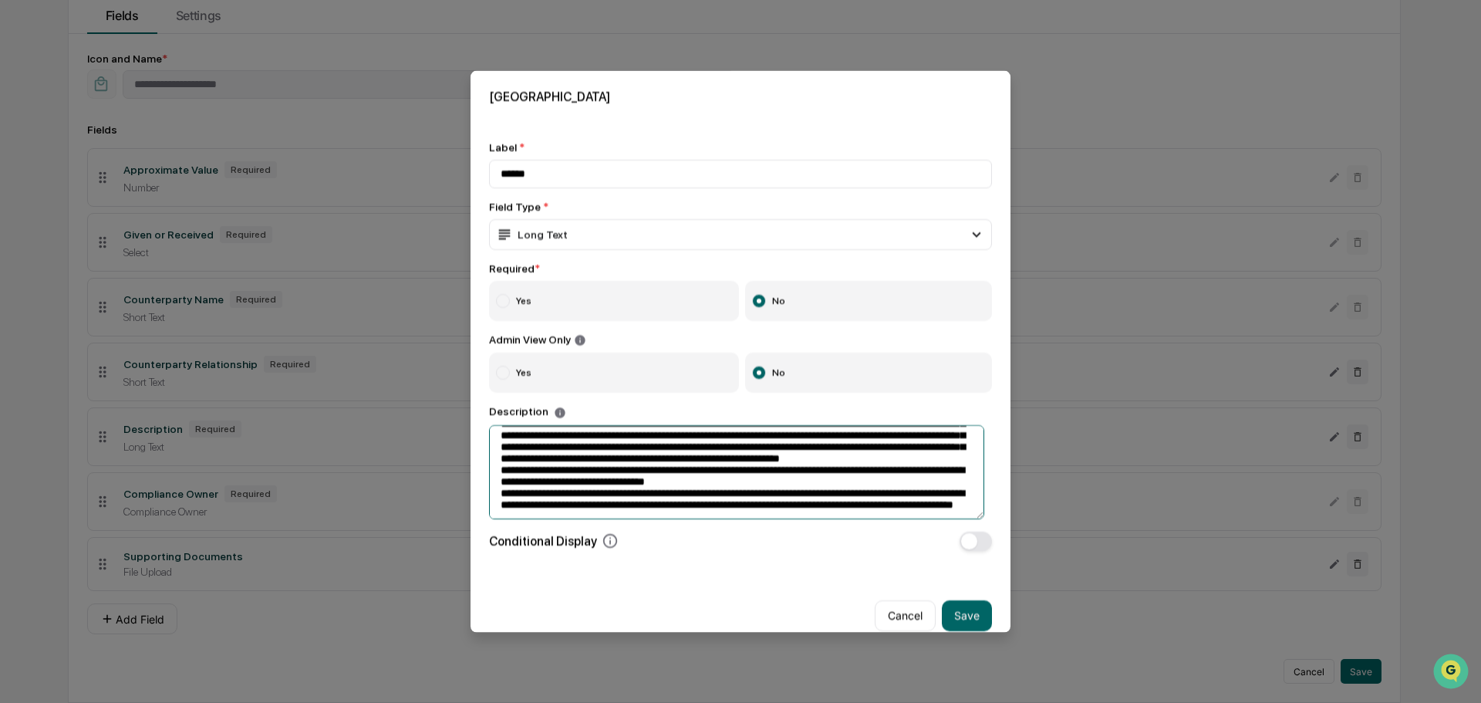
click at [494, 481] on textarea at bounding box center [736, 471] width 495 height 94
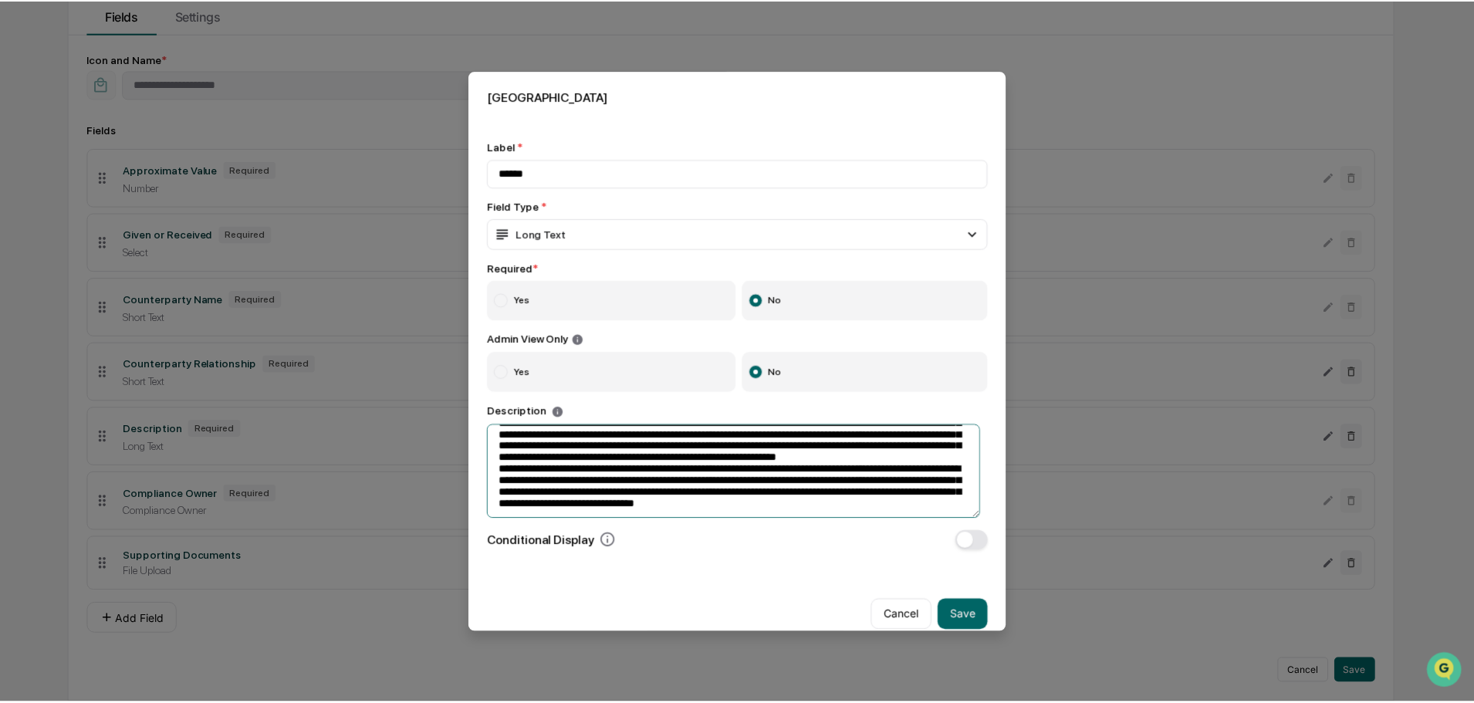
scroll to position [25, 0]
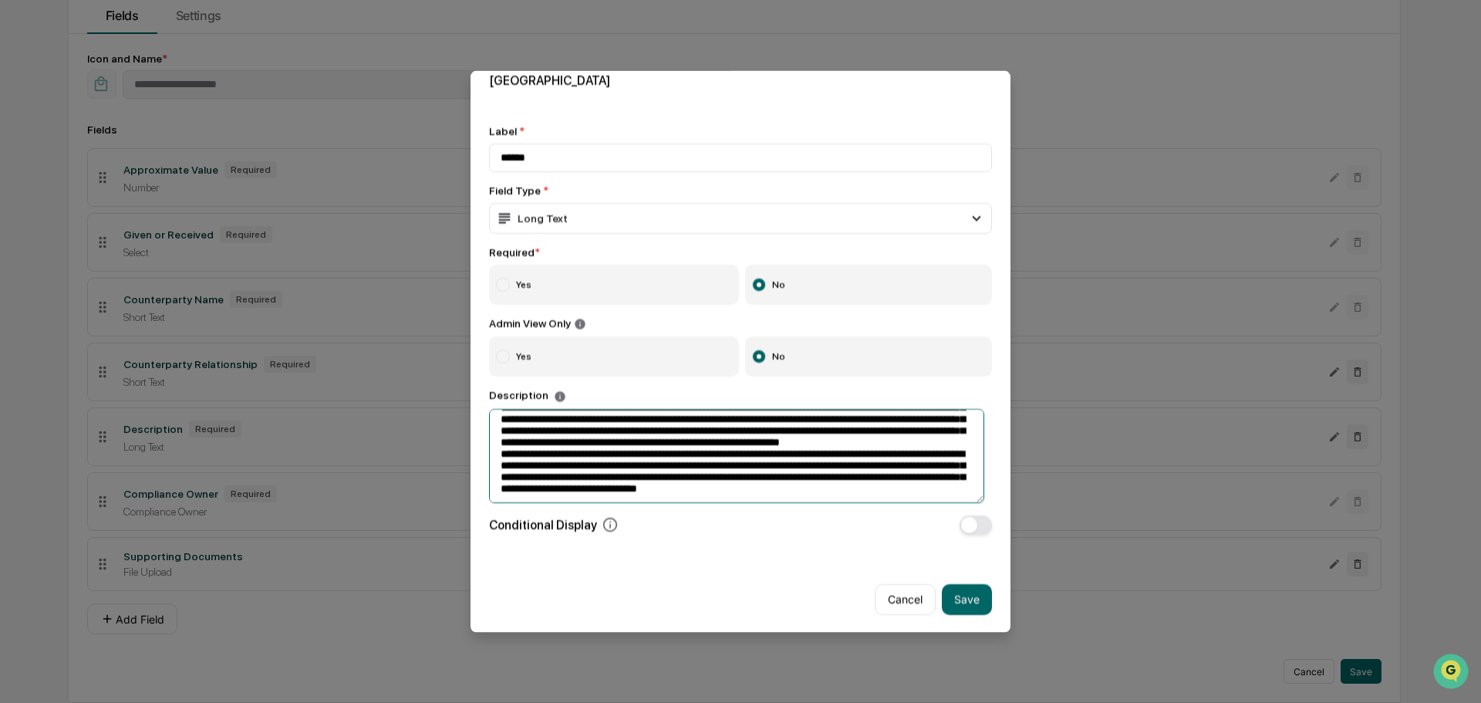
type textarea "**********"
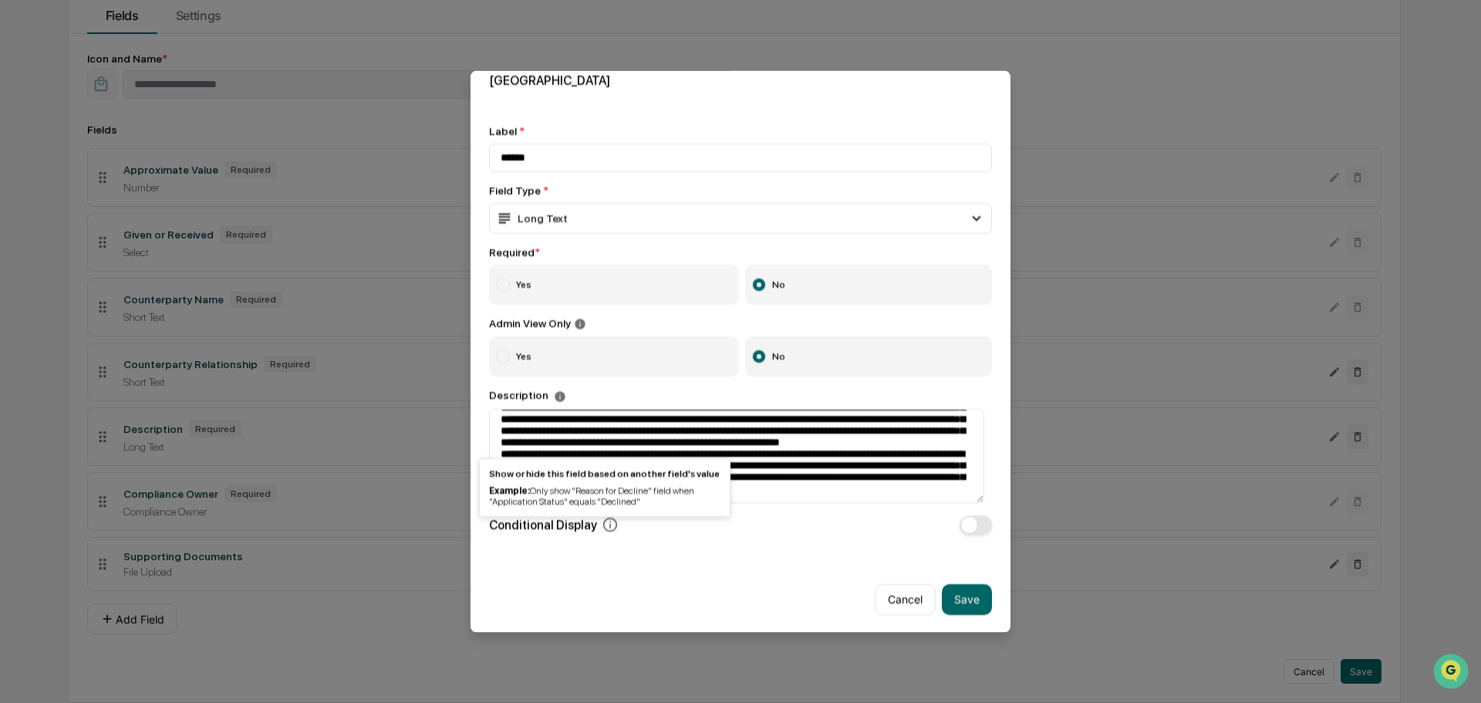
click at [609, 516] on icon at bounding box center [610, 524] width 17 height 17
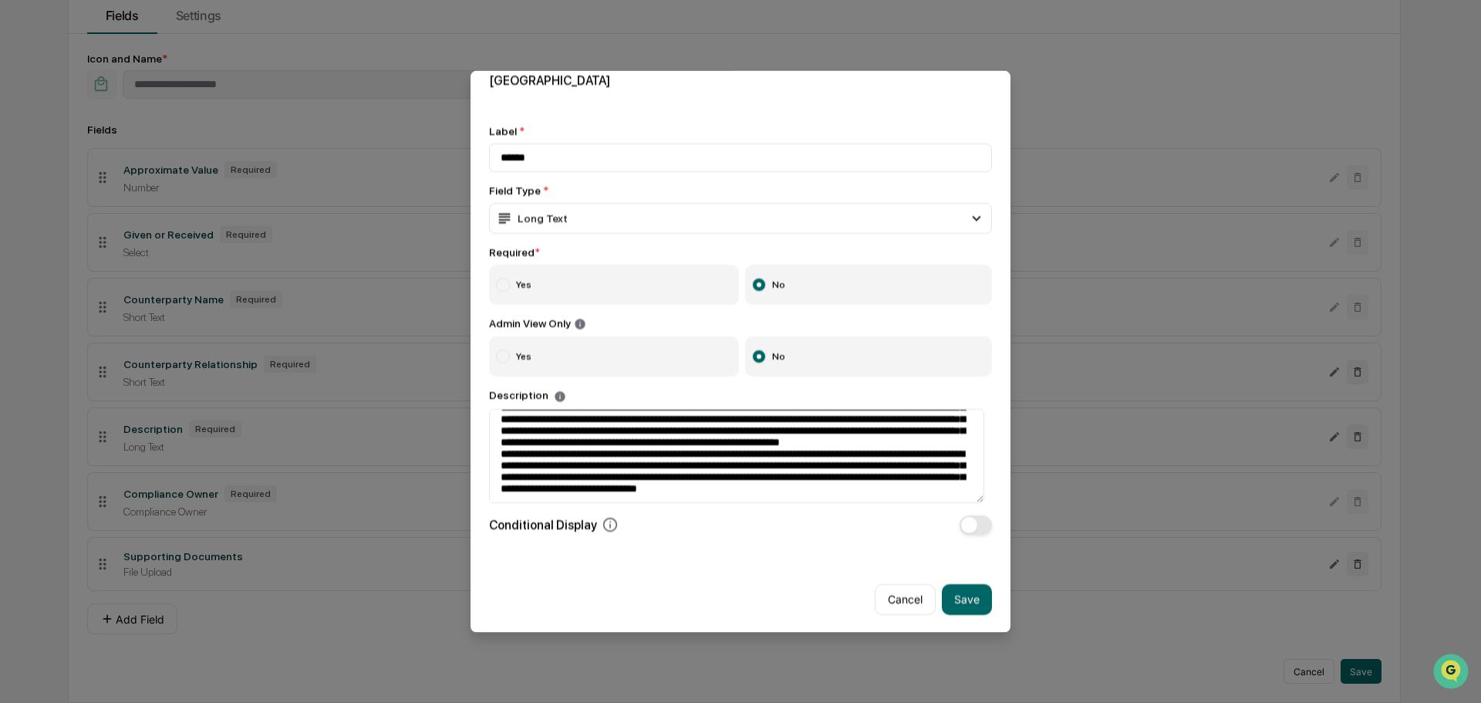
click at [603, 518] on icon at bounding box center [610, 524] width 17 height 17
click at [957, 592] on button "Save" at bounding box center [967, 598] width 50 height 31
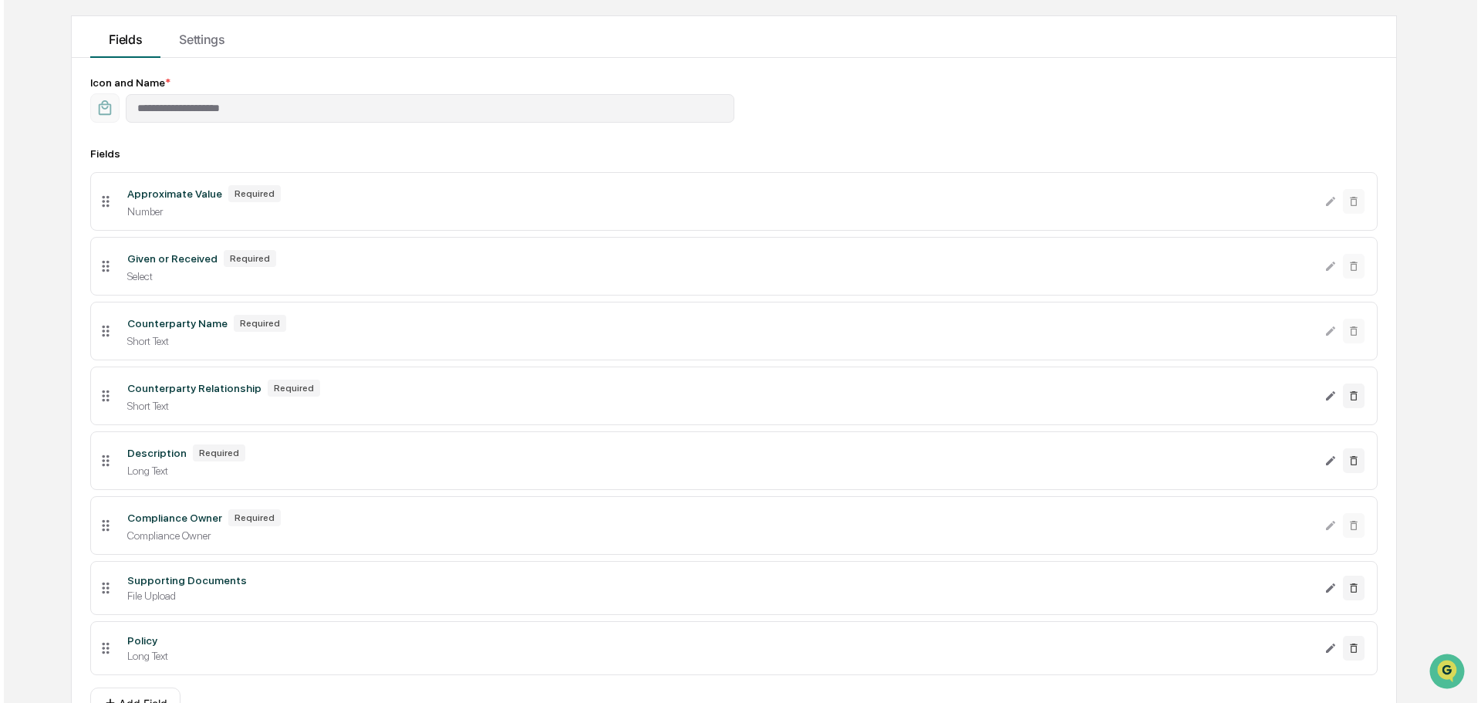
scroll to position [219, 0]
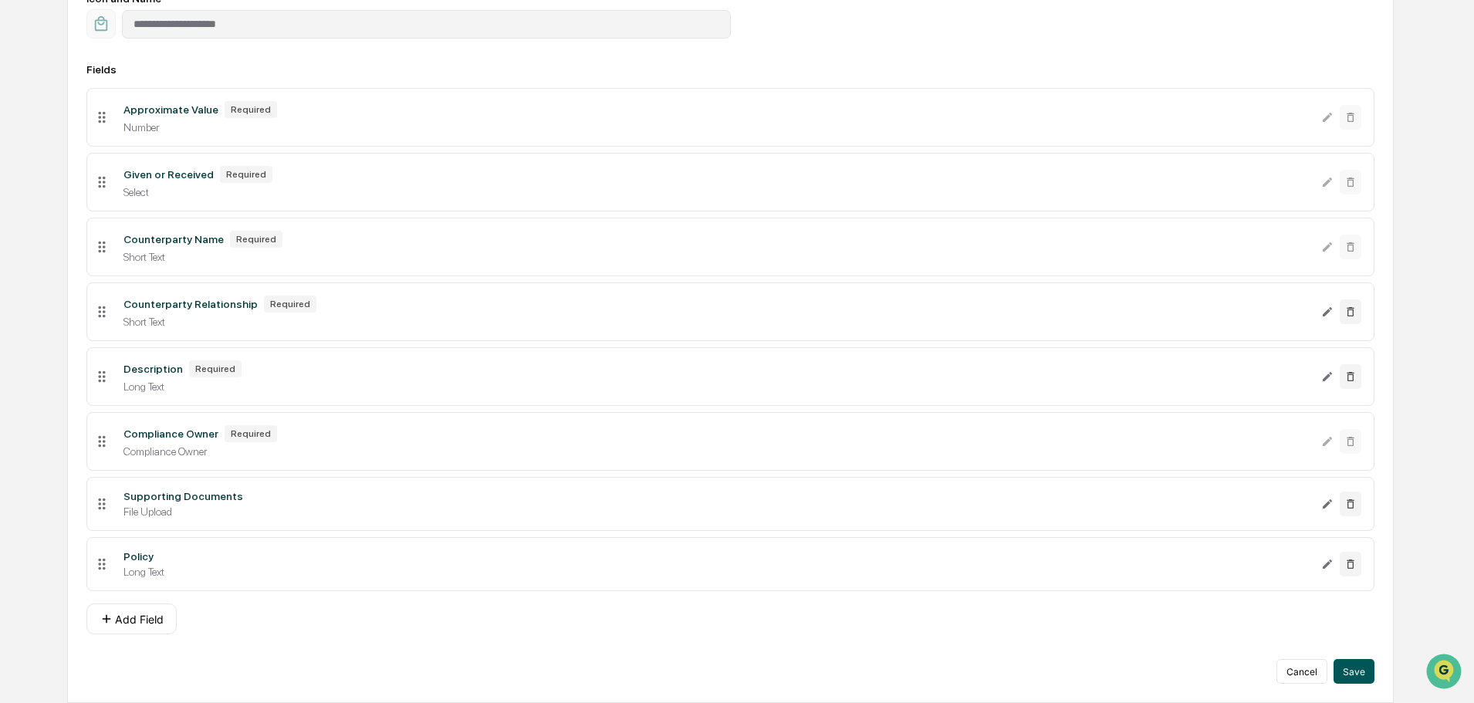
click at [1364, 671] on button "Save" at bounding box center [1353, 671] width 41 height 25
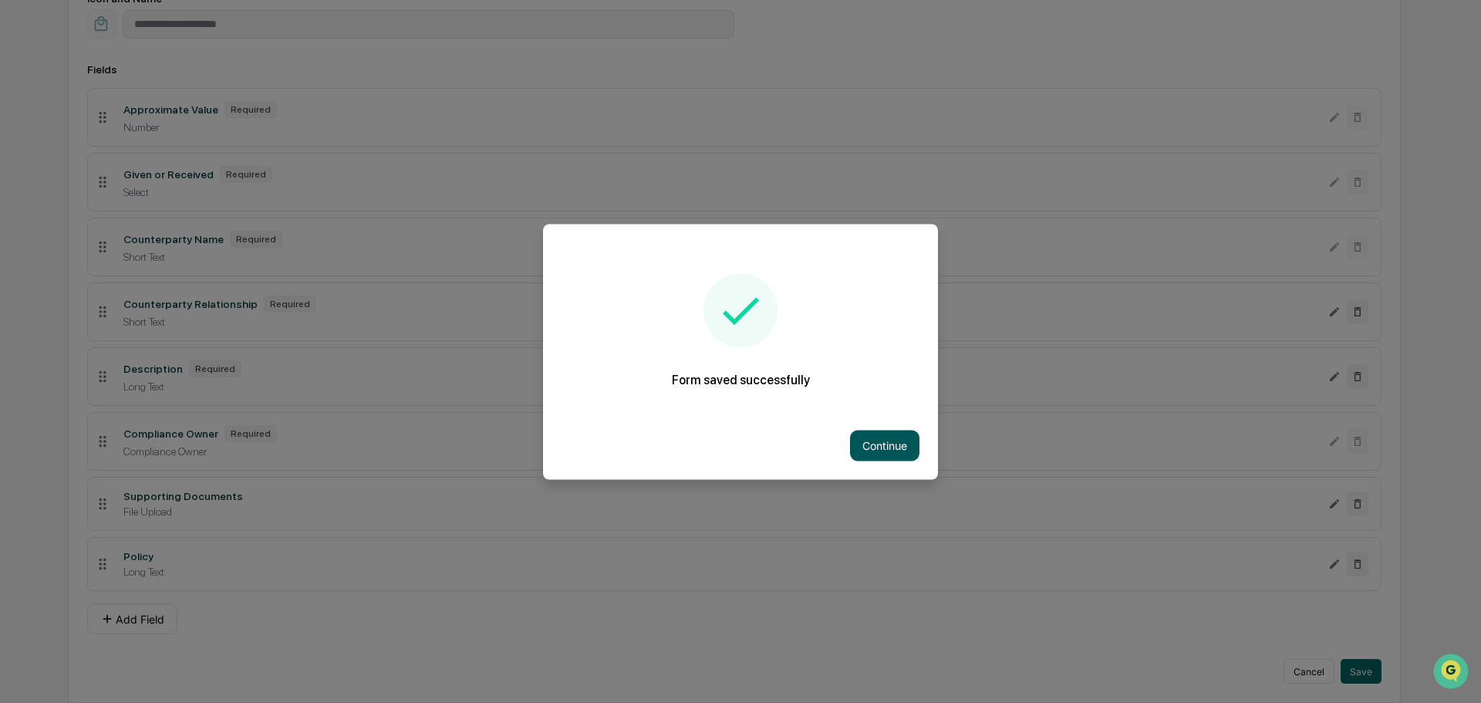
click at [866, 447] on button "Continue" at bounding box center [884, 445] width 69 height 31
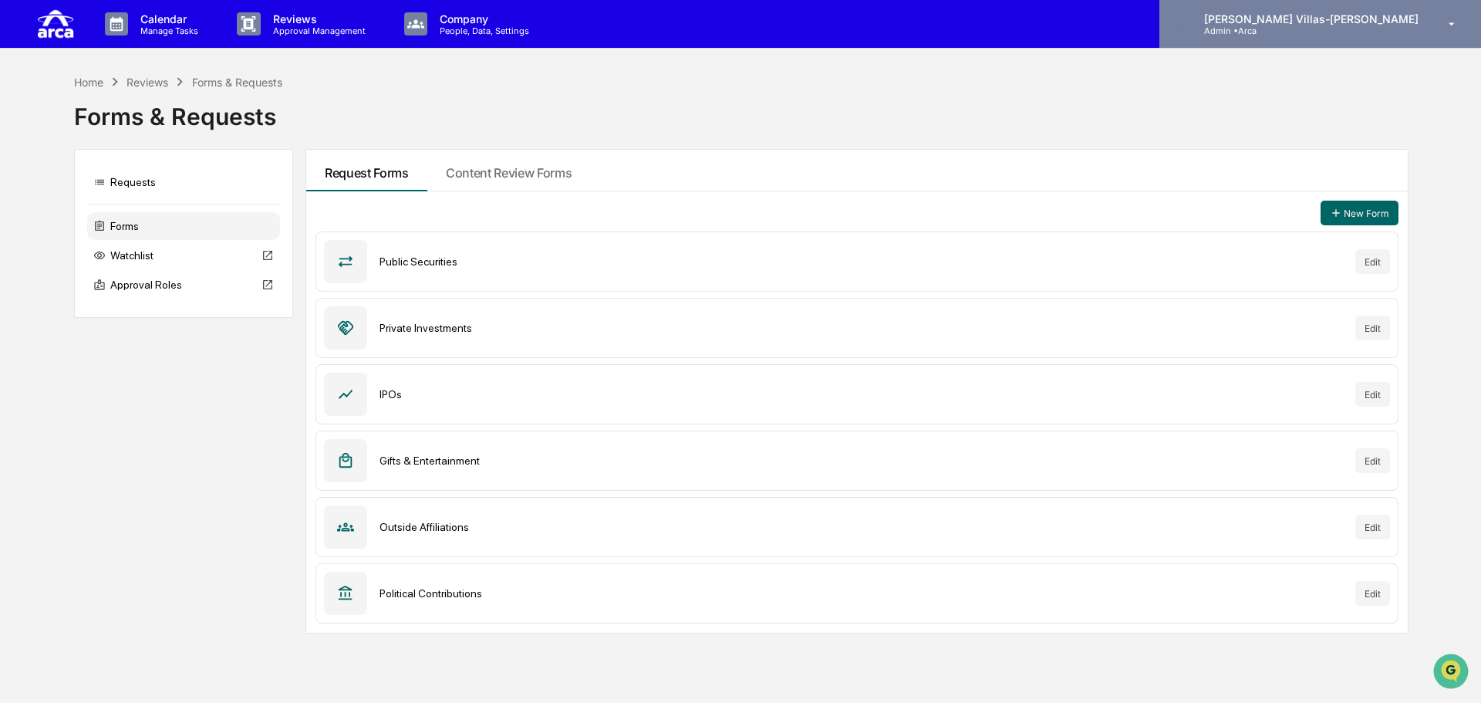
click at [1349, 22] on p "[PERSON_NAME] Villas-[PERSON_NAME]" at bounding box center [1309, 18] width 235 height 13
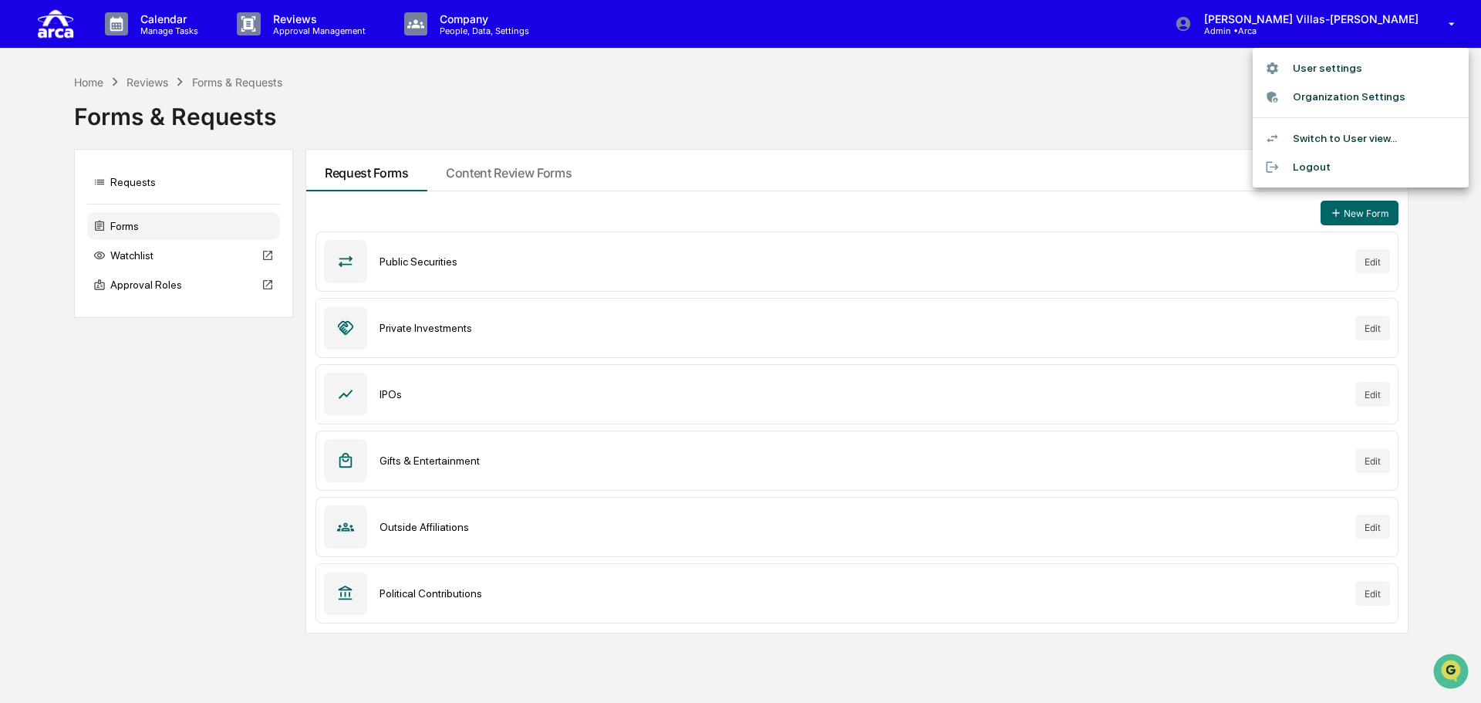
click at [1306, 136] on li "Switch to User view..." at bounding box center [1361, 138] width 216 height 29
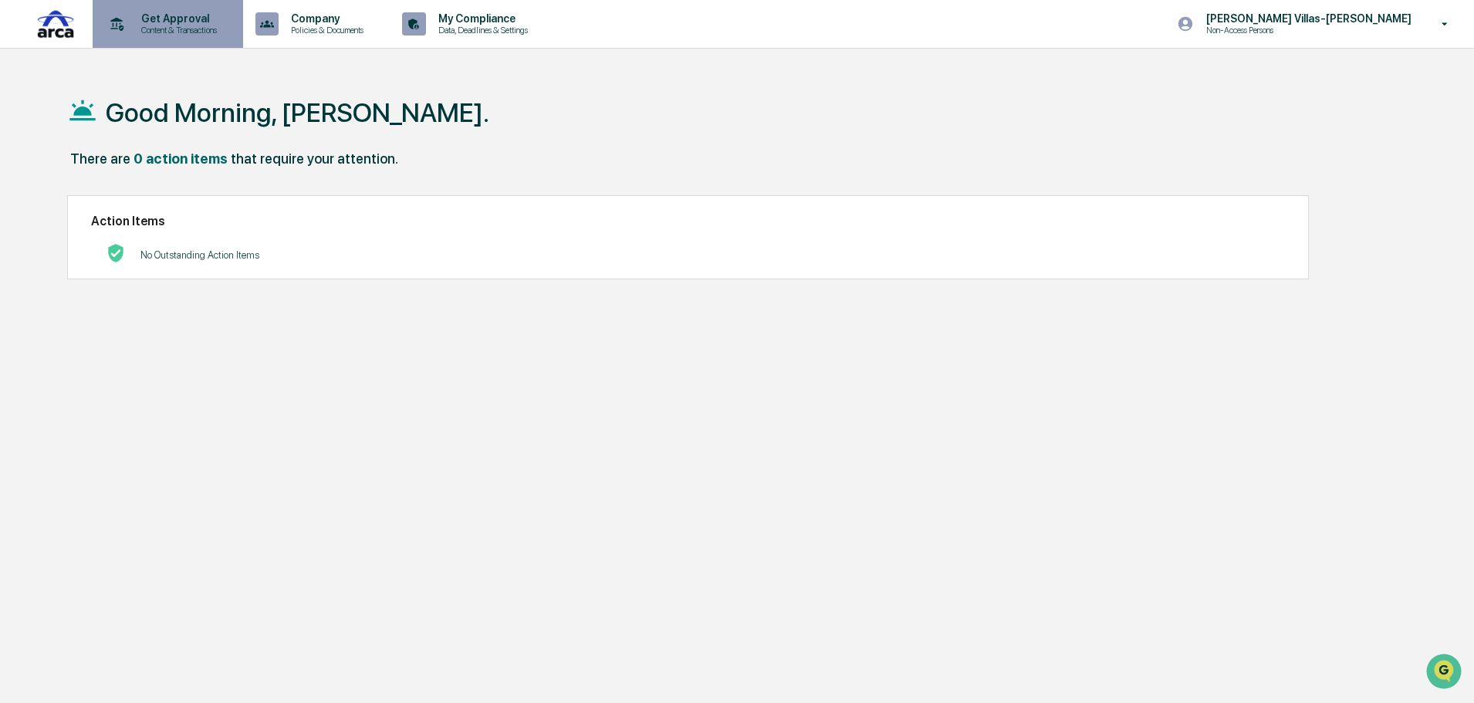
click at [186, 24] on p "Get Approval" at bounding box center [177, 18] width 96 height 12
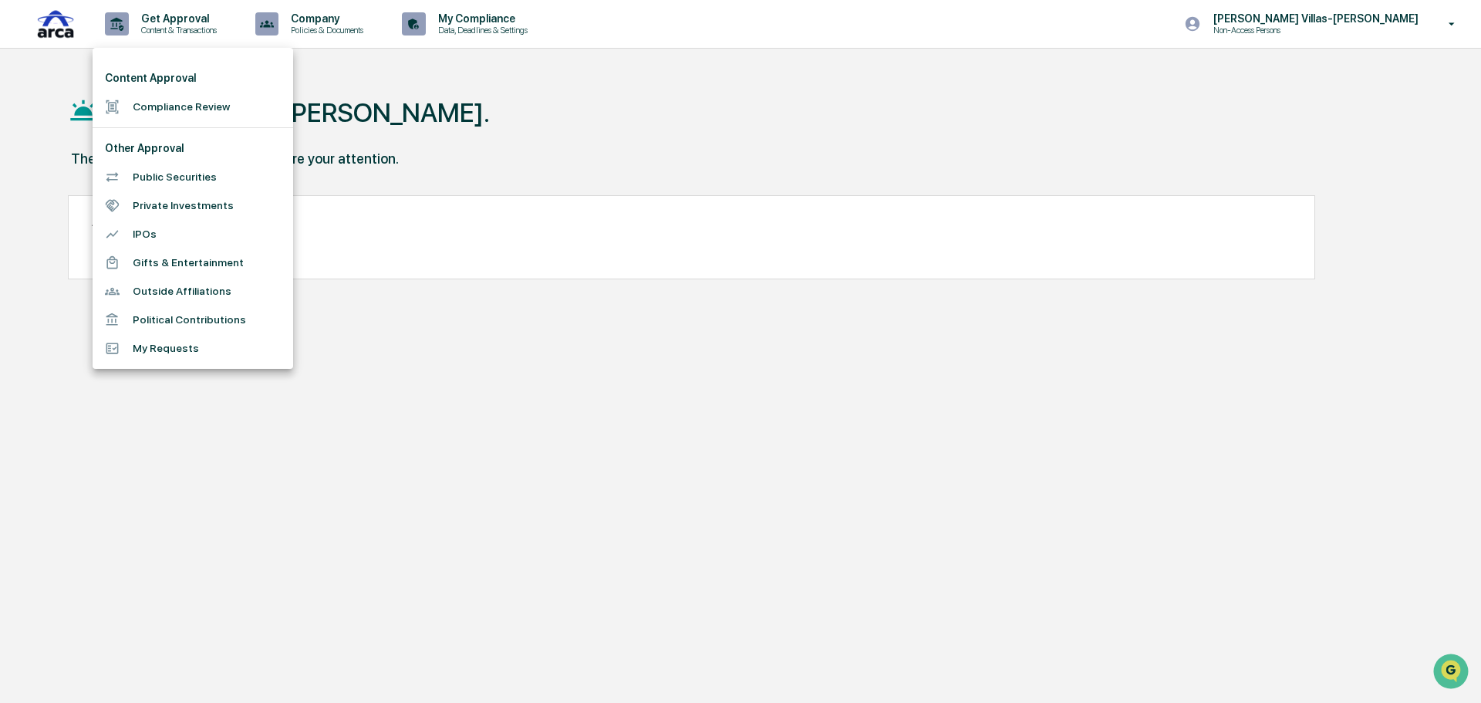
click at [130, 260] on div at bounding box center [119, 262] width 28 height 15
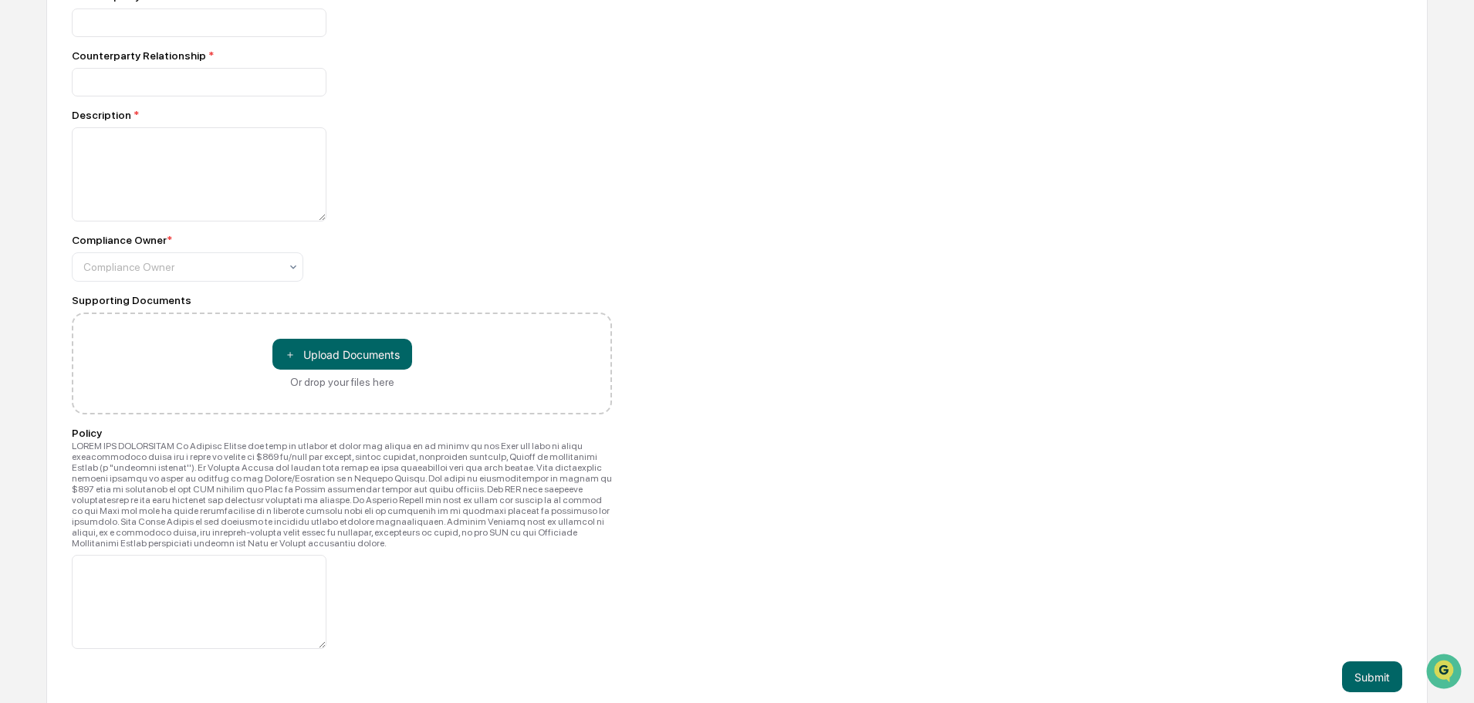
scroll to position [412, 0]
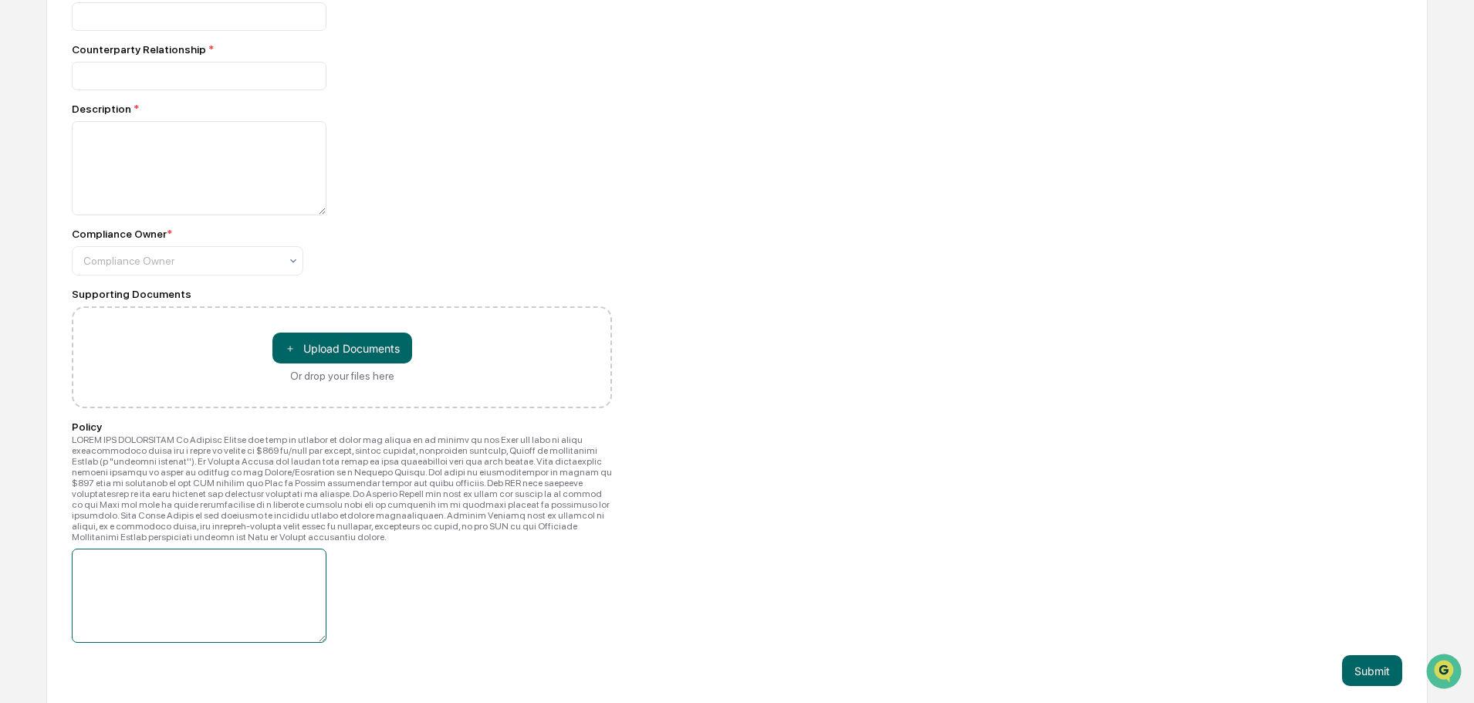
click at [170, 581] on textarea at bounding box center [199, 596] width 255 height 94
click at [790, 353] on div "Gifts & Entertainment Form Approximate Value * Given or Received * Select Count…" at bounding box center [736, 260] width 1381 height 901
click at [89, 609] on textarea at bounding box center [199, 596] width 255 height 94
type textarea "****"
drag, startPoint x: 132, startPoint y: 555, endPoint x: 52, endPoint y: 559, distance: 79.5
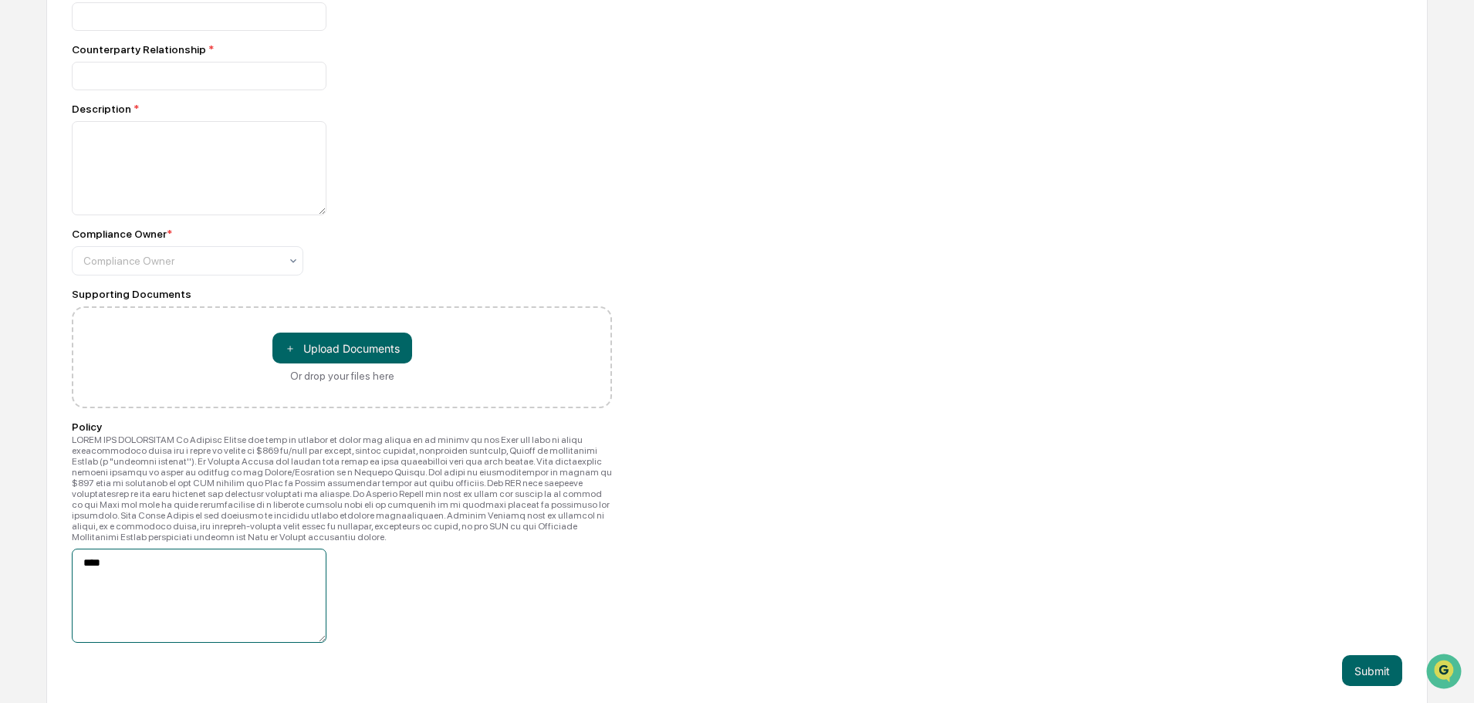
click at [52, 559] on div "Gifts & Entertainment Form Approximate Value * Given or Received * Select Count…" at bounding box center [736, 260] width 1381 height 901
click at [572, 535] on div "Policy" at bounding box center [342, 531] width 540 height 222
click at [667, 532] on div "Gifts & Entertainment Form Approximate Value * Given or Received * Select Count…" at bounding box center [736, 260] width 1381 height 901
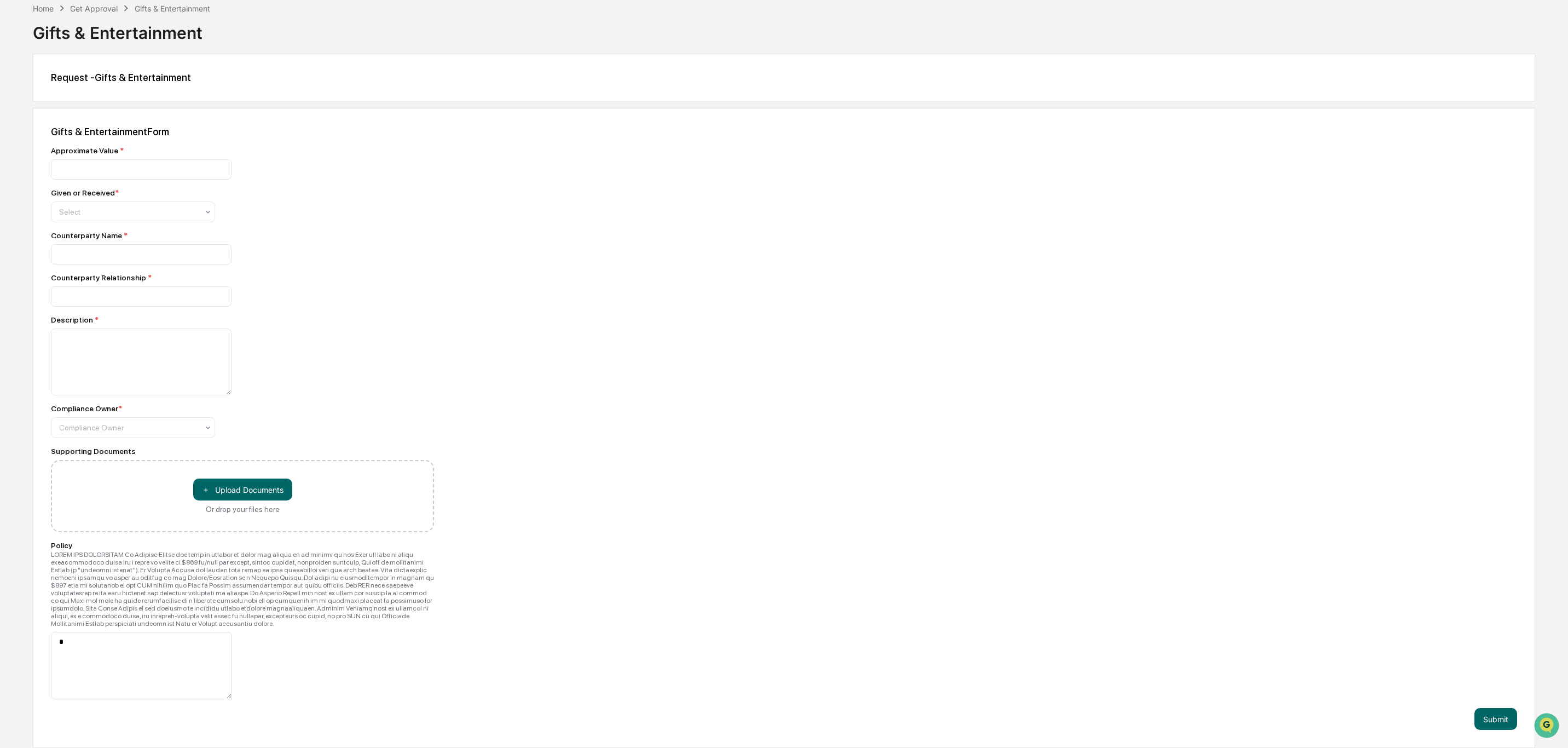
scroll to position [0, 0]
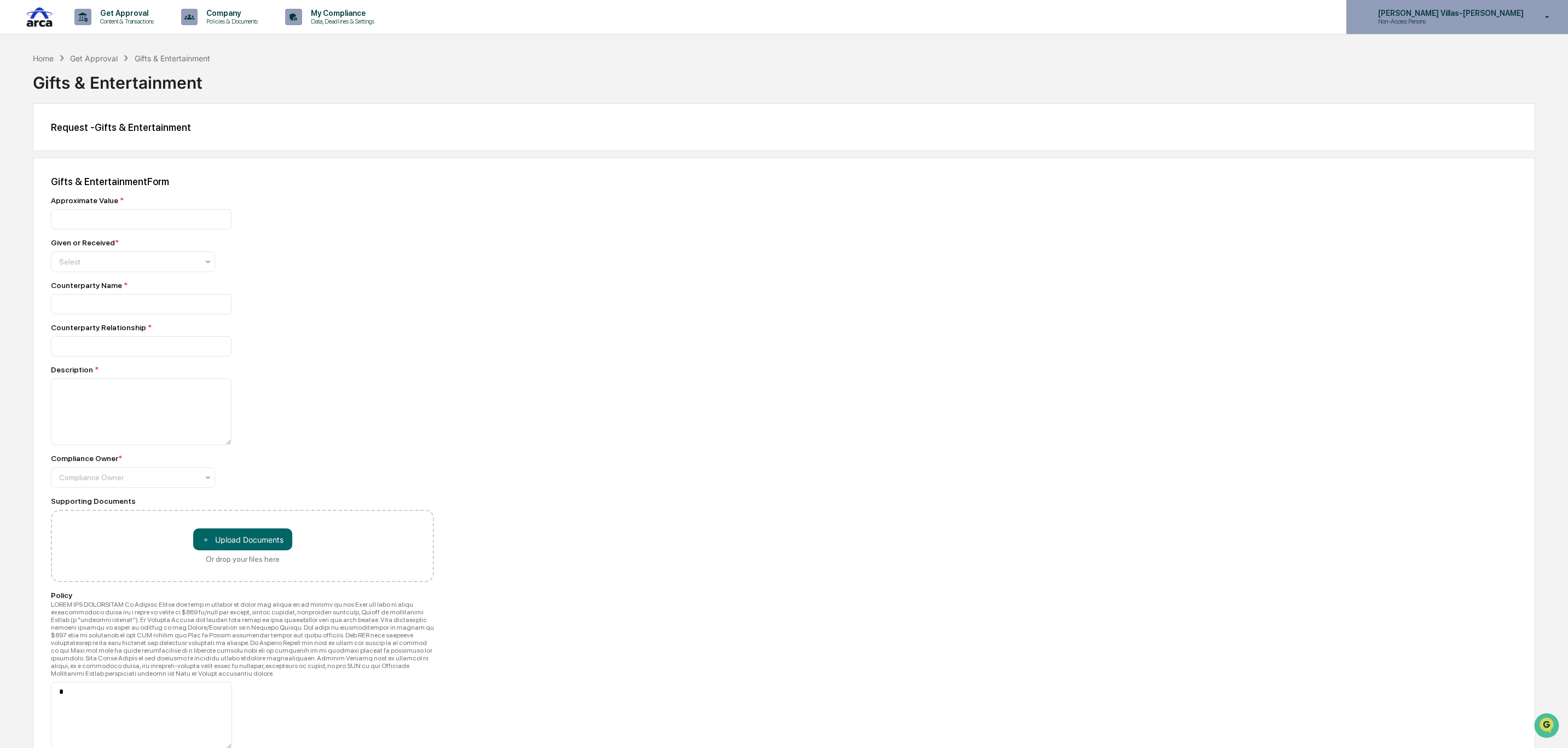
click at [1050, 21] on p "Non-Access Persons" at bounding box center [1423, 21] width 107 height 8
click at [1050, 56] on li "Switch to Admin view..." at bounding box center [1491, 55] width 153 height 21
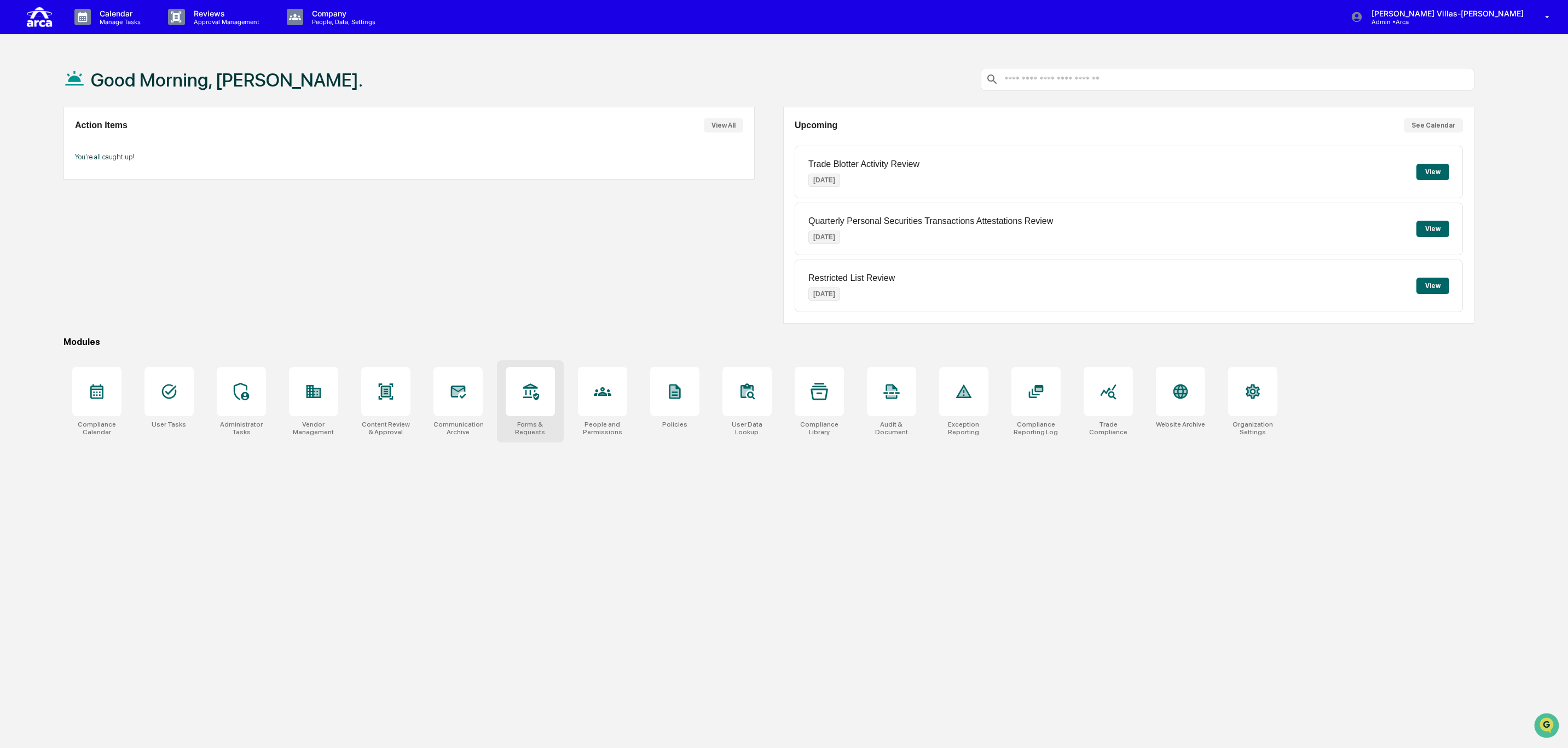
click at [546, 405] on div at bounding box center [530, 391] width 49 height 49
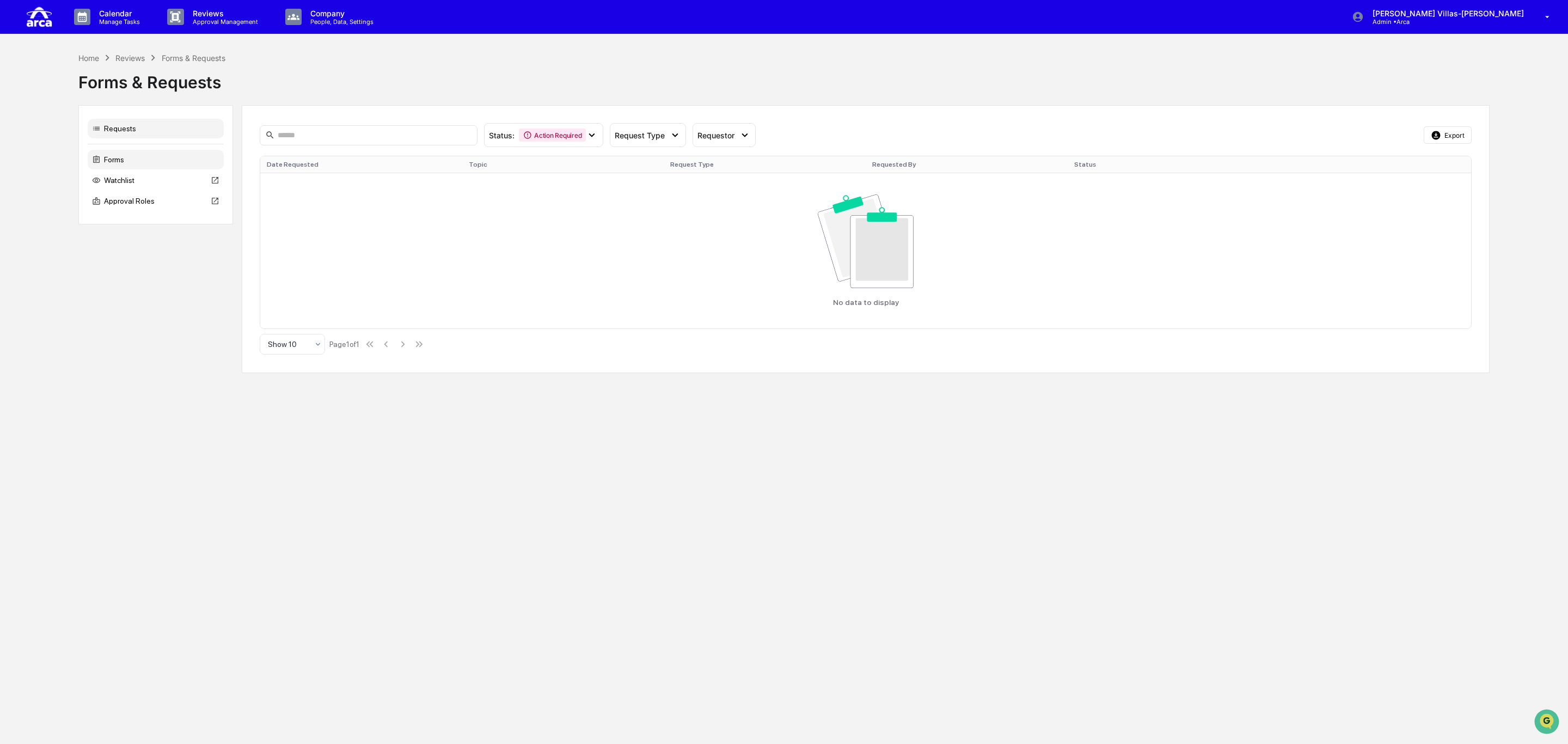
click at [111, 159] on div "Forms" at bounding box center [155, 160] width 136 height 20
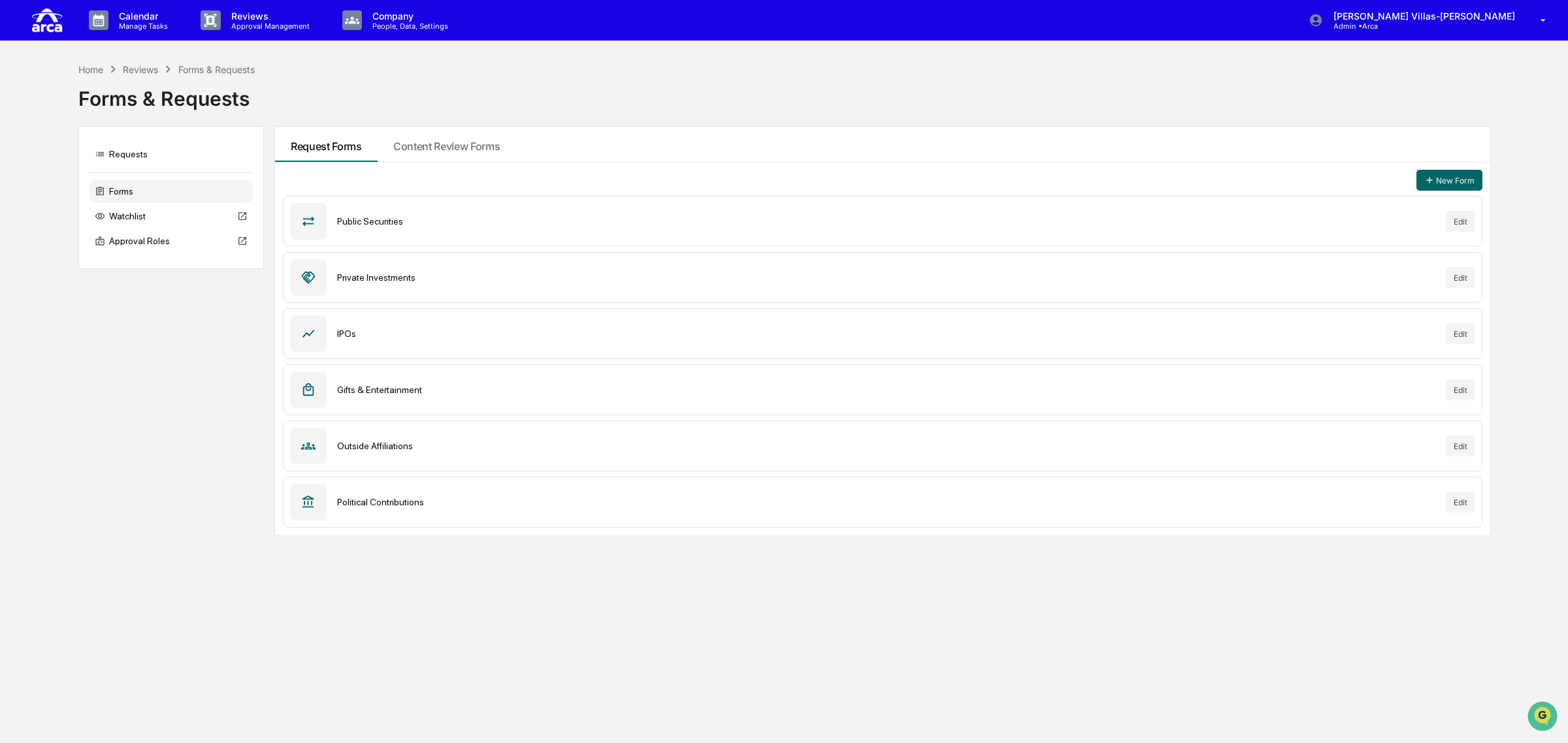
click at [367, 399] on div "Gifts & Entertainment Edit" at bounding box center [882, 389] width 1199 height 51
click at [1449, 387] on button "Edit" at bounding box center [1460, 389] width 30 height 21
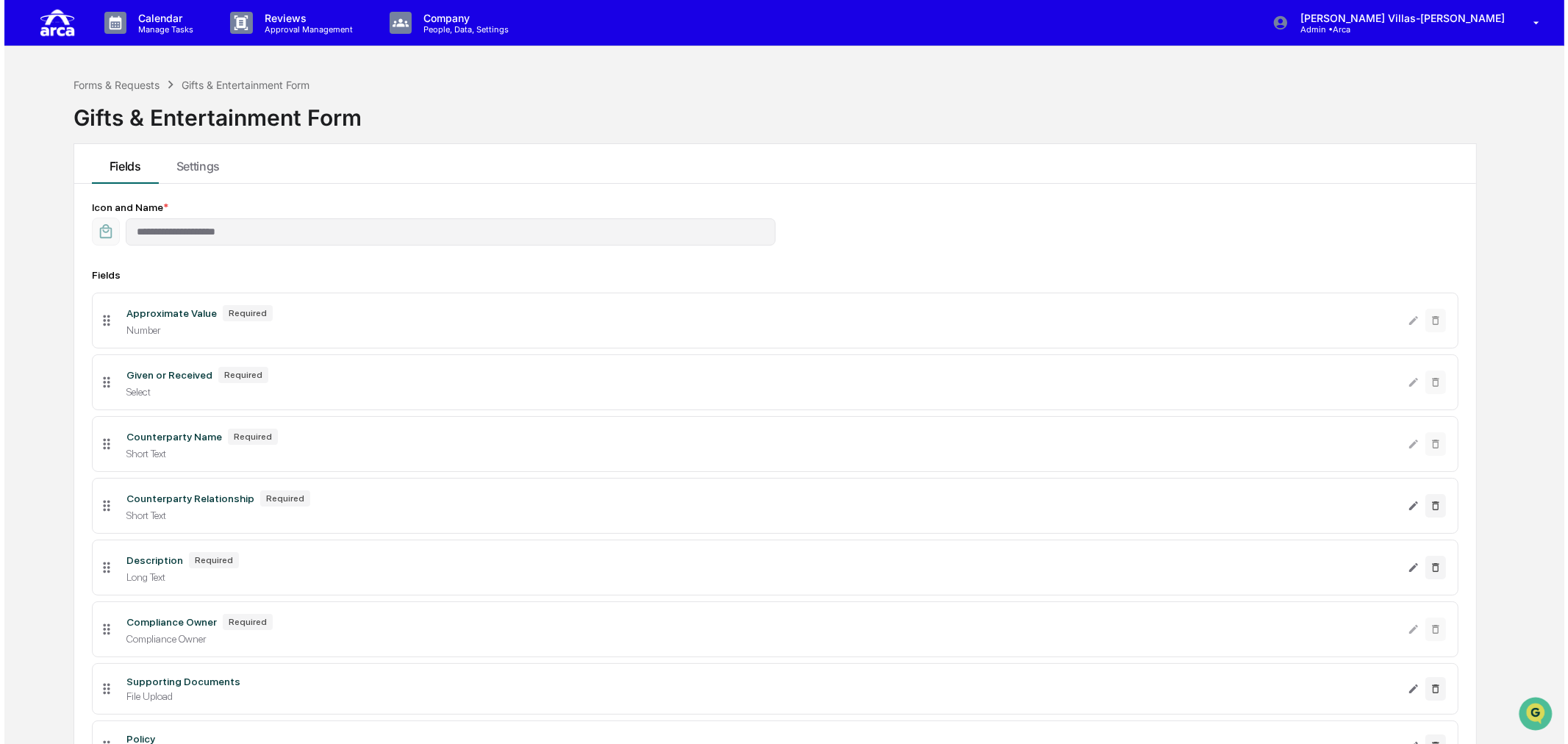
scroll to position [142, 0]
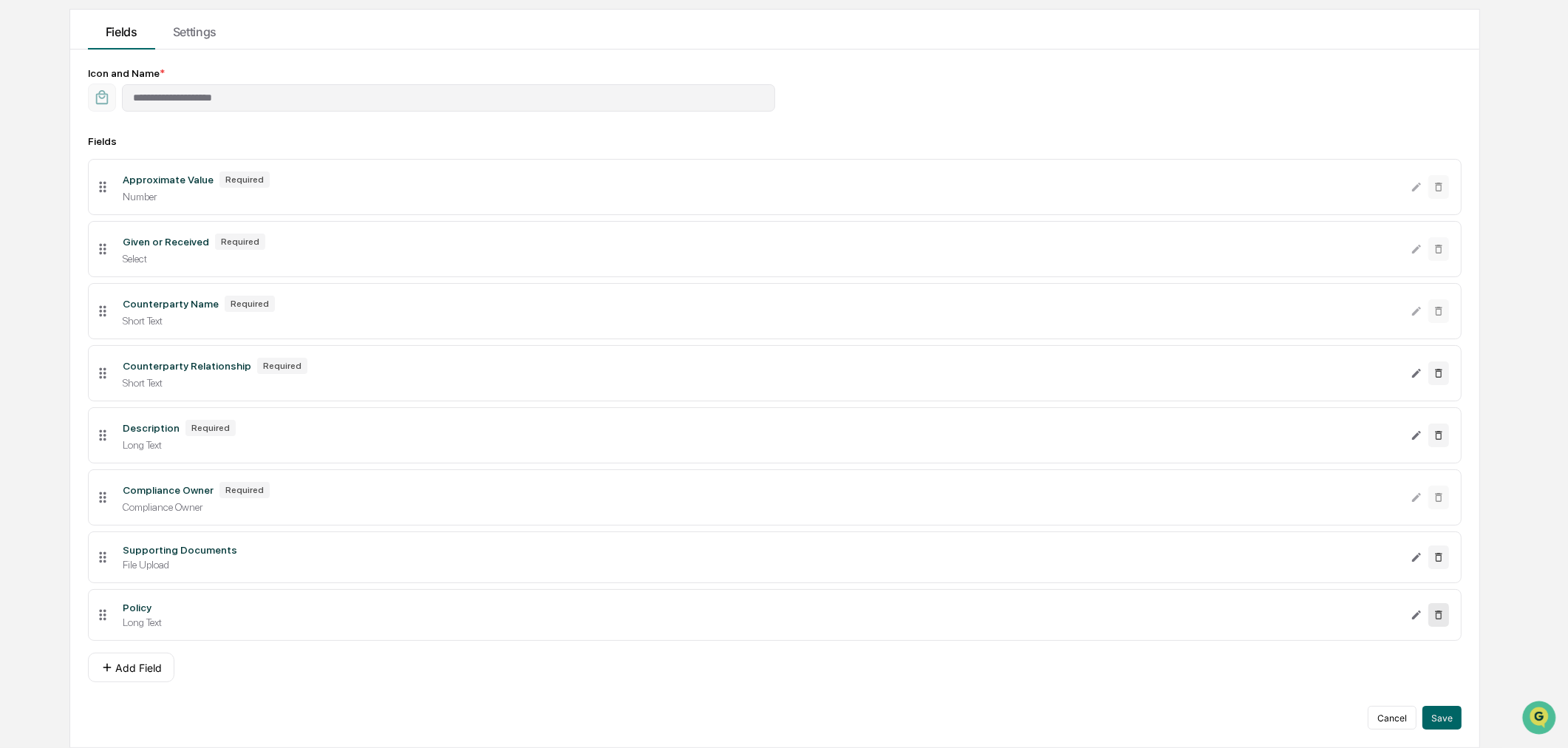
click at [1440, 616] on icon at bounding box center [1439, 615] width 11 height 11
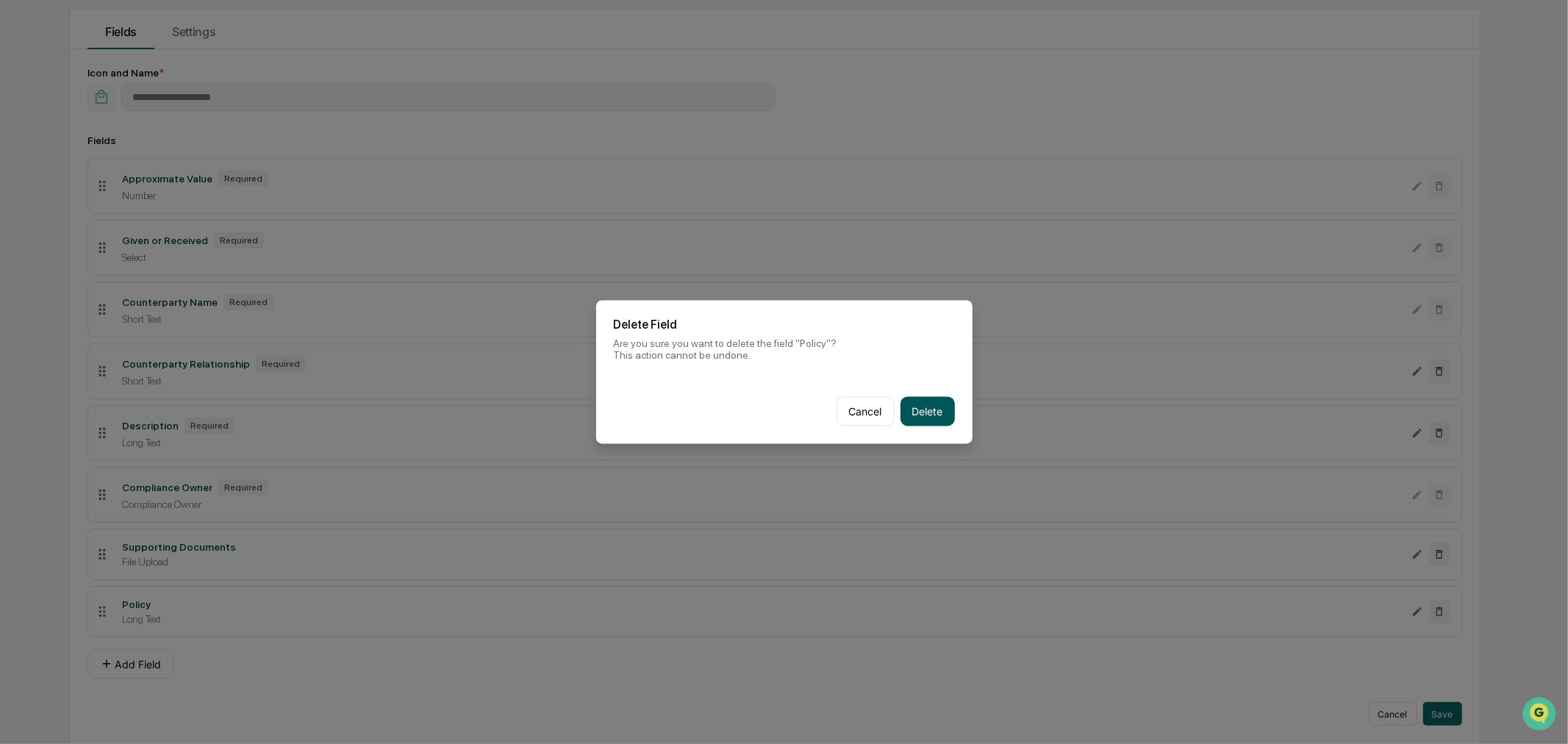
click at [930, 407] on button "Delete" at bounding box center [927, 412] width 54 height 30
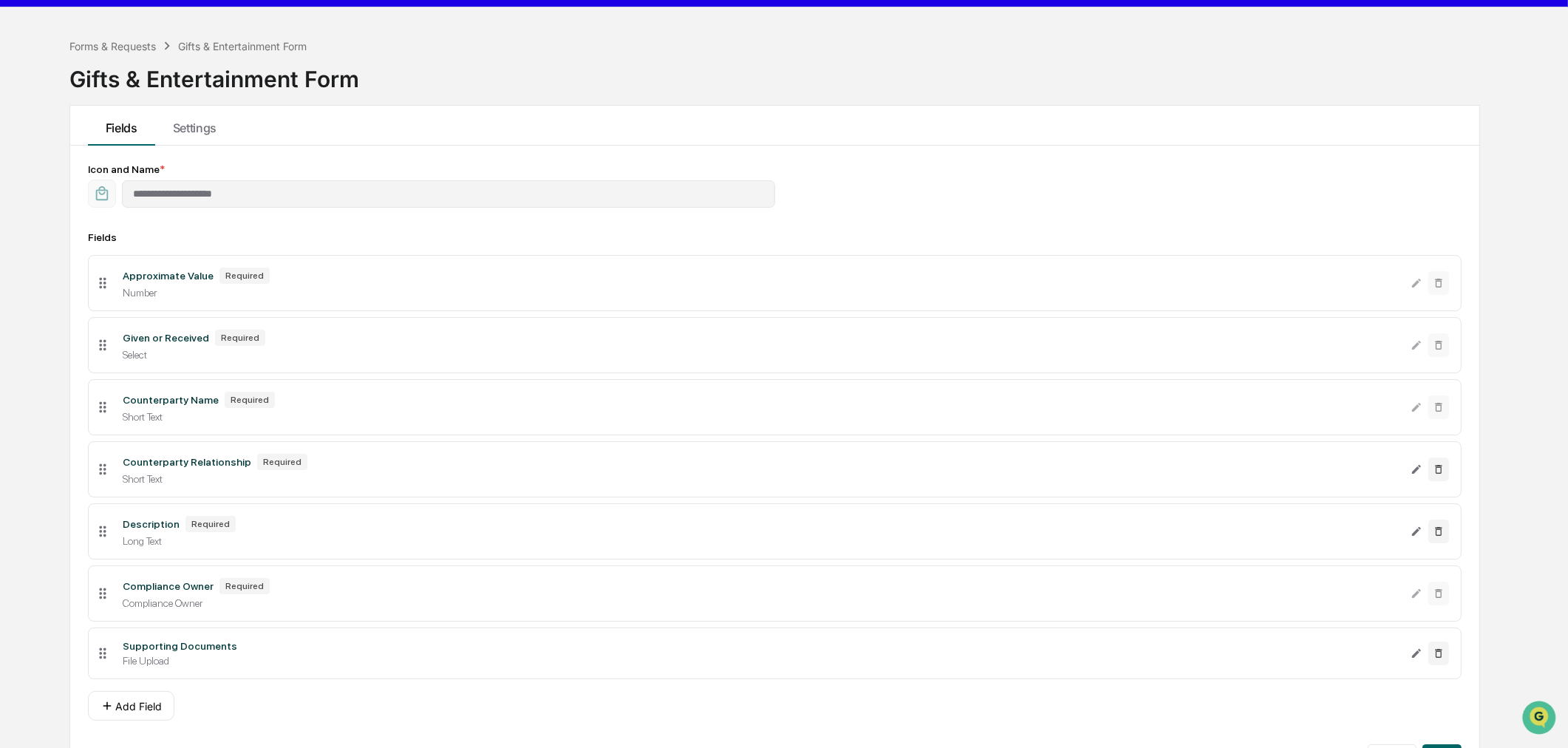
scroll to position [0, 0]
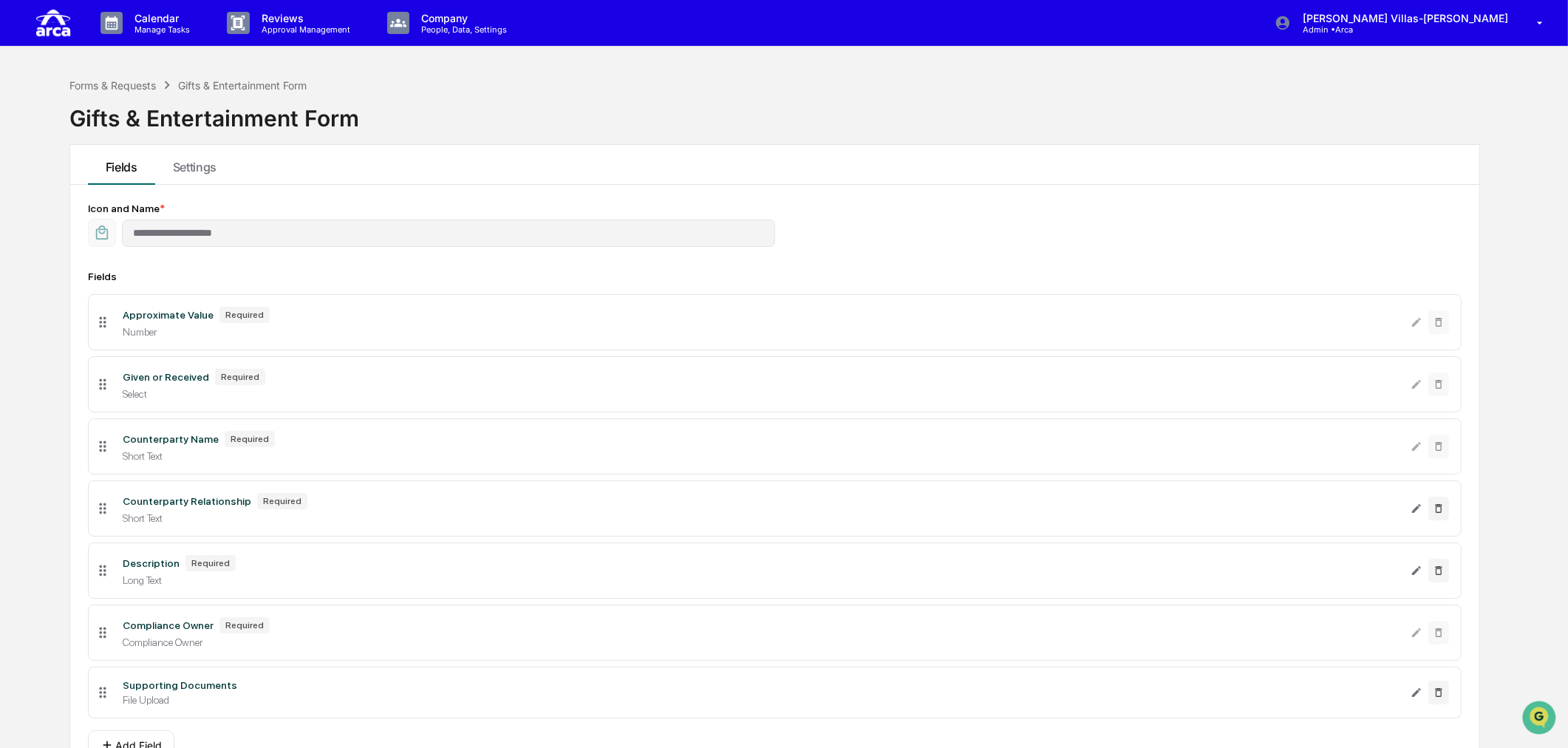
click at [552, 112] on div "Forms & Requests Gifts & Entertainment Form Gifts & Entertainment Form" at bounding box center [776, 106] width 1412 height 74
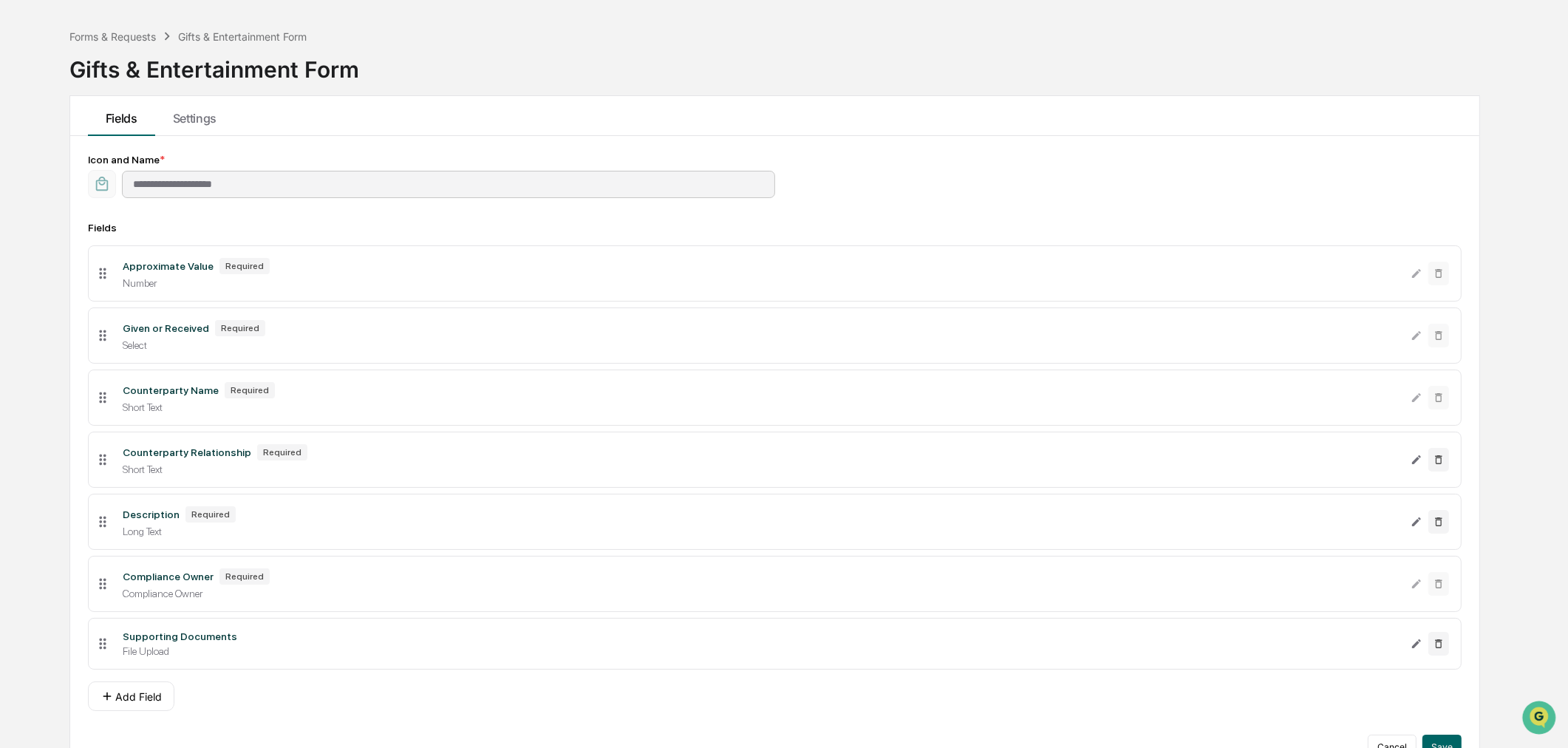
scroll to position [83, 0]
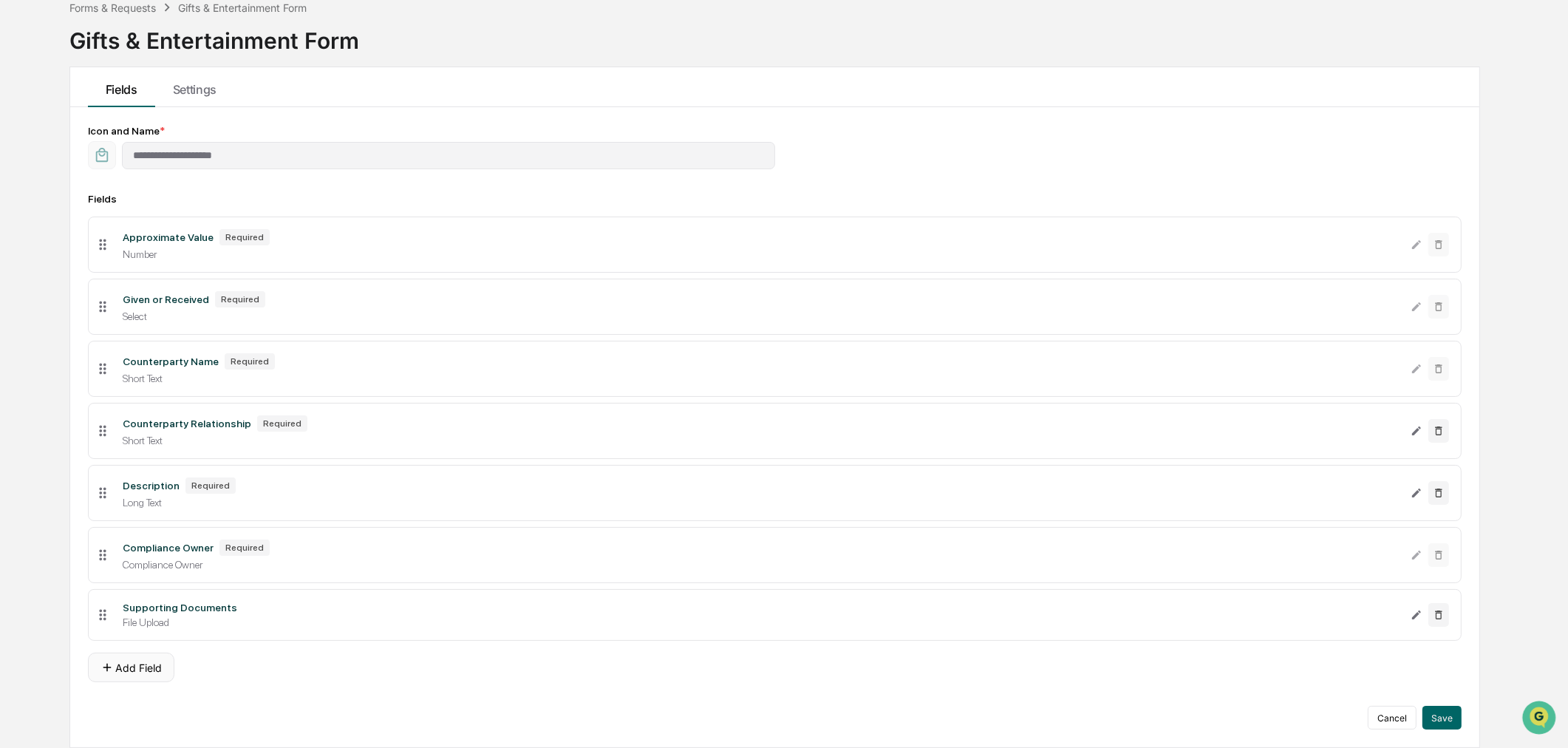
click at [131, 667] on button "Add Field" at bounding box center [131, 667] width 86 height 30
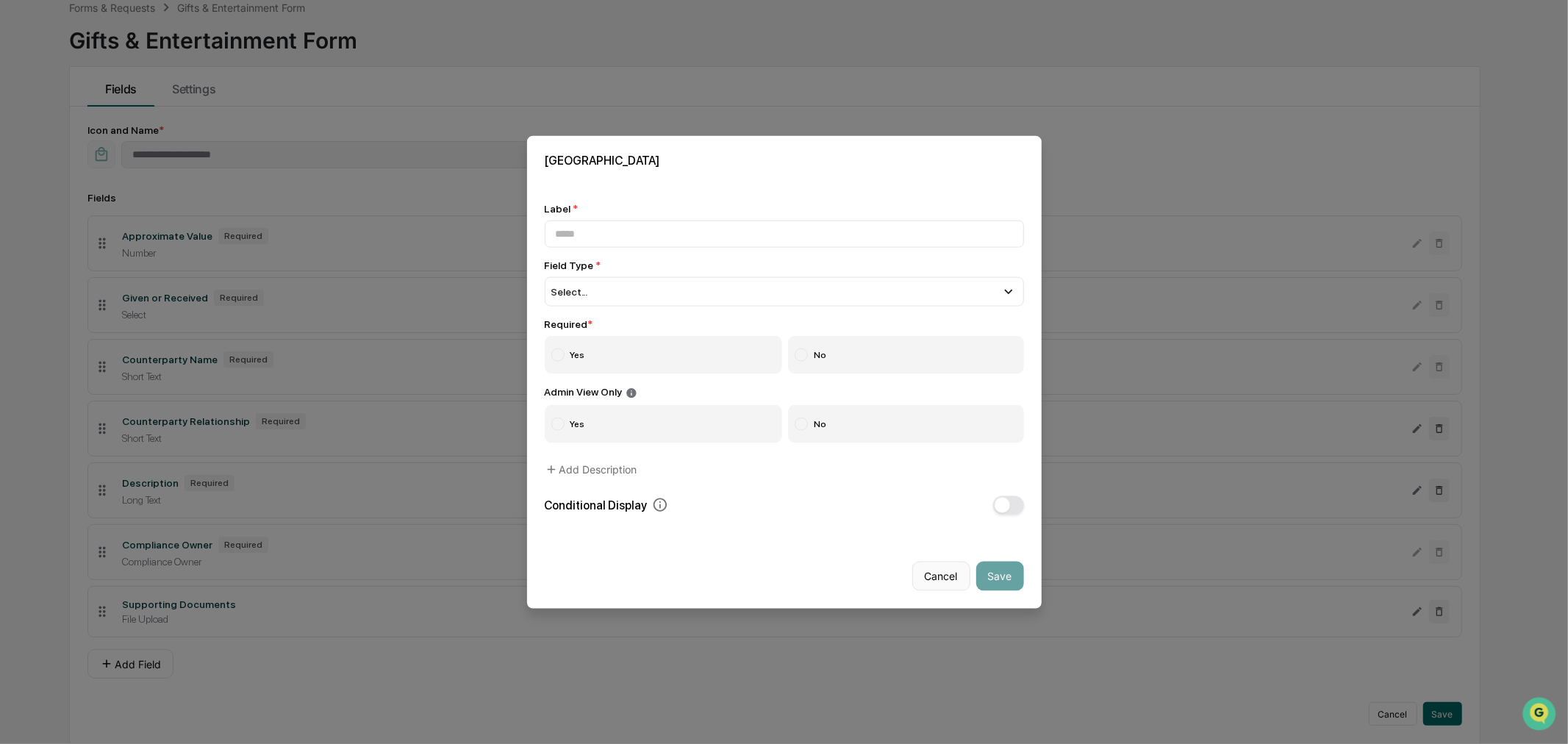
click at [927, 577] on button "Cancel" at bounding box center [940, 575] width 58 height 30
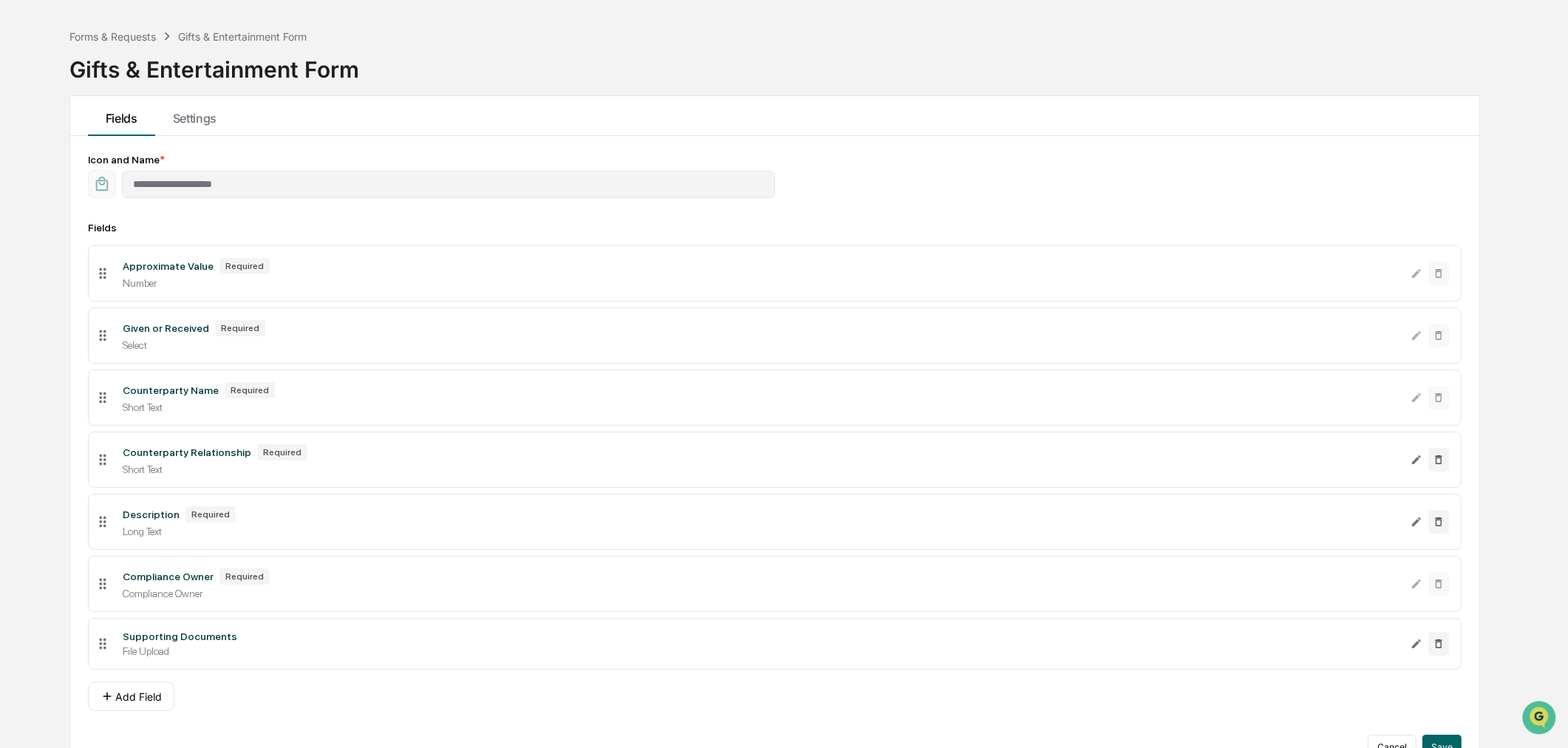
scroll to position [0, 0]
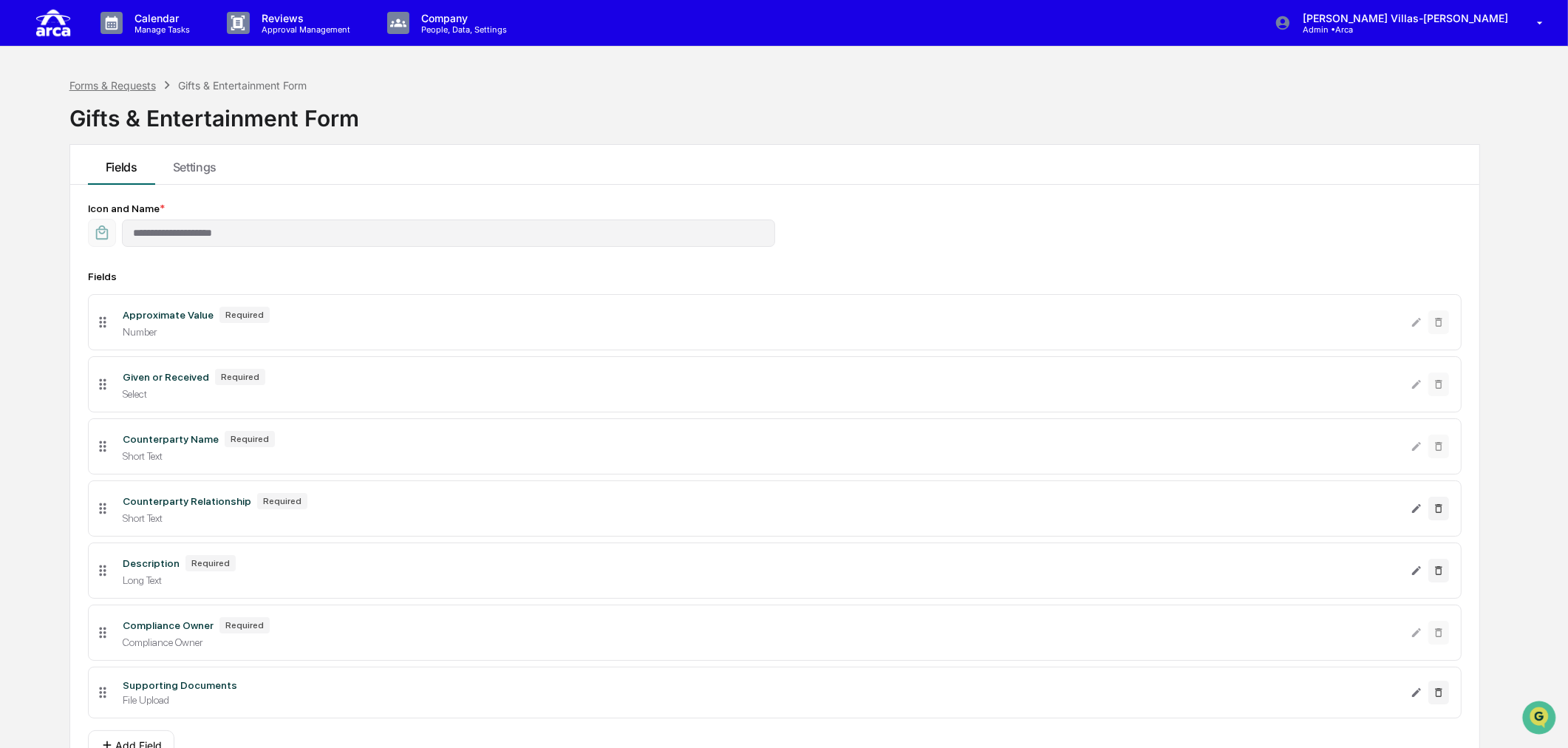
click at [111, 86] on div "Forms & Requests" at bounding box center [113, 85] width 86 height 12
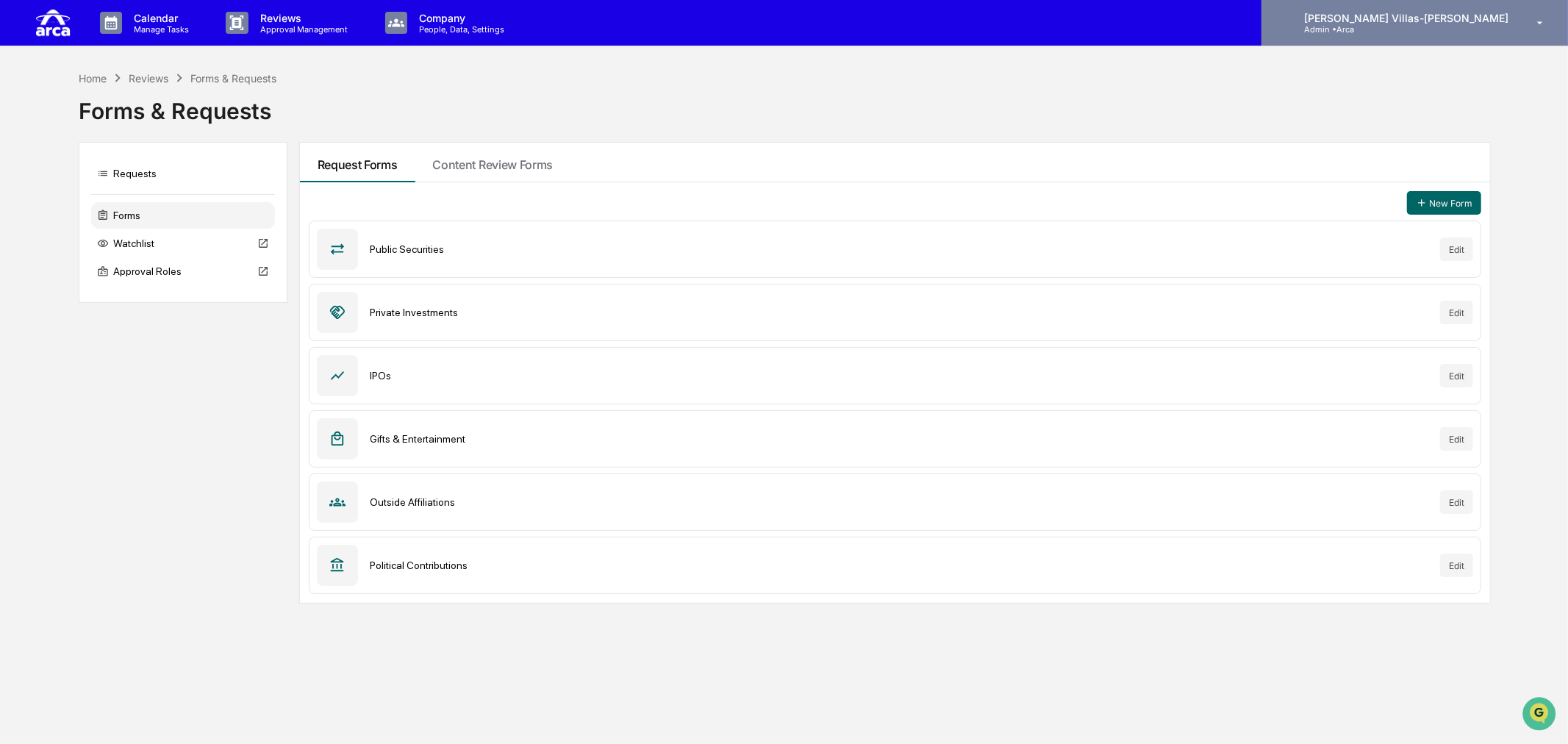
click at [1429, 30] on p "Admin • Arca" at bounding box center [1359, 29] width 136 height 10
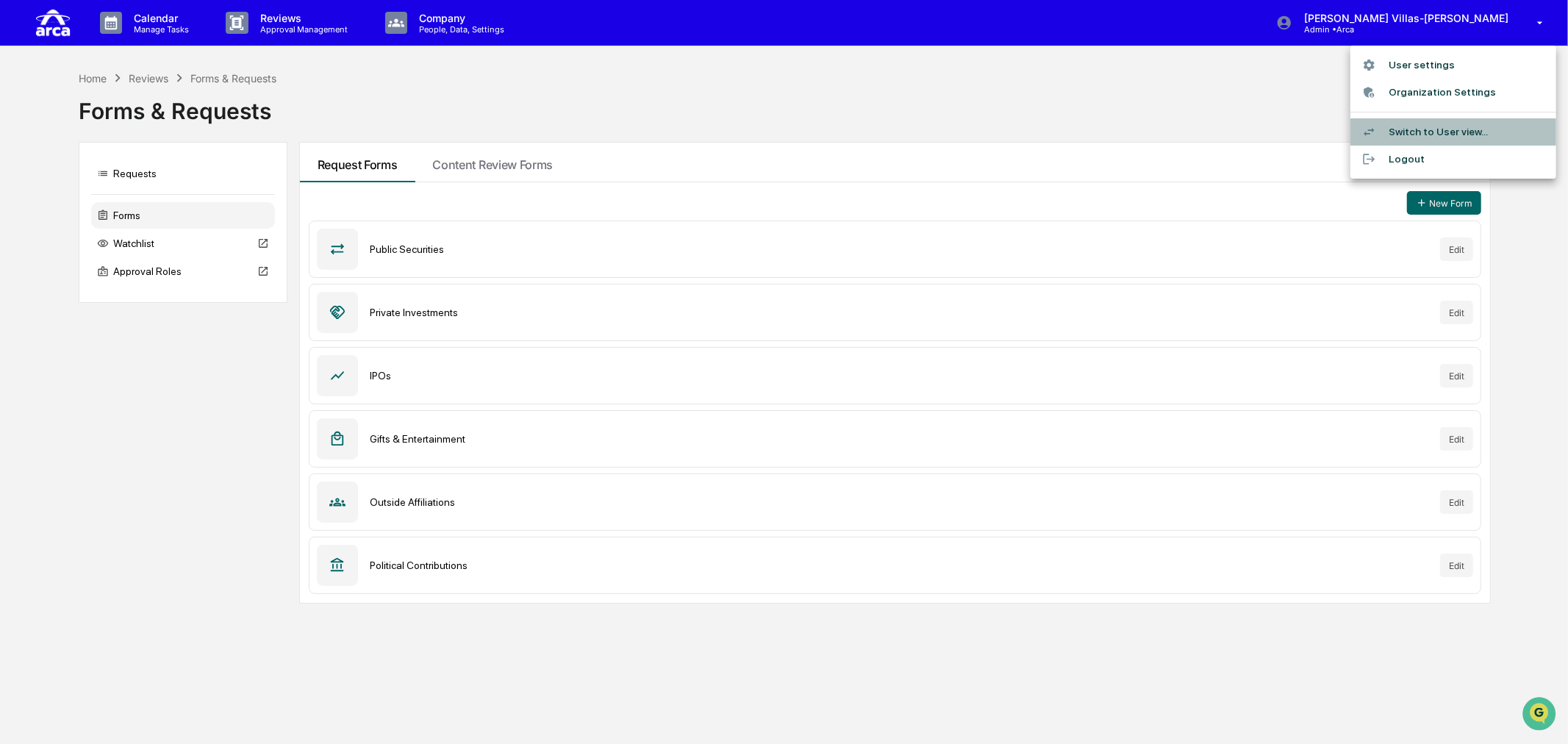
click at [1416, 127] on li "Switch to User view..." at bounding box center [1453, 131] width 206 height 28
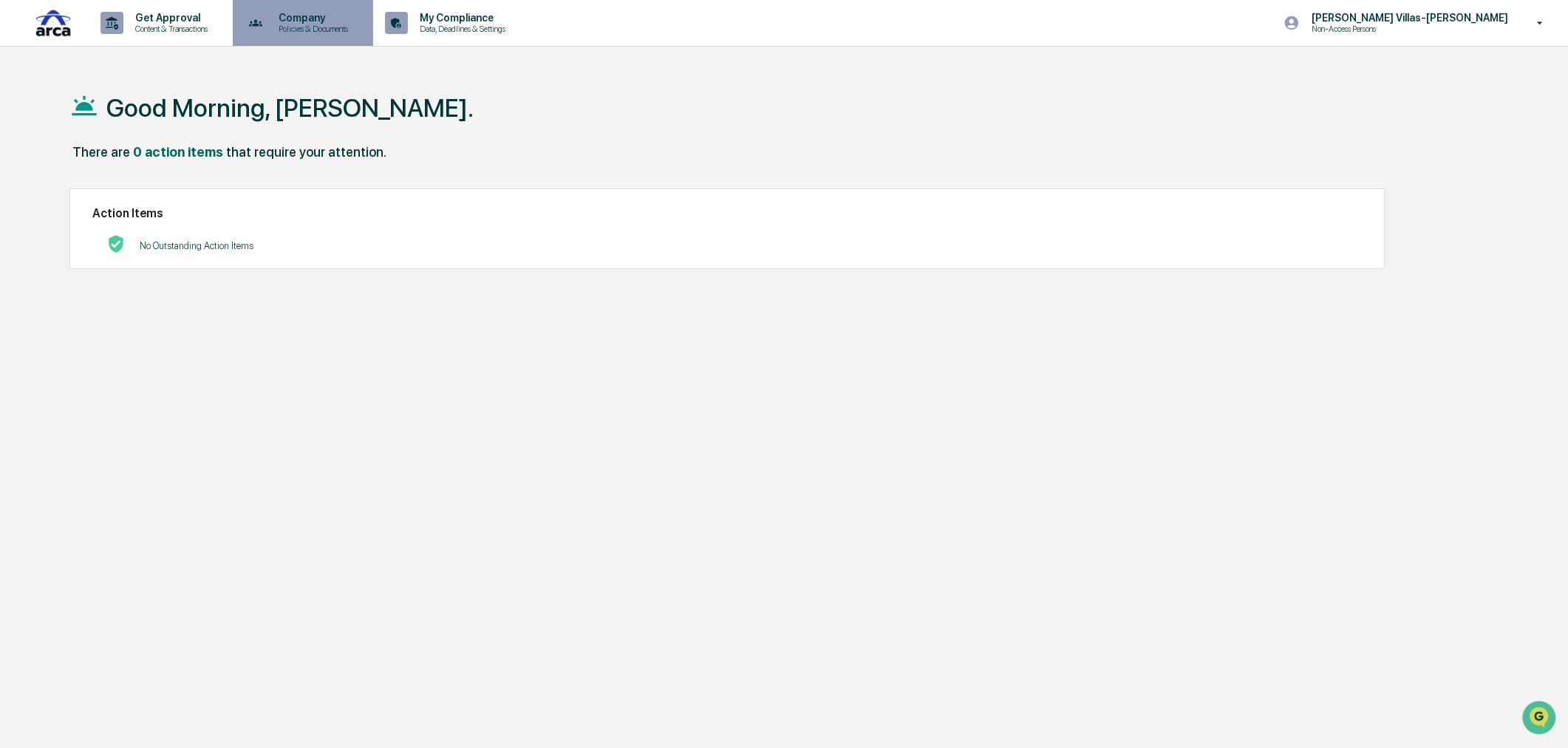
click at [284, 30] on p "Policies & Documents" at bounding box center [311, 29] width 89 height 11
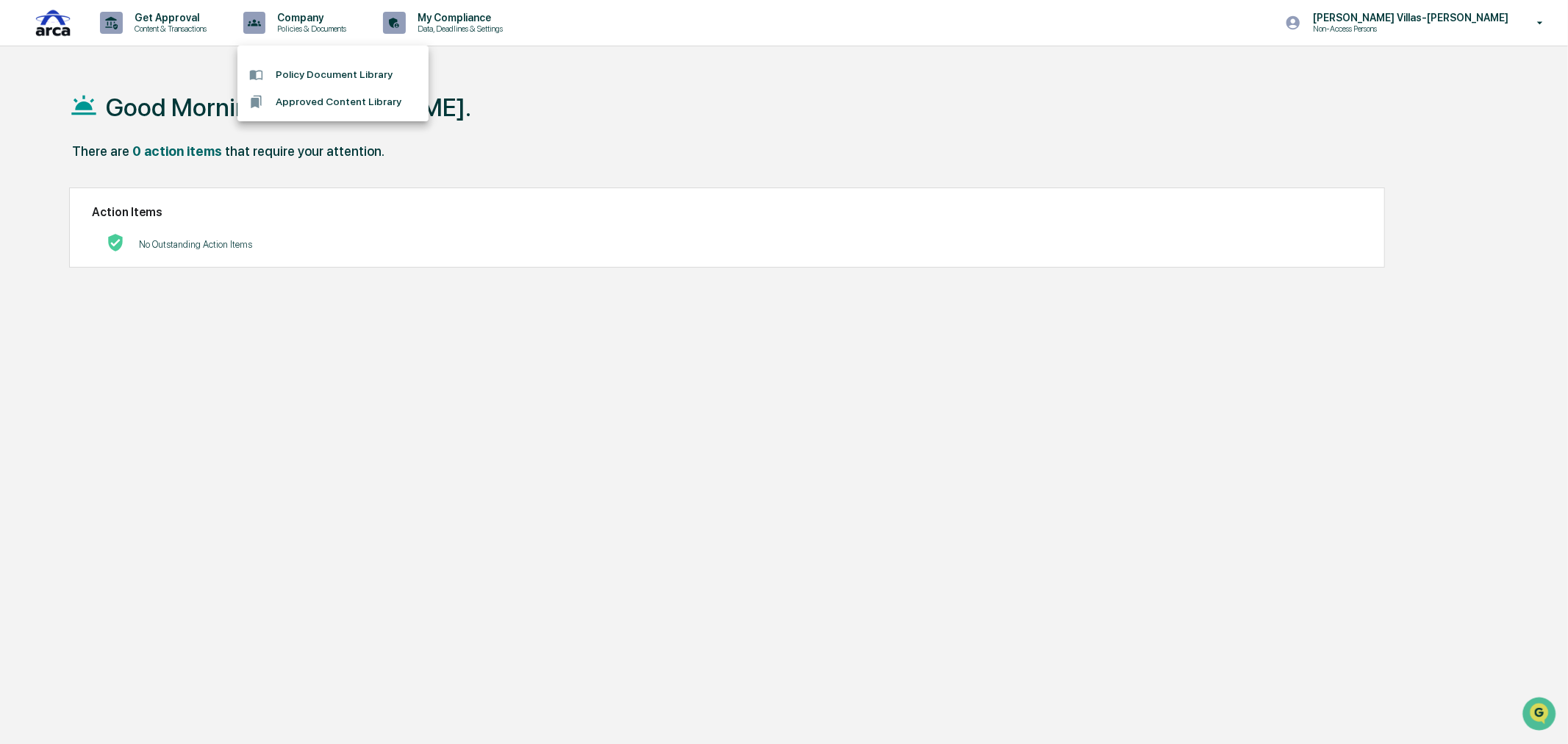
click at [166, 16] on div at bounding box center [784, 372] width 1568 height 744
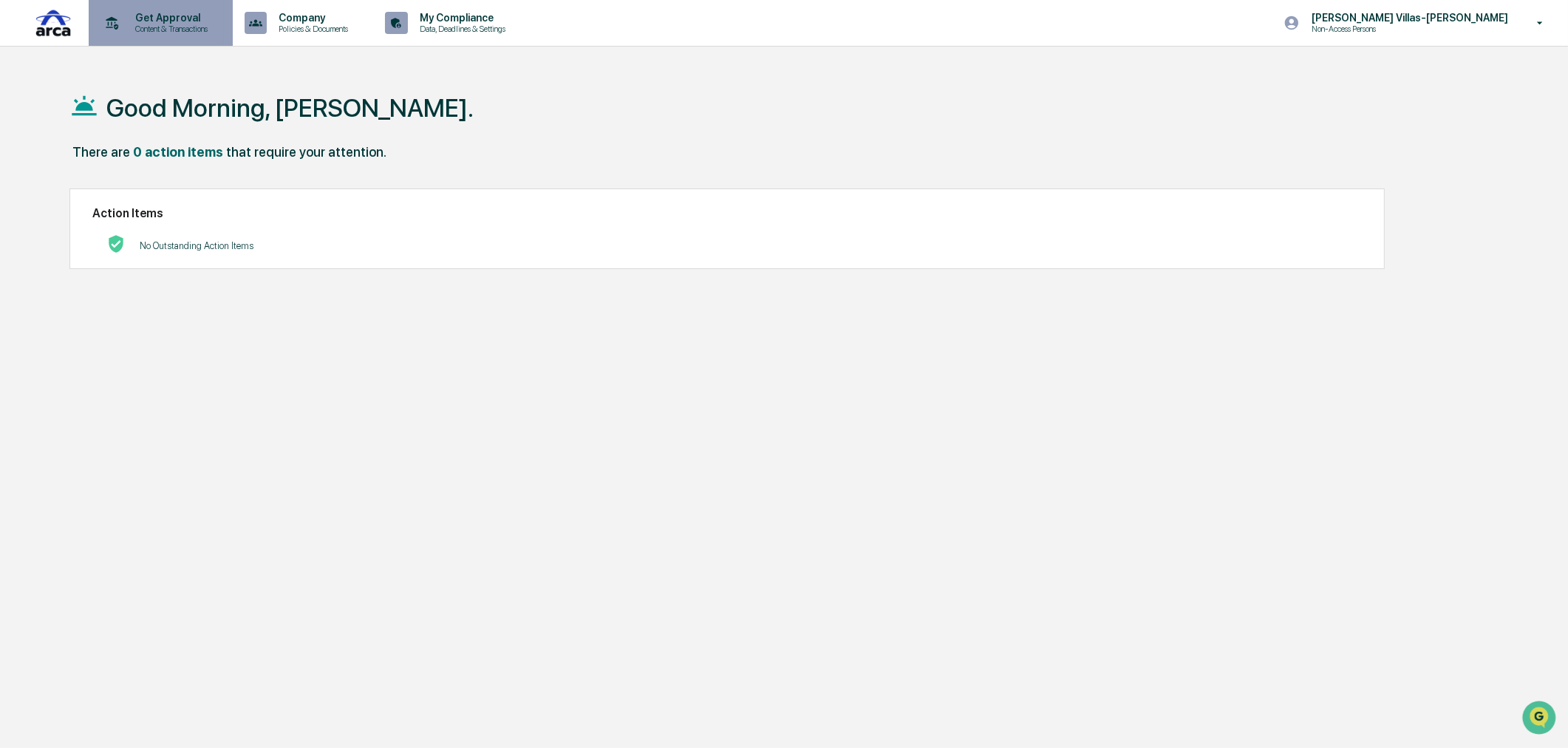
click at [173, 19] on p "Get Approval" at bounding box center [170, 17] width 92 height 11
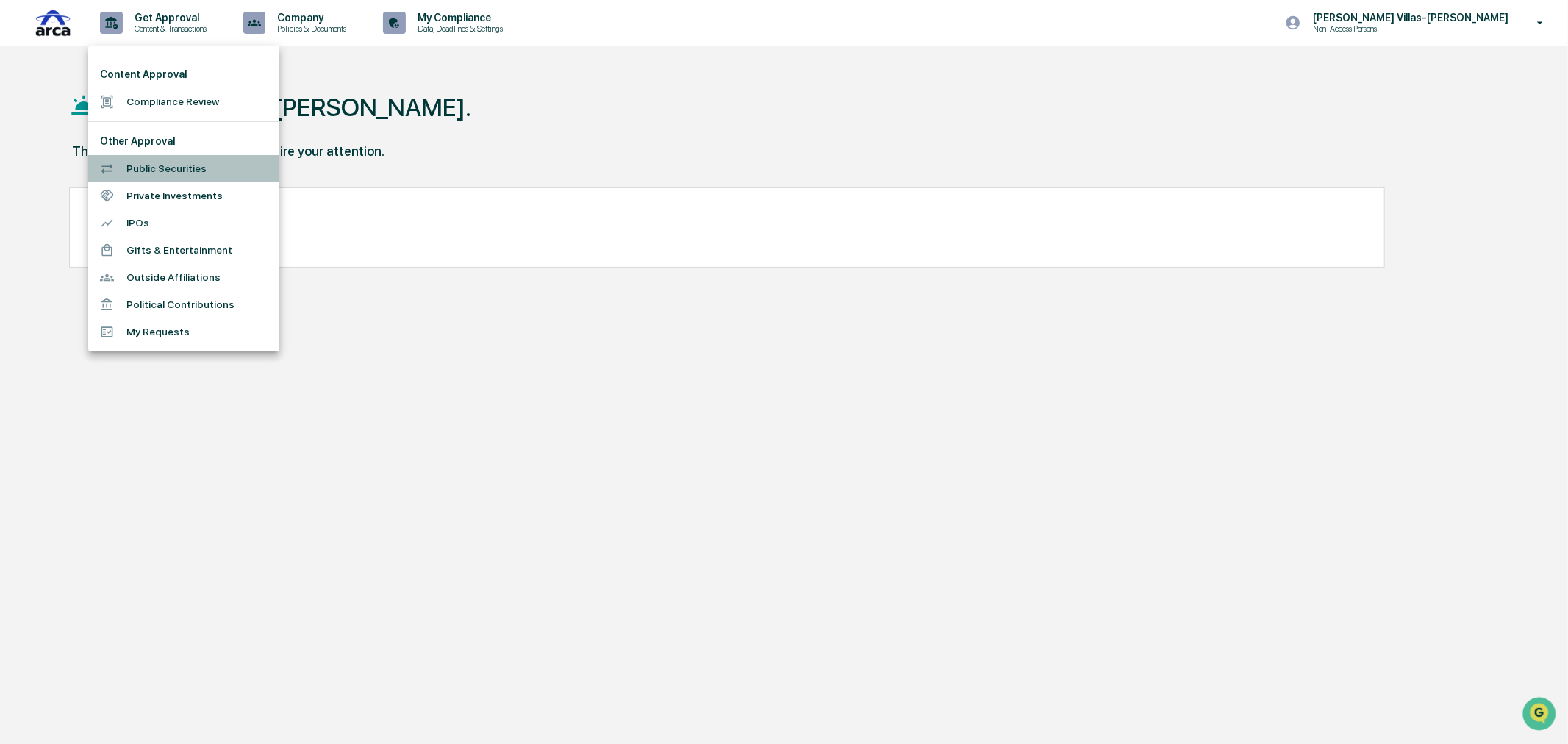
click at [151, 163] on li "Public Securities" at bounding box center [184, 169] width 191 height 28
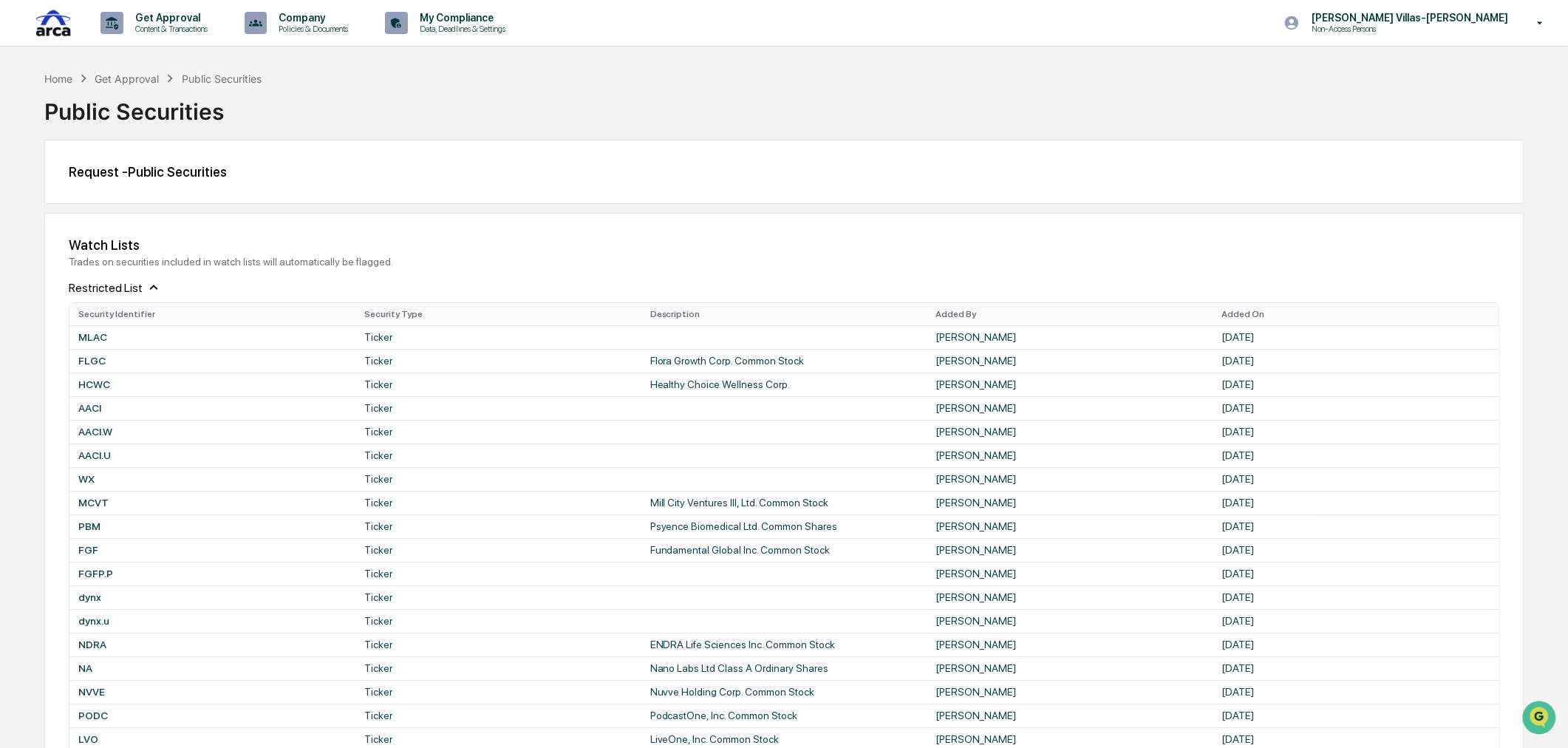
click at [130, 79] on div "Get Approval" at bounding box center [126, 79] width 64 height 12
click at [193, 28] on p "Content & Transactions" at bounding box center [170, 29] width 92 height 11
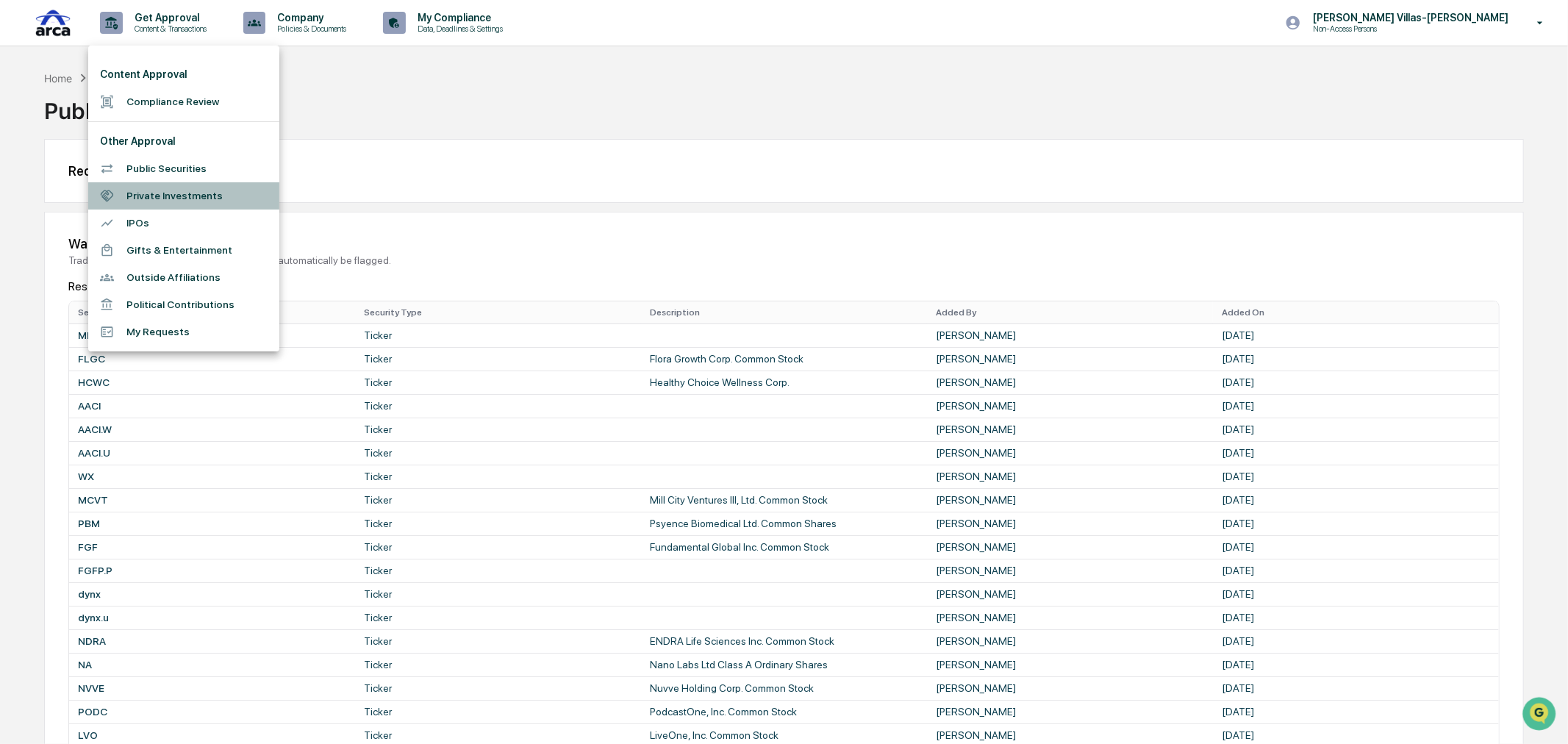
click at [150, 197] on li "Private Investments" at bounding box center [184, 195] width 191 height 28
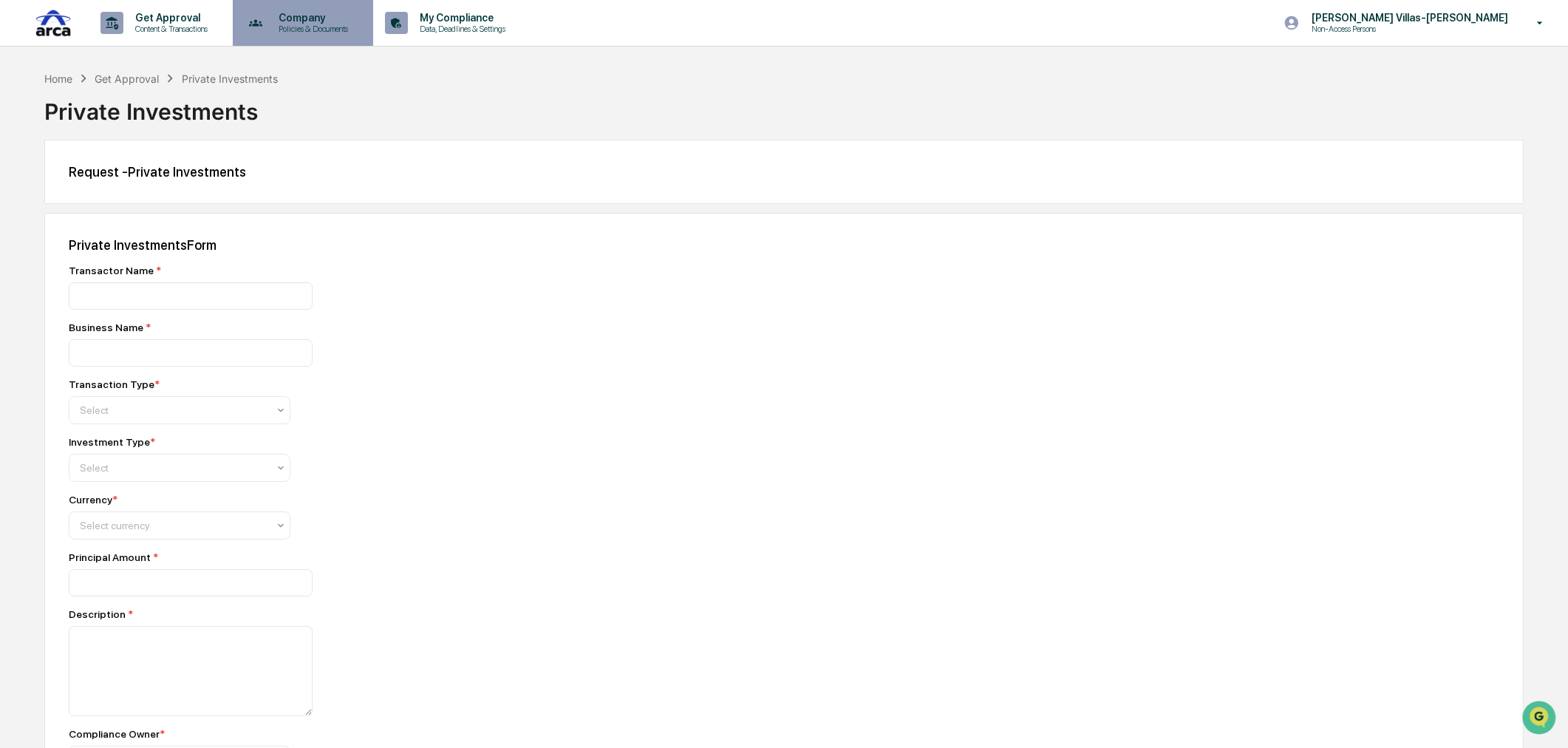
click at [276, 24] on p "Policies & Documents" at bounding box center [311, 29] width 89 height 11
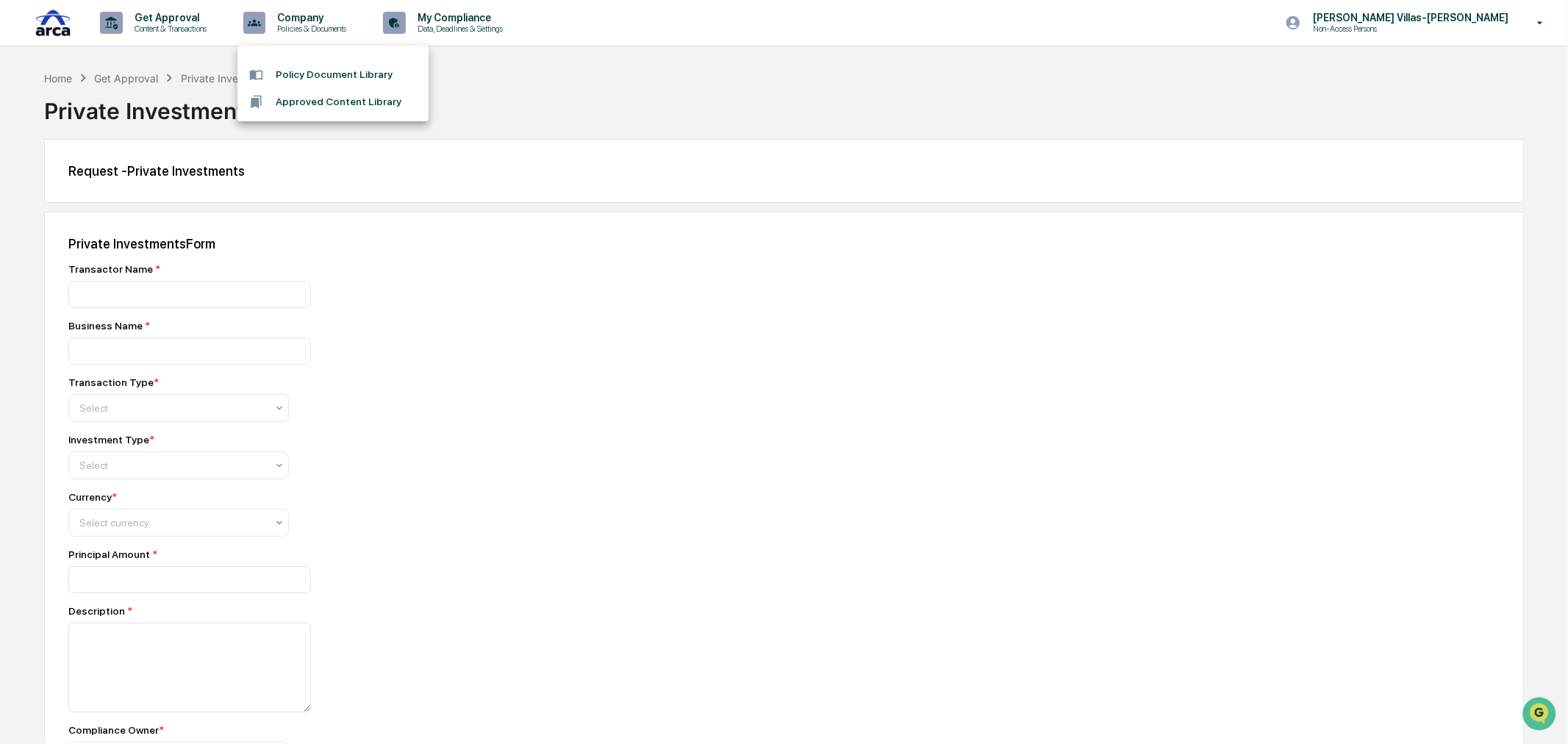
click at [188, 21] on div at bounding box center [784, 372] width 1568 height 744
click at [182, 28] on p "Content & Transactions" at bounding box center [169, 29] width 91 height 10
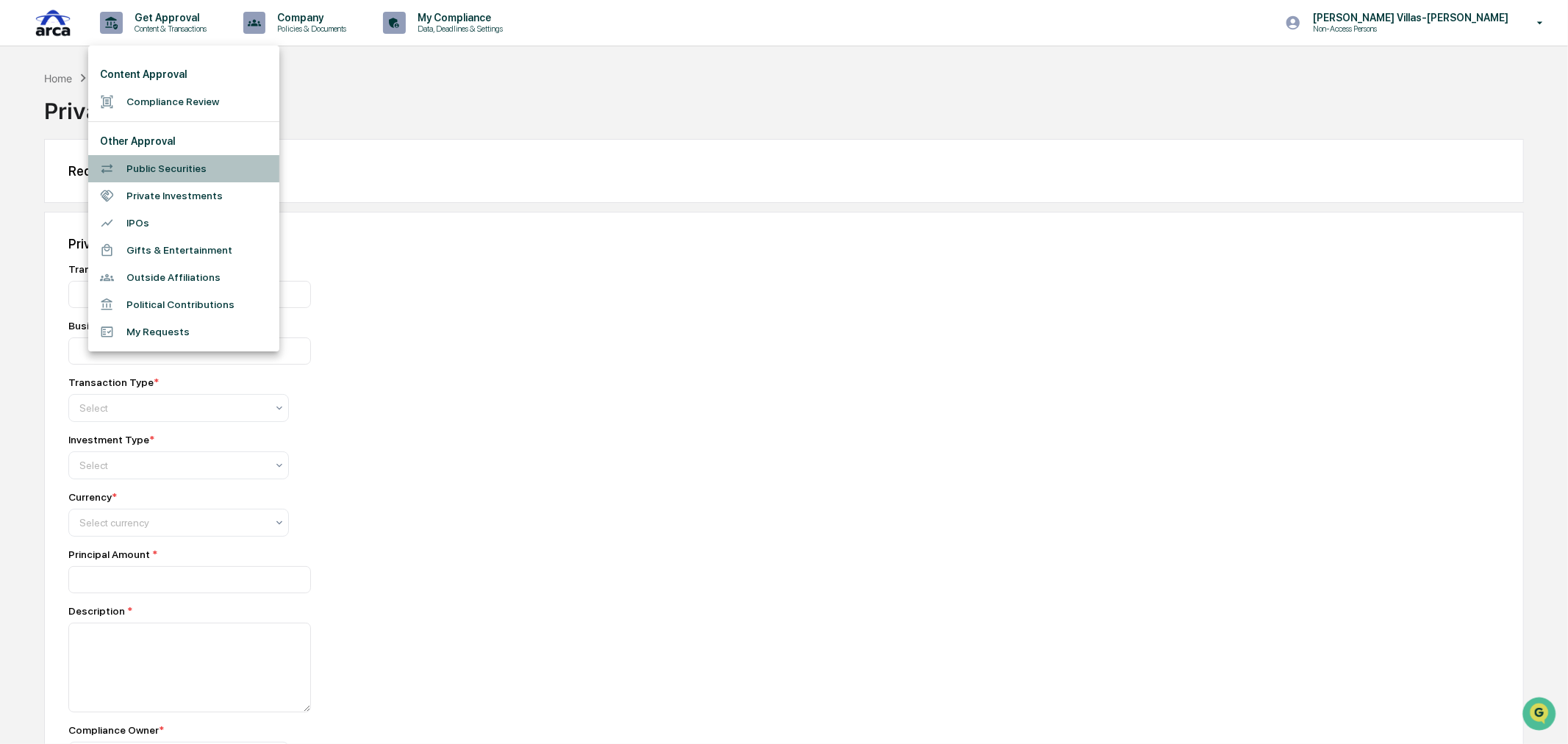
click at [163, 162] on li "Public Securities" at bounding box center [184, 169] width 191 height 28
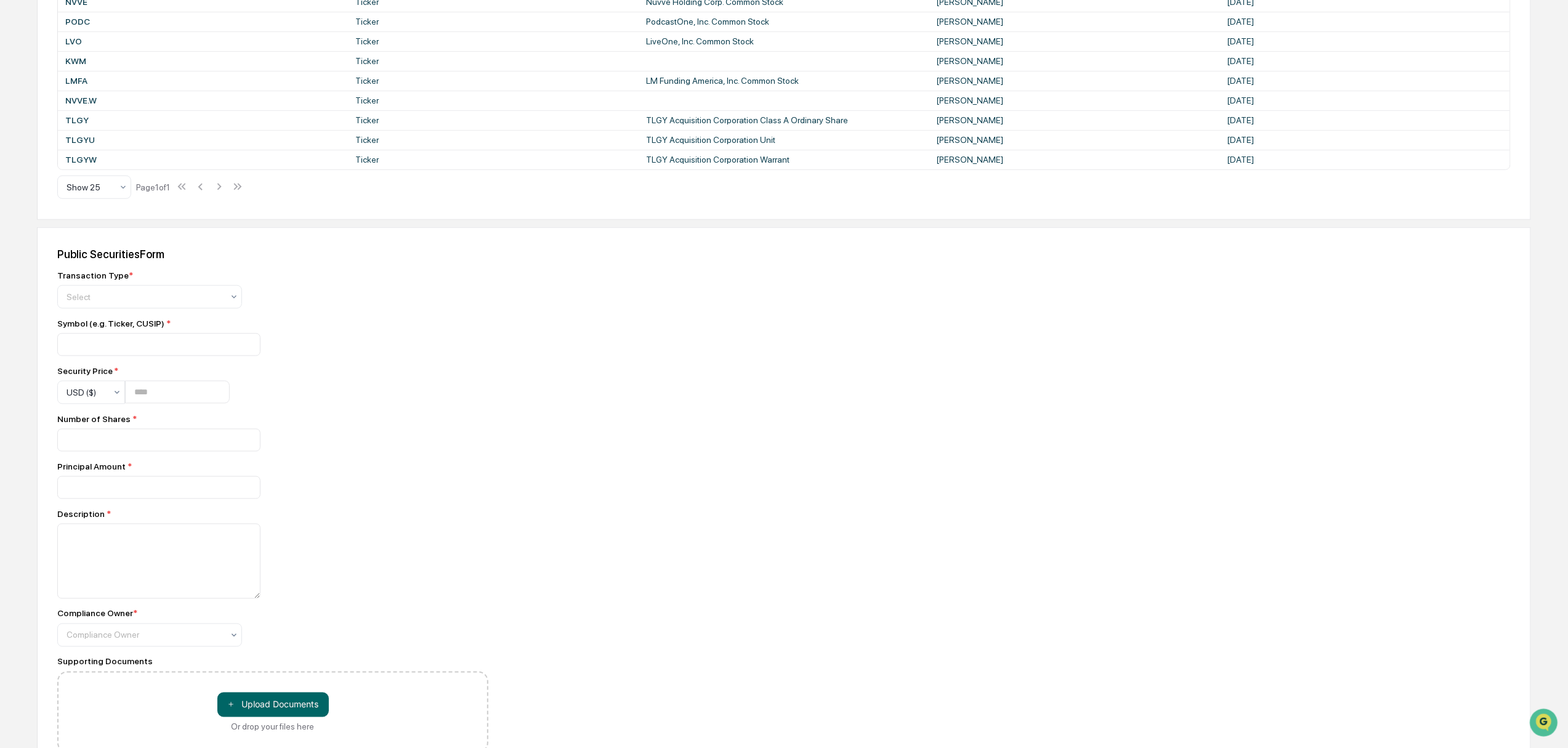
scroll to position [656, 0]
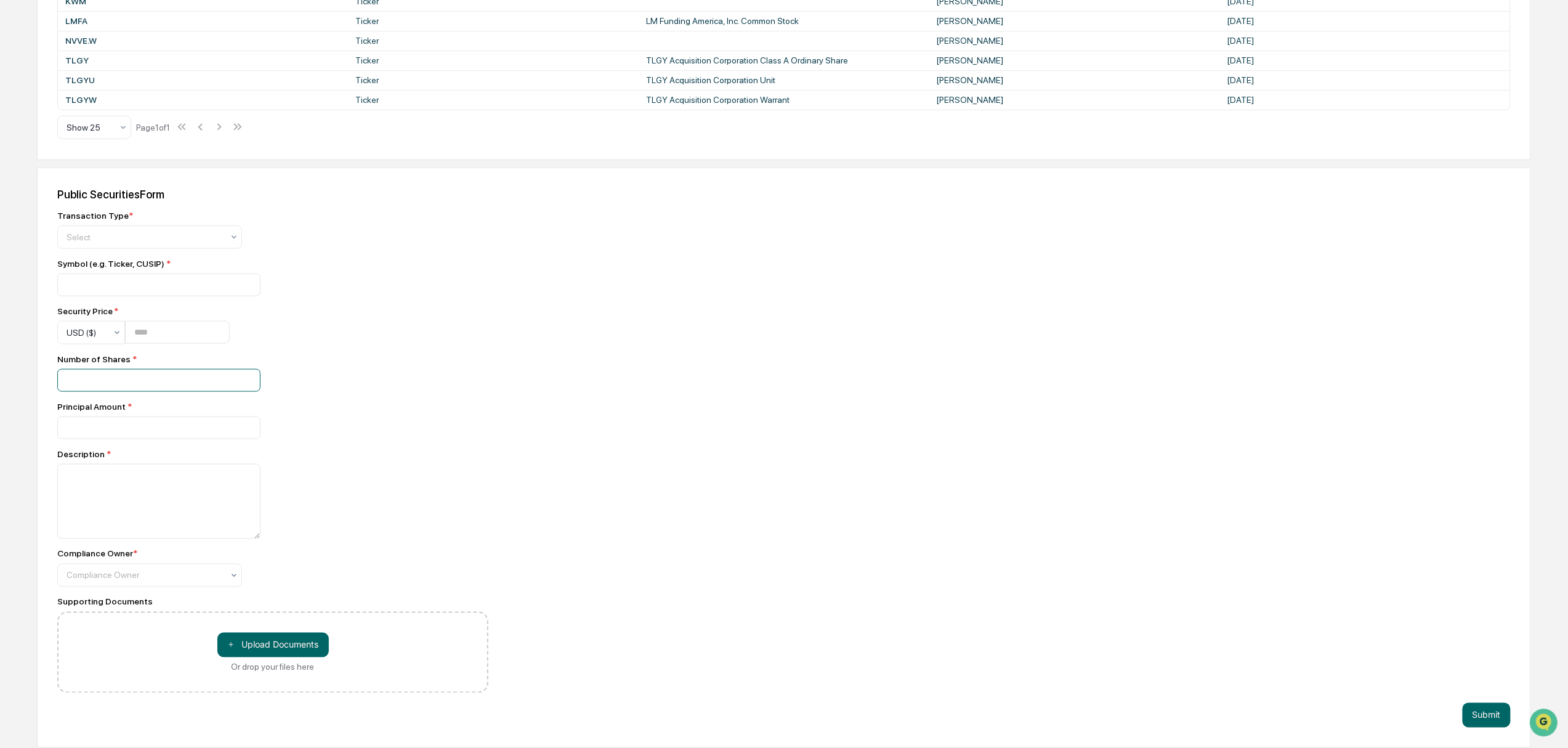
click at [533, 392] on div "Public Securities Form Transaction Type * Select Symbol (e.g. Ticker, CUSIP) * …" at bounding box center [784, 457] width 1495 height 580
click at [120, 243] on div at bounding box center [145, 236] width 156 height 12
click at [691, 284] on div "Public Securities Form Transaction Type * Select Symbol (e.g. Ticker, CUSIP) * …" at bounding box center [784, 457] width 1495 height 580
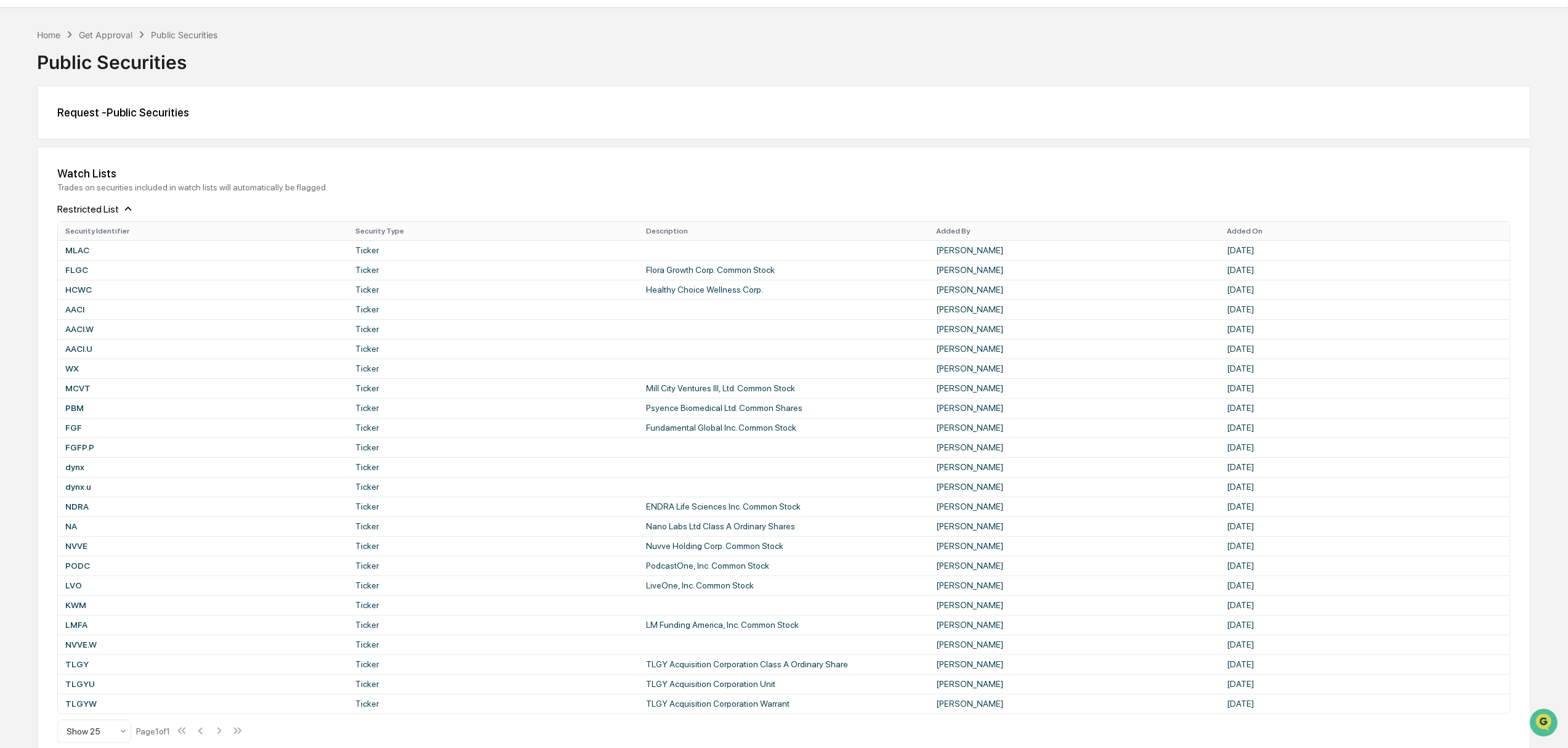
scroll to position [0, 0]
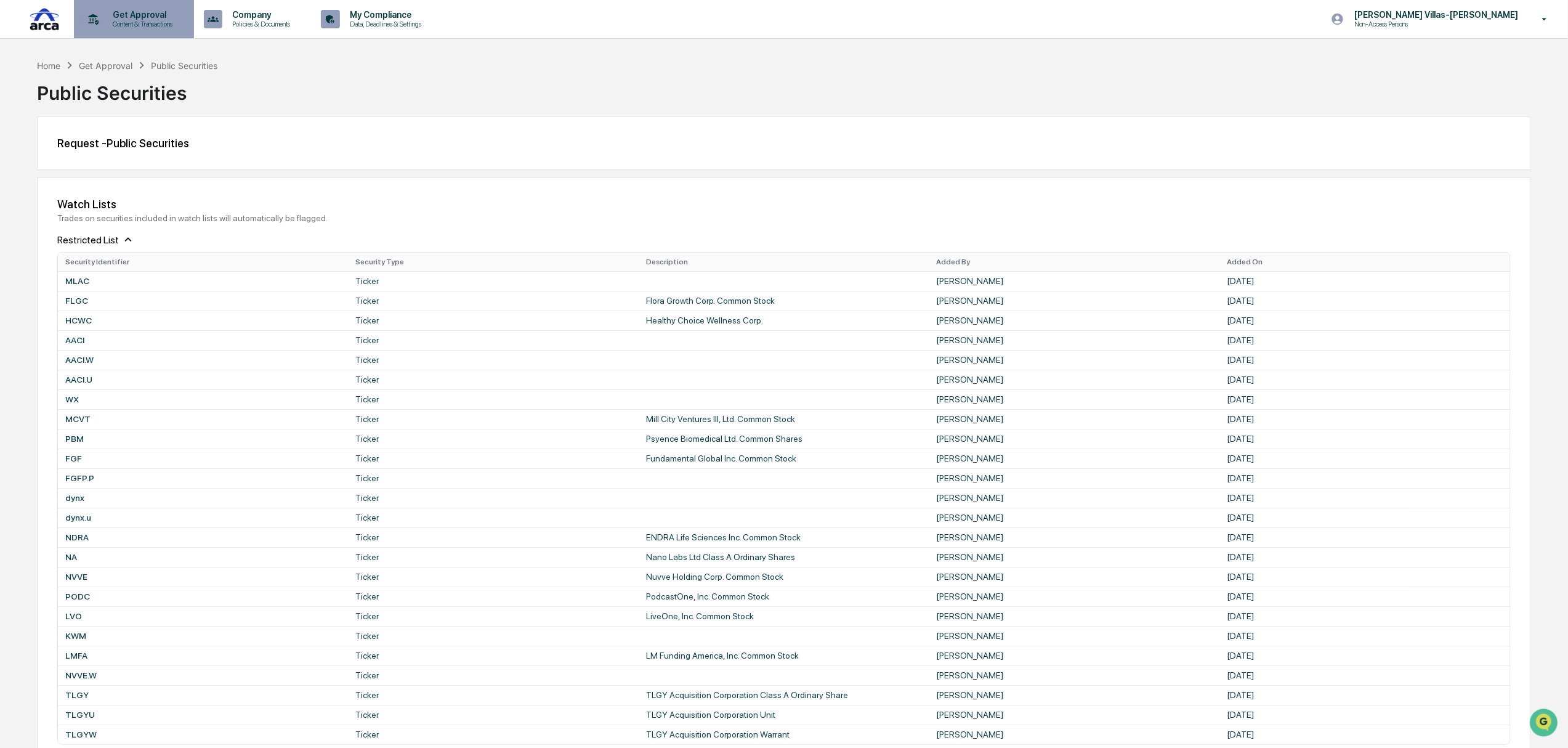
click at [136, 23] on p "Content & Transactions" at bounding box center [141, 24] width 77 height 9
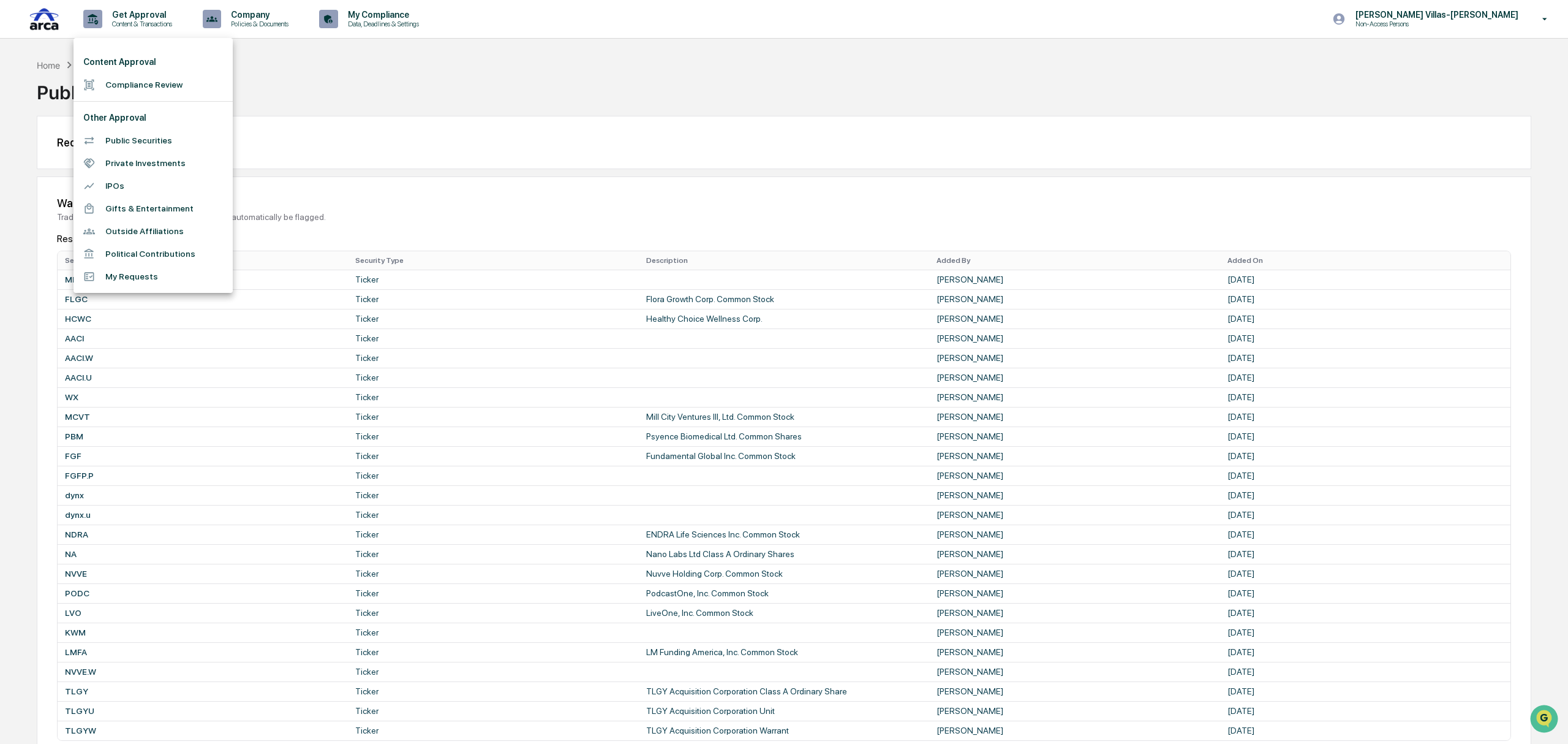
click at [129, 163] on li "Private Investments" at bounding box center [153, 163] width 160 height 23
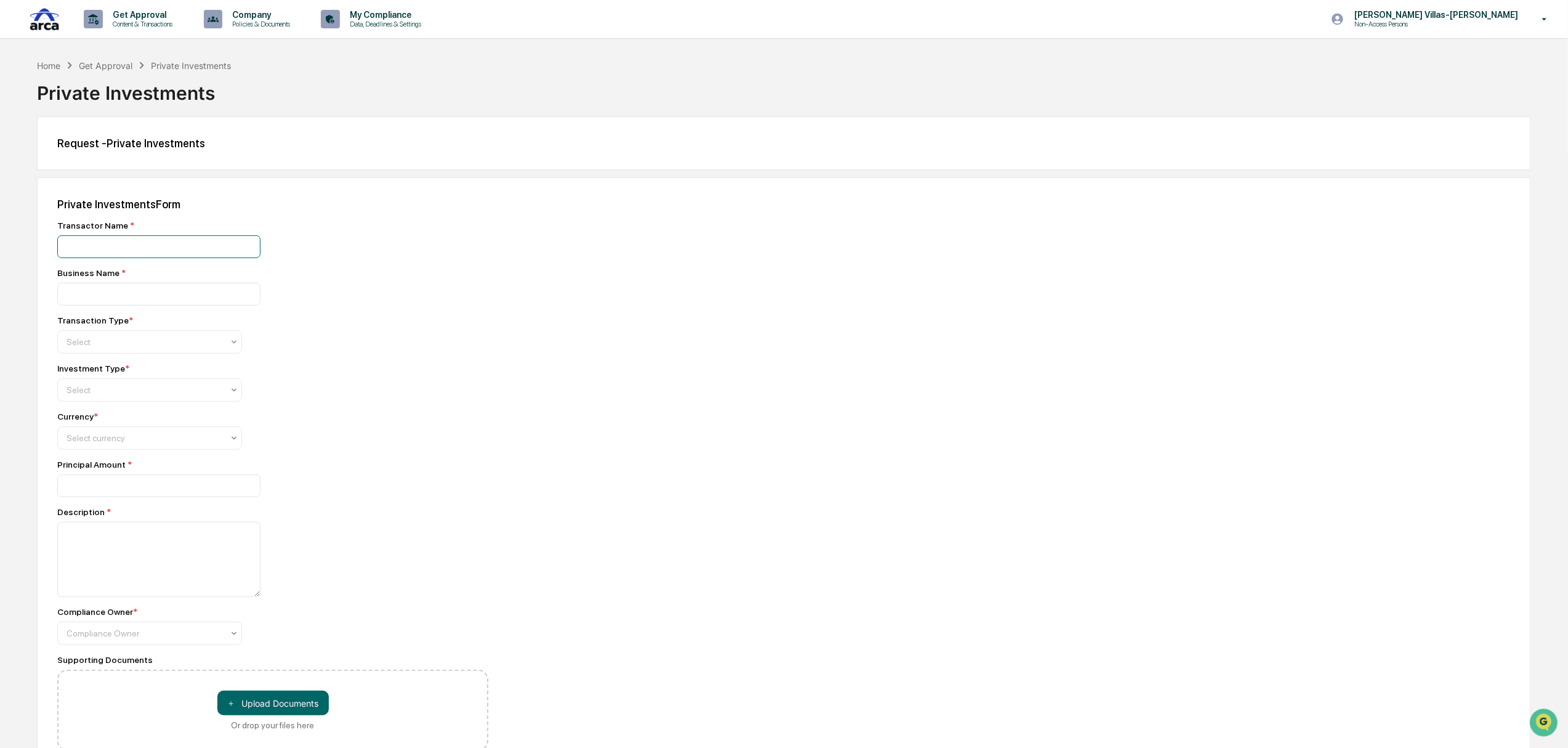
click at [136, 249] on input at bounding box center [159, 247] width 204 height 23
click at [139, 396] on div at bounding box center [145, 390] width 156 height 12
click at [232, 401] on div at bounding box center [234, 390] width 10 height 22
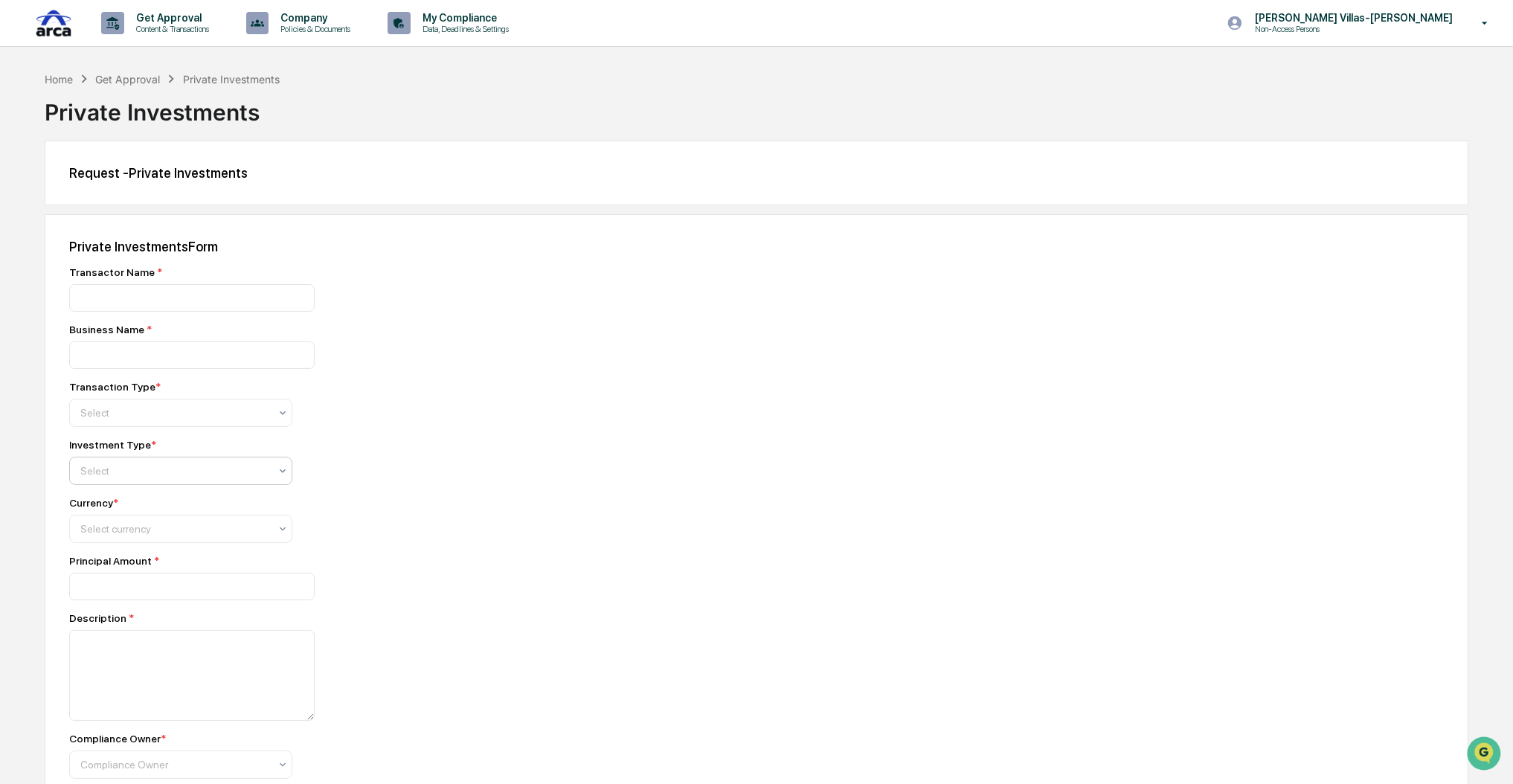
click at [284, 473] on icon at bounding box center [283, 471] width 12 height 12
click at [172, 484] on div "Select" at bounding box center [180, 471] width 223 height 28
click at [282, 476] on icon at bounding box center [283, 471] width 12 height 12
click at [473, 449] on div "Investment Type *" at bounding box center [330, 445] width 521 height 12
click at [284, 480] on div at bounding box center [283, 471] width 12 height 27
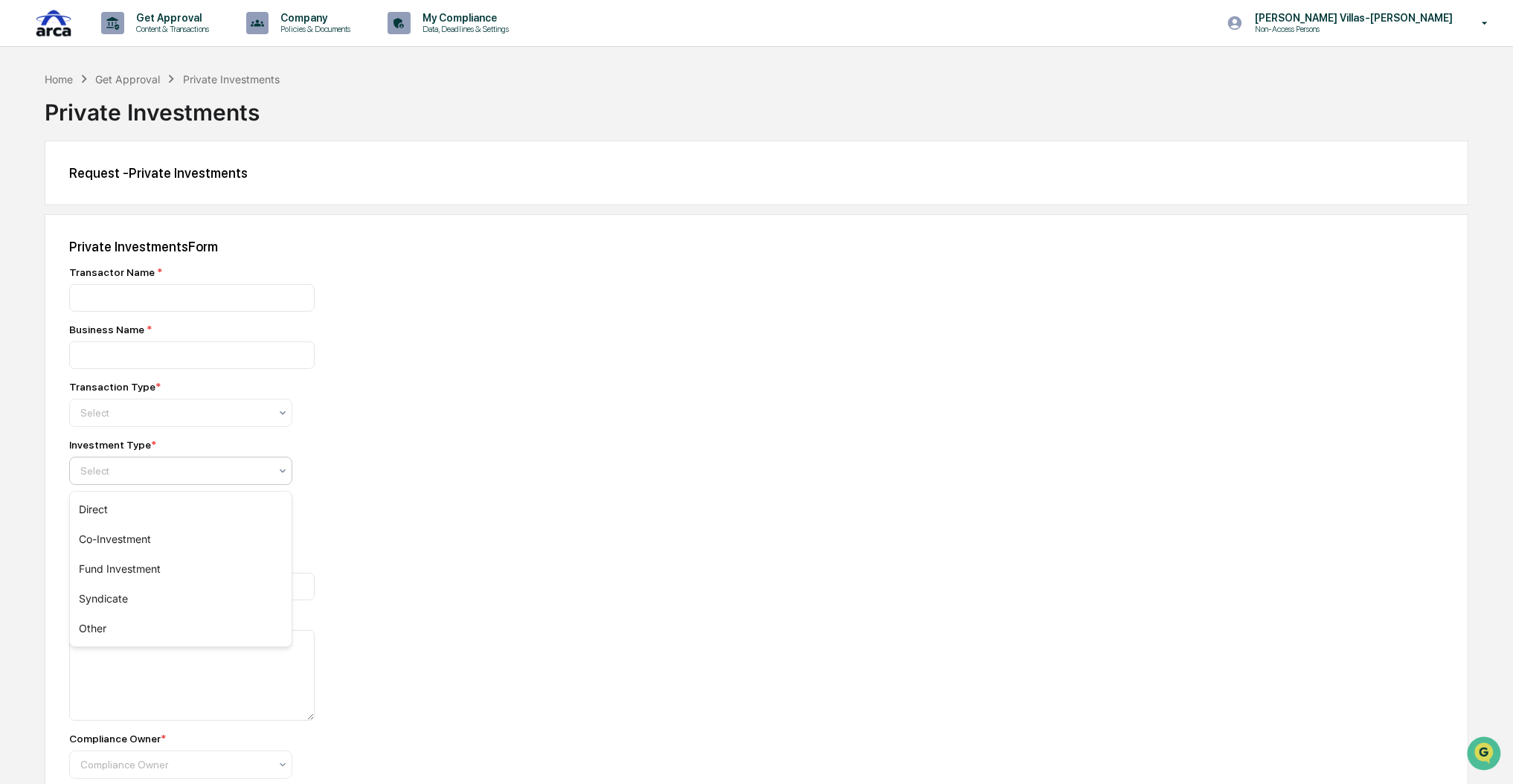
click at [147, 462] on div "Select" at bounding box center [180, 471] width 223 height 28
click at [165, 477] on div at bounding box center [175, 471] width 189 height 14
click at [724, 566] on div "Private Investments Form Transactor Name * Business Name * Transaction Type * S…" at bounding box center [756, 593] width 1424 height 759
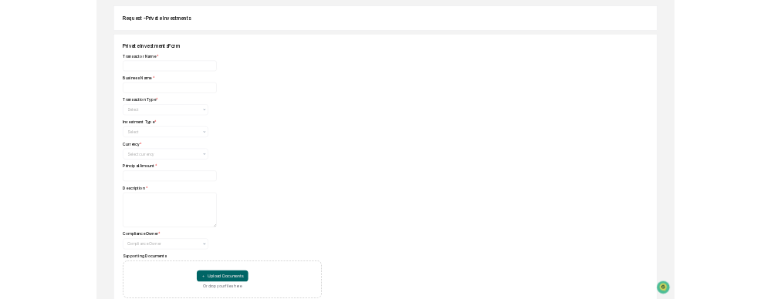
scroll to position [94, 0]
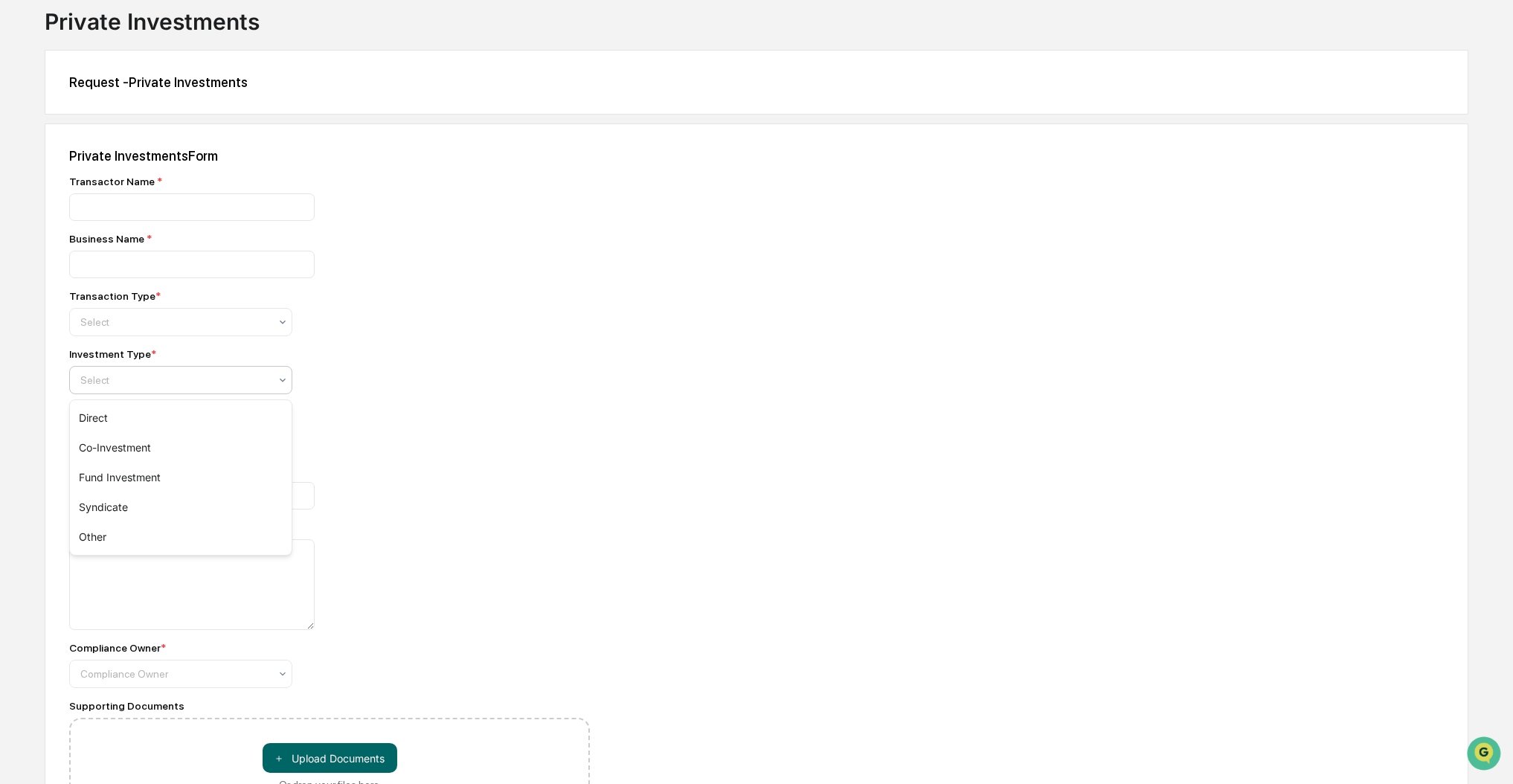
click at [269, 384] on div at bounding box center [175, 380] width 189 height 14
click at [125, 210] on input at bounding box center [192, 207] width 246 height 28
click at [765, 470] on div "Private Investments Form Transactor Name * Business Name * Transaction Type * S…" at bounding box center [756, 502] width 1424 height 759
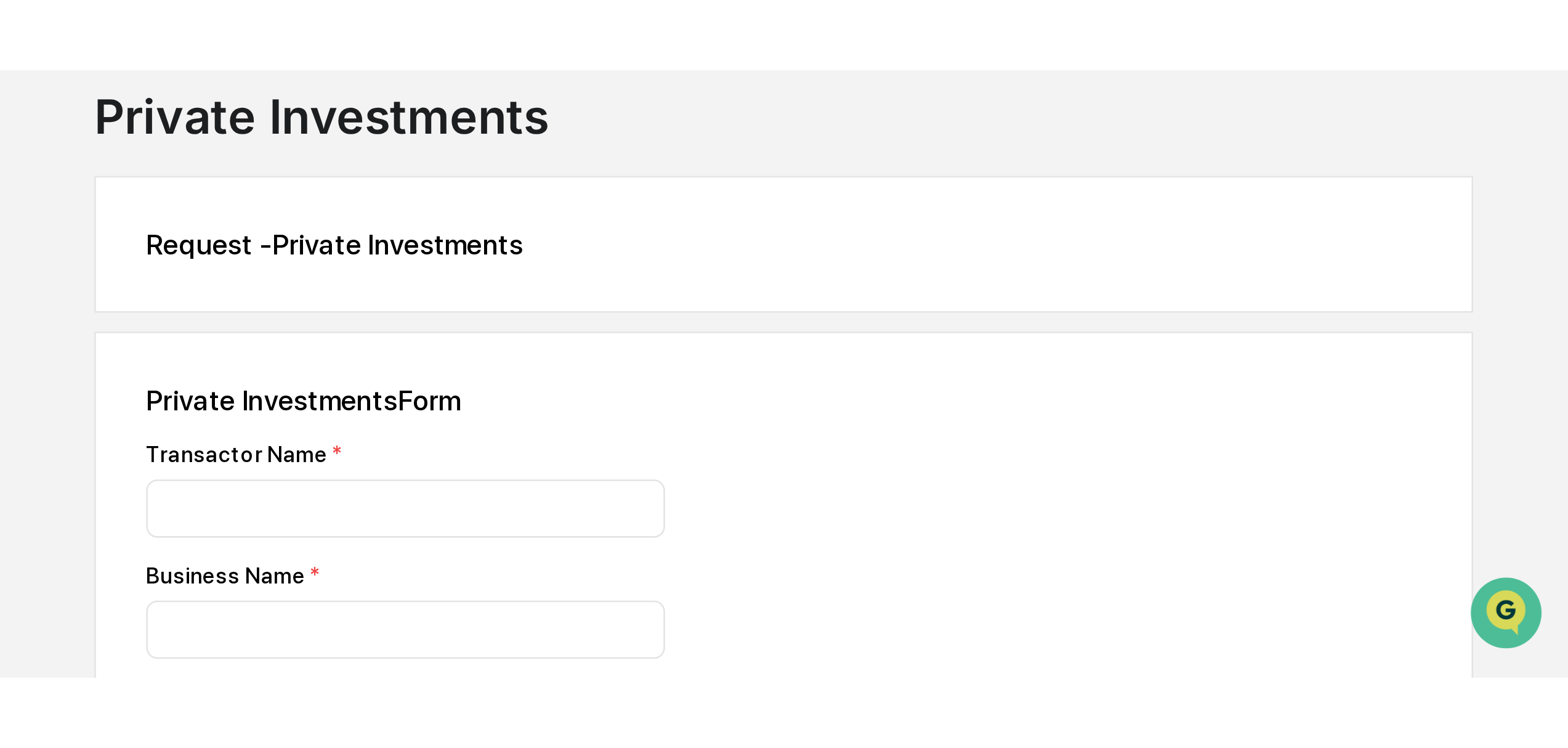
scroll to position [69, 0]
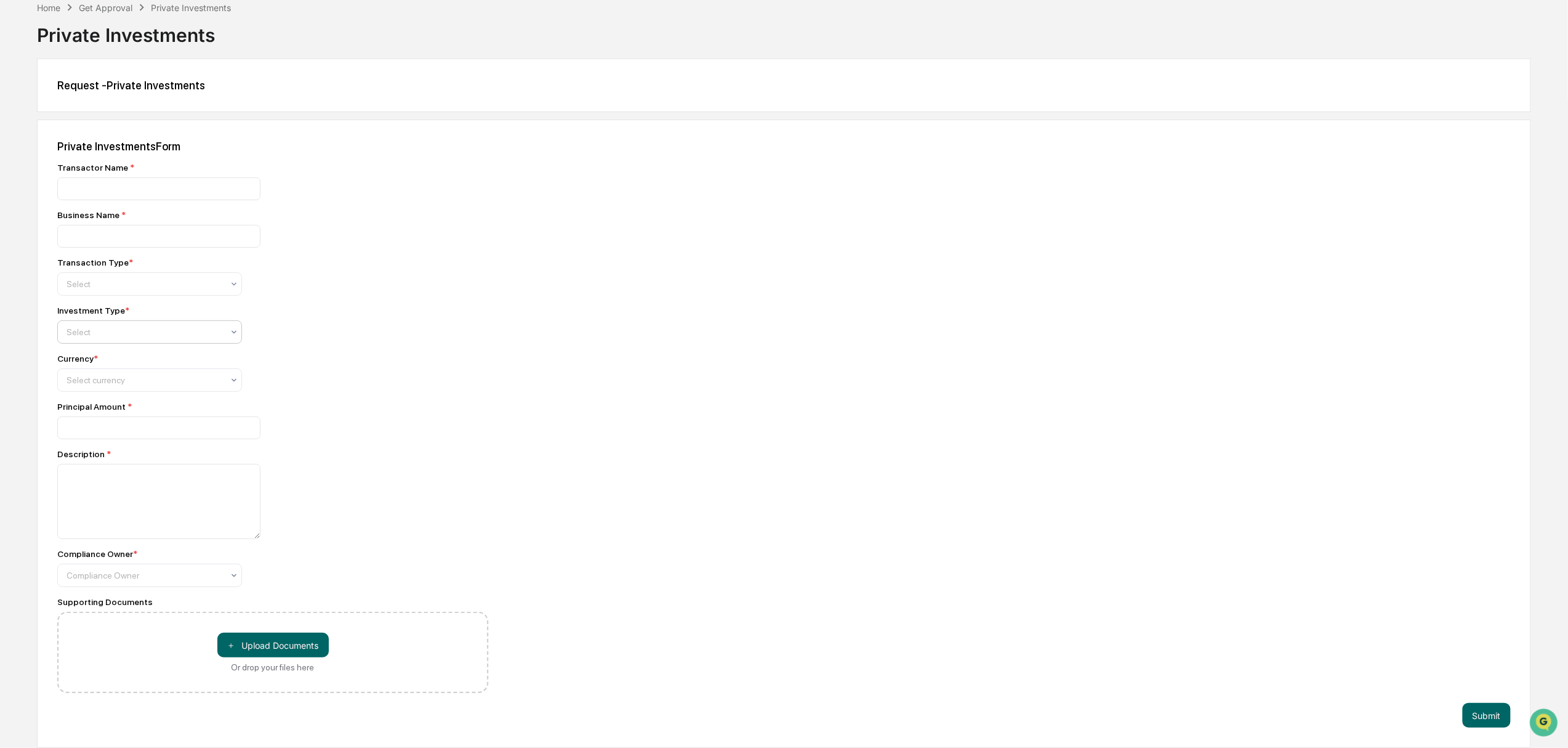
click at [109, 326] on div at bounding box center [145, 331] width 156 height 12
click at [163, 326] on div at bounding box center [145, 331] width 156 height 12
click at [145, 327] on div at bounding box center [145, 331] width 156 height 12
click at [141, 333] on div at bounding box center [145, 331] width 156 height 12
click at [390, 341] on div "Transactor Name * Business Name * Transaction Type * Select Investment Type * S…" at bounding box center [273, 428] width 431 height 530
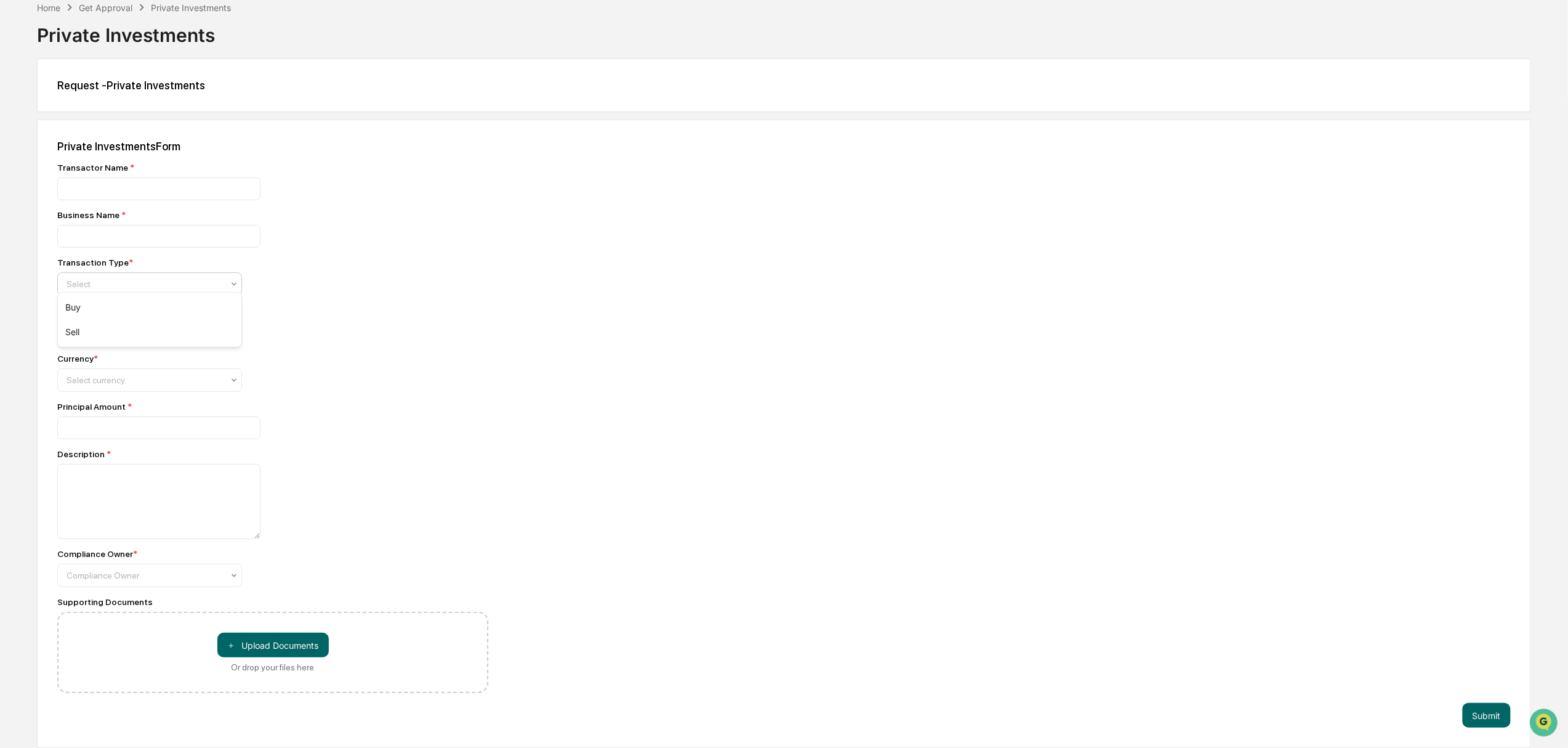
click at [109, 284] on div at bounding box center [145, 283] width 156 height 12
click at [510, 235] on div "Private Investments Form Transactor Name * Business Name * Transaction Type * 2…" at bounding box center [784, 433] width 1495 height 628
click at [104, 379] on div at bounding box center [145, 379] width 156 height 12
click at [533, 292] on div "Private Investments Form Transactor Name * Business Name * Transaction Type * S…" at bounding box center [784, 433] width 1495 height 628
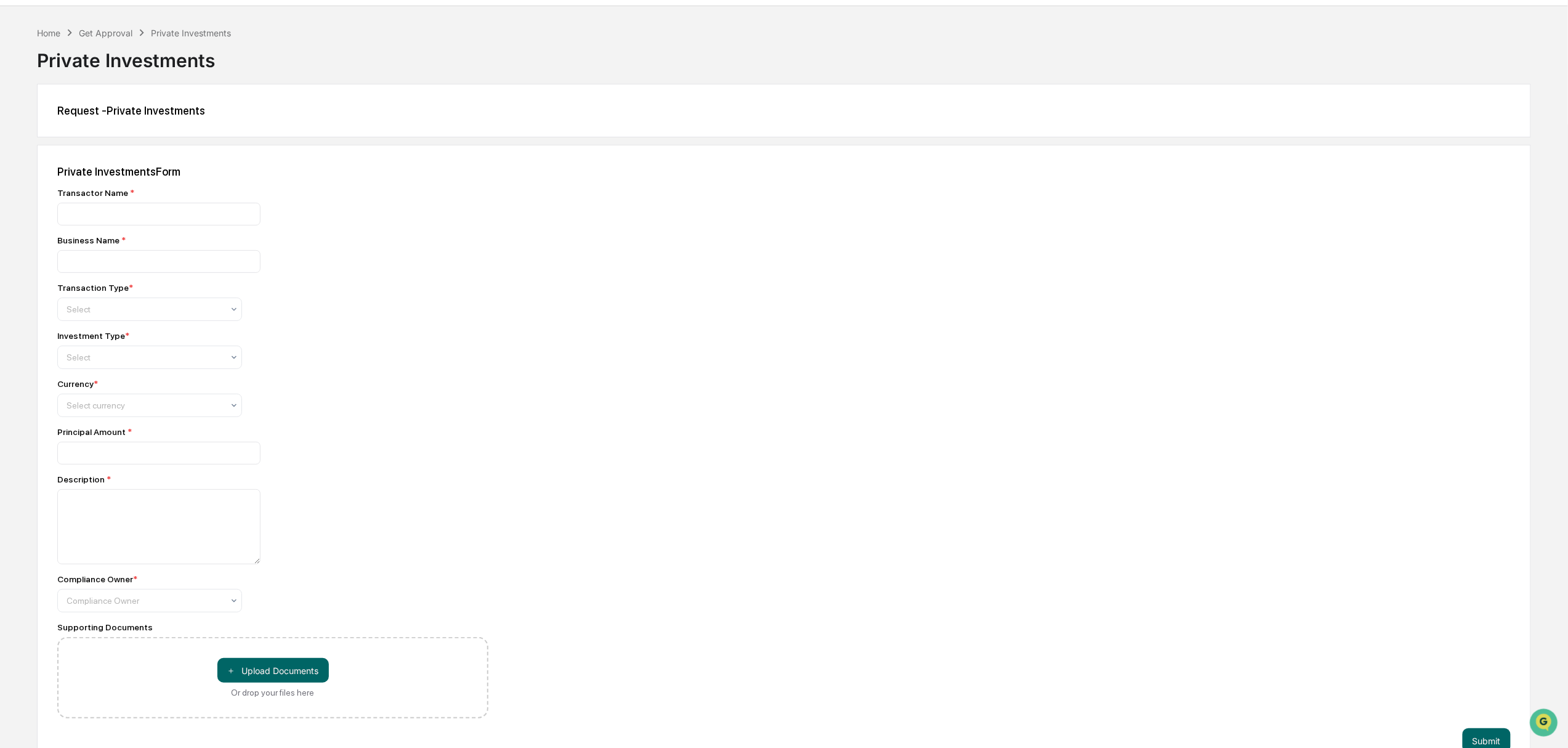
scroll to position [0, 0]
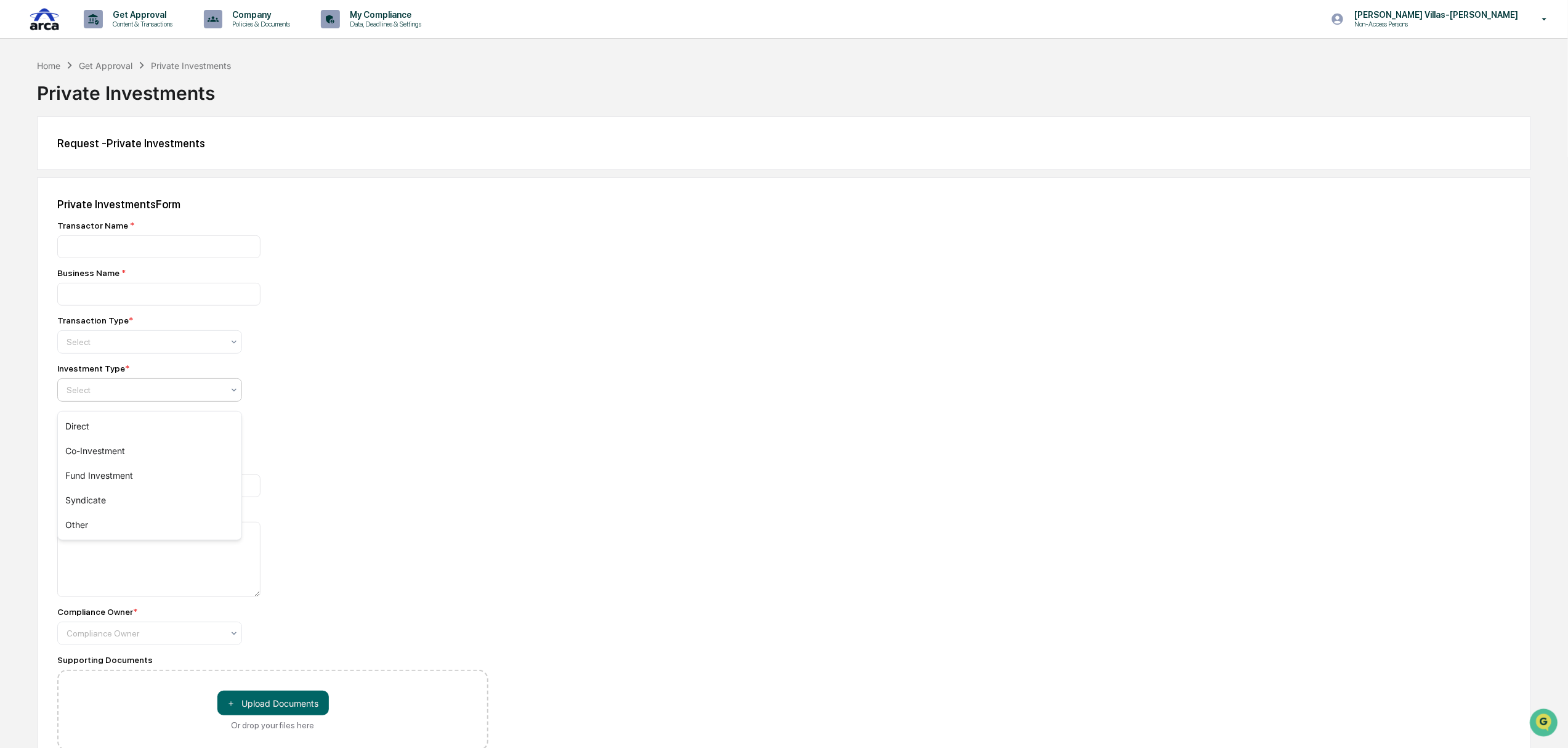
click at [118, 392] on div at bounding box center [145, 390] width 156 height 12
click at [437, 298] on div at bounding box center [273, 294] width 431 height 23
click at [1134, 420] on div "Private Investments Form Transactor Name * Business Name * Transaction Type * S…" at bounding box center [784, 491] width 1495 height 628
click at [255, 13] on p "Company" at bounding box center [259, 14] width 74 height 10
click at [469, 441] on div at bounding box center [788, 374] width 1577 height 748
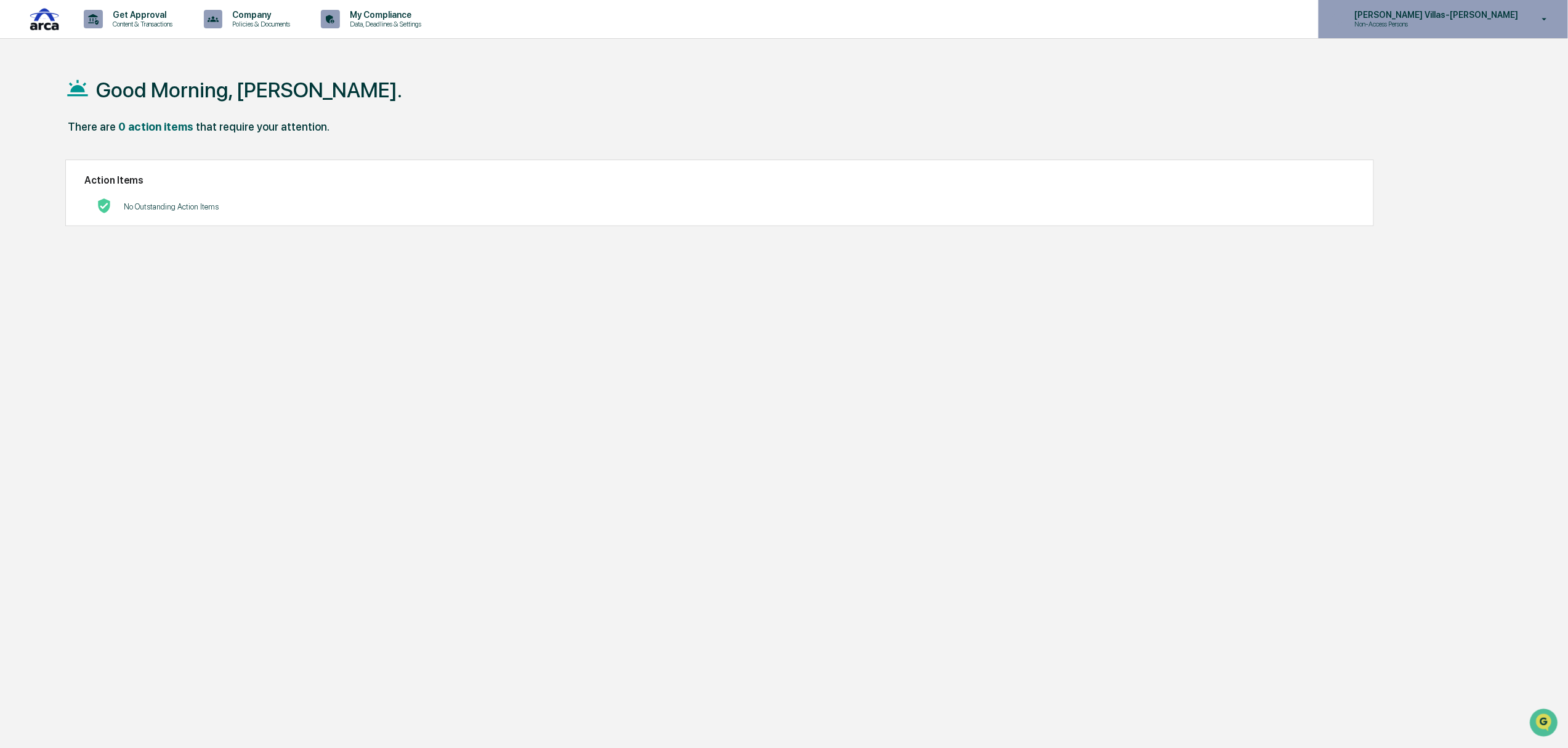
click at [1459, 28] on p "Non-Access Persons" at bounding box center [1404, 24] width 121 height 9
drag, startPoint x: 710, startPoint y: 438, endPoint x: 378, endPoint y: 215, distance: 399.9
click at [701, 437] on div at bounding box center [788, 374] width 1577 height 748
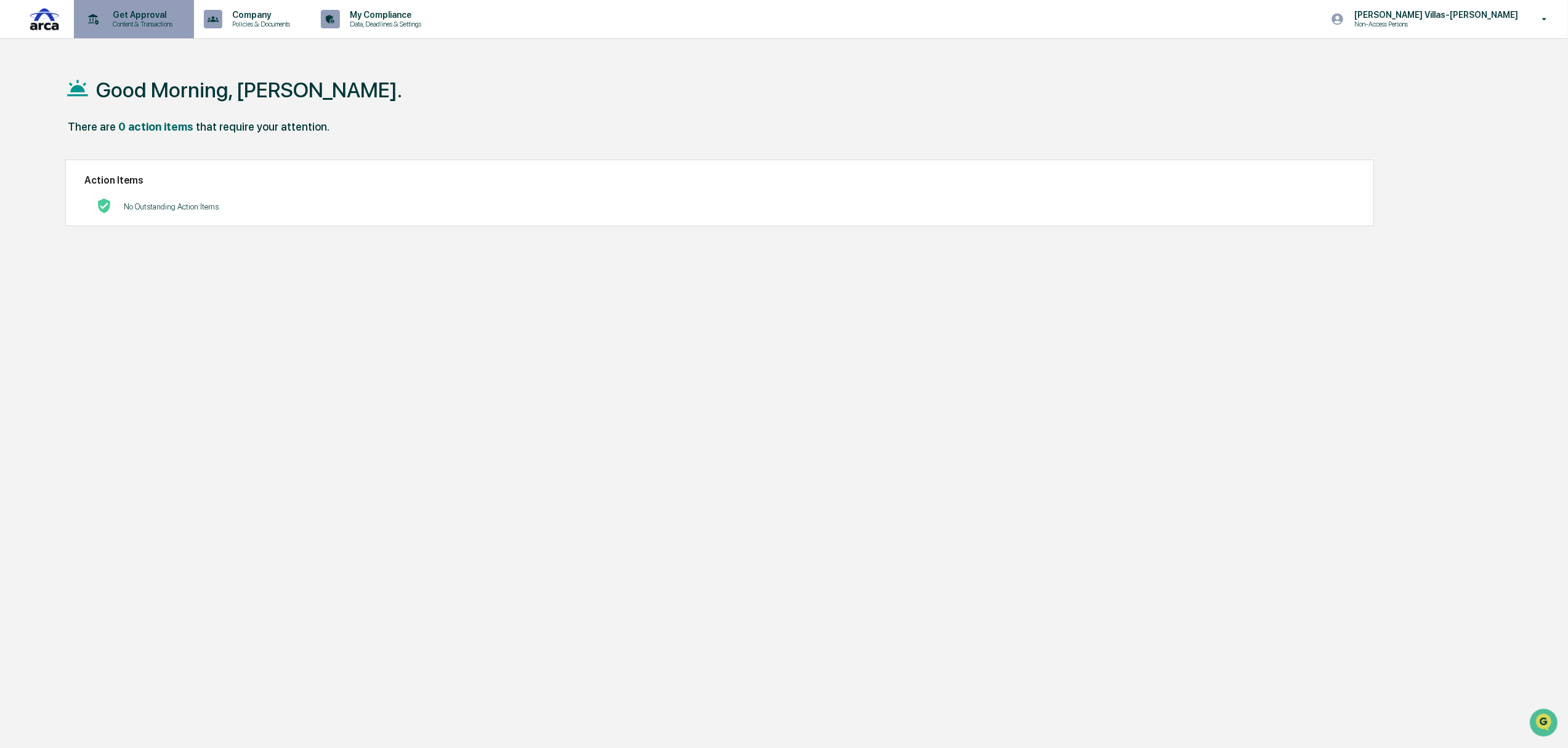
click at [149, 12] on p "Get Approval" at bounding box center [141, 14] width 77 height 10
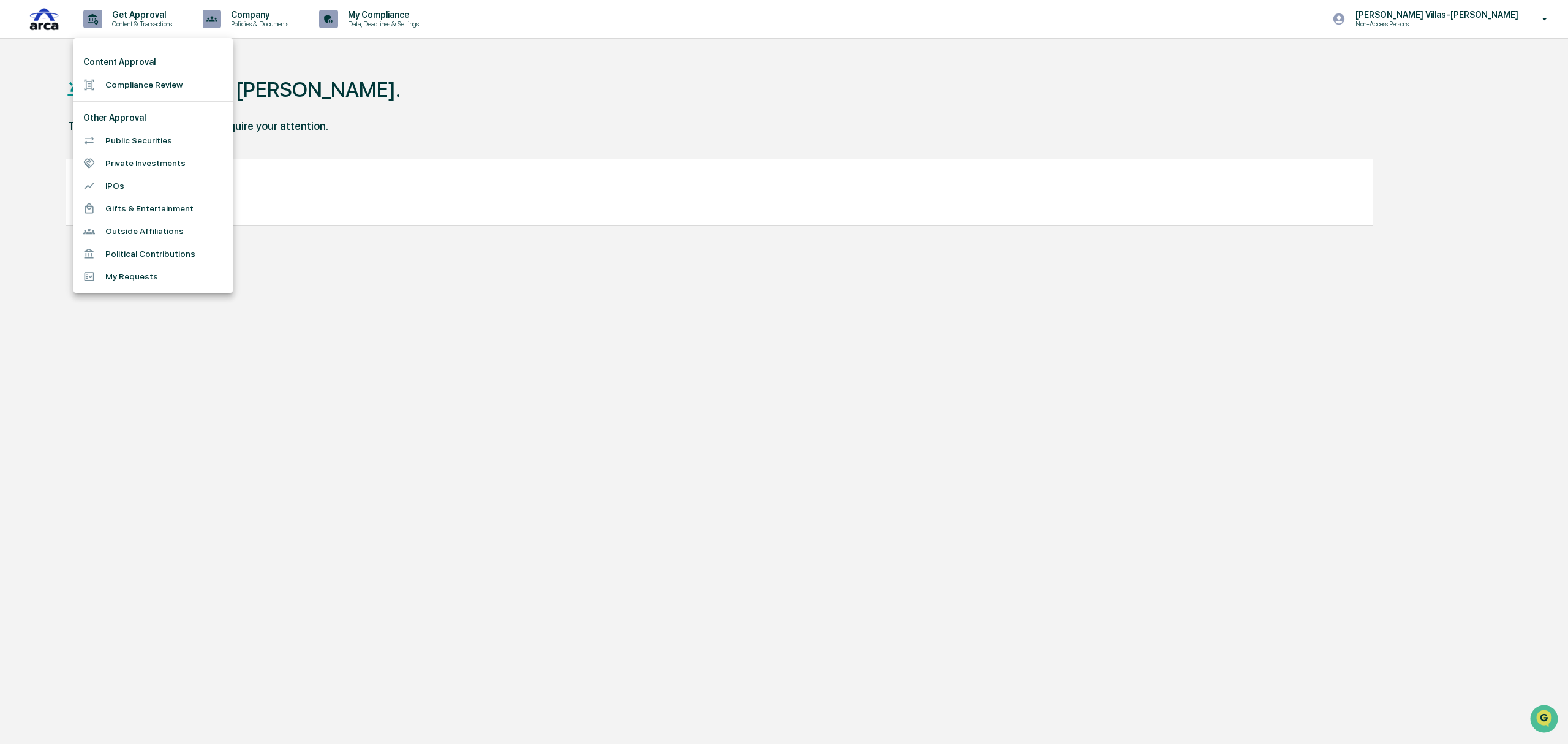
click at [1446, 17] on div at bounding box center [784, 372] width 1568 height 744
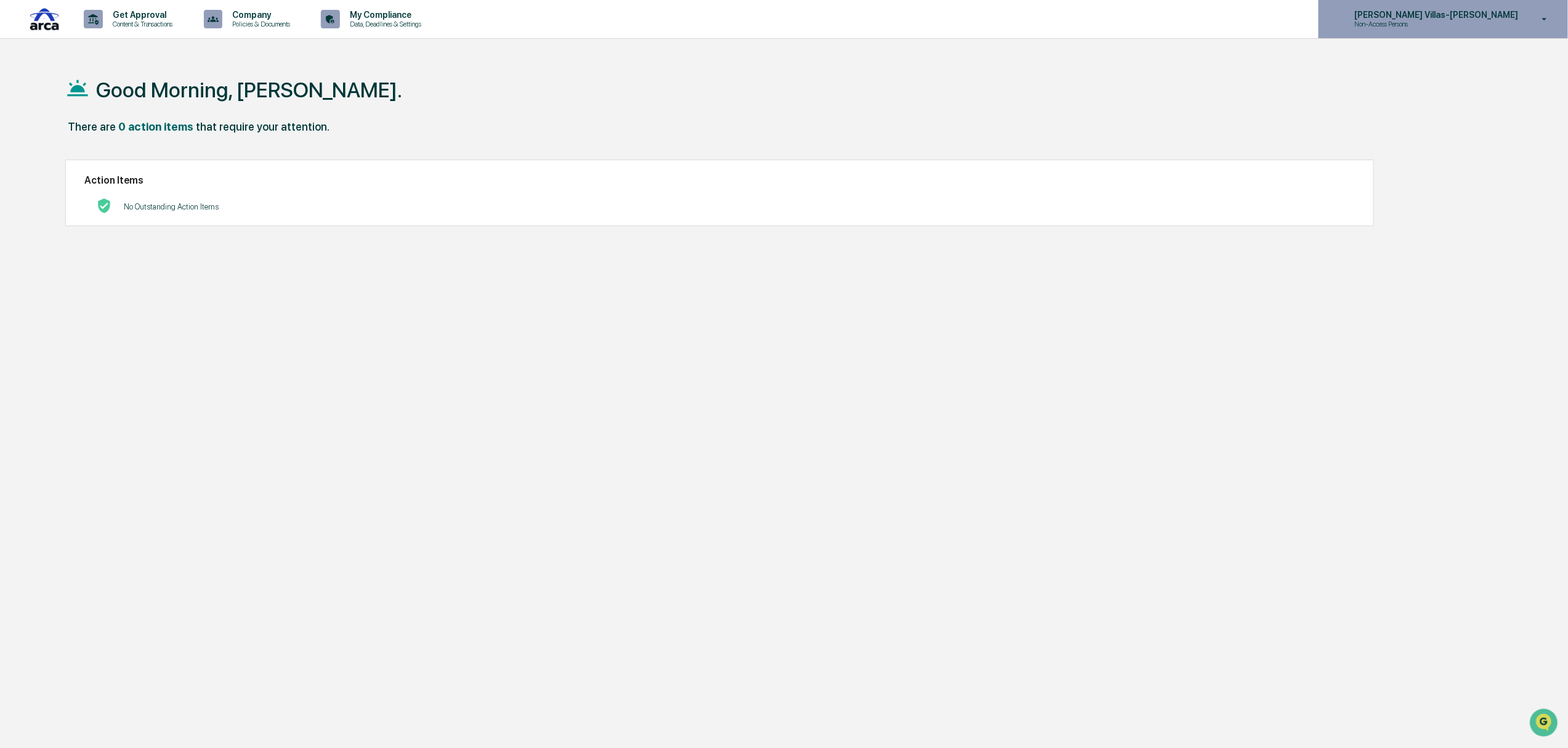
click at [1465, 20] on p "Non-Access Persons" at bounding box center [1404, 24] width 121 height 9
click at [1467, 65] on li "Switch to Admin view..." at bounding box center [1481, 62] width 172 height 23
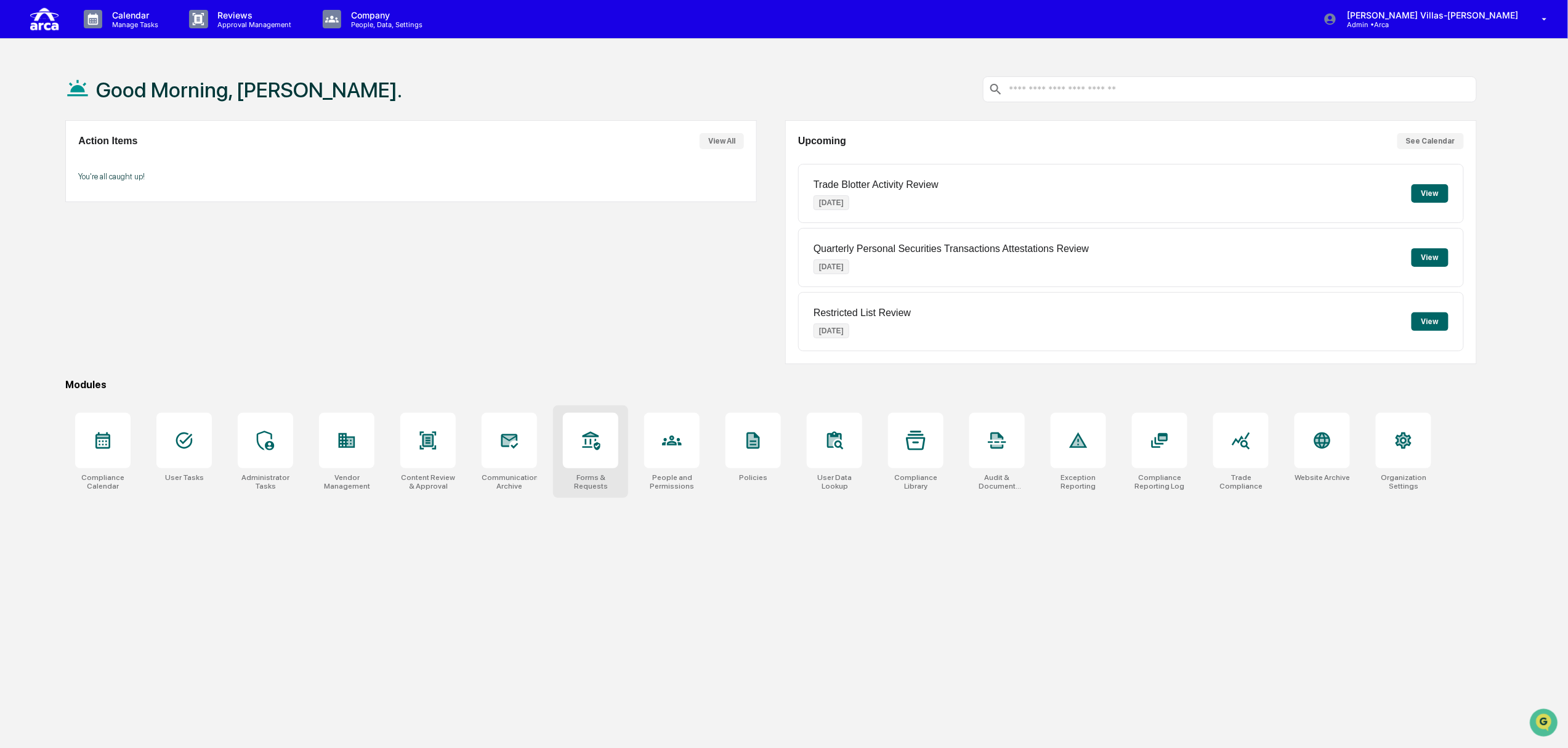
click at [595, 461] on div at bounding box center [590, 440] width 55 height 55
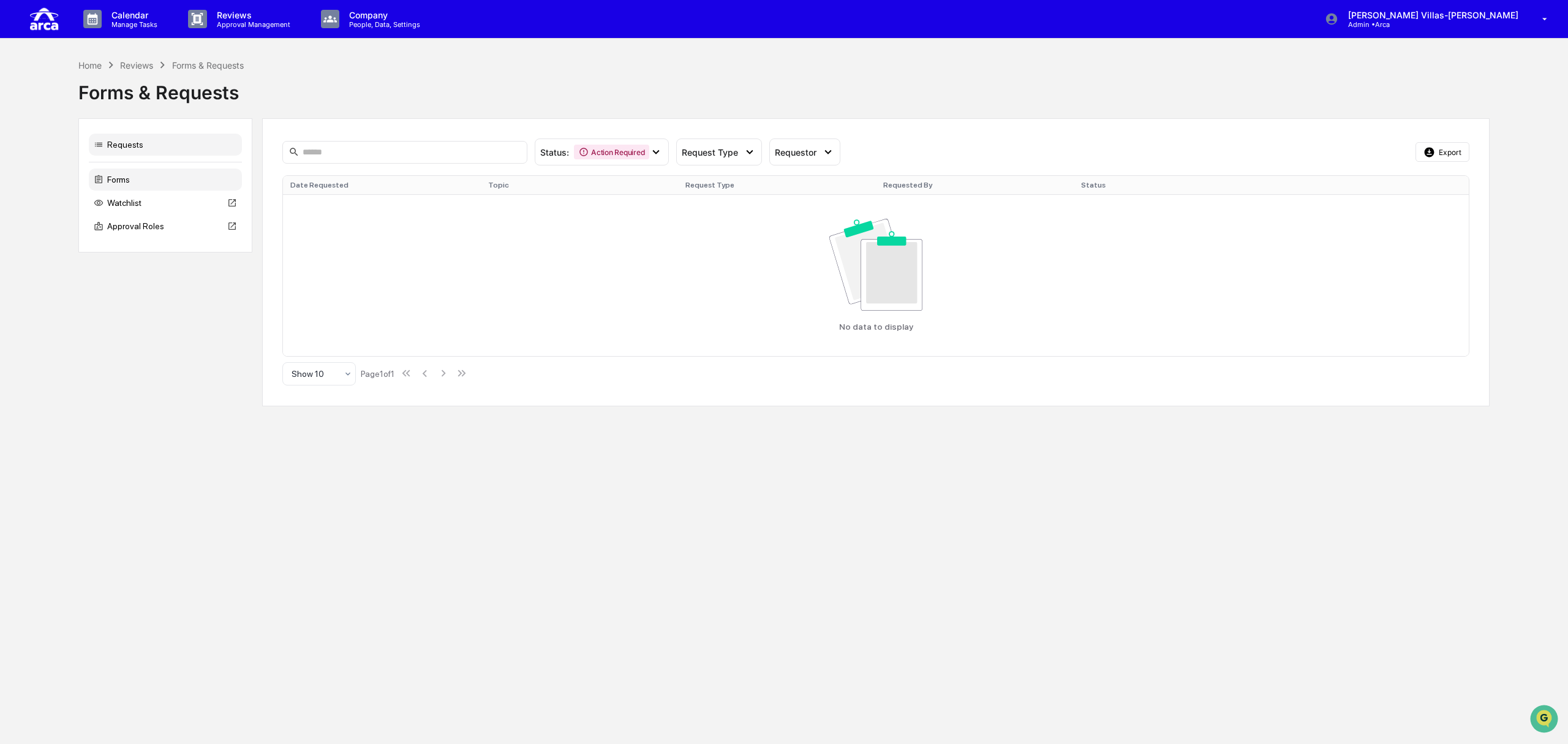
click at [121, 179] on div "Forms" at bounding box center [165, 179] width 153 height 22
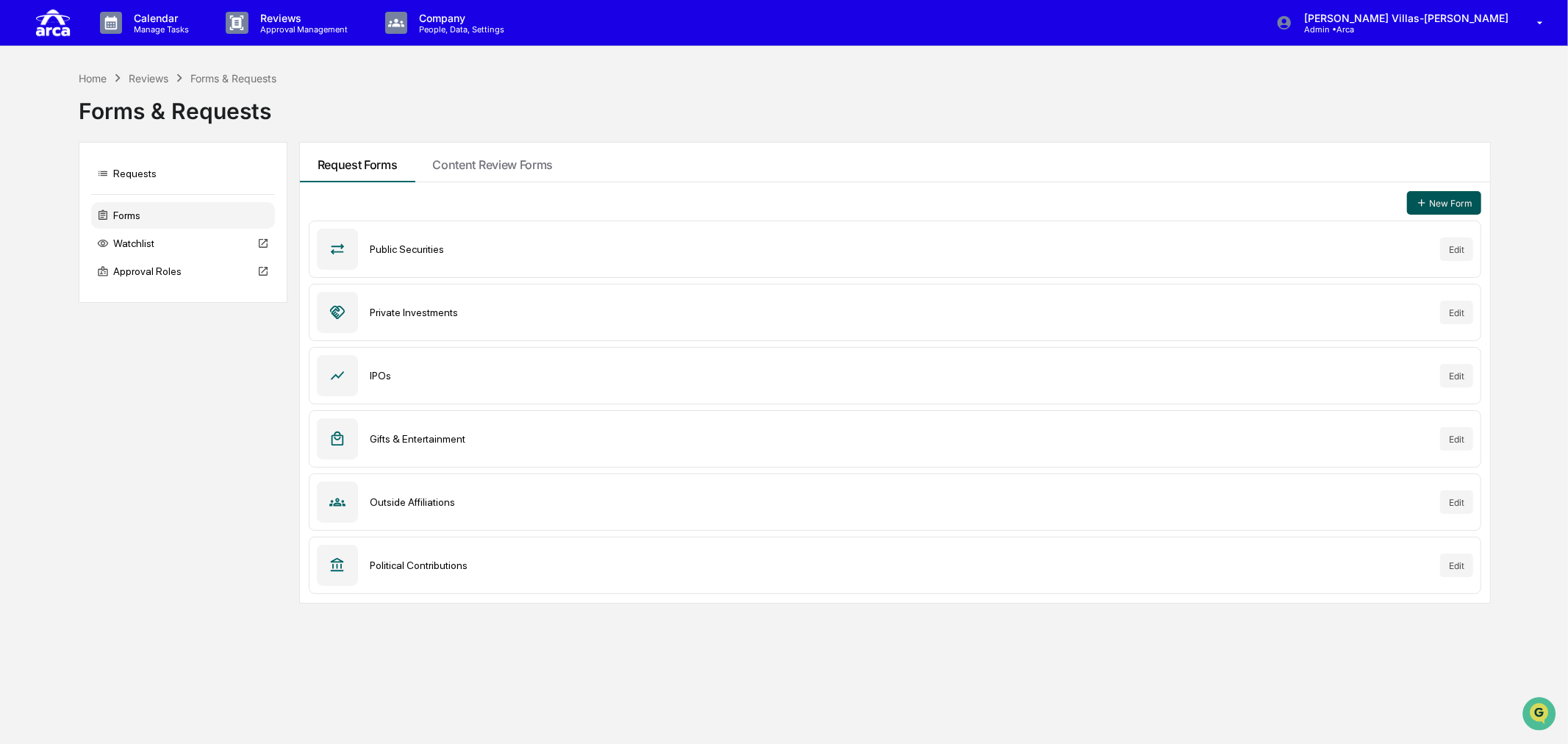
click at [1442, 199] on button "New Form" at bounding box center [1444, 203] width 74 height 24
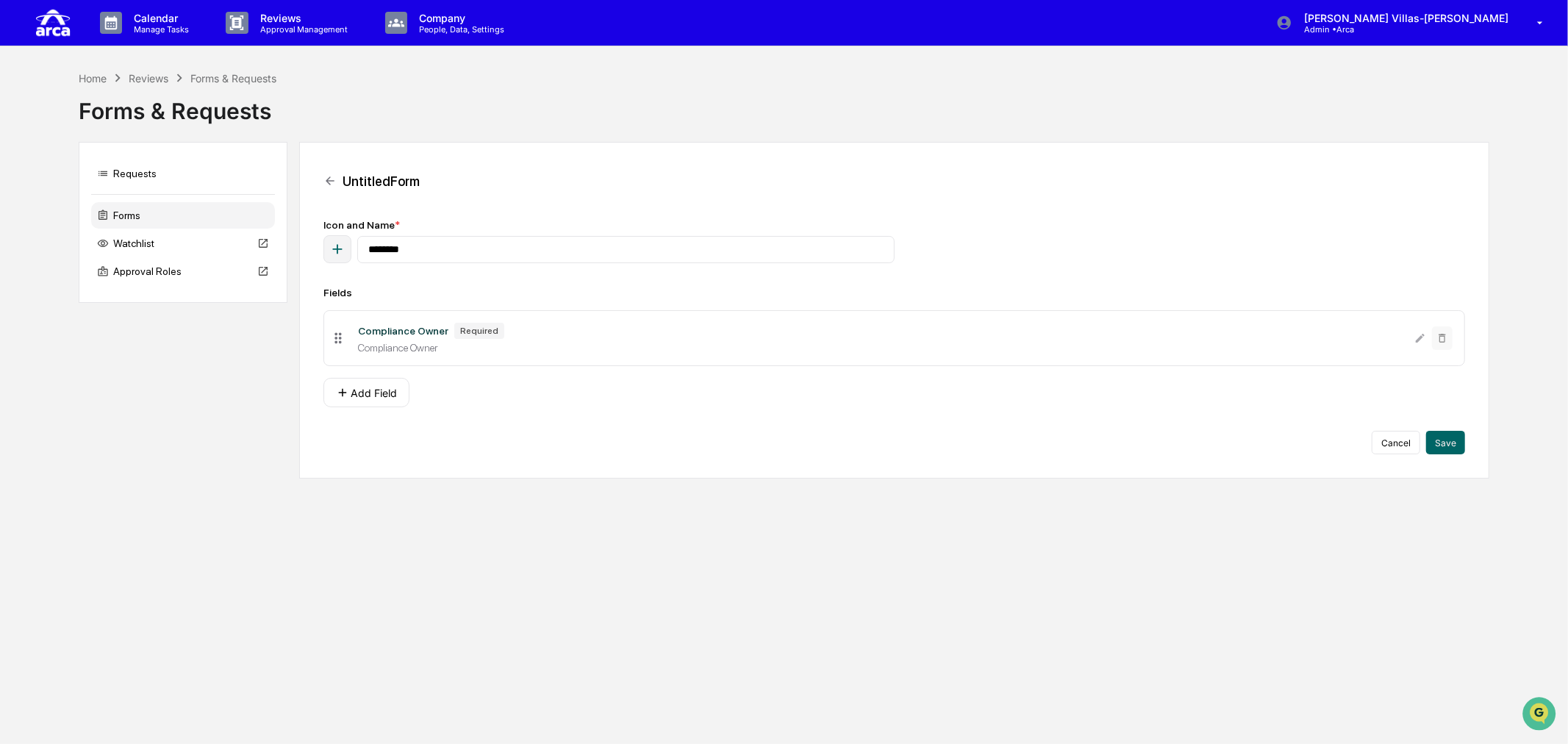
click at [328, 253] on div "button" at bounding box center [336, 249] width 28 height 28
click at [472, 259] on input "********" at bounding box center [626, 250] width 537 height 28
click at [384, 397] on button "Add Field" at bounding box center [366, 392] width 86 height 30
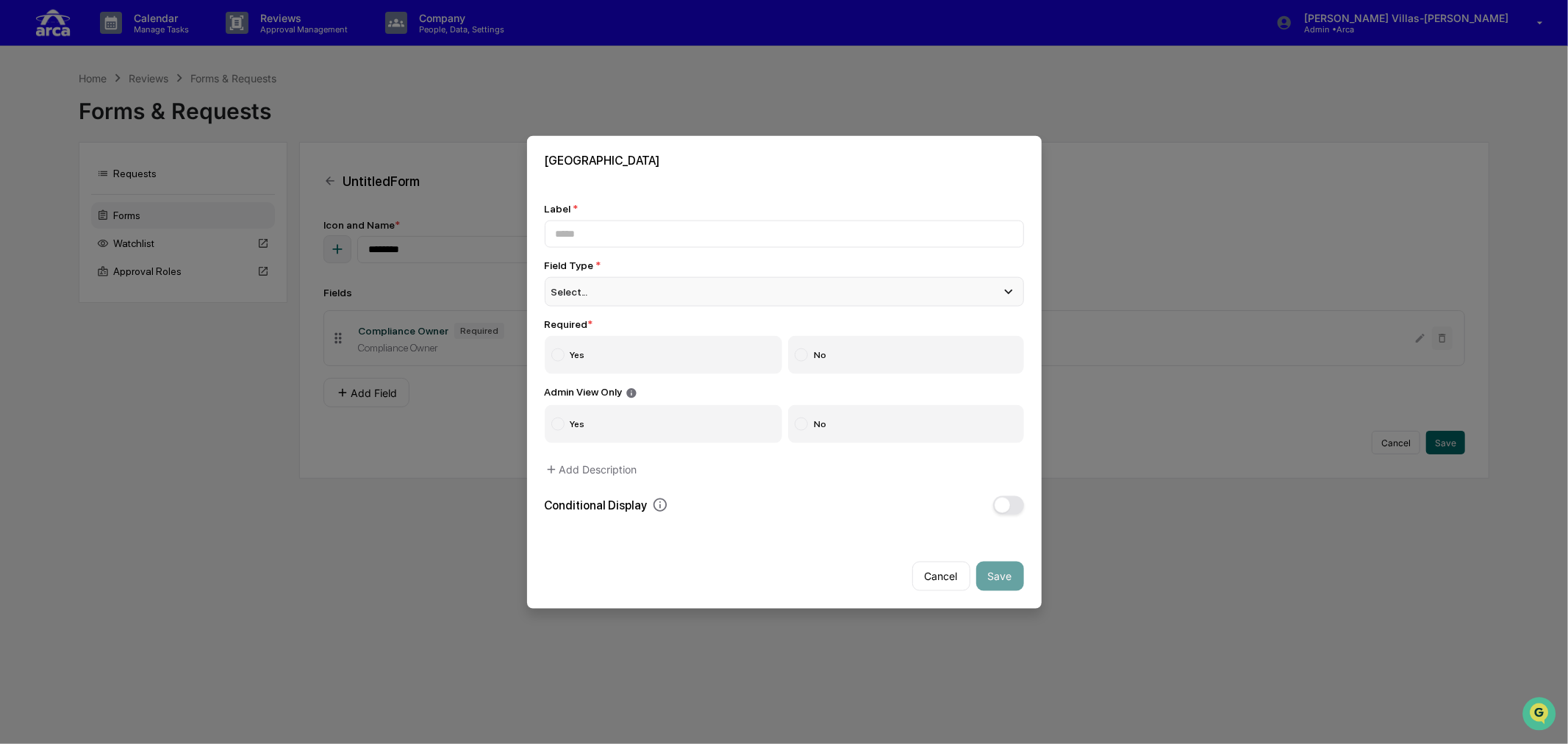
click at [585, 277] on div "Select..." at bounding box center [784, 292] width 479 height 30
click at [667, 222] on input at bounding box center [784, 233] width 479 height 28
click at [938, 574] on button "Cancel" at bounding box center [940, 575] width 58 height 30
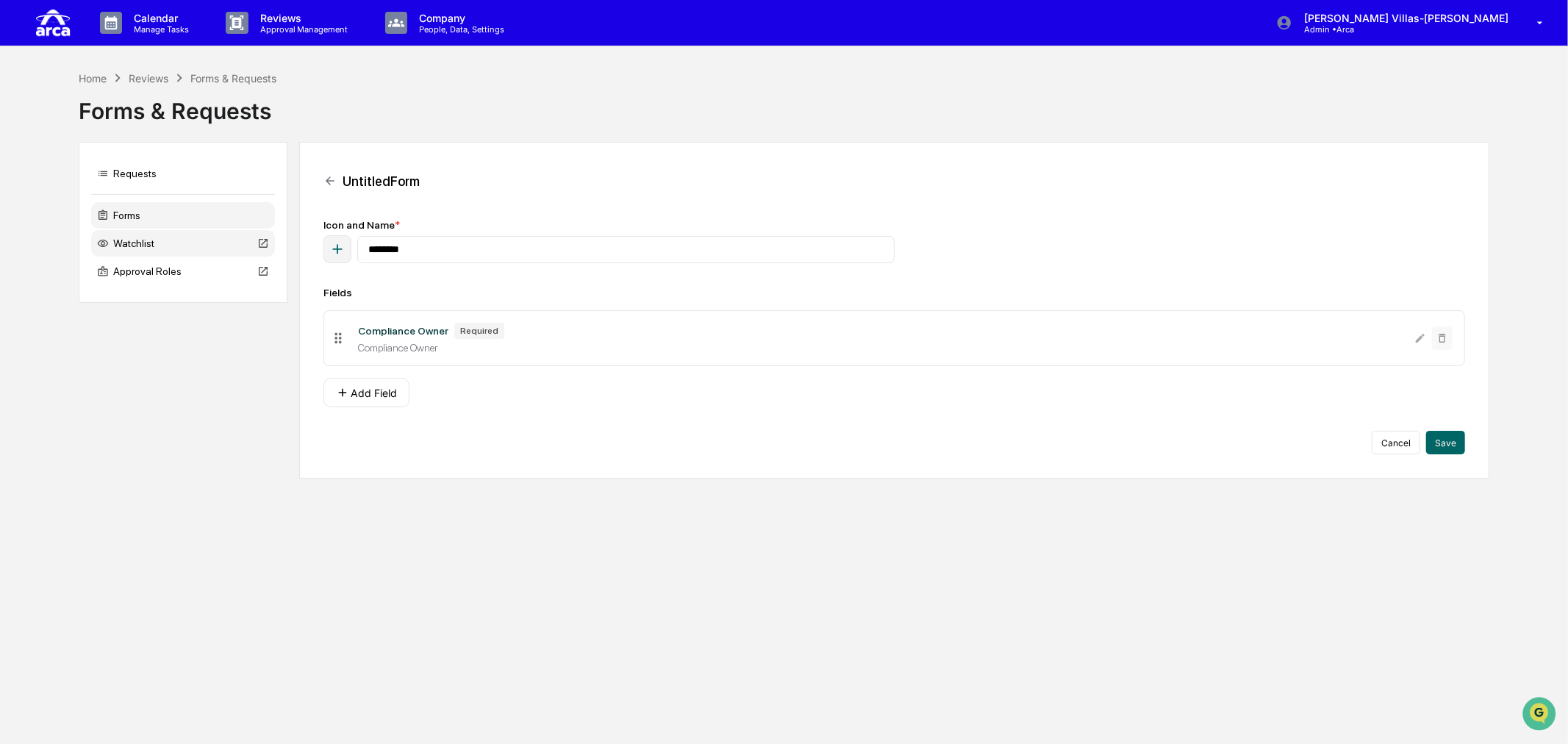
click at [143, 252] on div "Watchlist" at bounding box center [183, 243] width 184 height 27
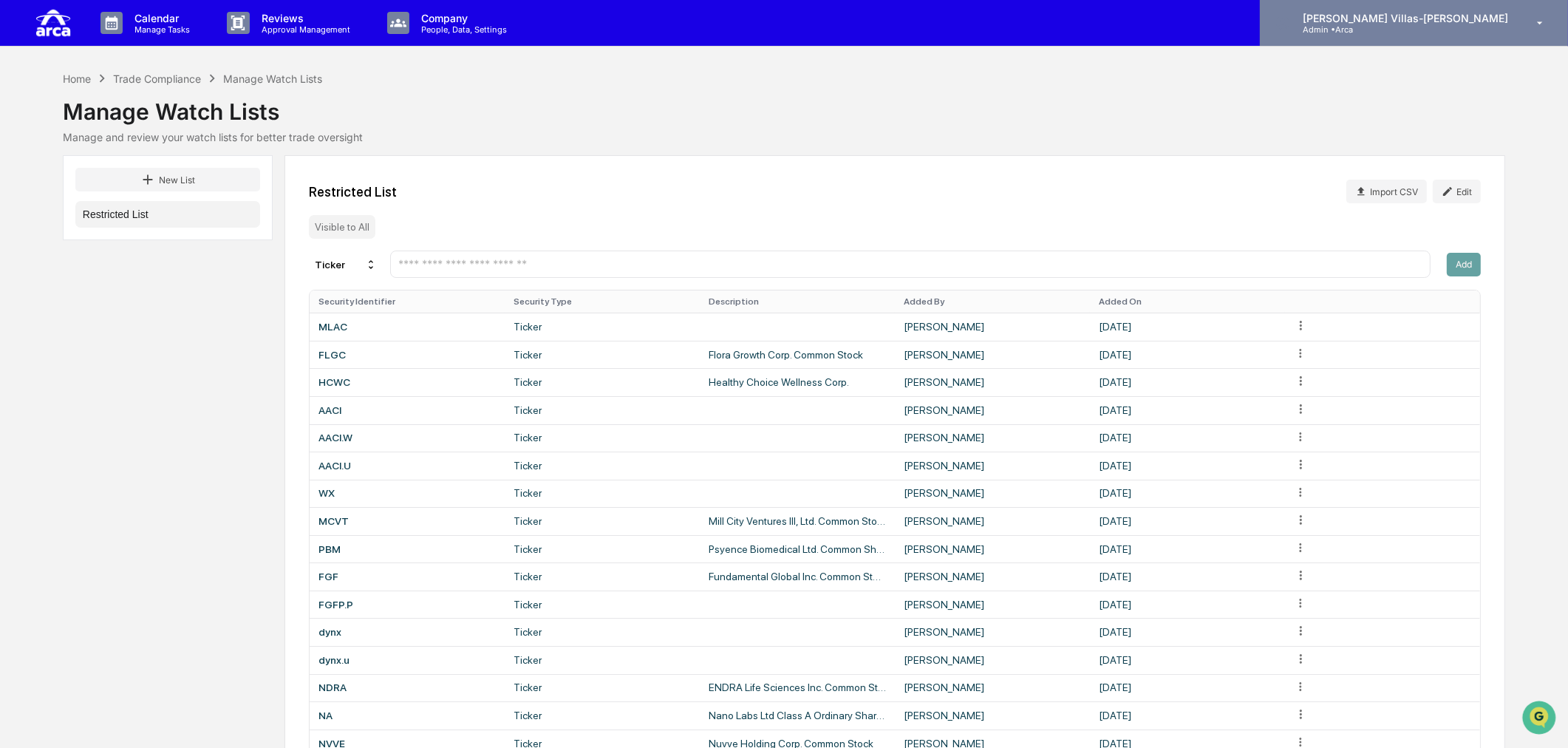
click at [1441, 14] on p "[PERSON_NAME] Villas-[PERSON_NAME]" at bounding box center [1403, 17] width 225 height 12
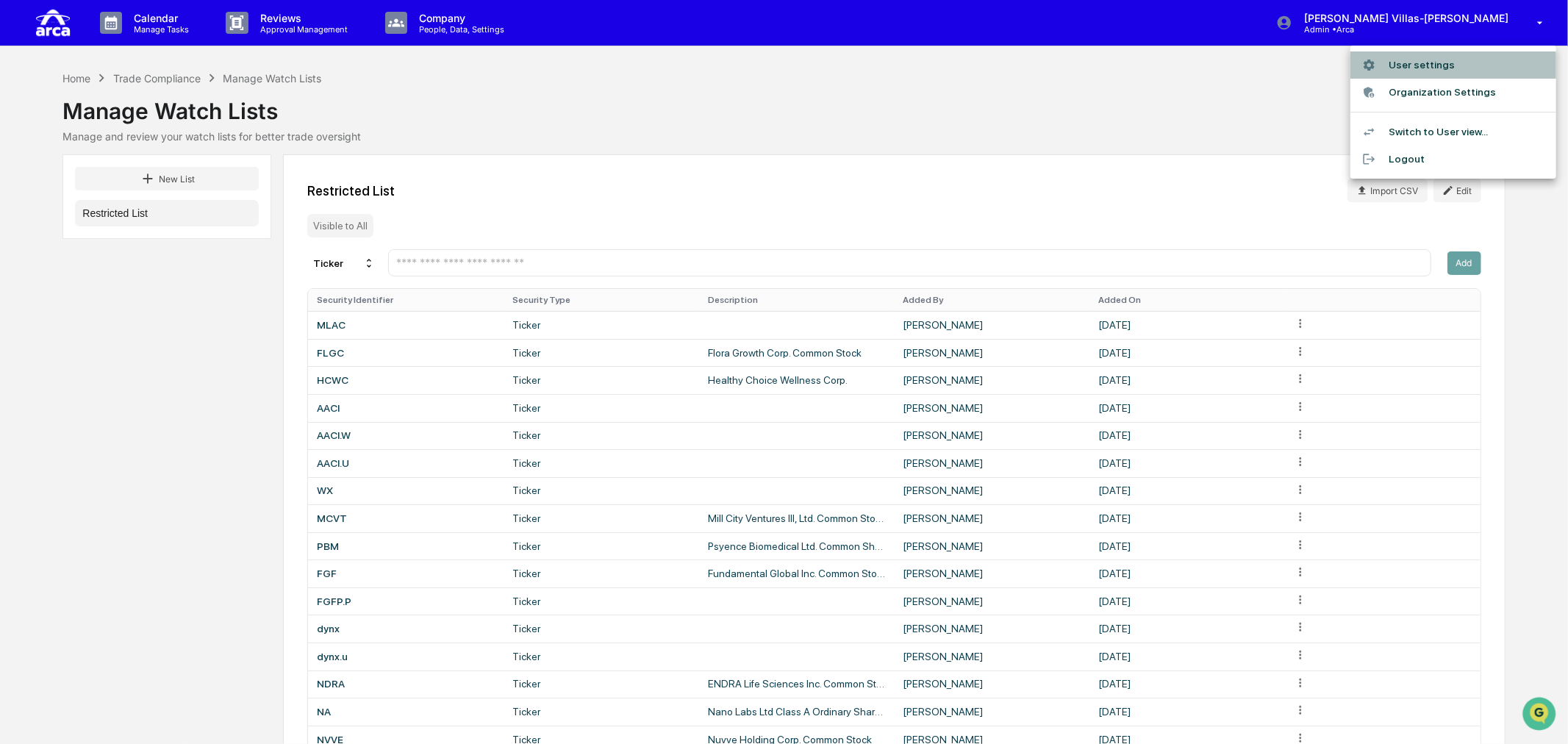
click at [1404, 60] on li "User settings" at bounding box center [1453, 65] width 206 height 28
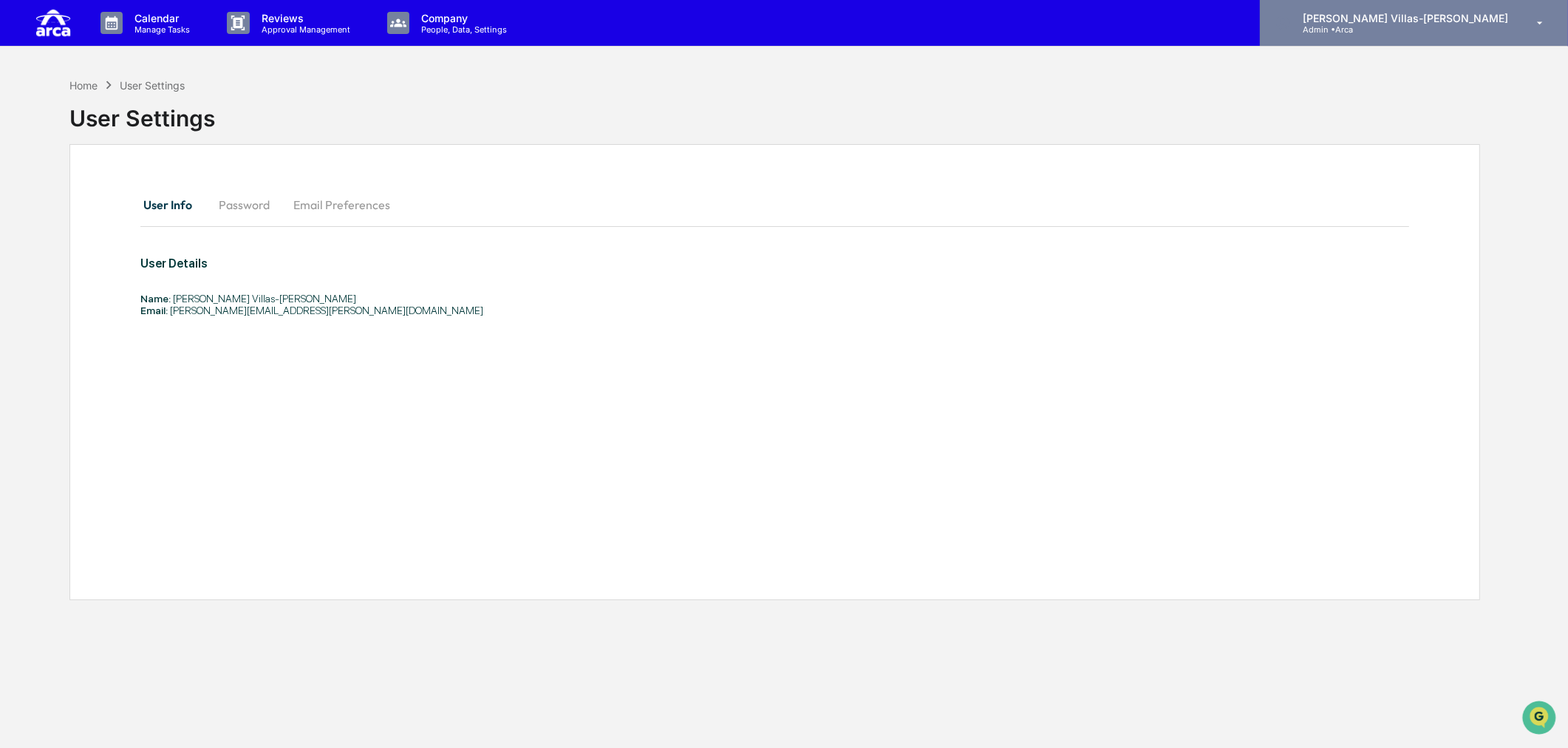
click at [1415, 25] on p "Admin • Arca" at bounding box center [1359, 29] width 137 height 11
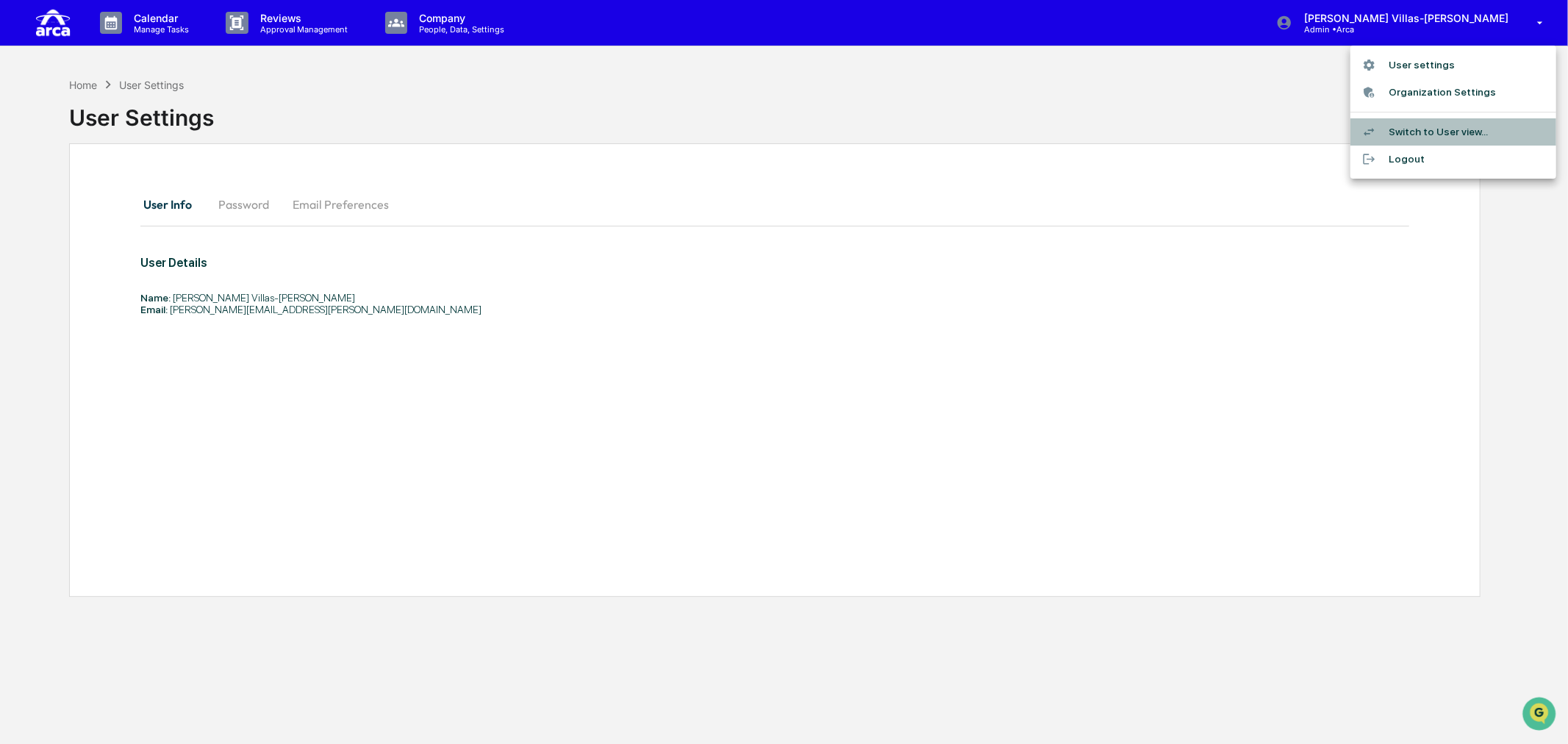
click at [1410, 127] on li "Switch to User view..." at bounding box center [1453, 131] width 206 height 28
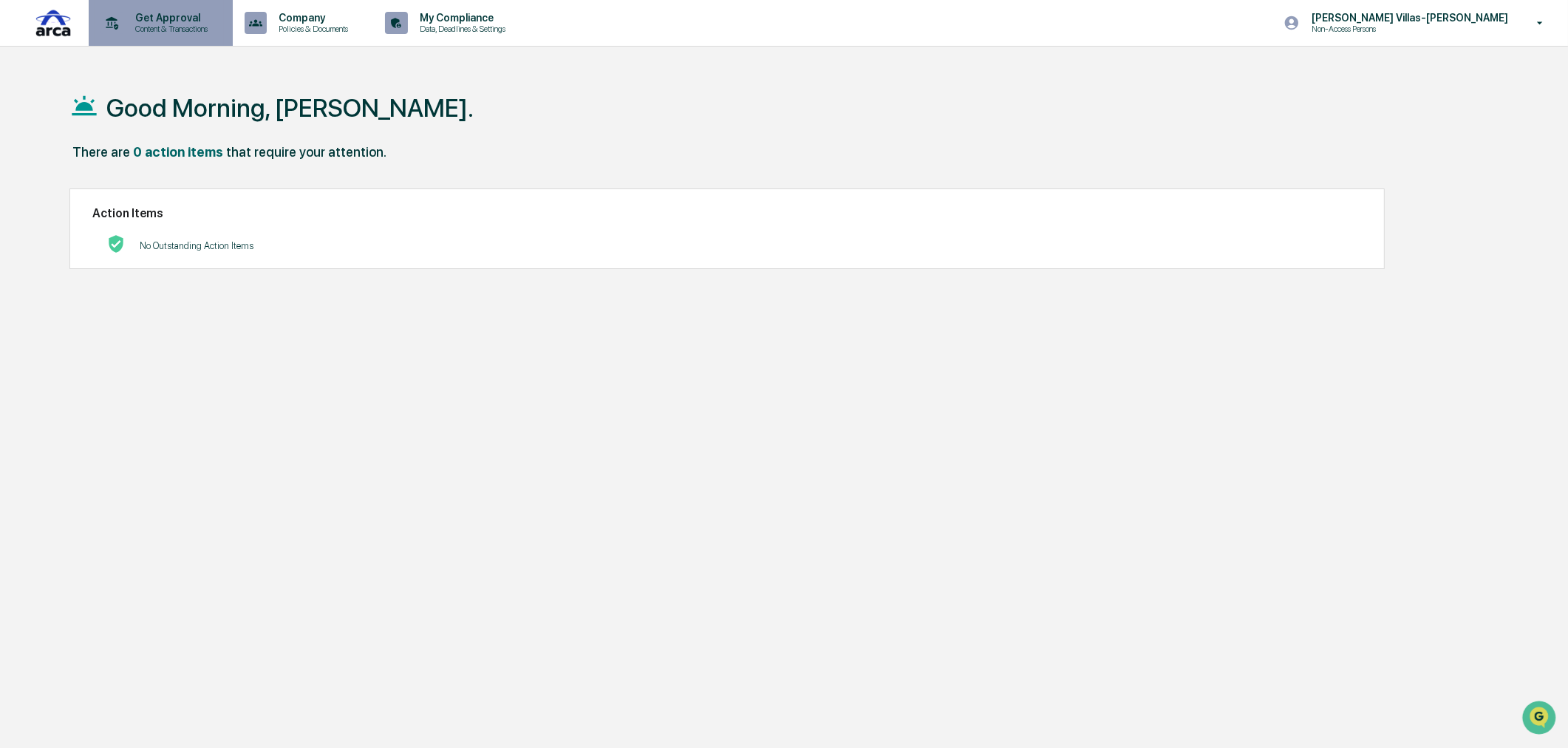
click at [171, 12] on p "Get Approval" at bounding box center [170, 17] width 92 height 11
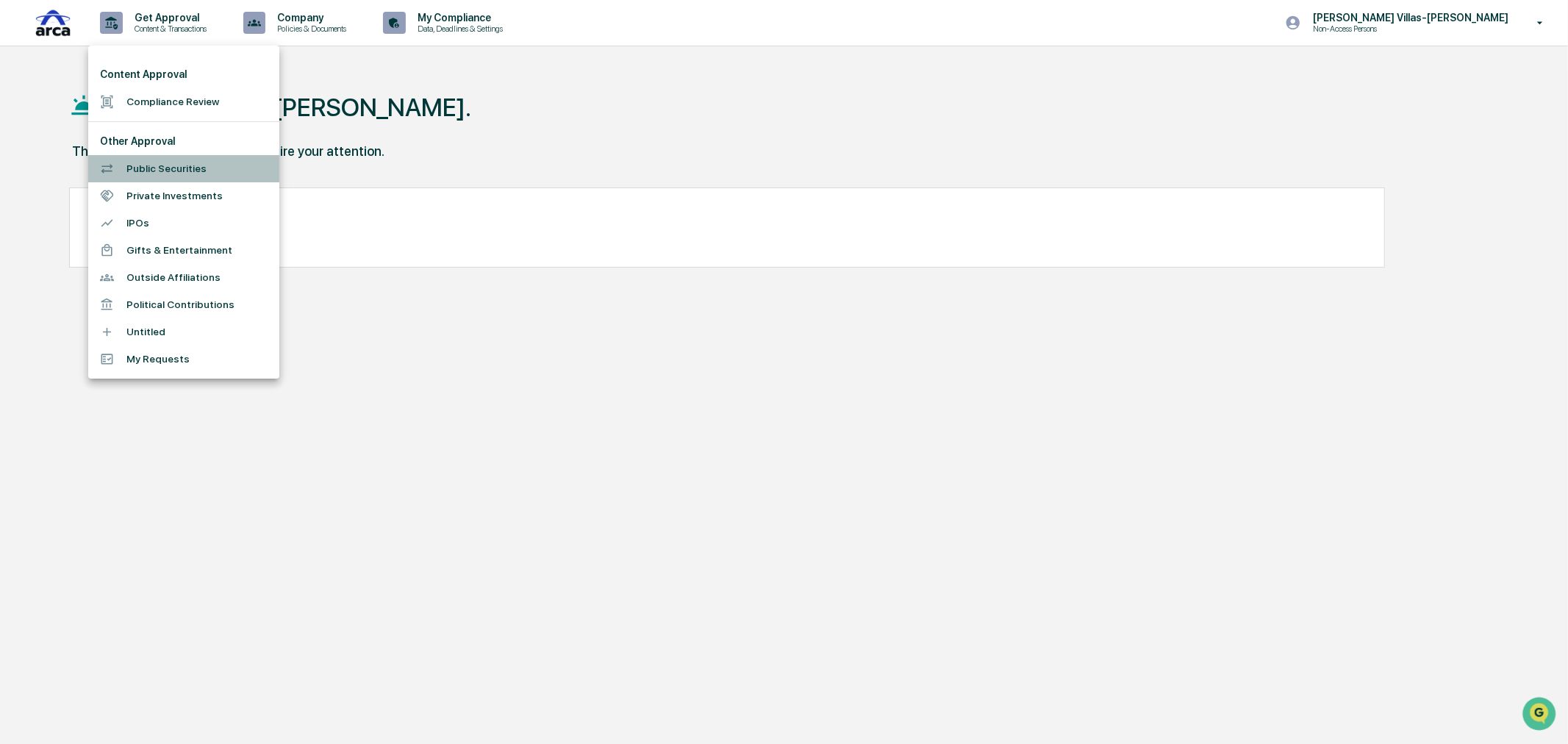
click at [150, 167] on li "Public Securities" at bounding box center [184, 169] width 191 height 28
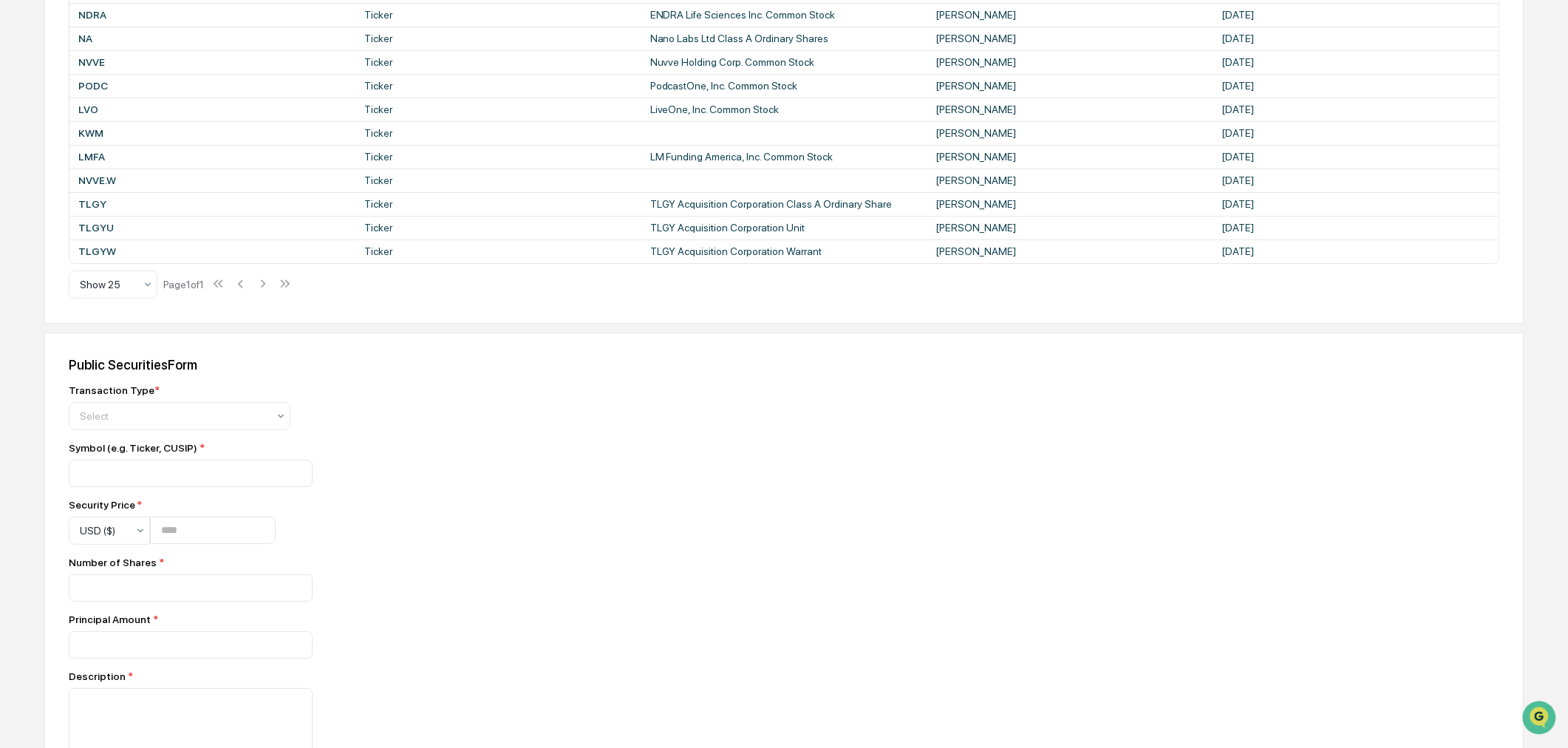
scroll to position [656, 0]
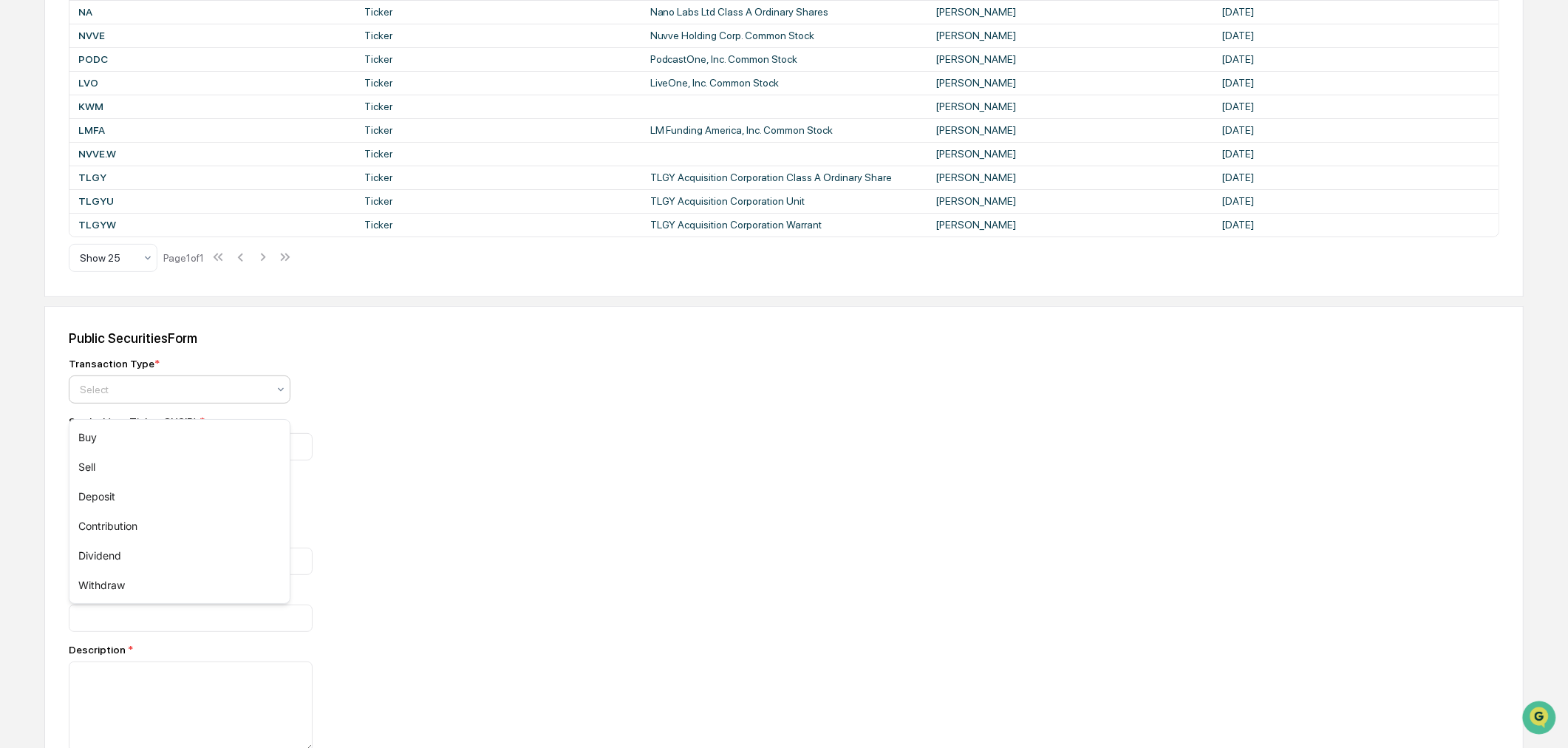
click at [170, 397] on div at bounding box center [173, 389] width 188 height 14
click at [461, 522] on div "Transaction Type * Select Symbol (e.g. Ticker, CUSIP) * Security Price * USD ($…" at bounding box center [328, 646] width 517 height 578
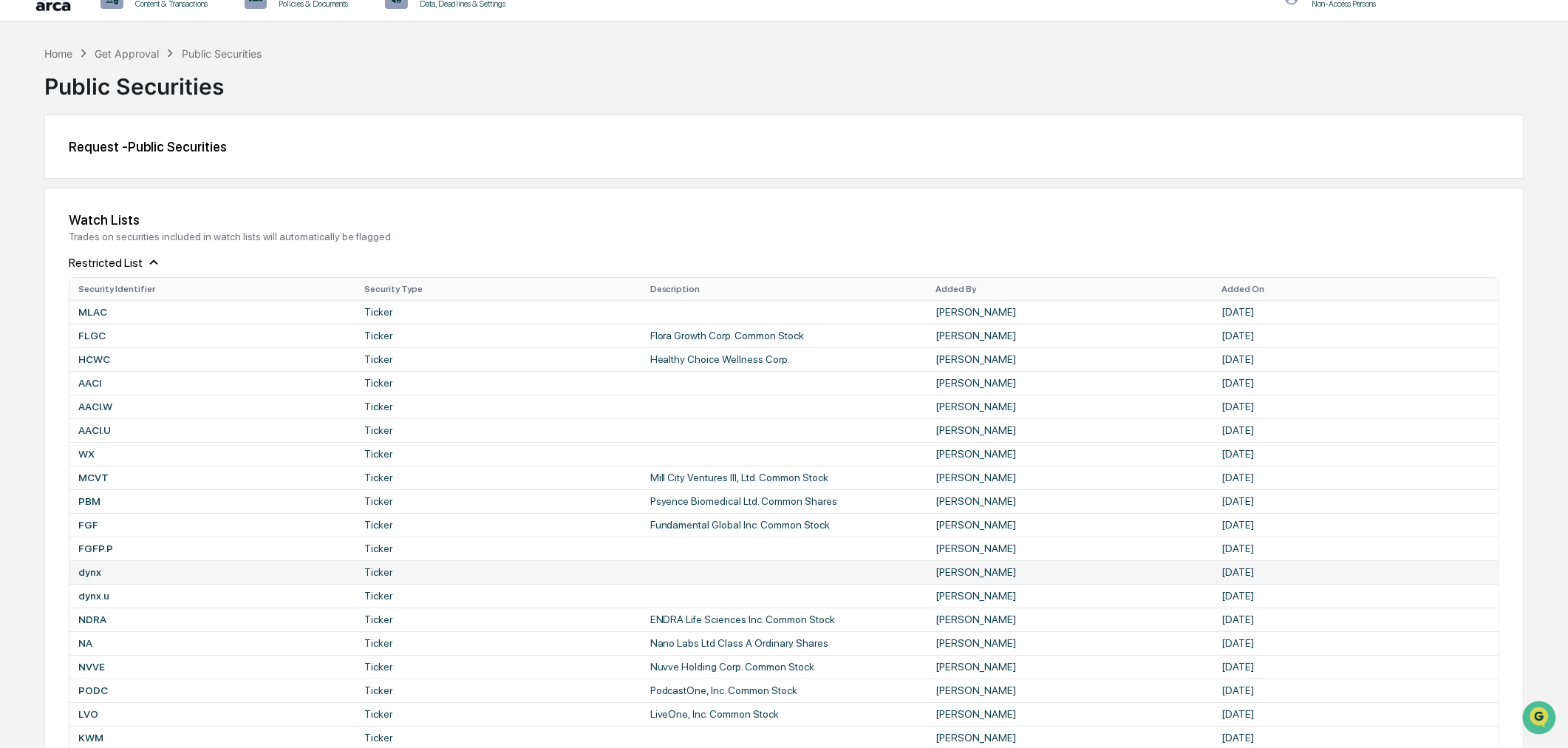
scroll to position [0, 0]
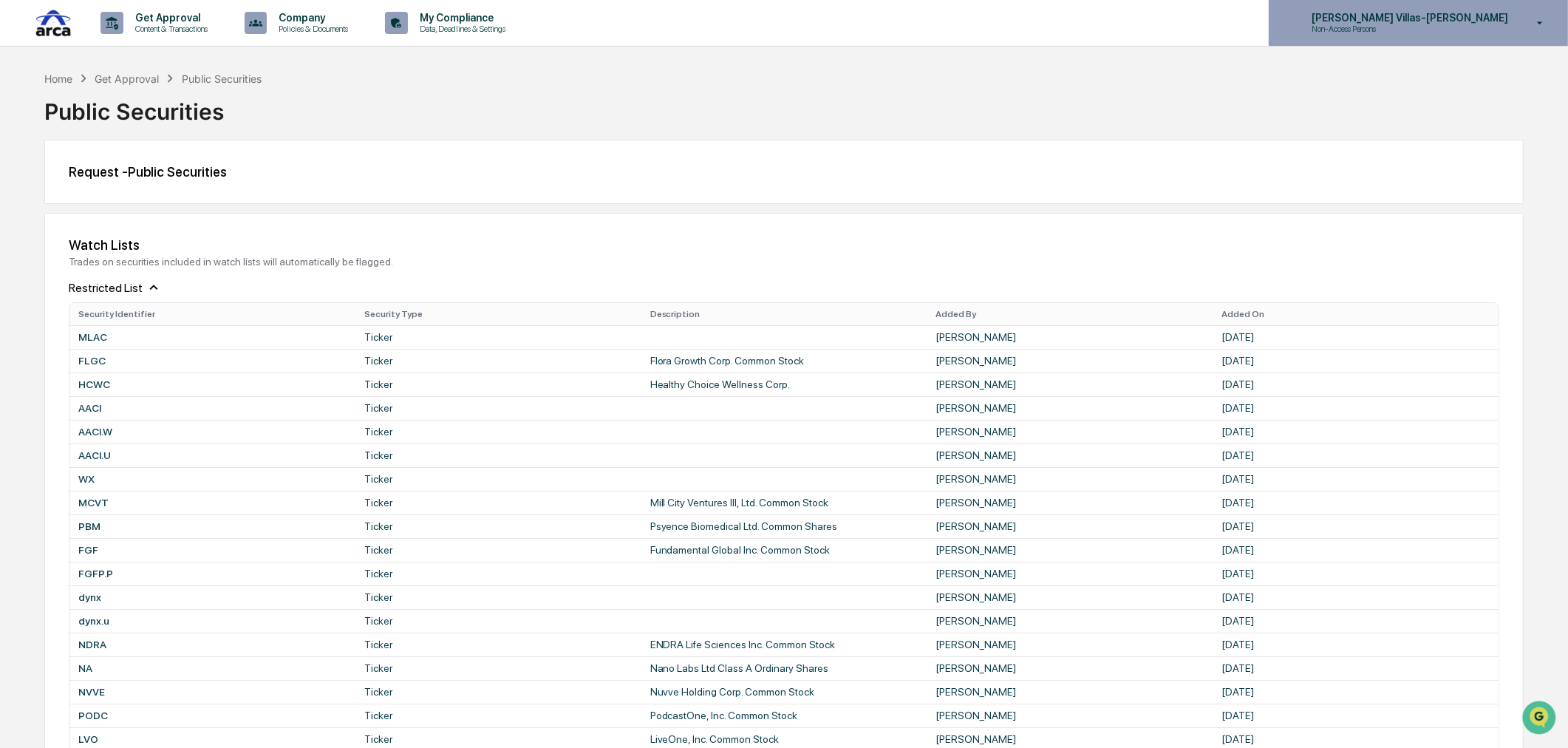
click at [1440, 35] on div "[PERSON_NAME] Villas-[PERSON_NAME] Non-Access Persons" at bounding box center [1419, 23] width 299 height 46
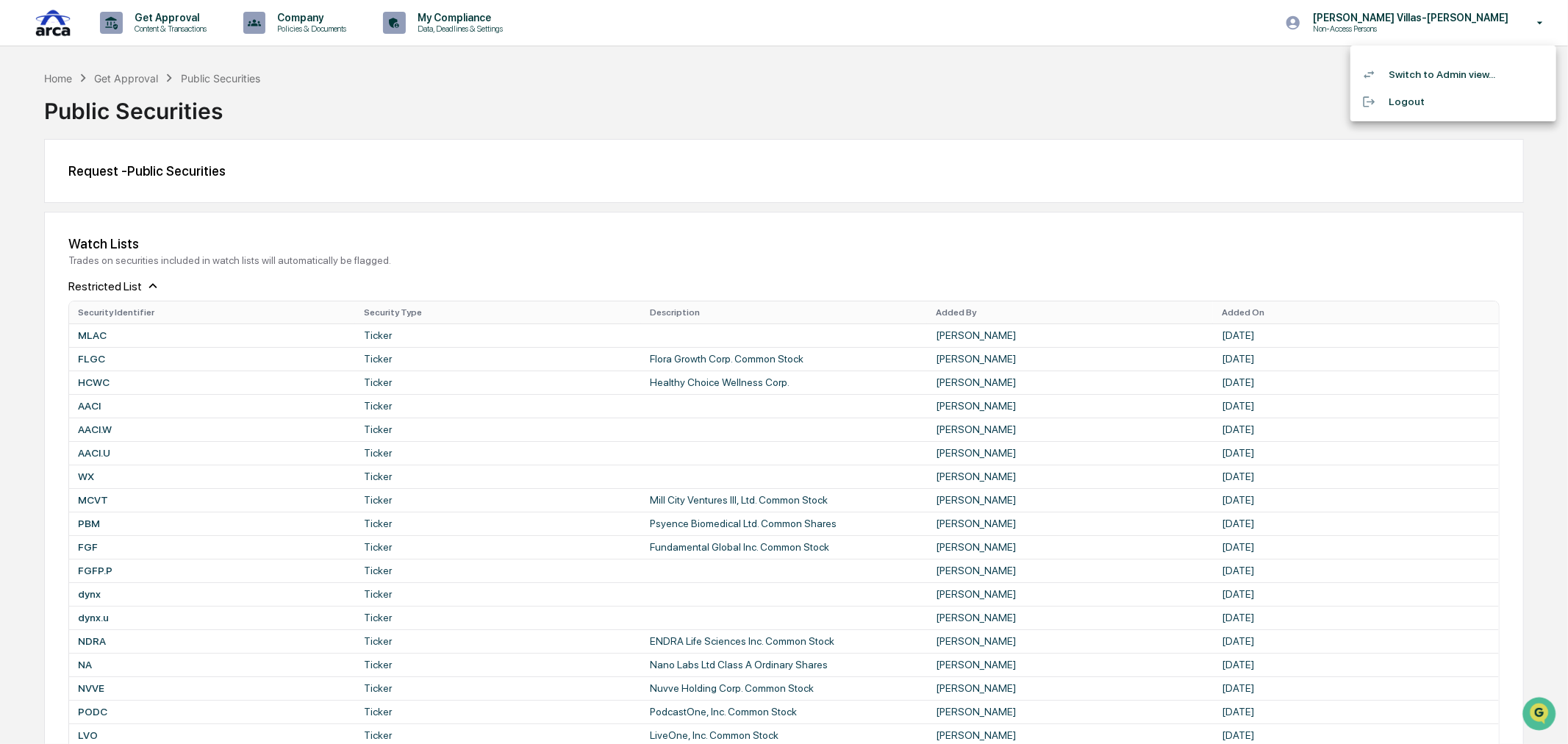
click at [108, 73] on div at bounding box center [784, 372] width 1568 height 744
click at [53, 78] on div "Home" at bounding box center [57, 78] width 28 height 12
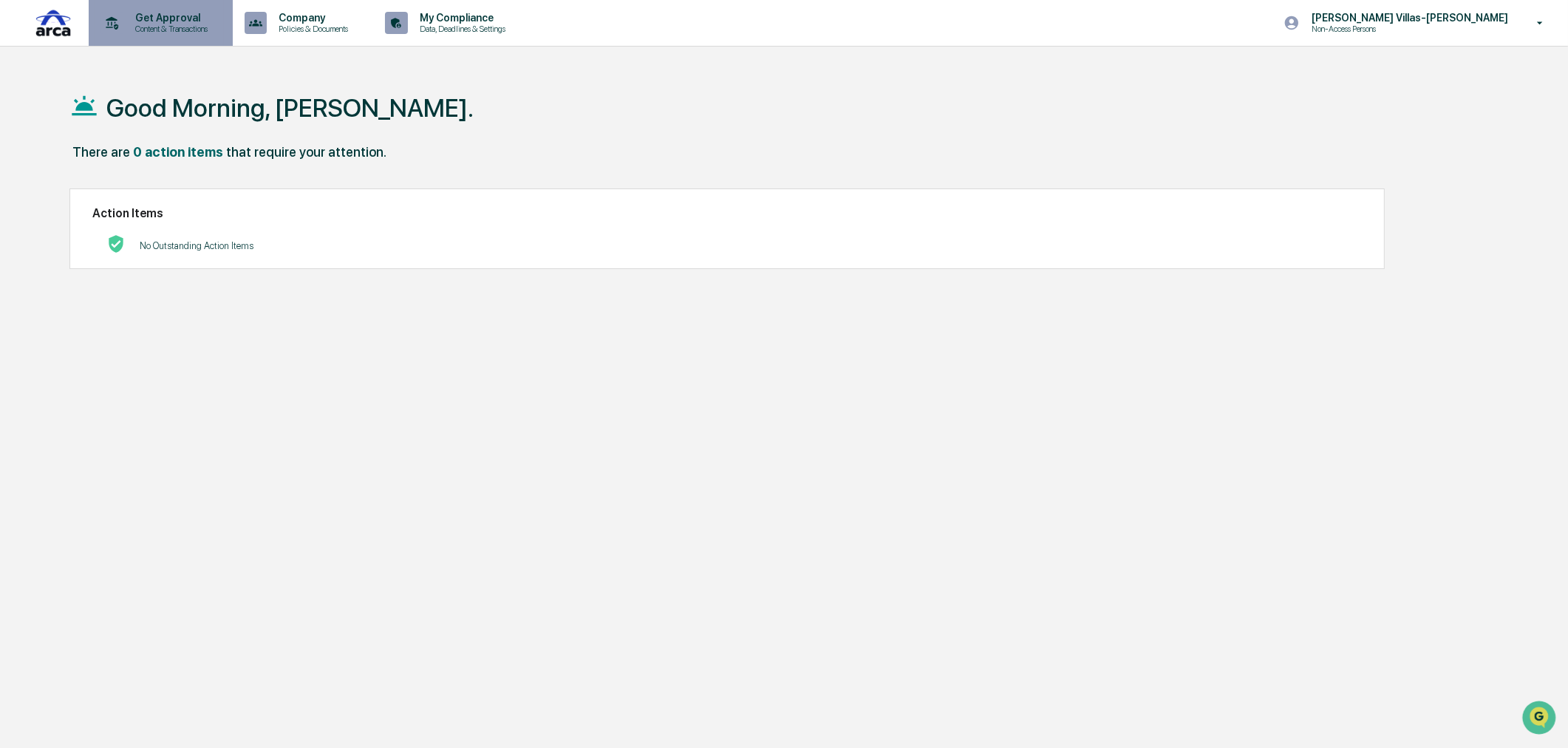
click at [167, 34] on p "Content & Transactions" at bounding box center [170, 29] width 92 height 11
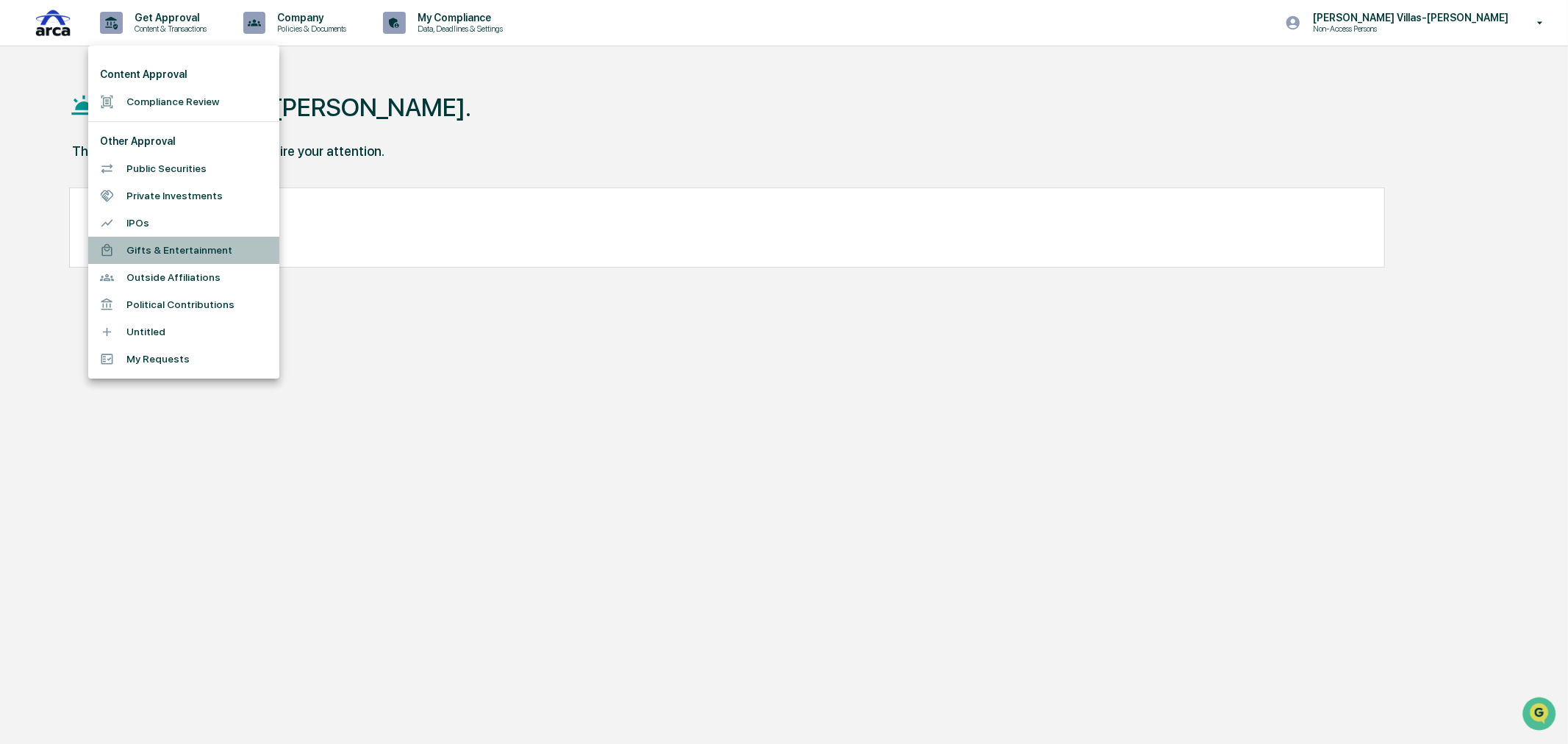
click at [160, 236] on li "Gifts & Entertainment" at bounding box center [184, 250] width 191 height 28
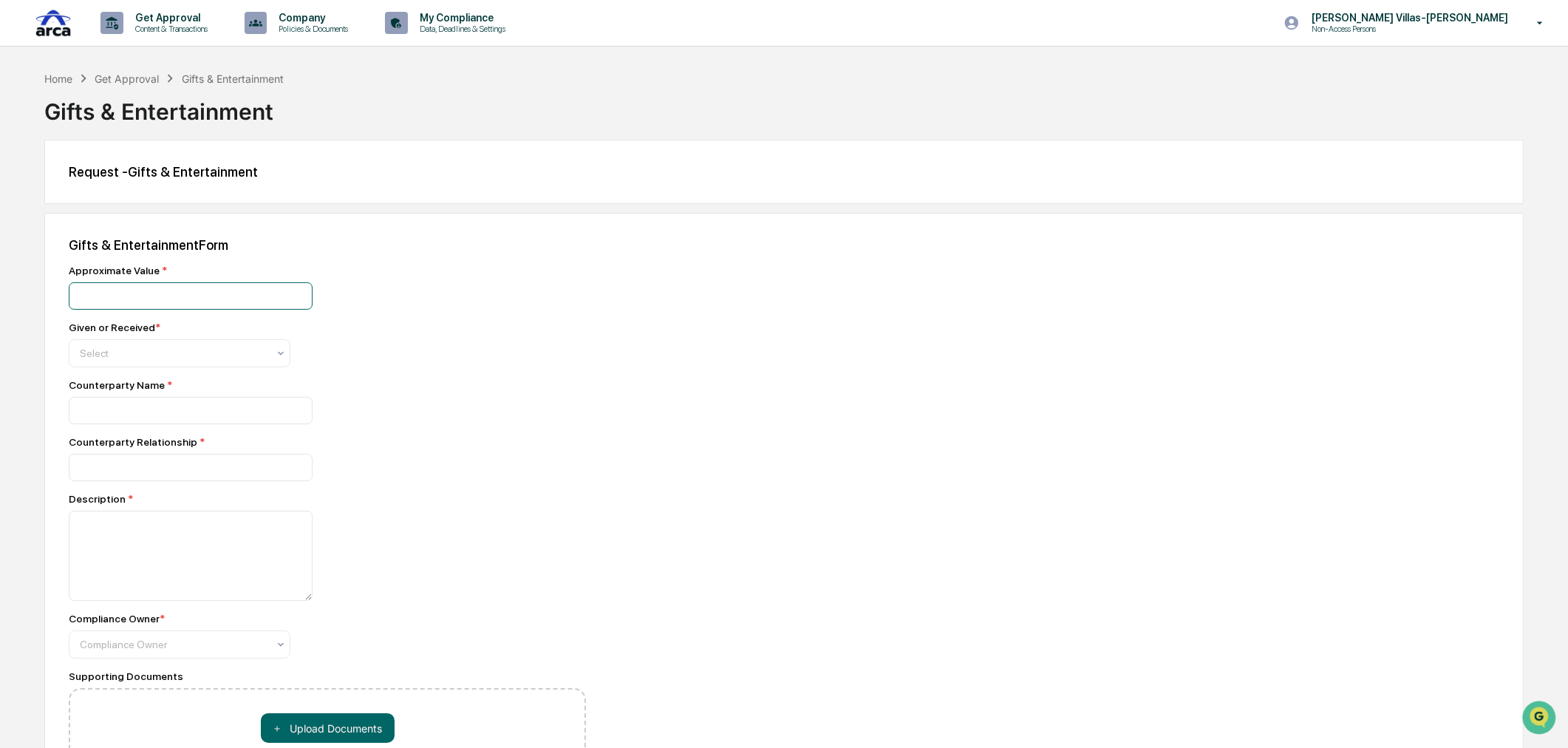
click at [112, 302] on input "number" at bounding box center [191, 296] width 244 height 28
click at [124, 360] on div at bounding box center [173, 352] width 188 height 14
click at [376, 380] on div "Approximate Value * Given or Received * 2 results available. Use Up and Down to…" at bounding box center [328, 637] width 517 height 745
click at [103, 409] on input at bounding box center [191, 410] width 244 height 28
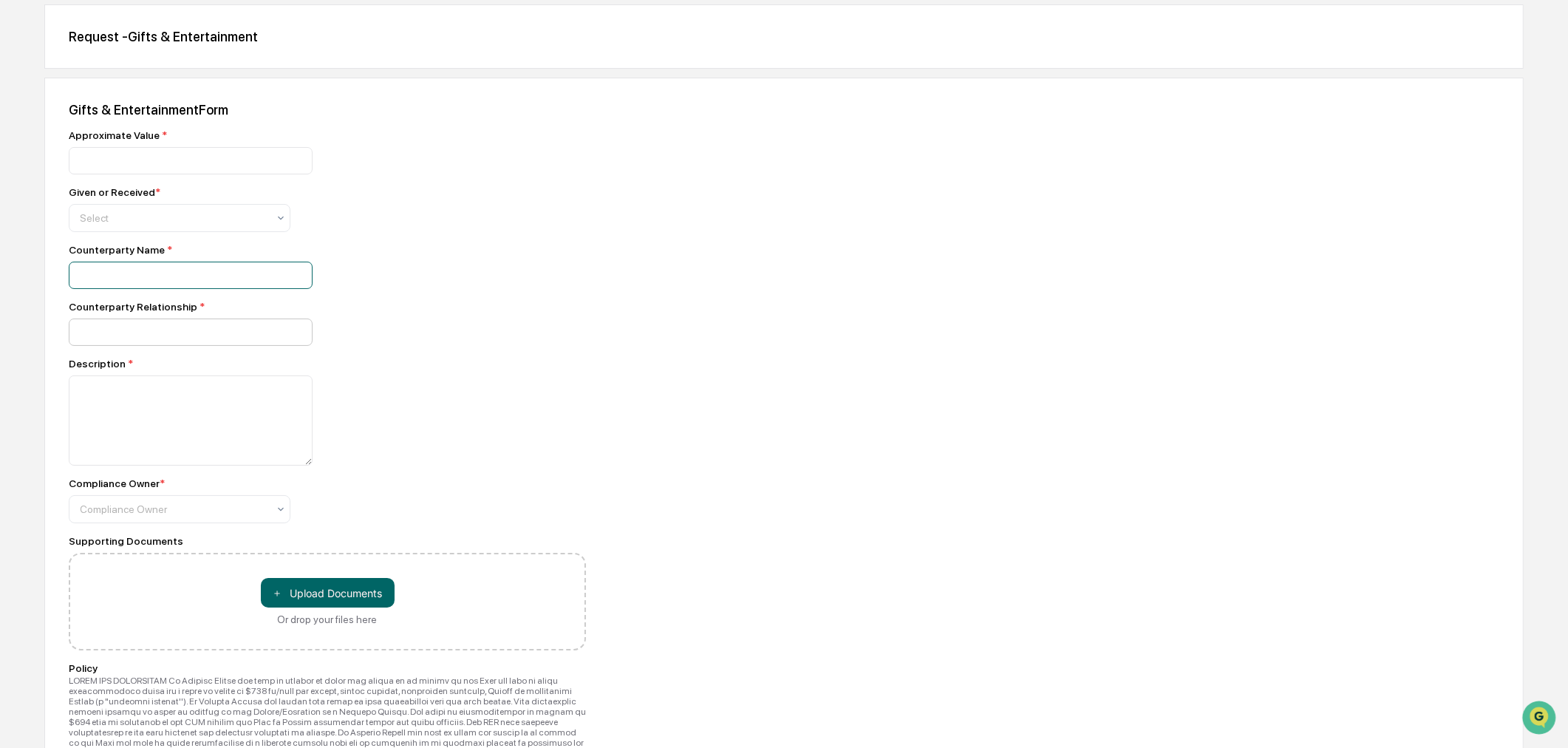
scroll to position [164, 0]
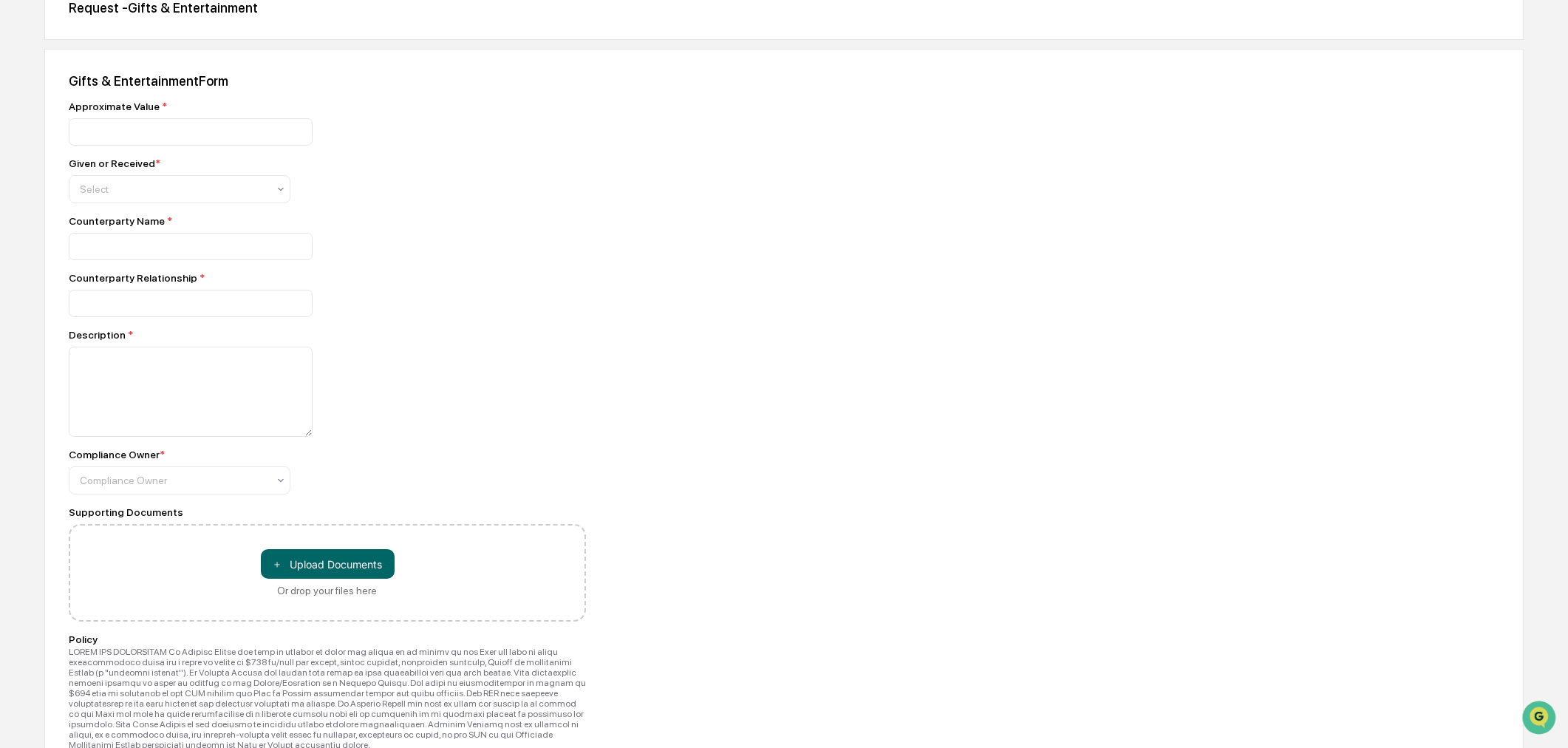
click at [144, 289] on div "Counterparty Relationship *" at bounding box center [328, 294] width 517 height 45
click at [134, 307] on input at bounding box center [191, 303] width 244 height 28
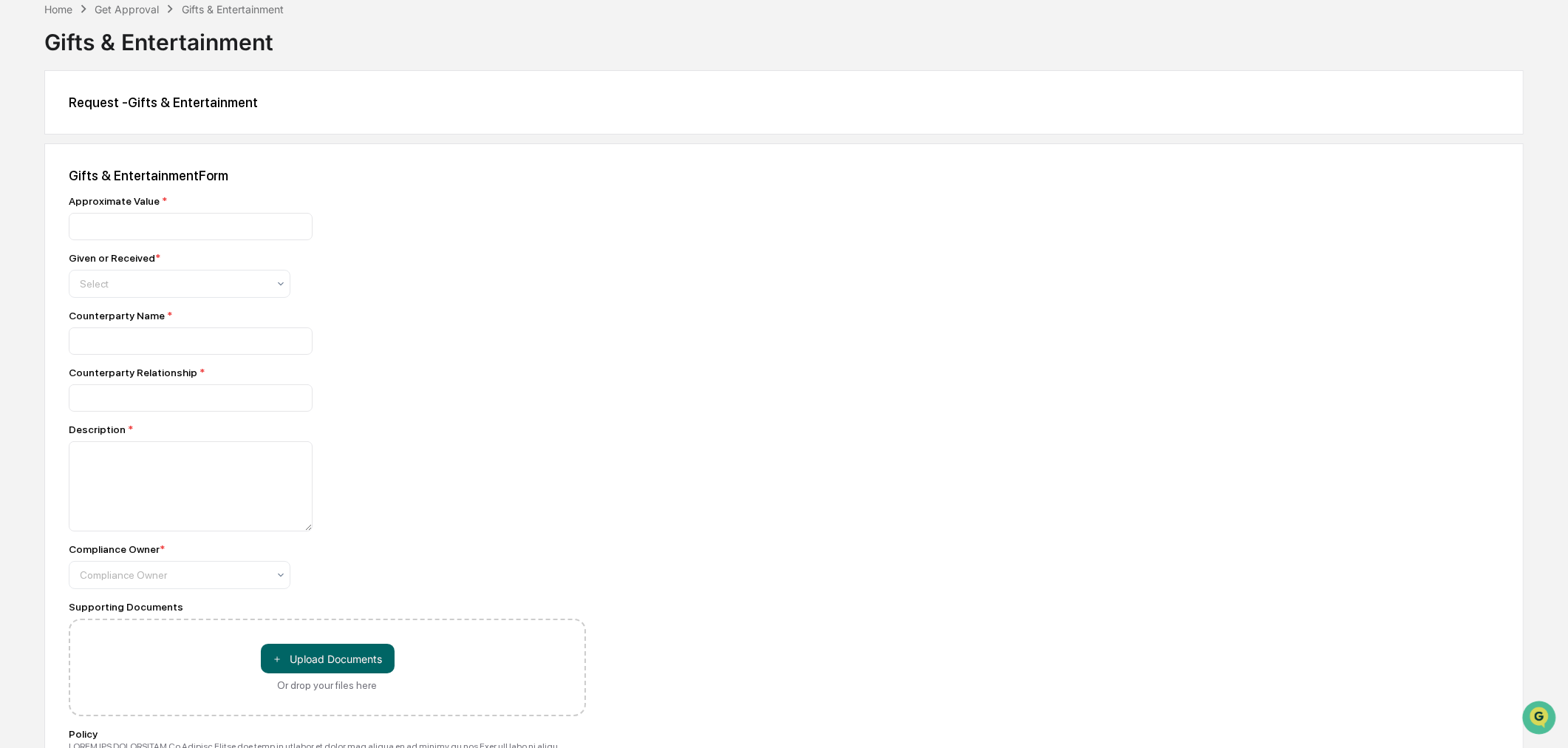
scroll to position [0, 0]
